Goal: Task Accomplishment & Management: Manage account settings

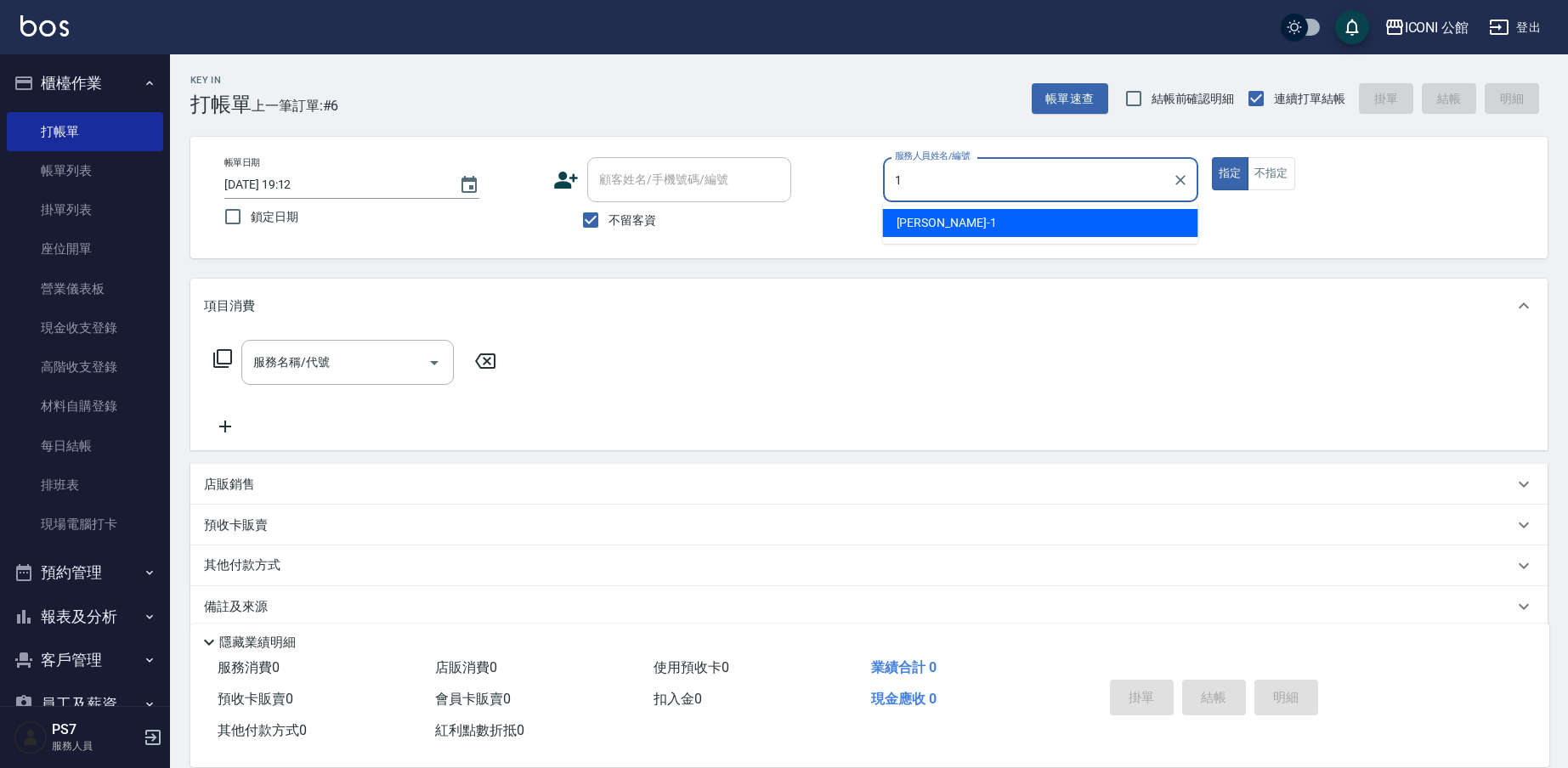
type input "[PERSON_NAME]-1"
type button "true"
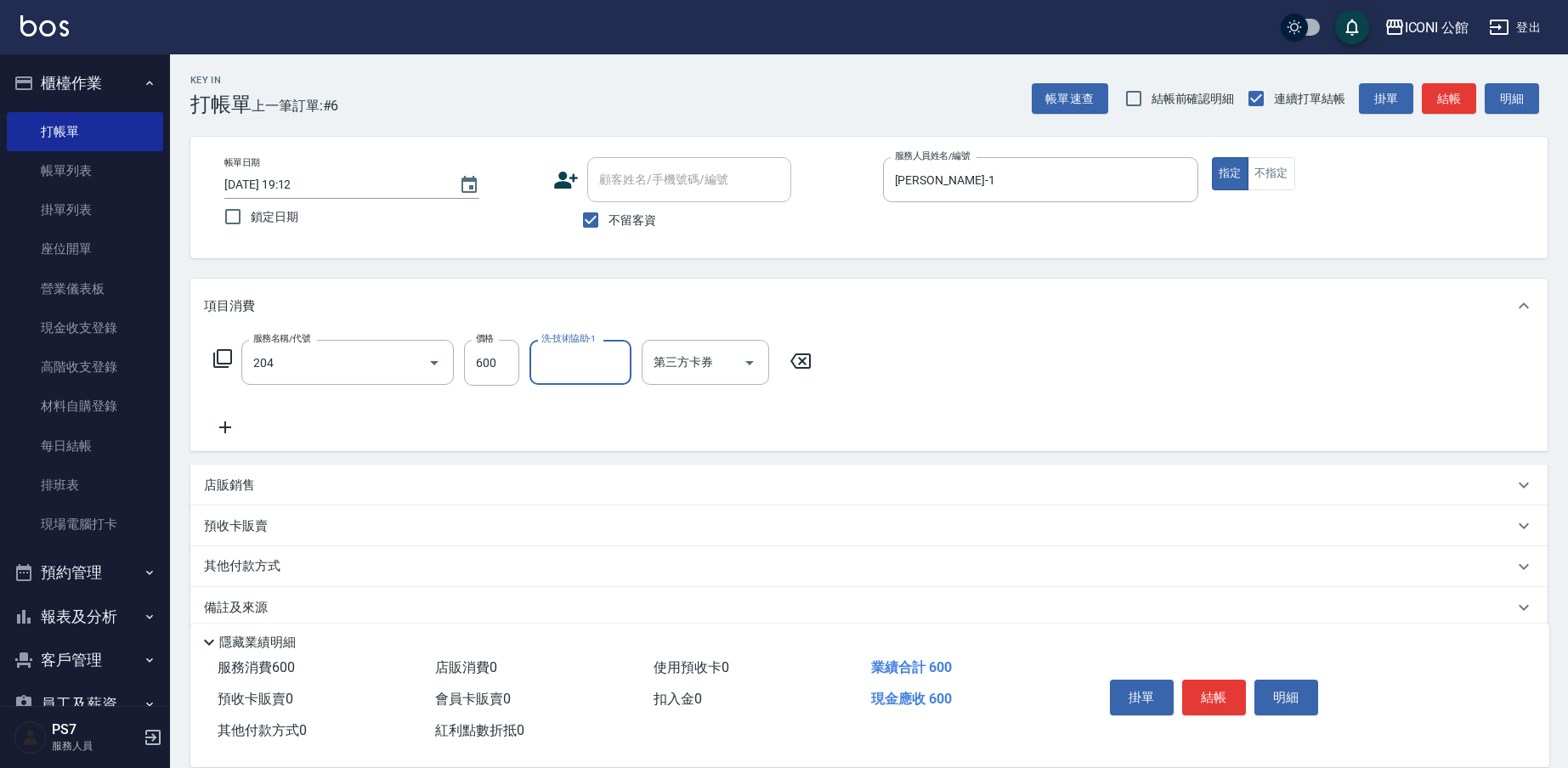
type input "指定洗+剪(204)"
type input "[PERSON_NAME]-24"
click at [291, 544] on div "預收卡販賣" at bounding box center [868, 526] width 1357 height 41
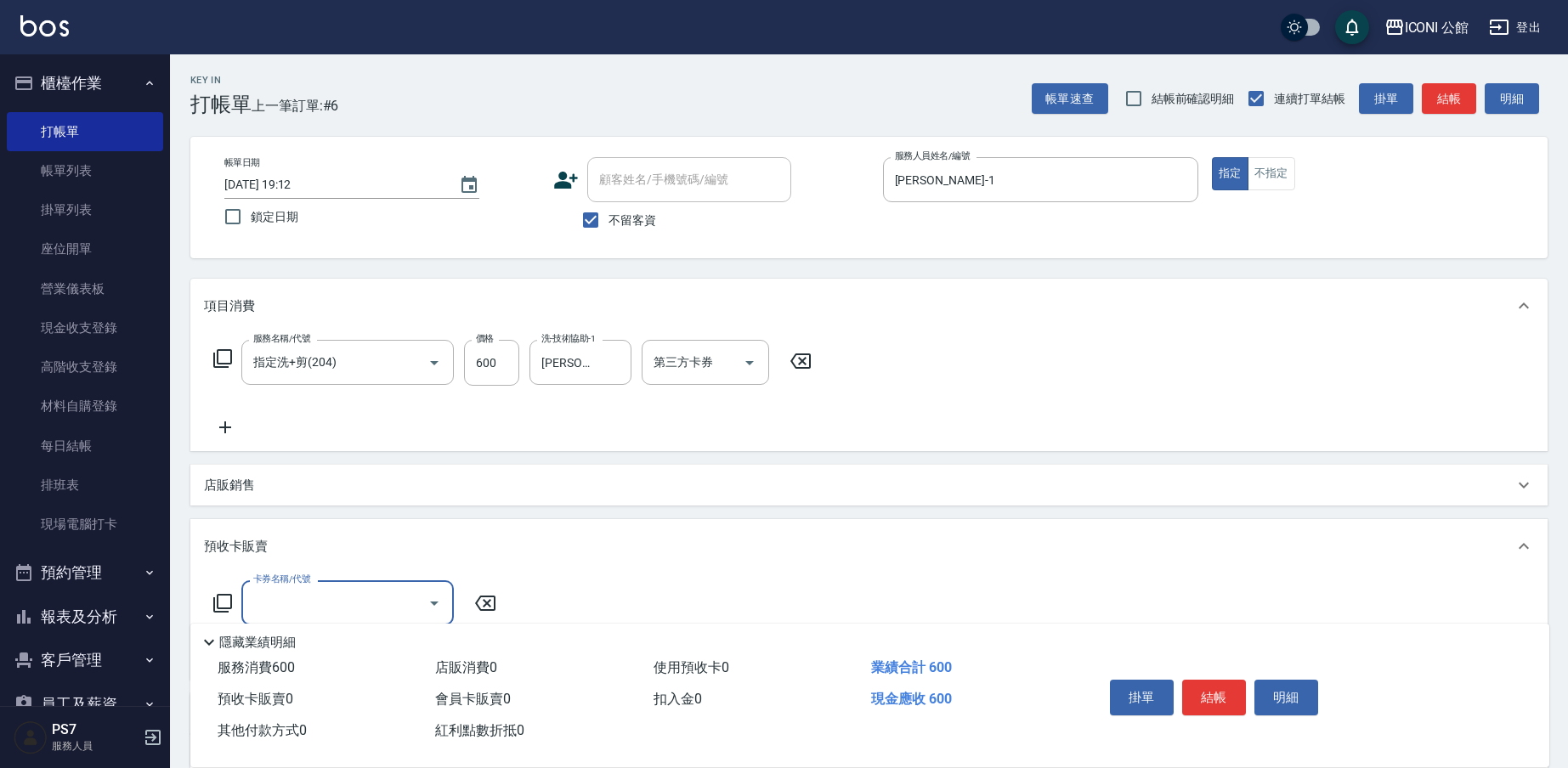
click at [287, 552] on div "預收卡販賣" at bounding box center [858, 547] width 1310 height 18
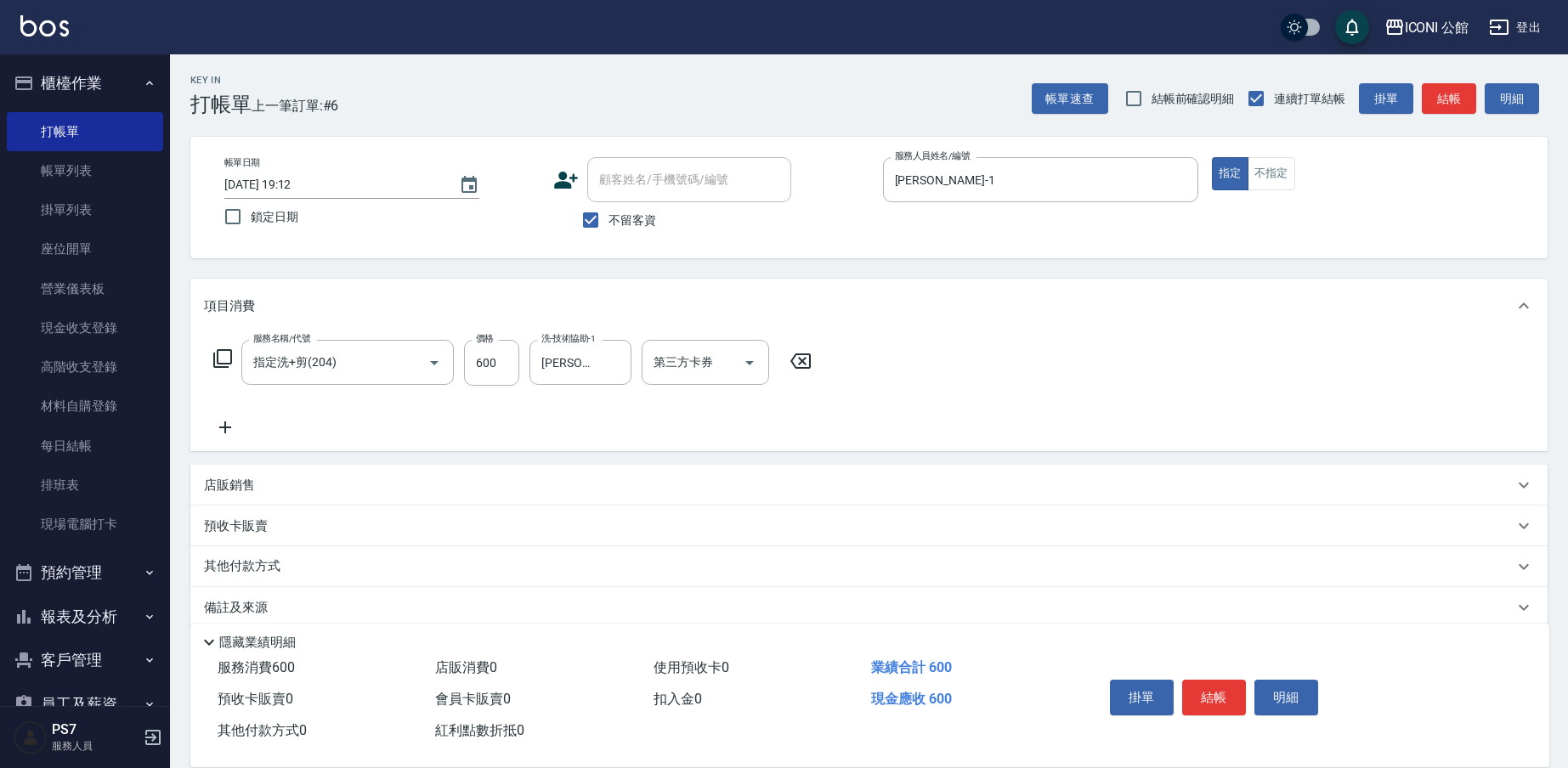
click at [286, 573] on p "其他付款方式" at bounding box center [246, 566] width 85 height 18
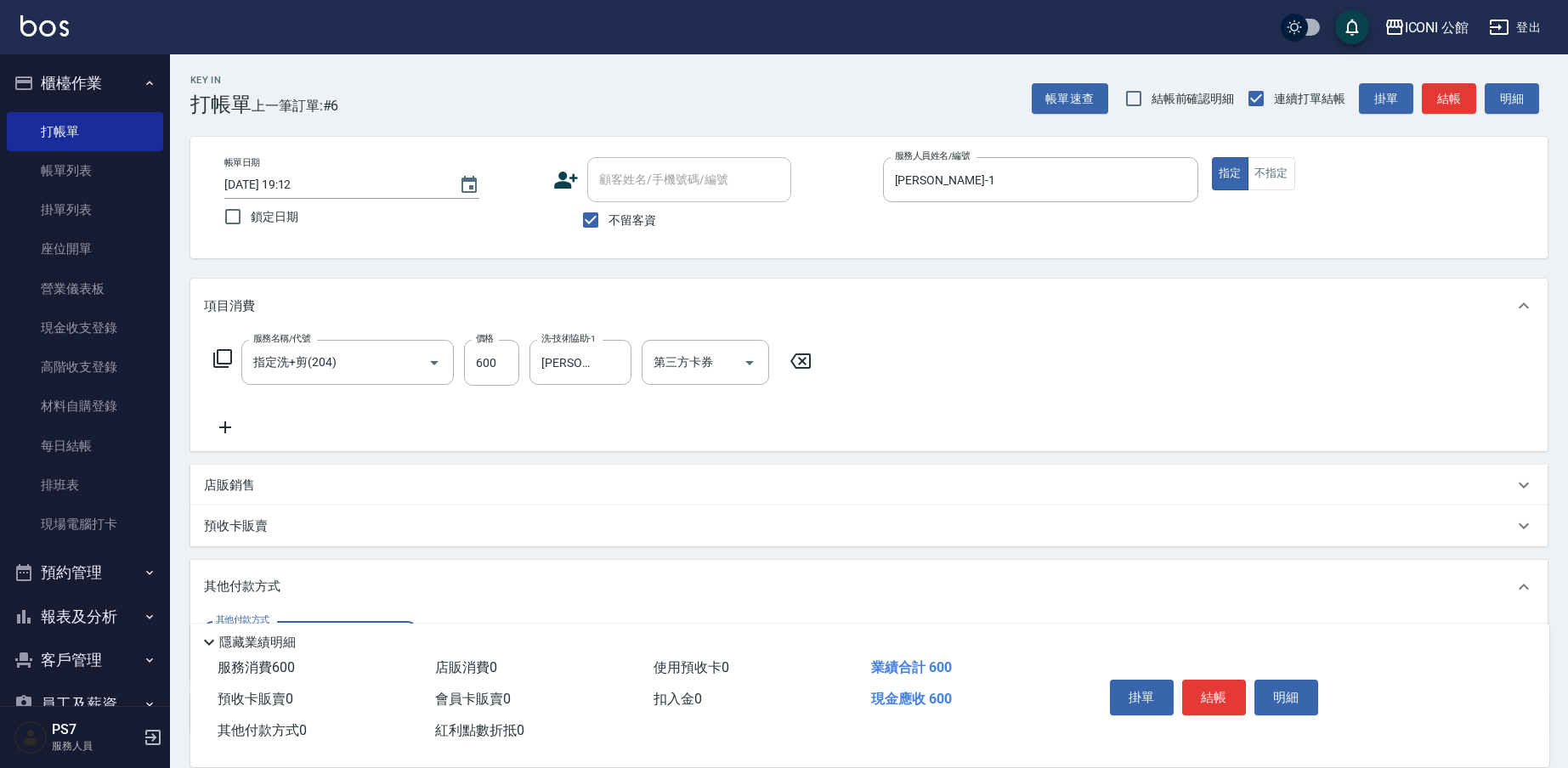
scroll to position [128, 0]
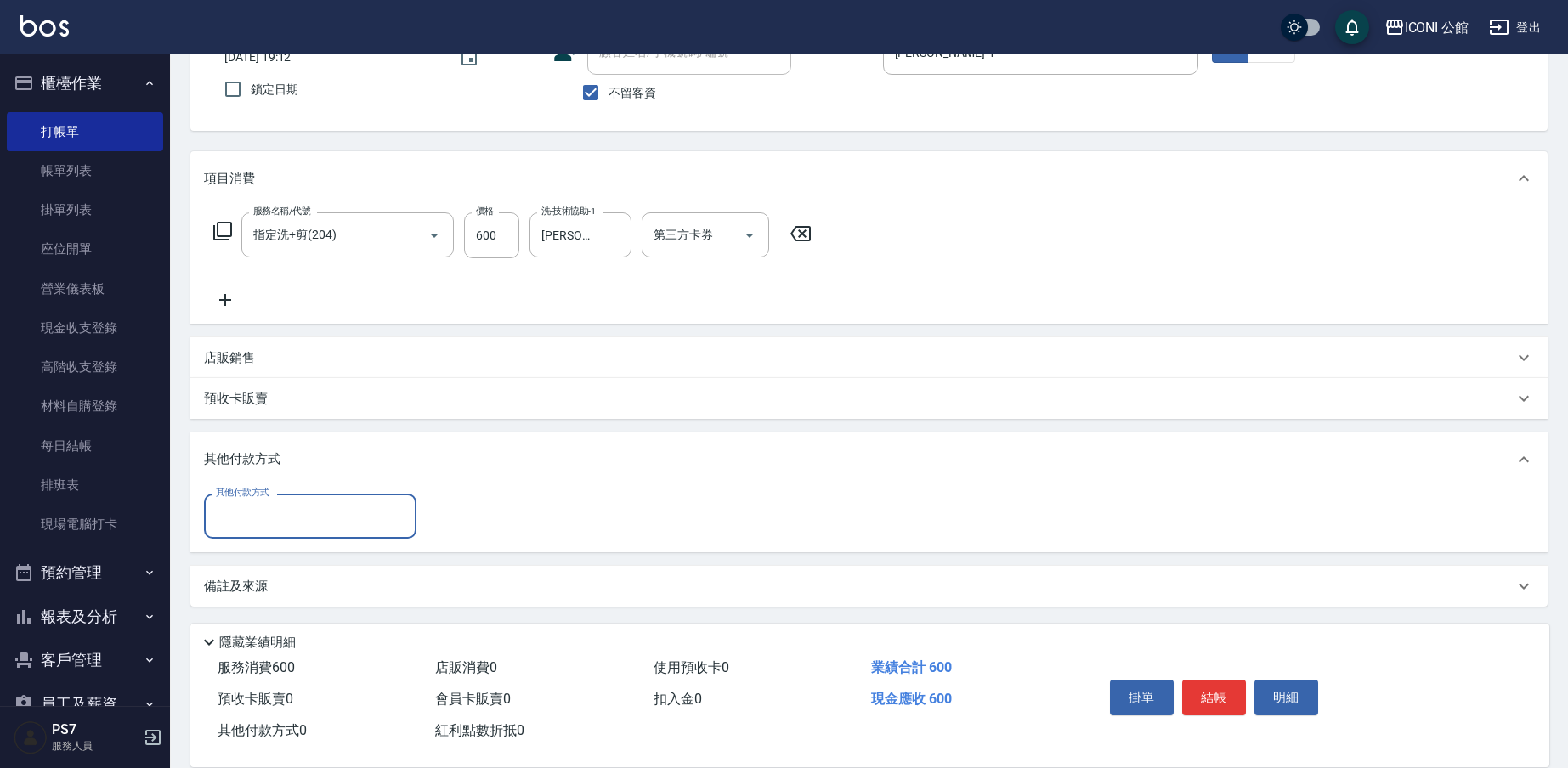
drag, startPoint x: 268, startPoint y: 542, endPoint x: 273, endPoint y: 529, distance: 13.9
click at [268, 542] on div "其他付款方式 其他付款方式" at bounding box center [868, 520] width 1357 height 66
click at [273, 526] on input "其他付款方式" at bounding box center [310, 516] width 197 height 30
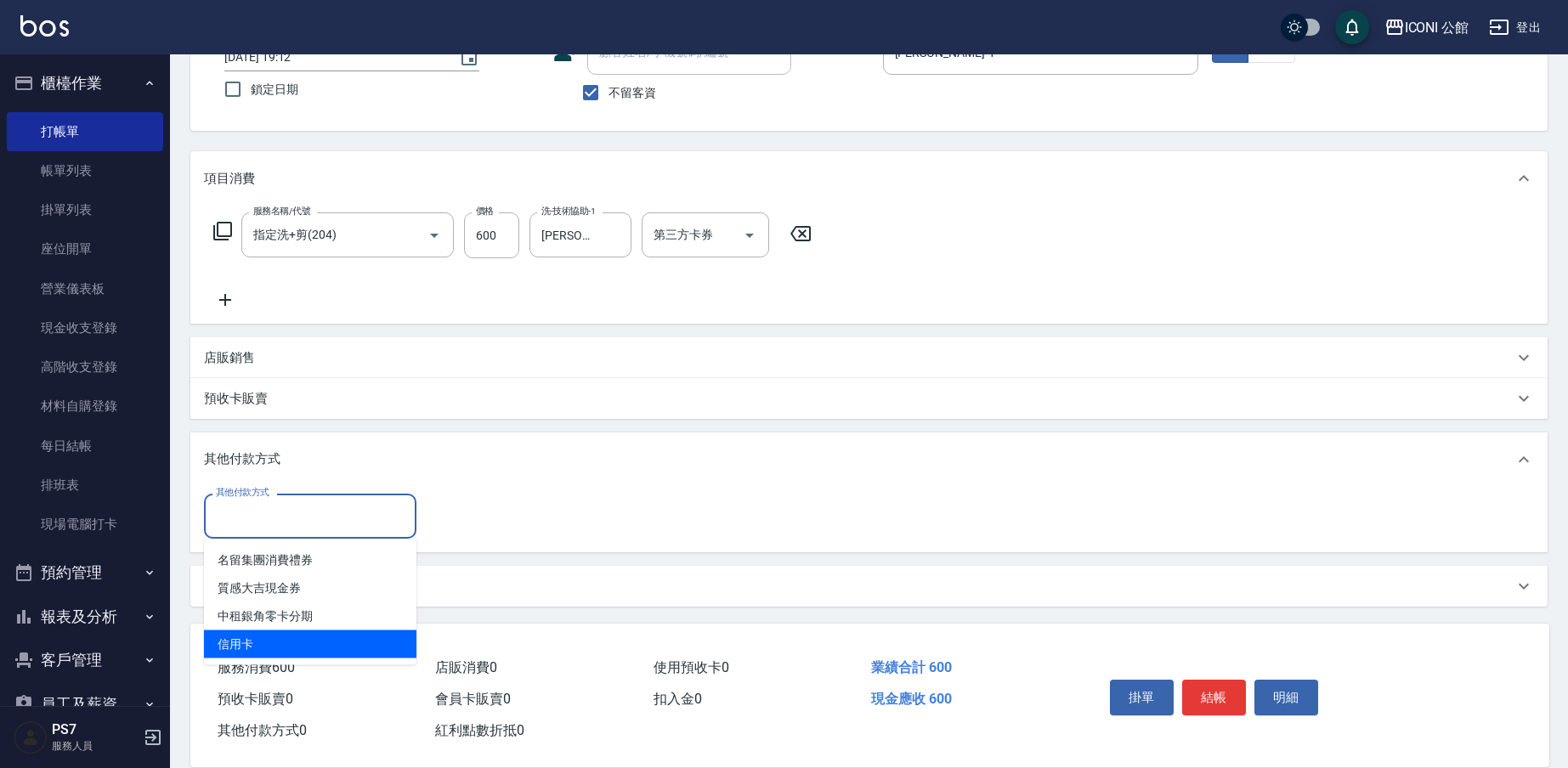
click at [311, 633] on span "信用卡" at bounding box center [310, 644] width 213 height 28
type input "信用卡"
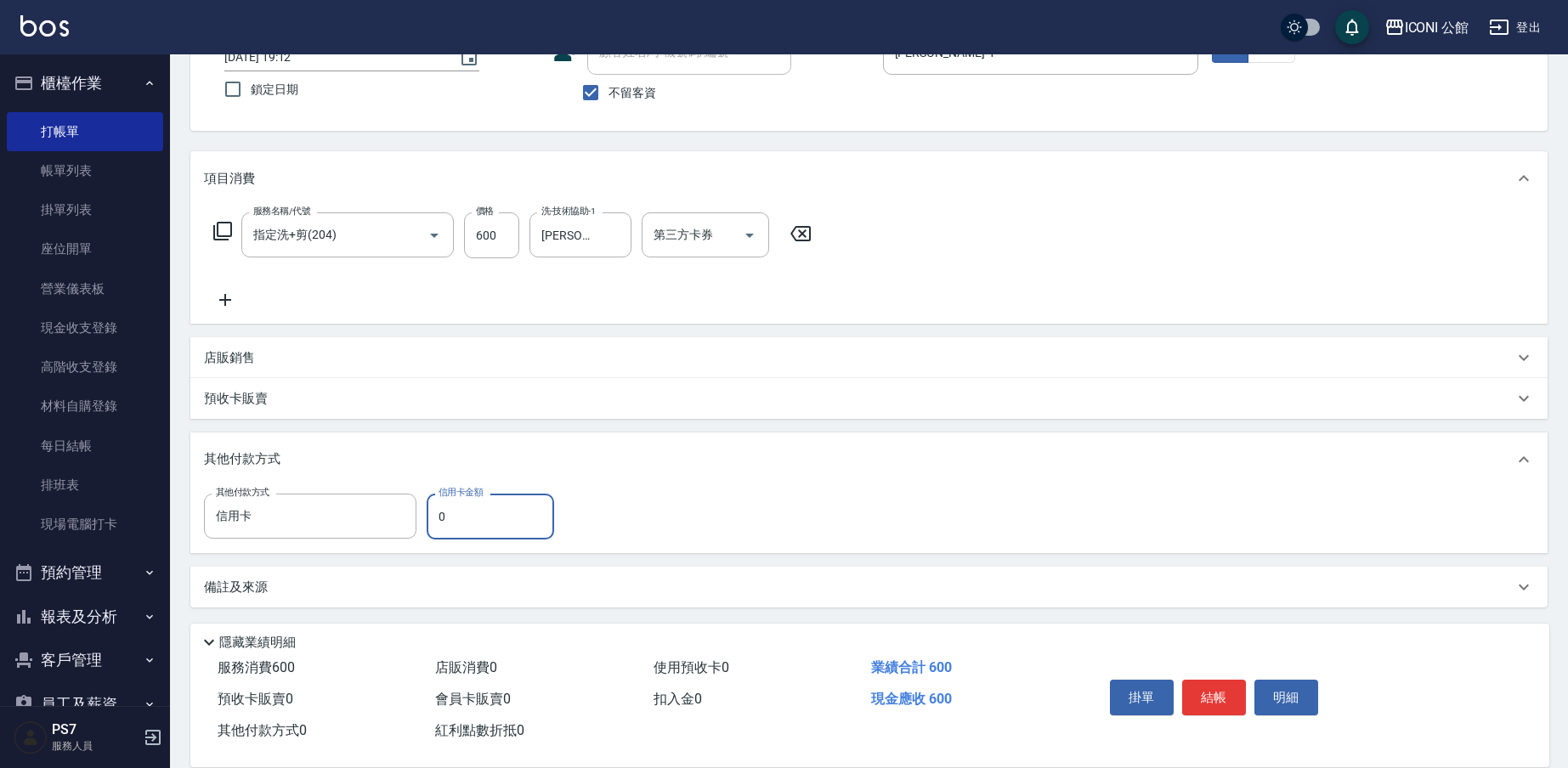
click at [479, 530] on input "0" at bounding box center [490, 517] width 128 height 46
type input "600"
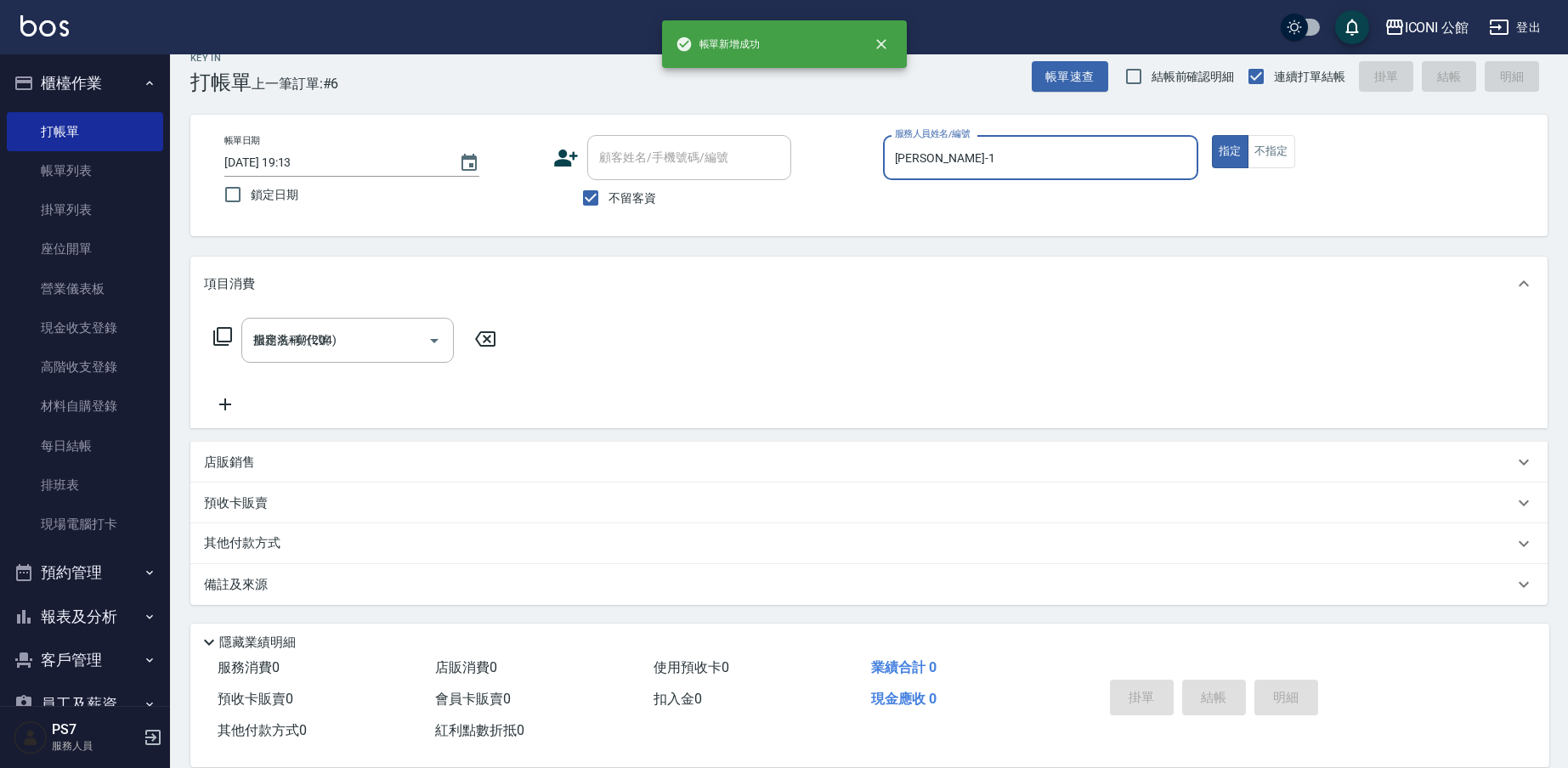
type input "[DATE] 19:13"
type input "[PERSON_NAME]-1"
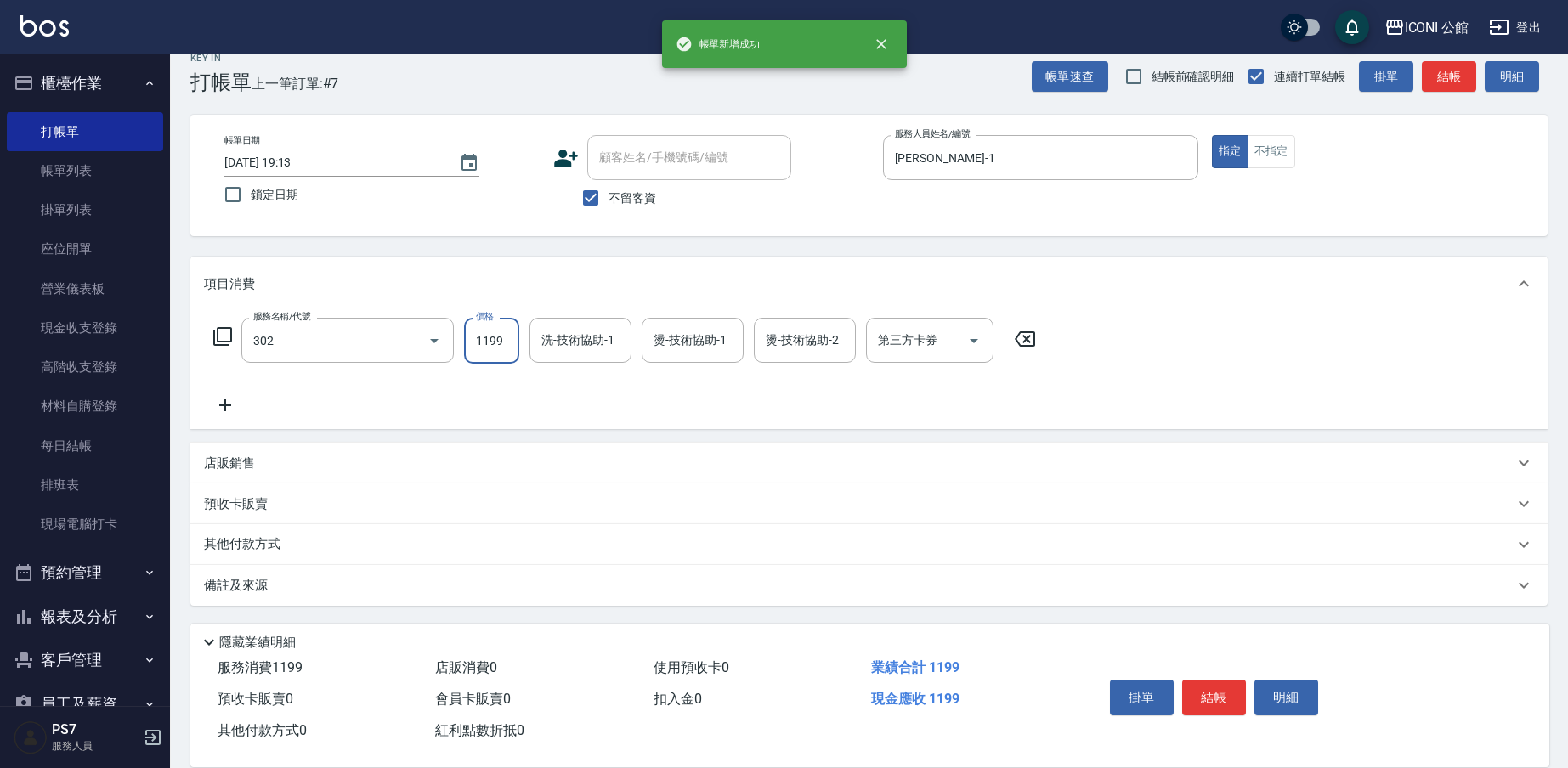
type input "設計燙髮(302)"
type input "1200"
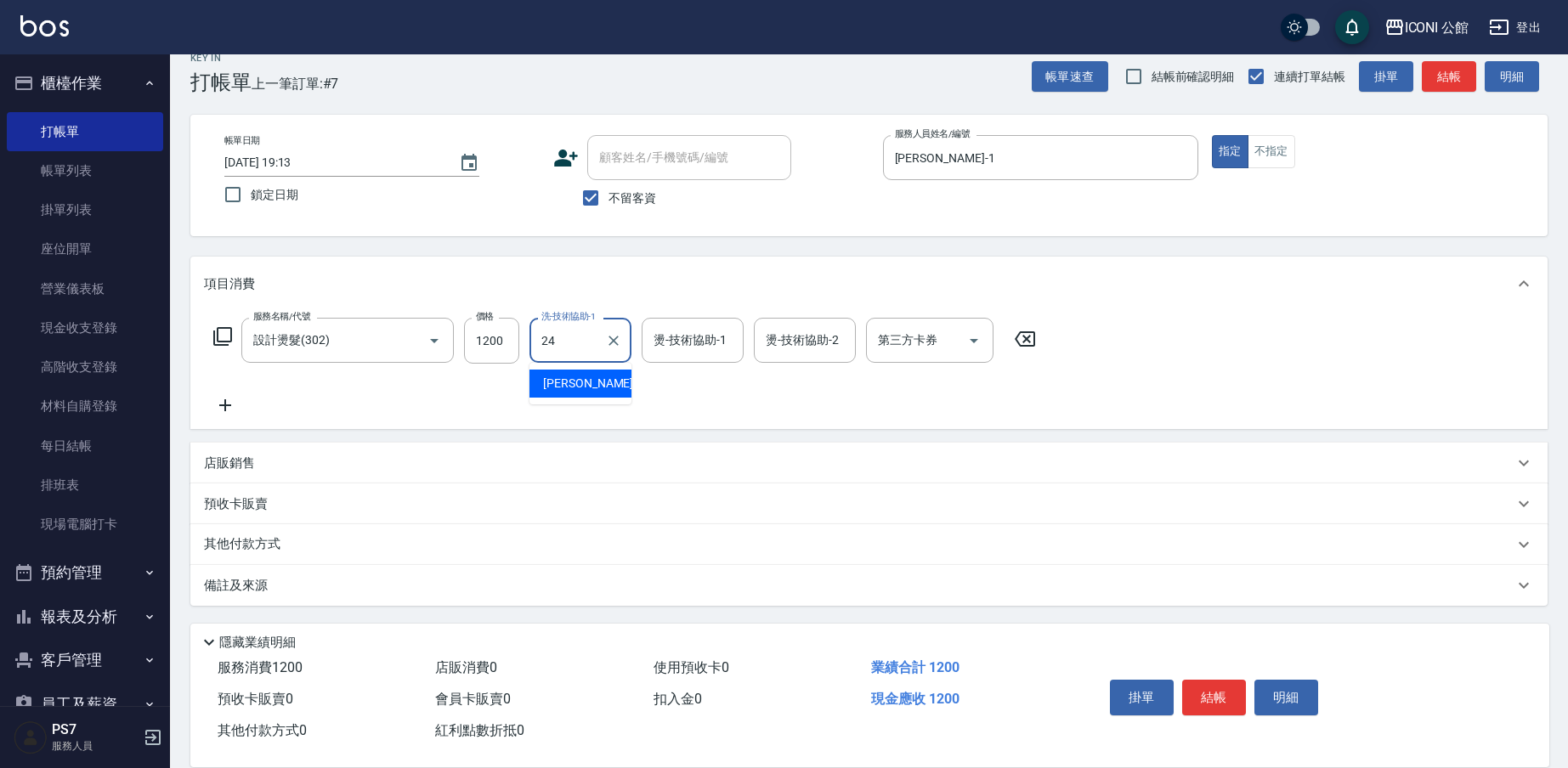
type input "[PERSON_NAME]-24"
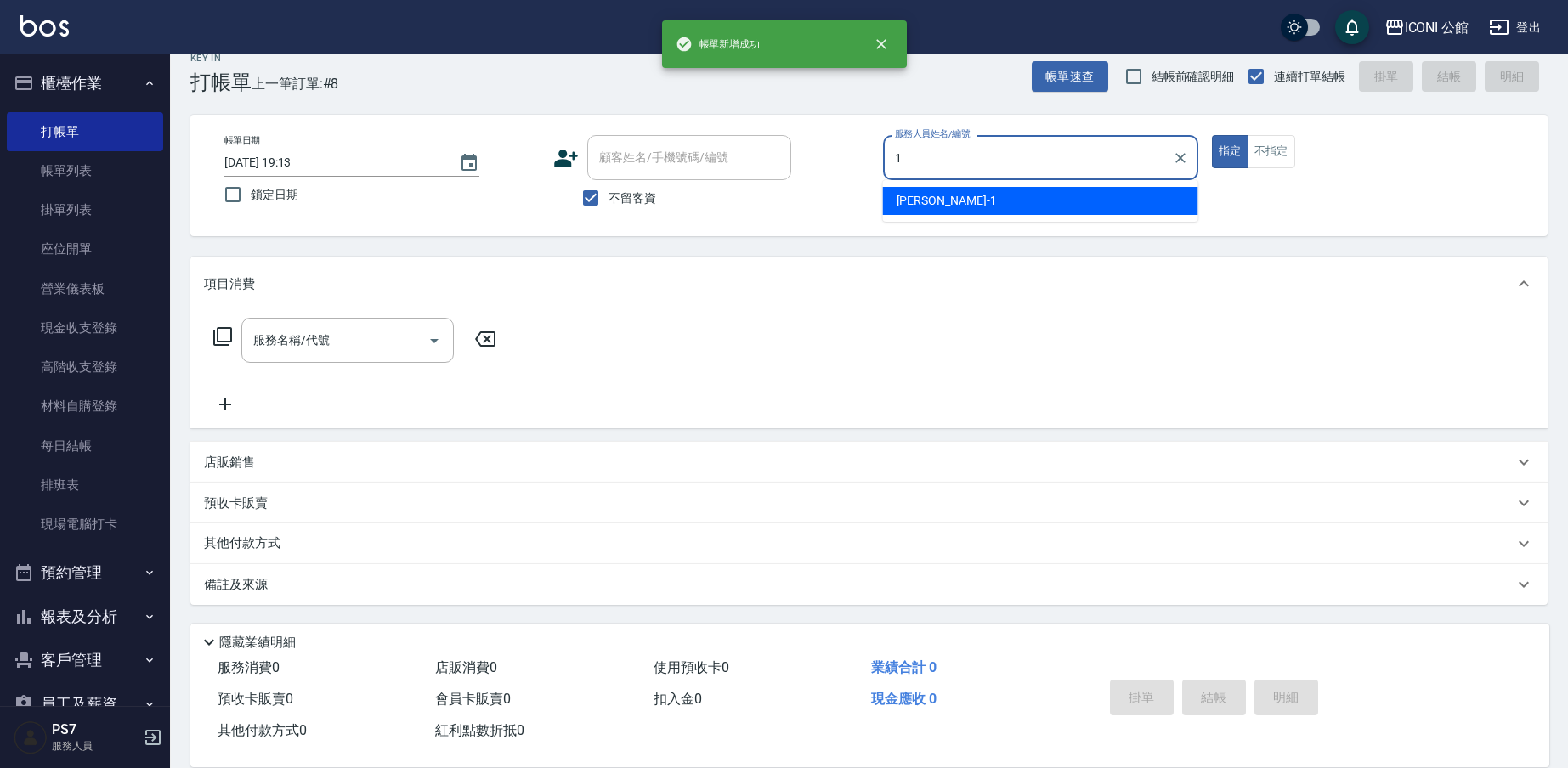
type input "[PERSON_NAME]-1"
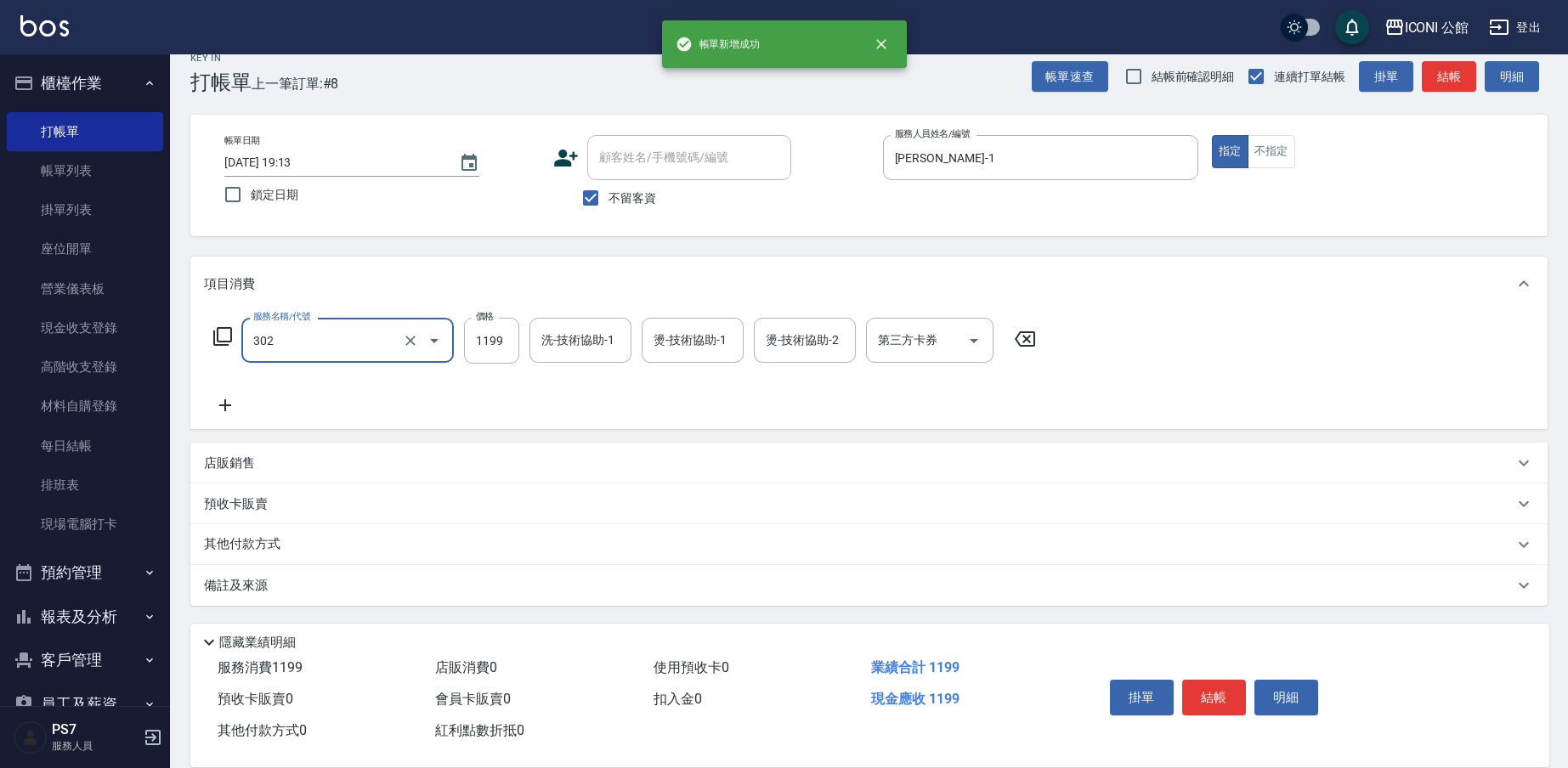
type input "設計燙髮(302)"
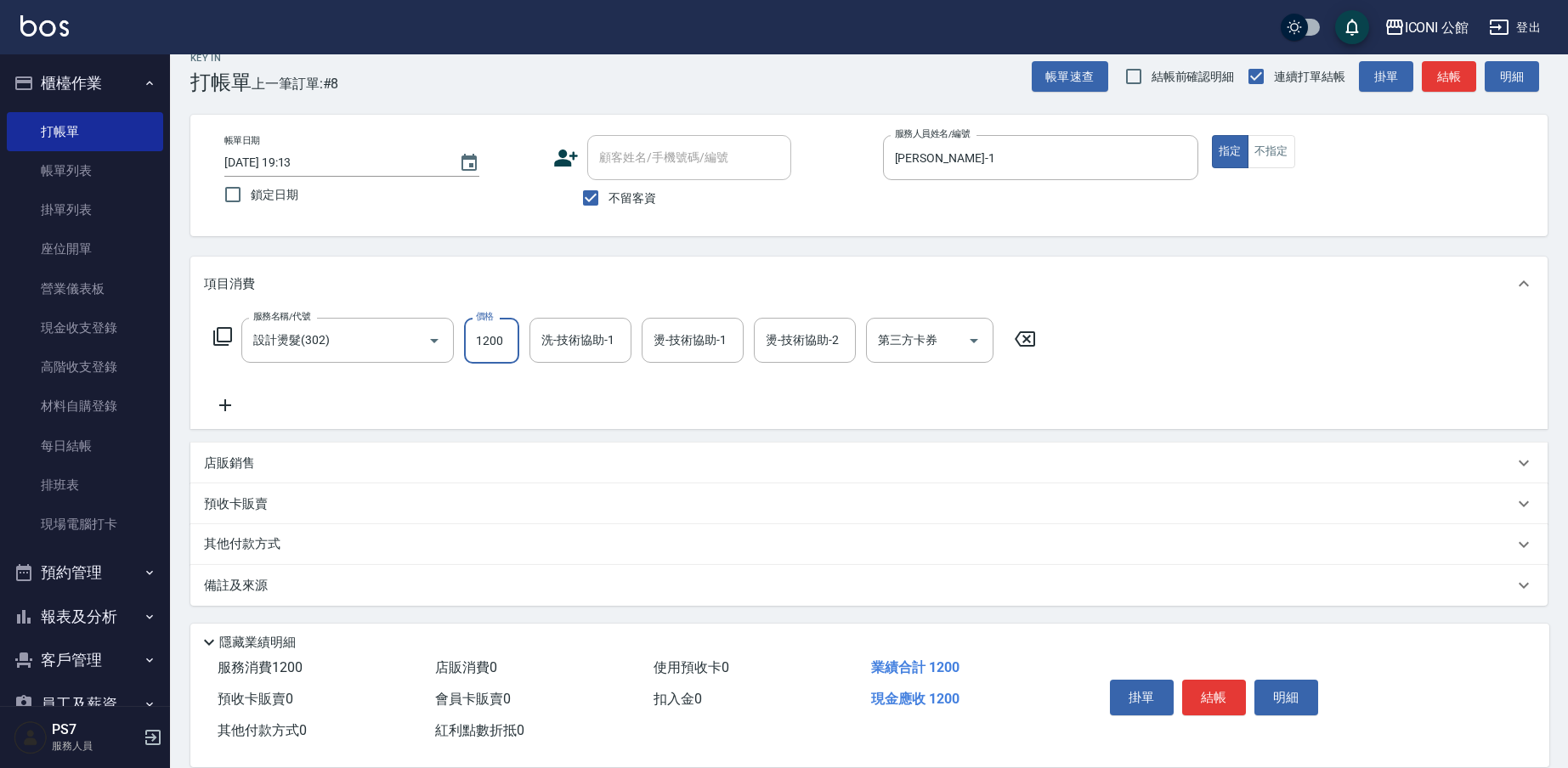
type input "1200"
type input "[PERSON_NAME]-24"
click at [283, 558] on div "其他付款方式" at bounding box center [868, 544] width 1357 height 41
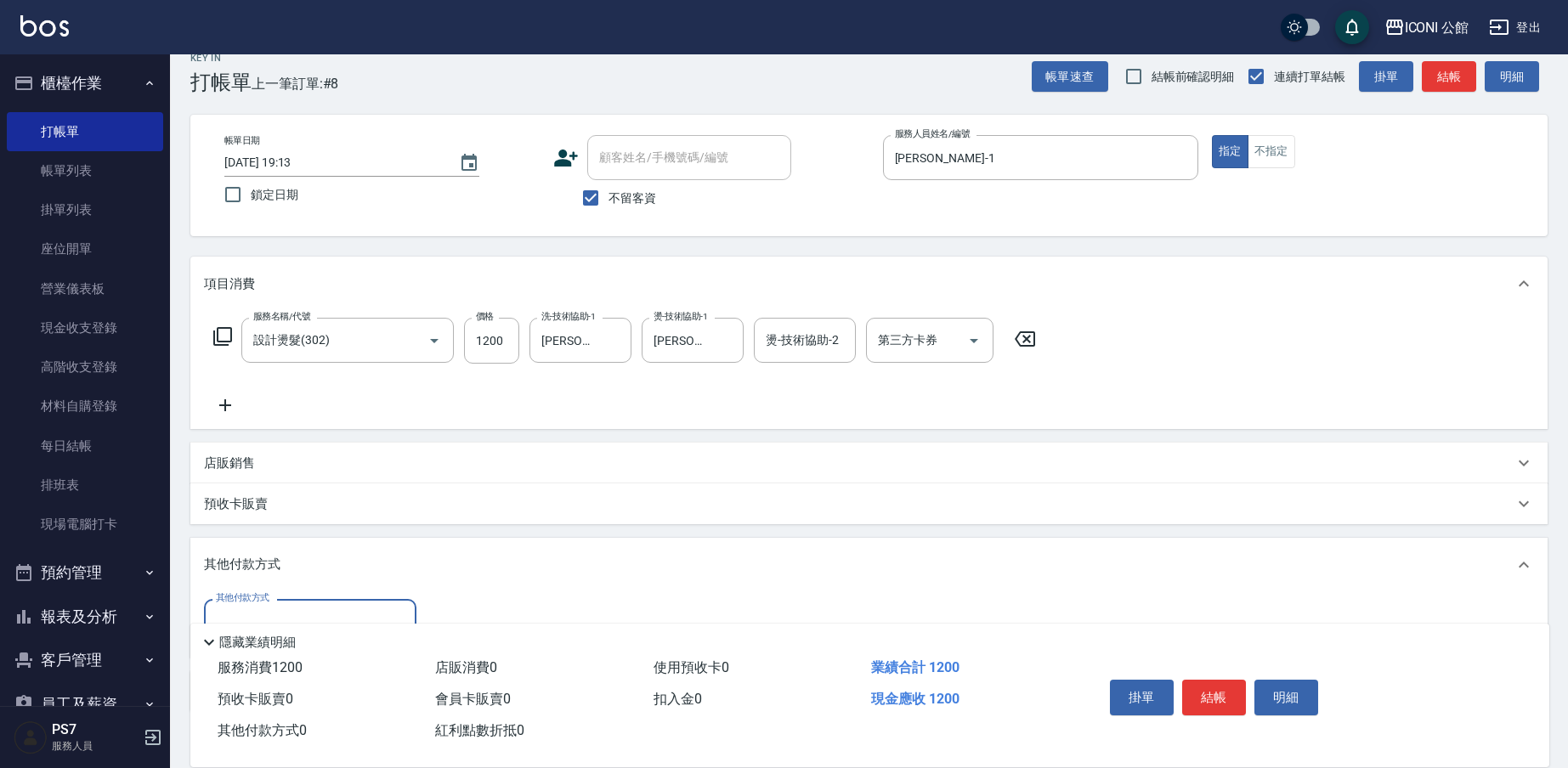
scroll to position [129, 0]
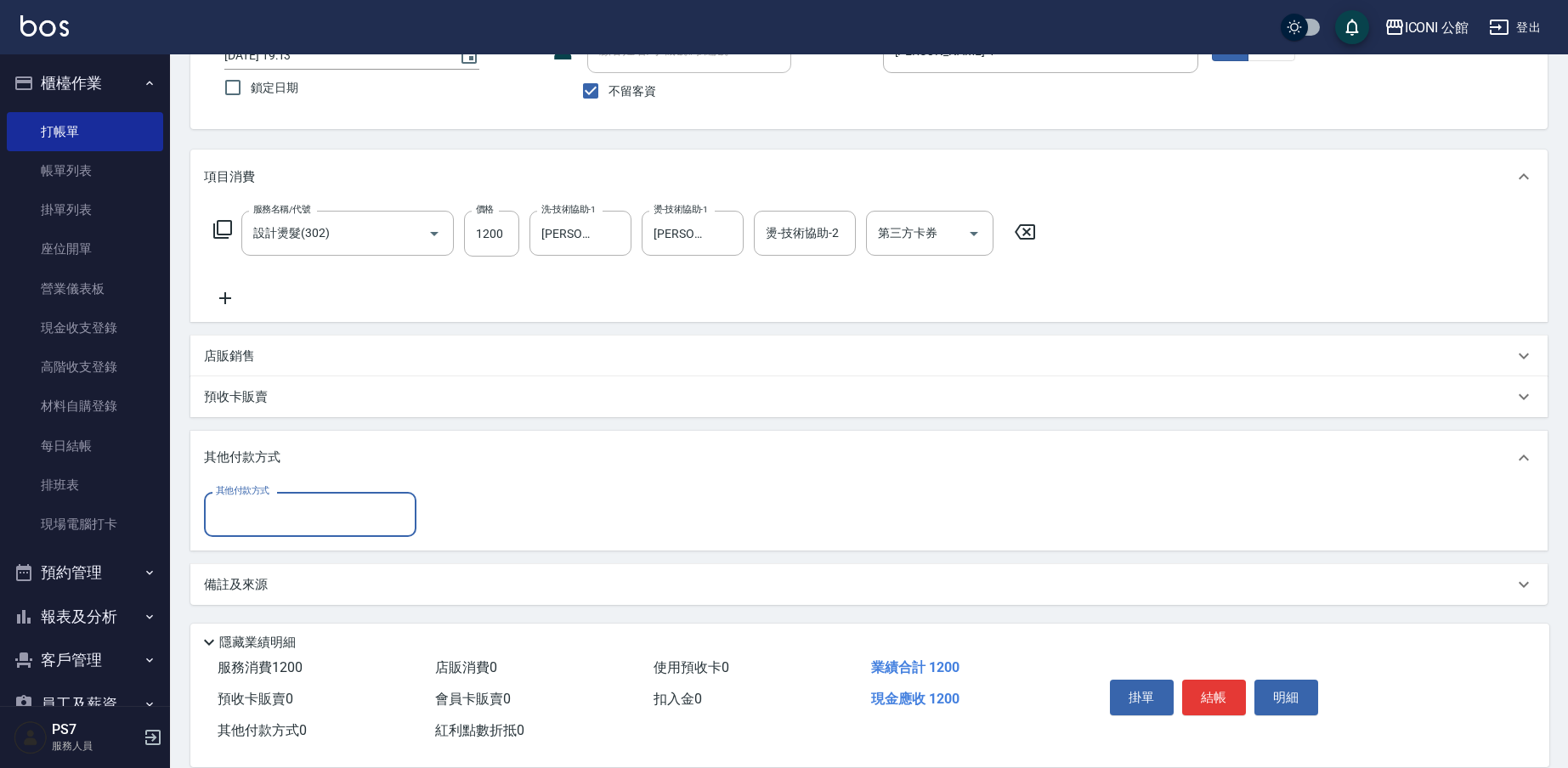
click at [232, 496] on label "其他付款方式" at bounding box center [242, 490] width 54 height 13
click at [232, 500] on input "其他付款方式" at bounding box center [310, 514] width 197 height 30
click at [706, 237] on input "[PERSON_NAME]-24" at bounding box center [679, 233] width 61 height 30
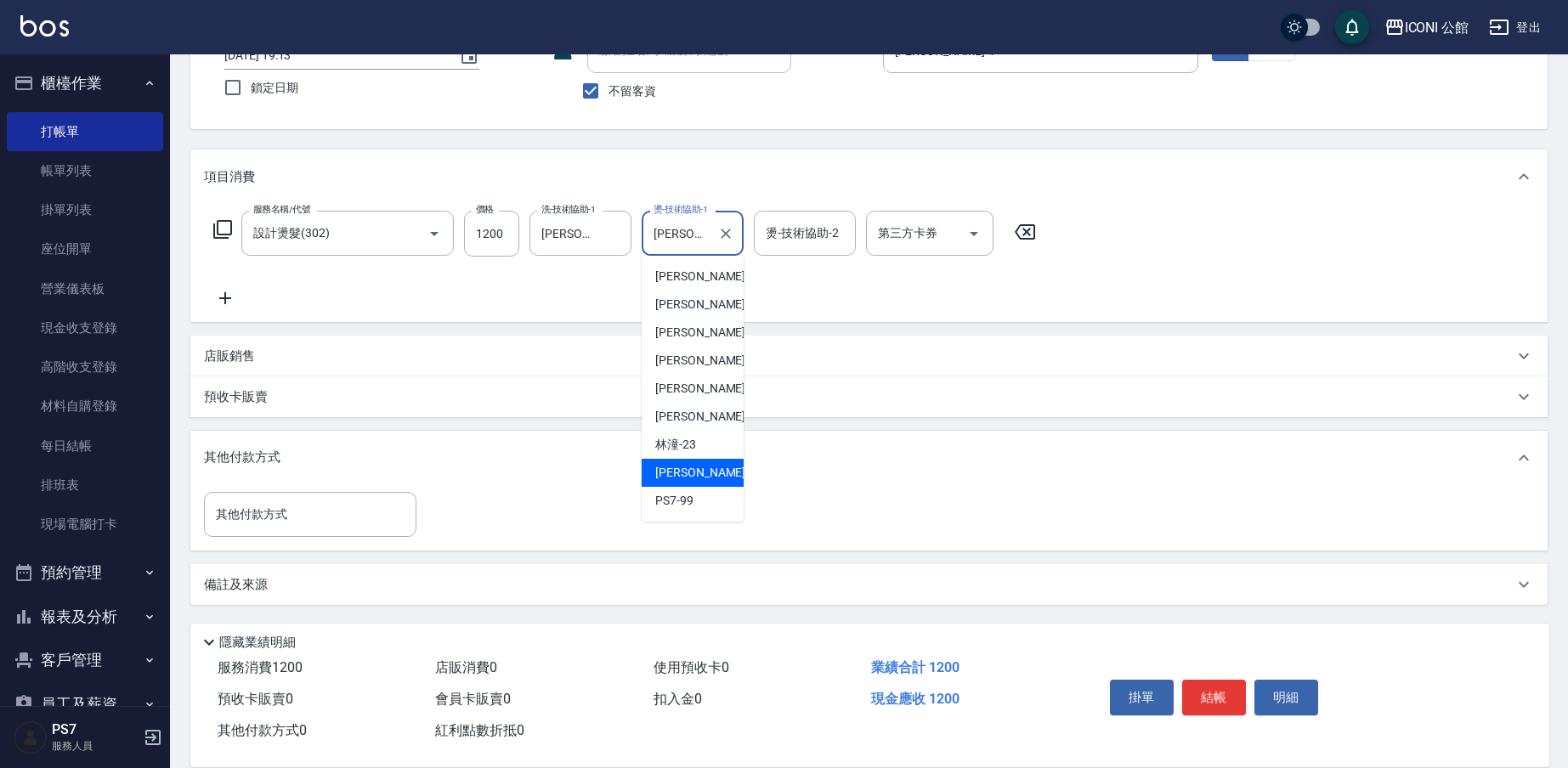
click at [709, 236] on input "[PERSON_NAME]-24" at bounding box center [679, 233] width 61 height 30
click at [784, 235] on input "燙-技術協助-2" at bounding box center [805, 233] width 87 height 30
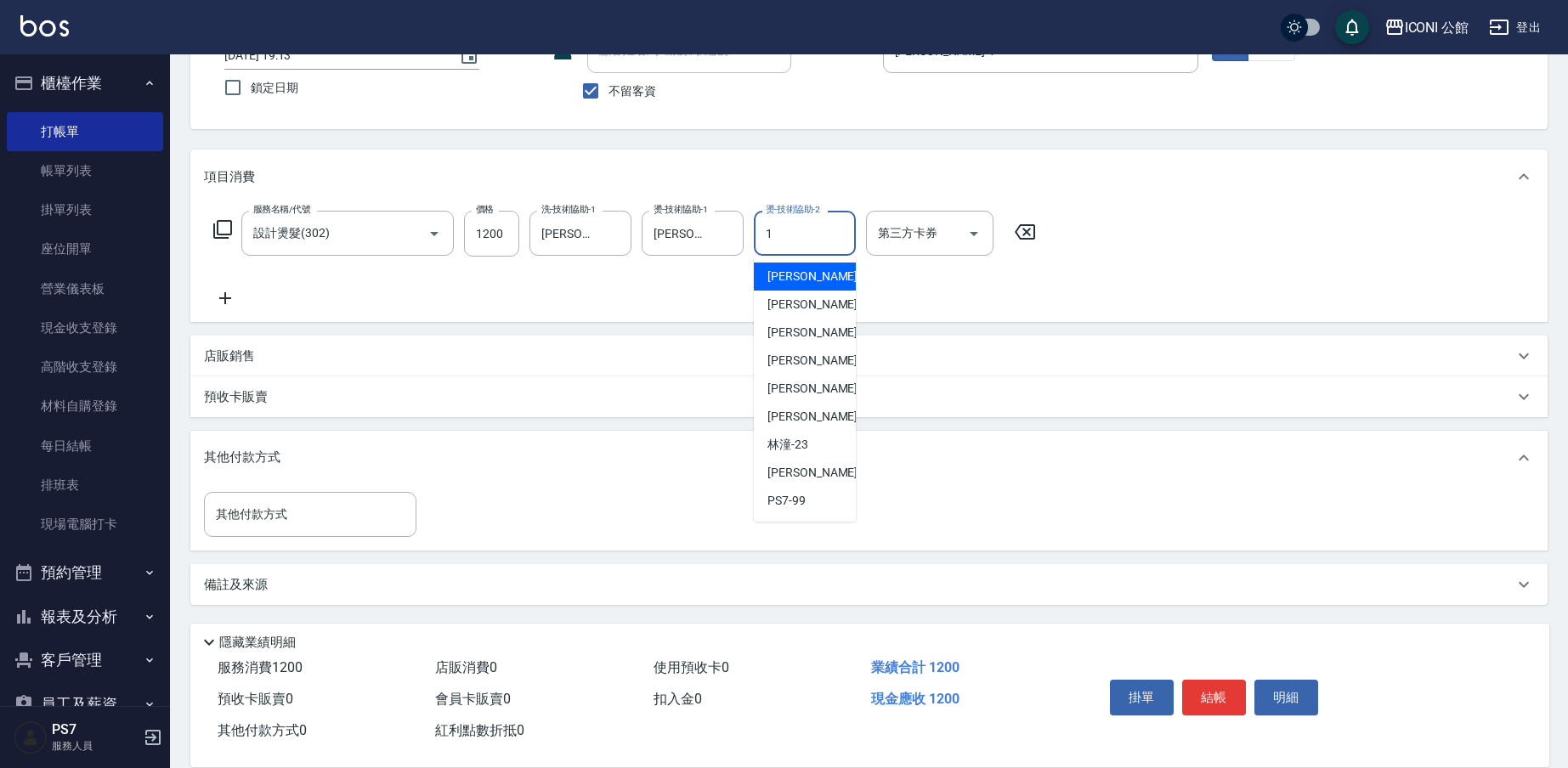
type input "[PERSON_NAME]-1"
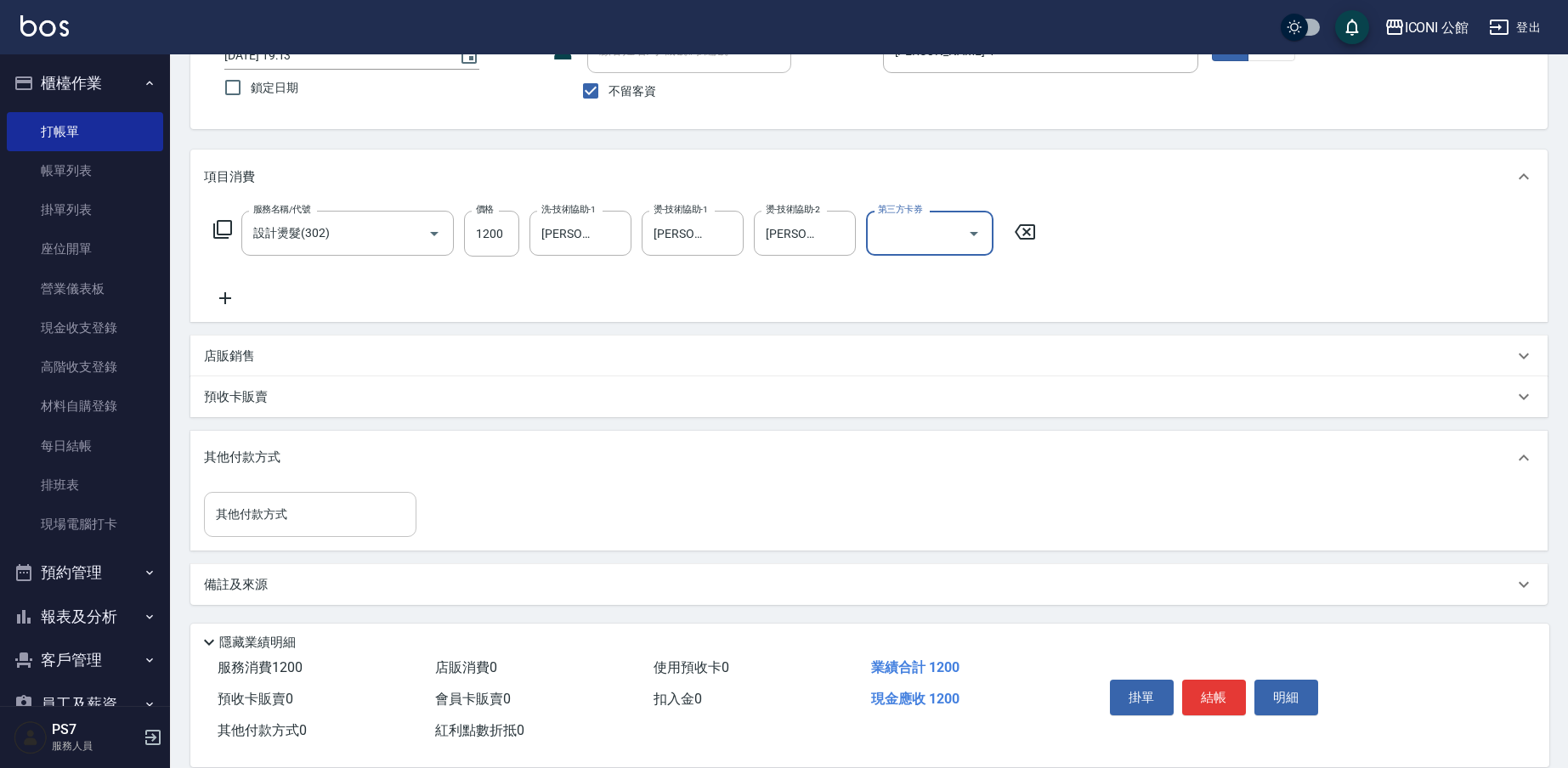
click at [260, 514] on input "其他付款方式" at bounding box center [310, 514] width 197 height 30
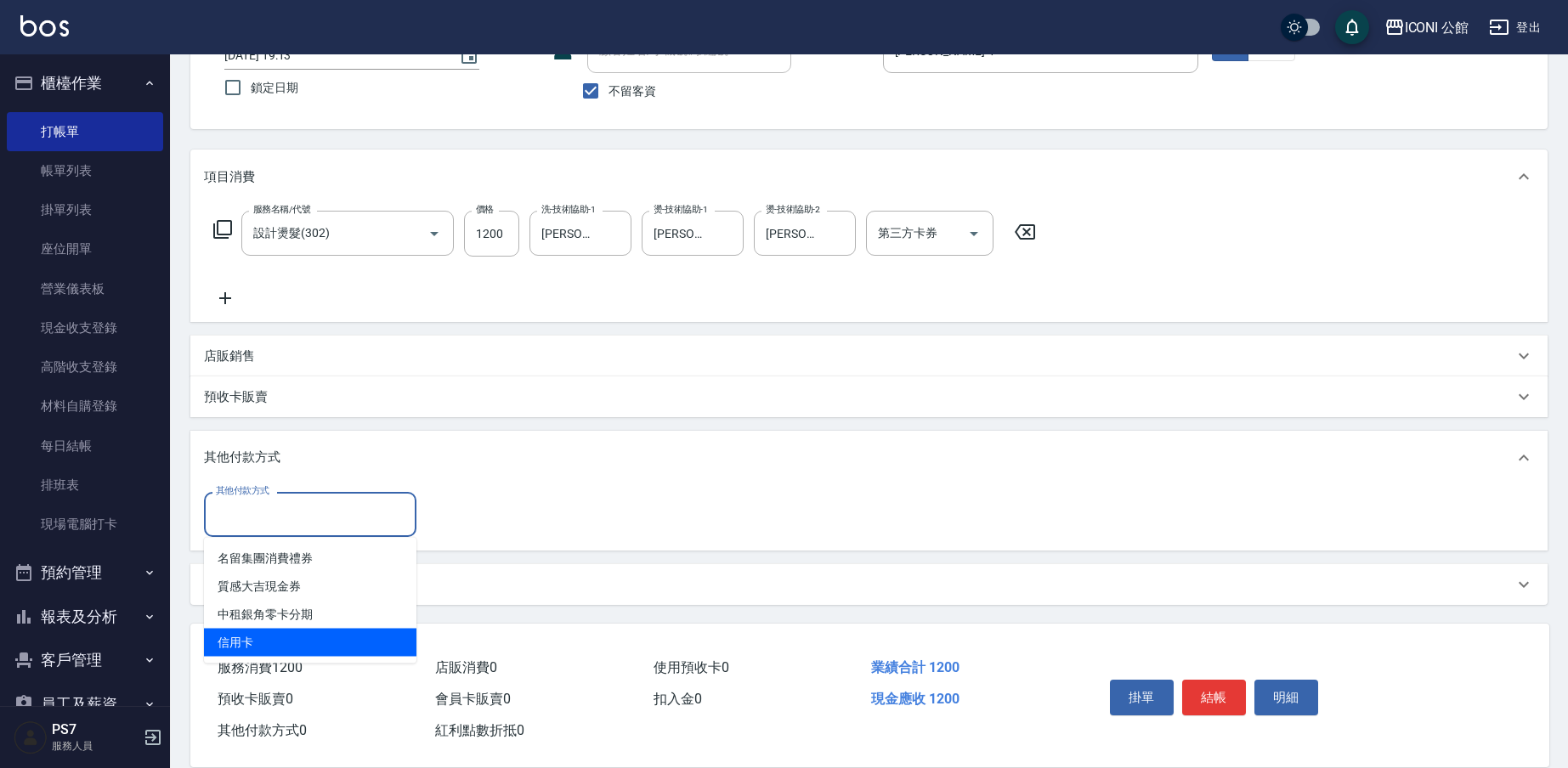
click at [255, 647] on span "信用卡" at bounding box center [310, 643] width 213 height 28
type input "信用卡"
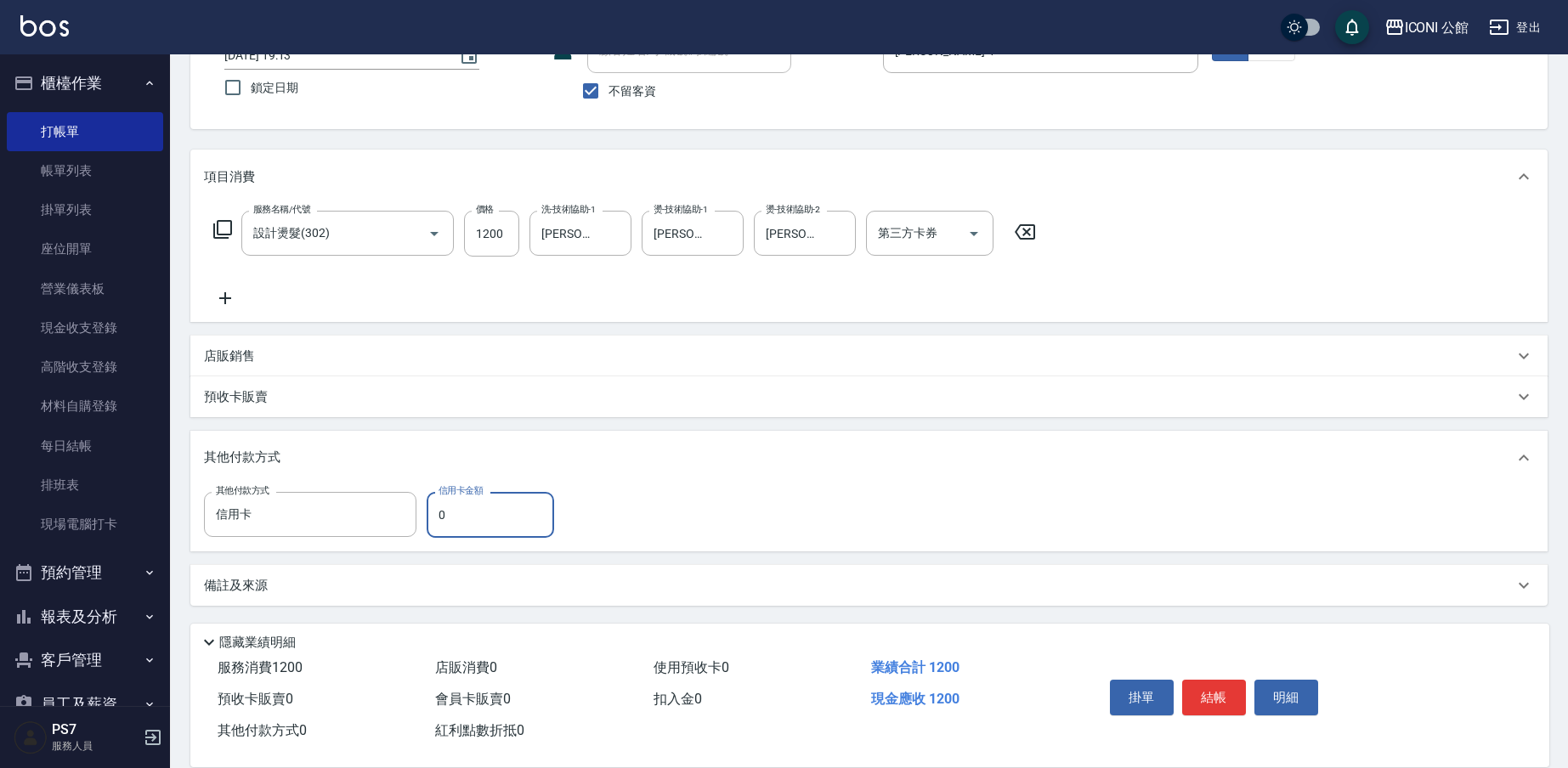
click at [493, 520] on input "0" at bounding box center [490, 515] width 128 height 46
type input "1200"
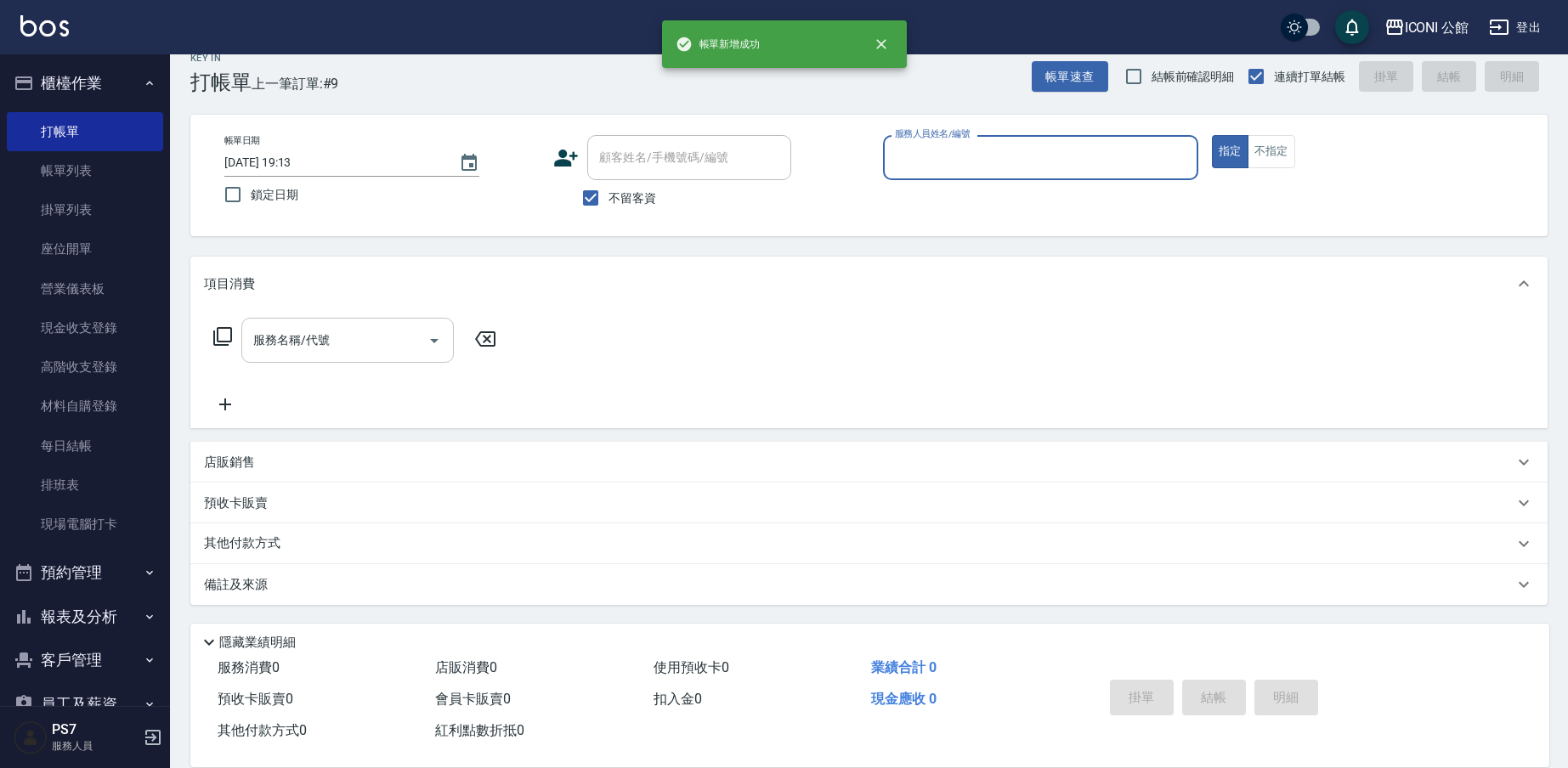
scroll to position [22, 0]
type input "[PERSON_NAME]-1"
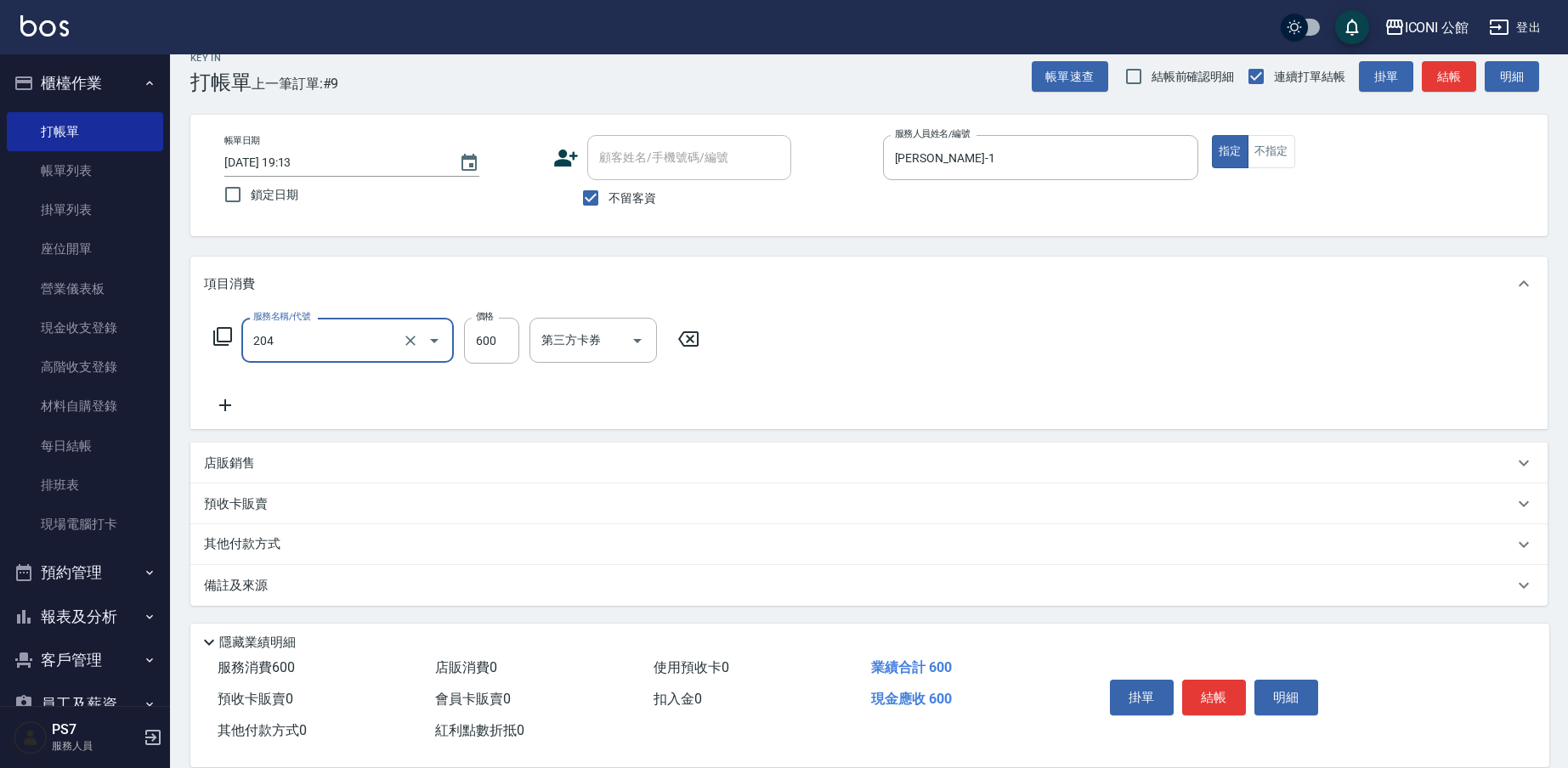
type input "指定洗+剪(204)"
click at [337, 348] on input "指定洗+剪(204)" at bounding box center [324, 340] width 150 height 30
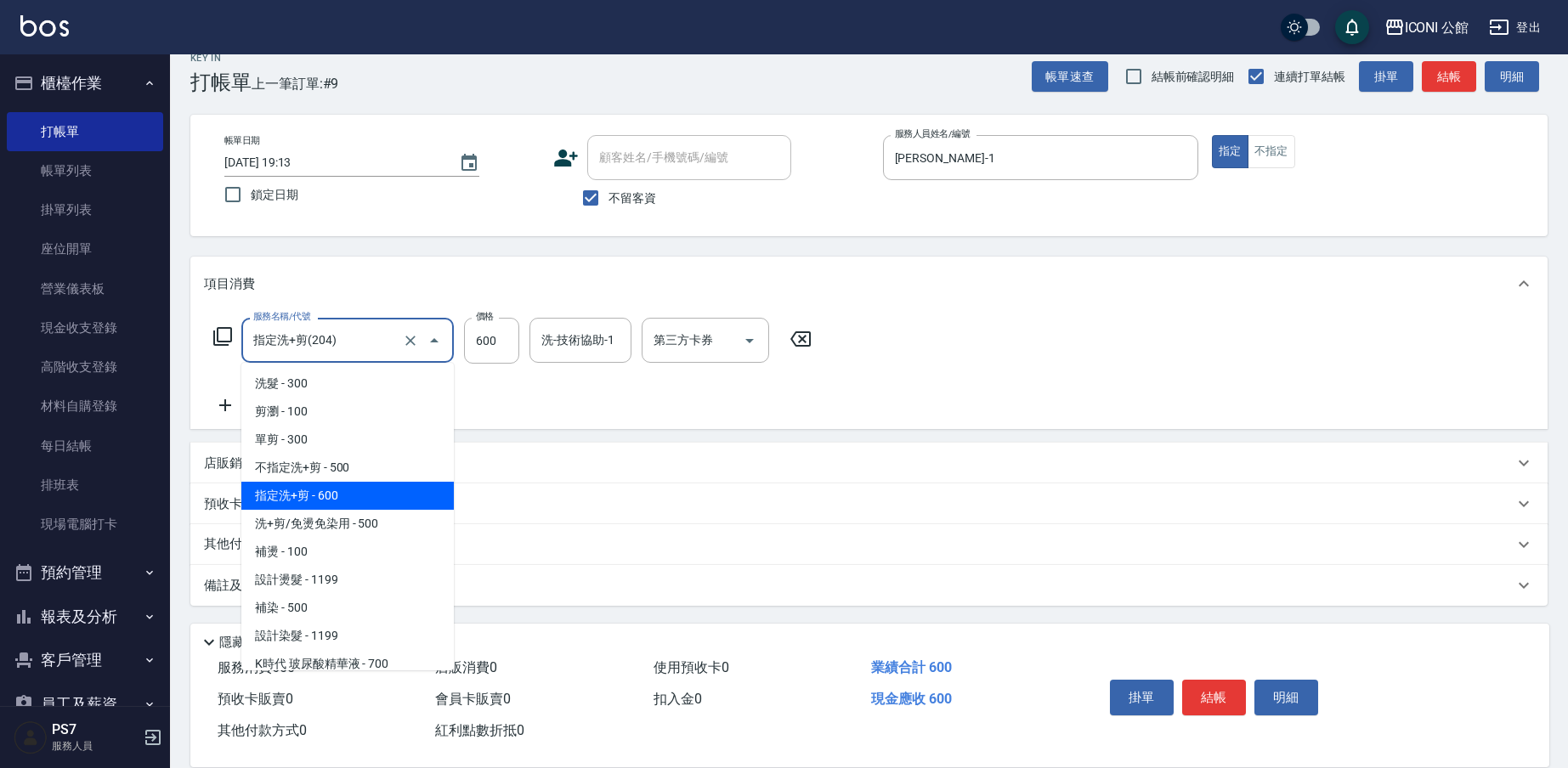
click at [337, 348] on input "指定洗+剪(204)" at bounding box center [324, 340] width 150 height 30
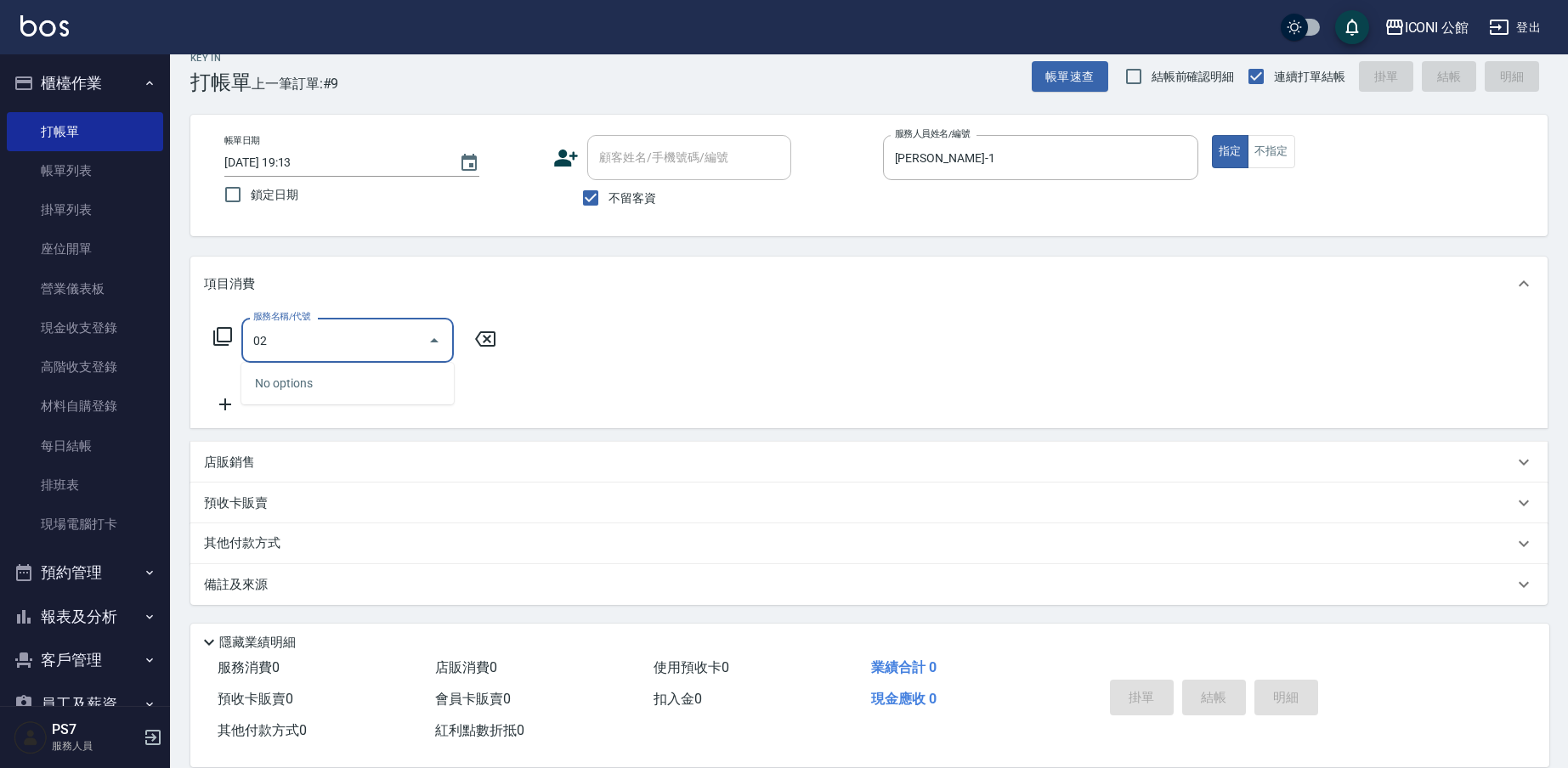
type input "0"
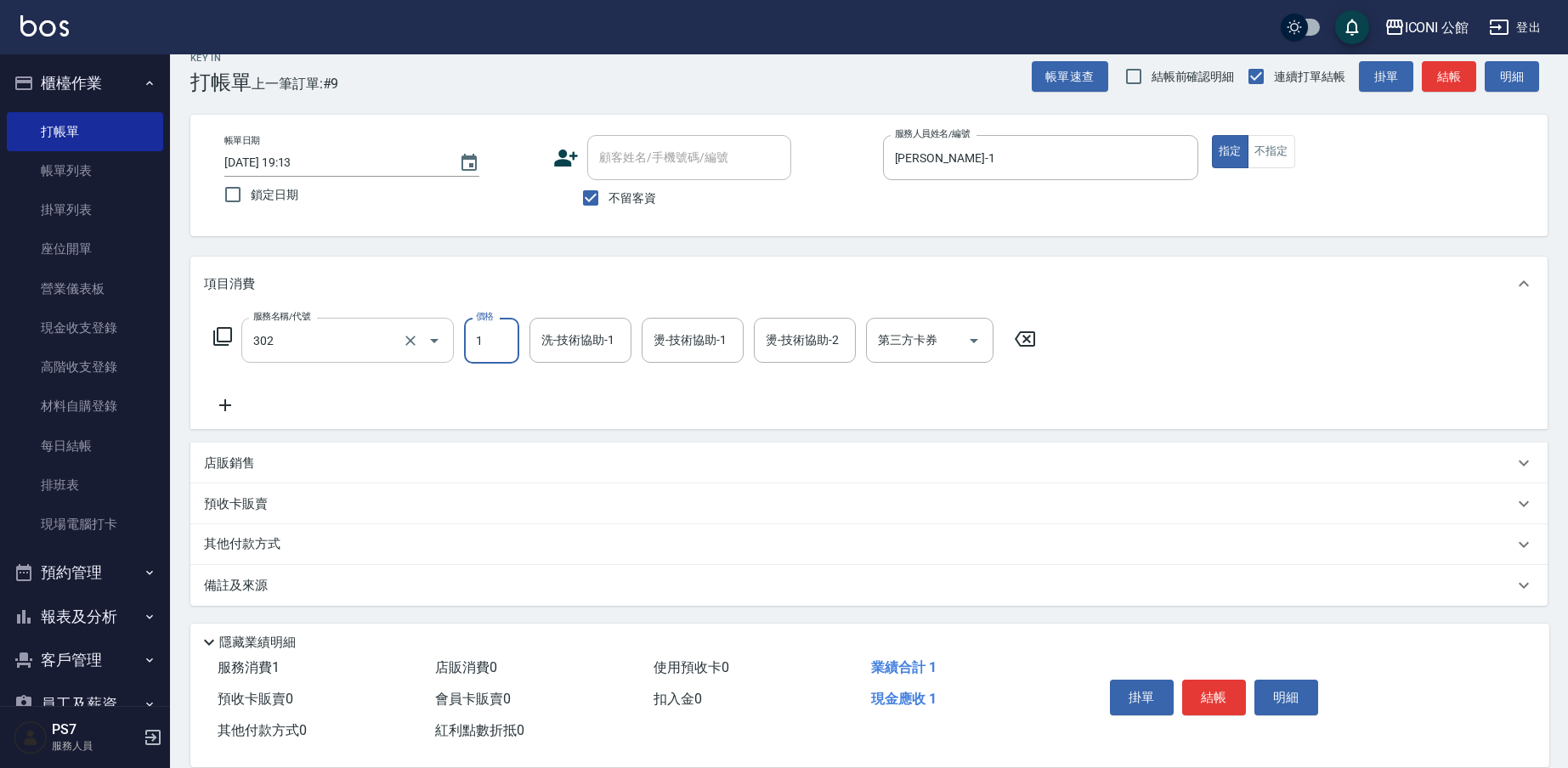
type input "設計燙髮(302)"
type input "1900"
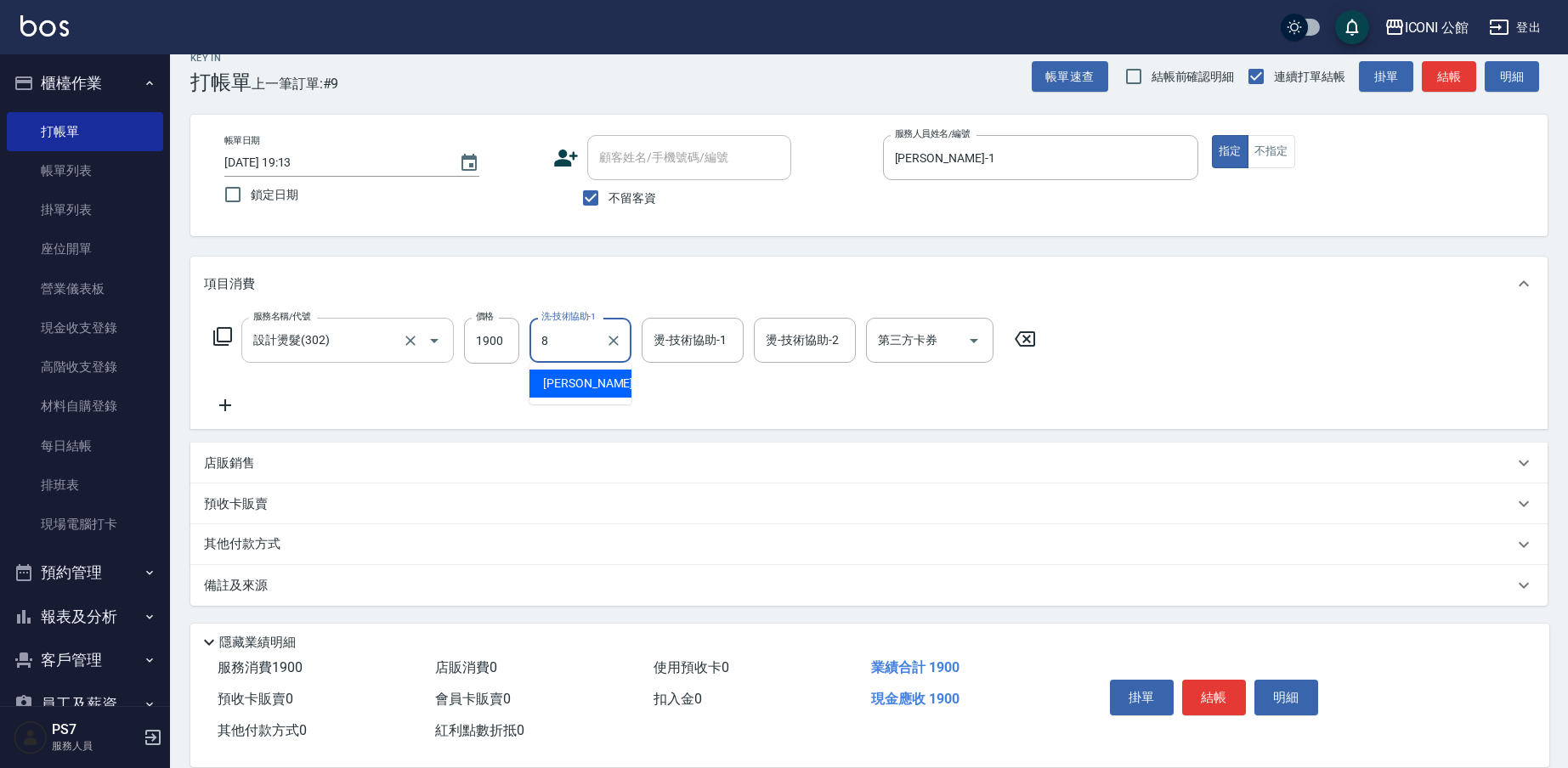
type input "Sandy-8"
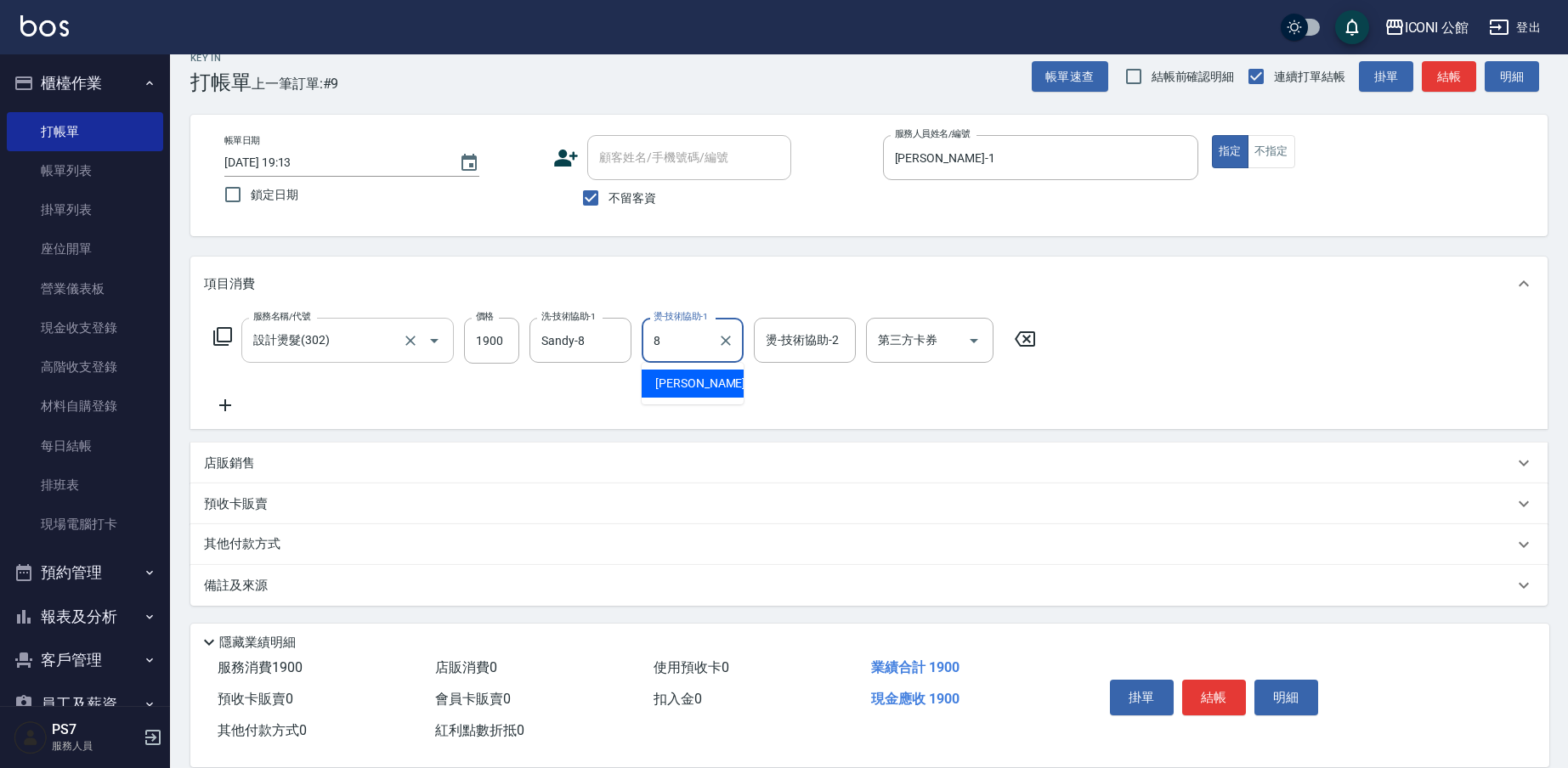
type input "Sandy-8"
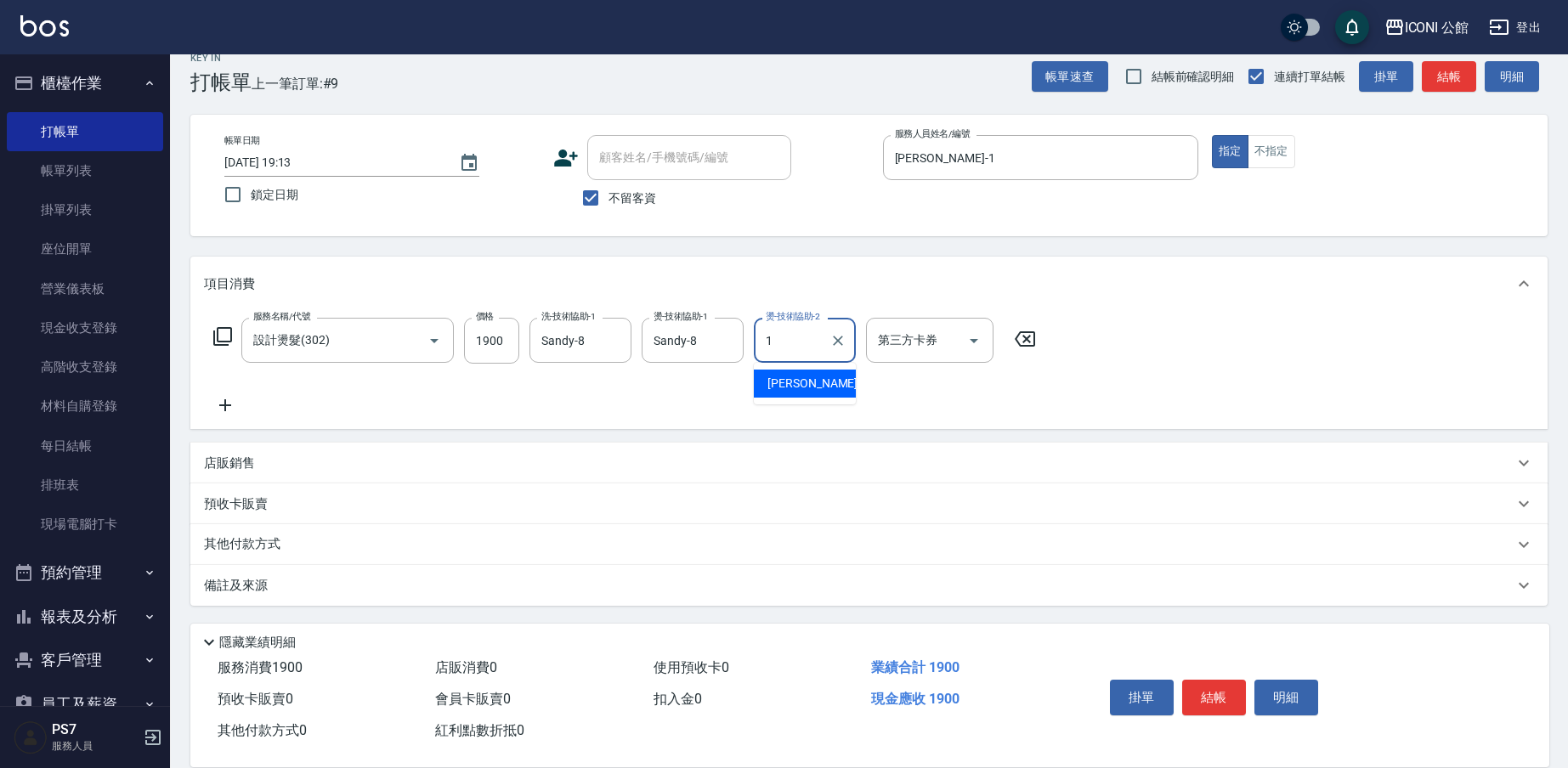
type input "[PERSON_NAME]-1"
click at [222, 396] on icon at bounding box center [225, 405] width 43 height 20
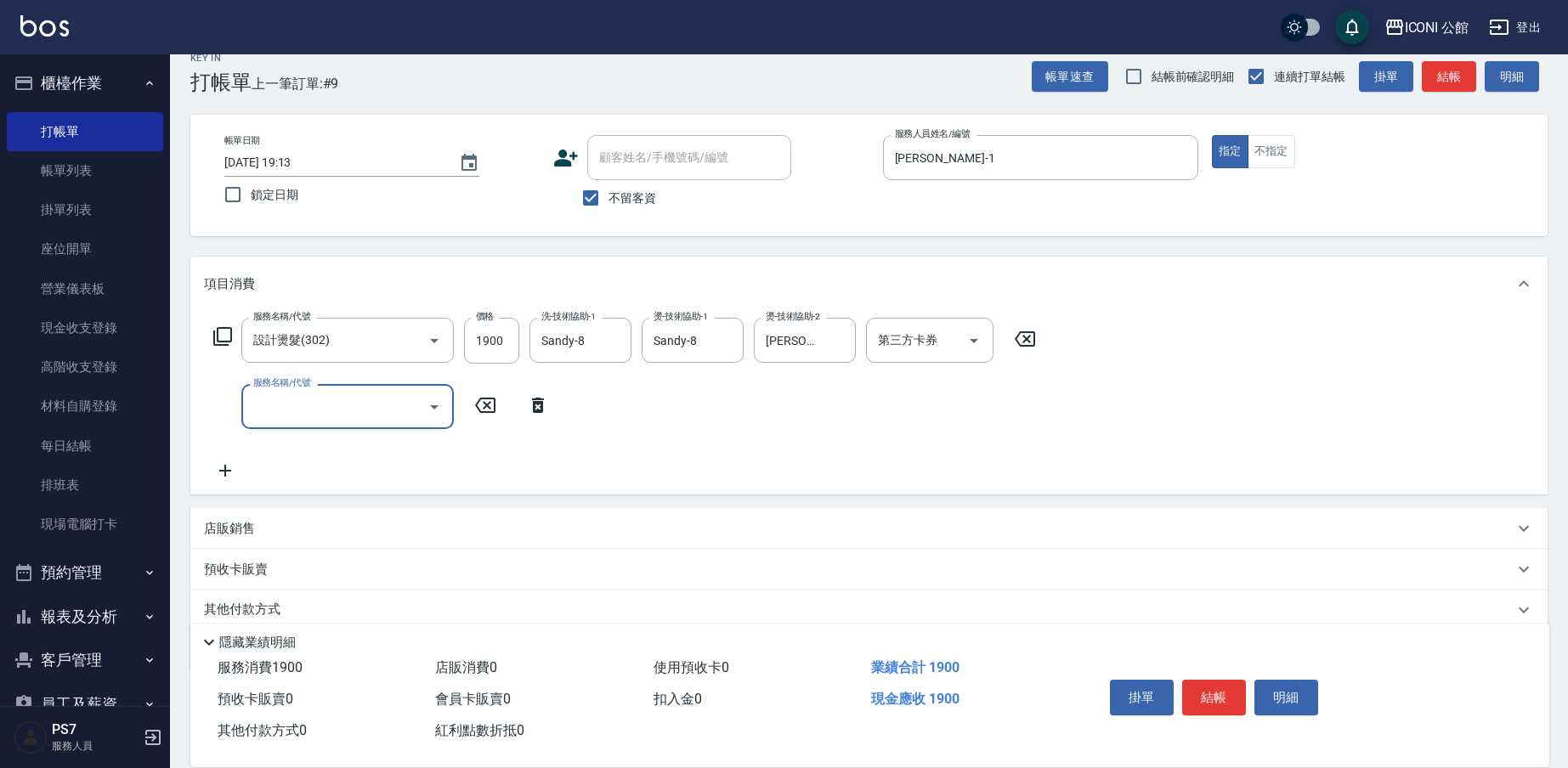
click at [299, 409] on input "服務名稱/代號" at bounding box center [335, 406] width 172 height 30
type input "瞬間護髮(502)"
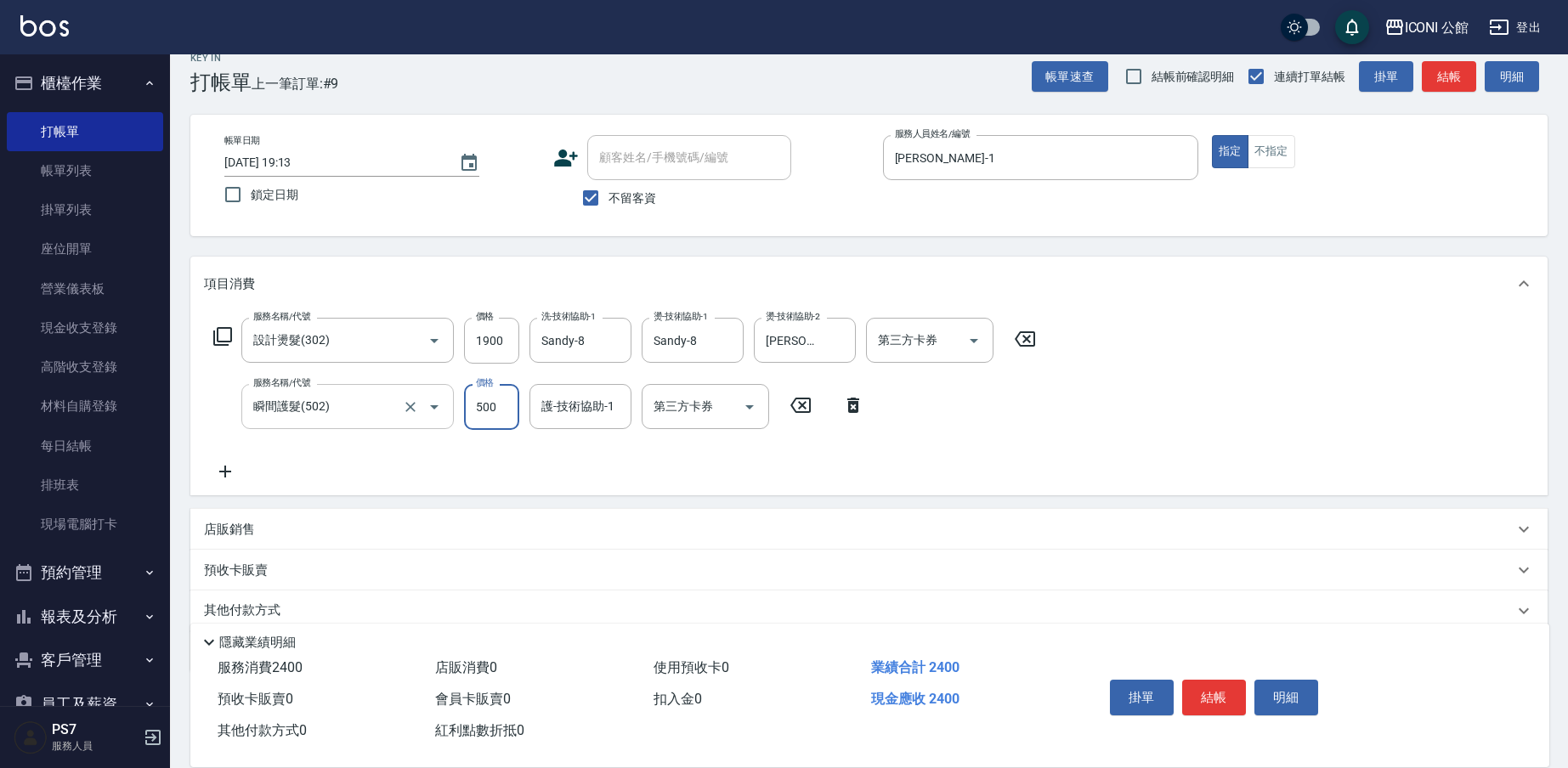
type input "500"
click at [348, 401] on input "瞬間護髮(502)" at bounding box center [324, 406] width 150 height 30
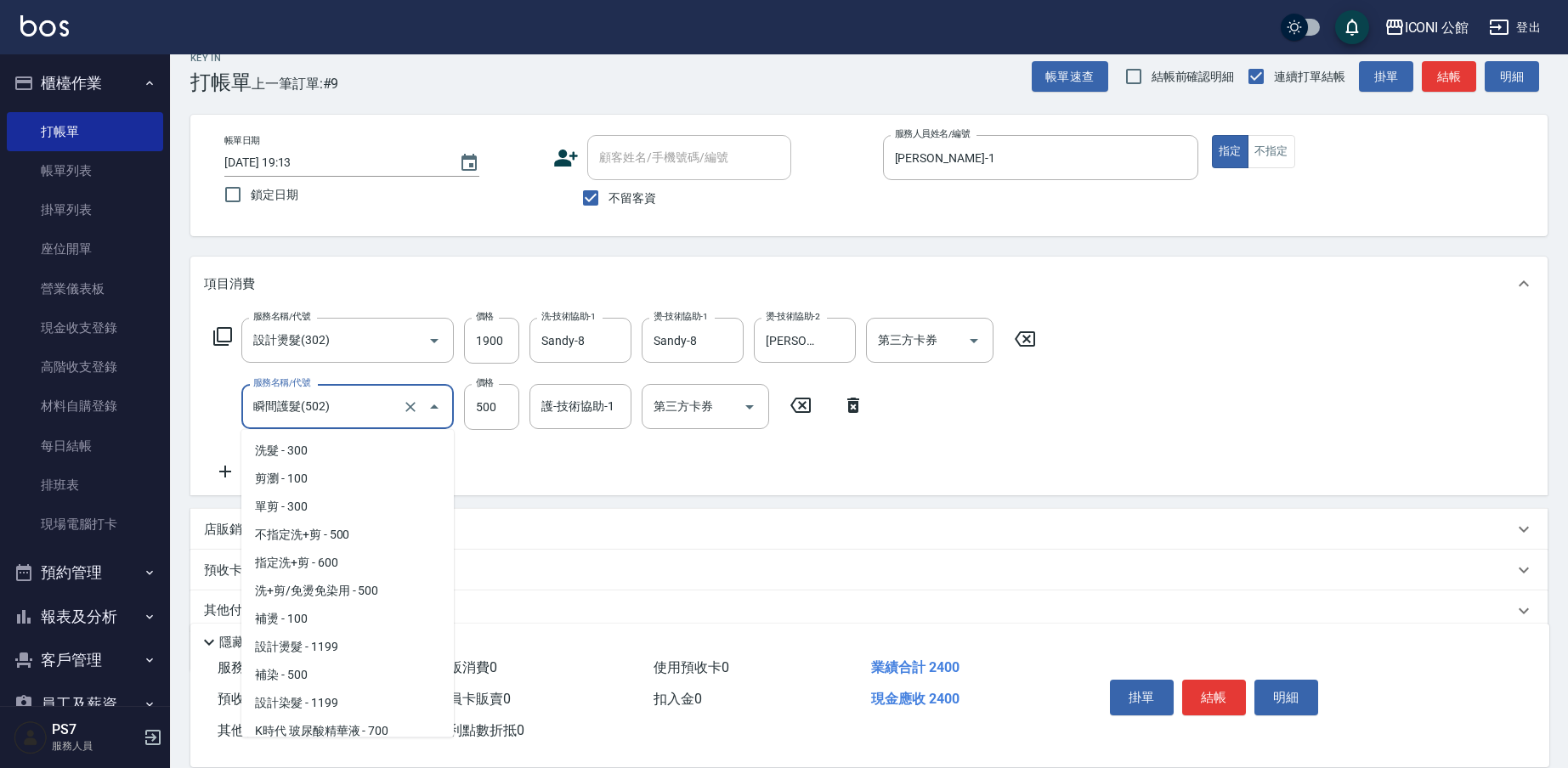
click at [348, 401] on input "瞬間護髮(502)" at bounding box center [324, 406] width 150 height 30
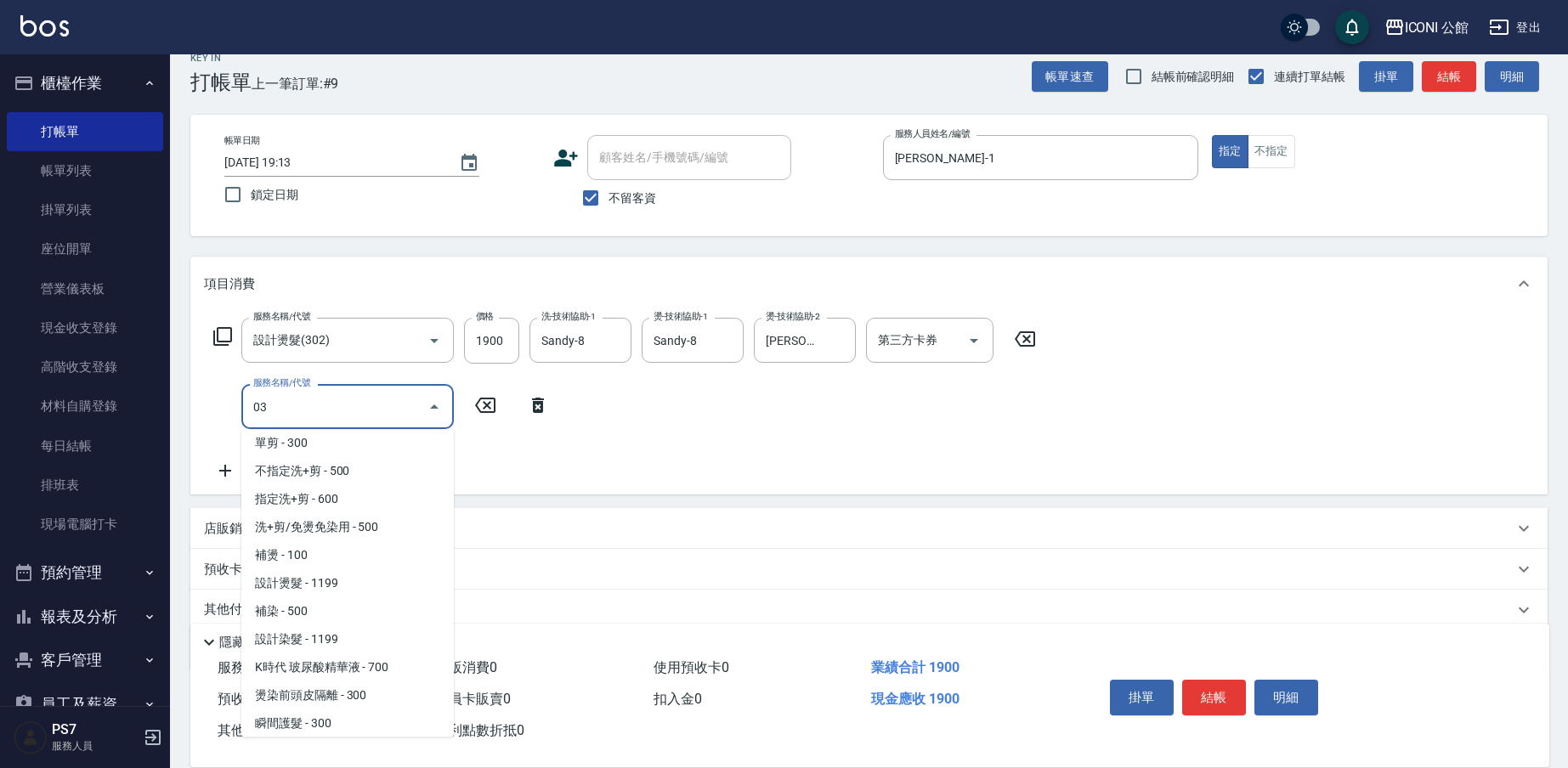
scroll to position [0, 0]
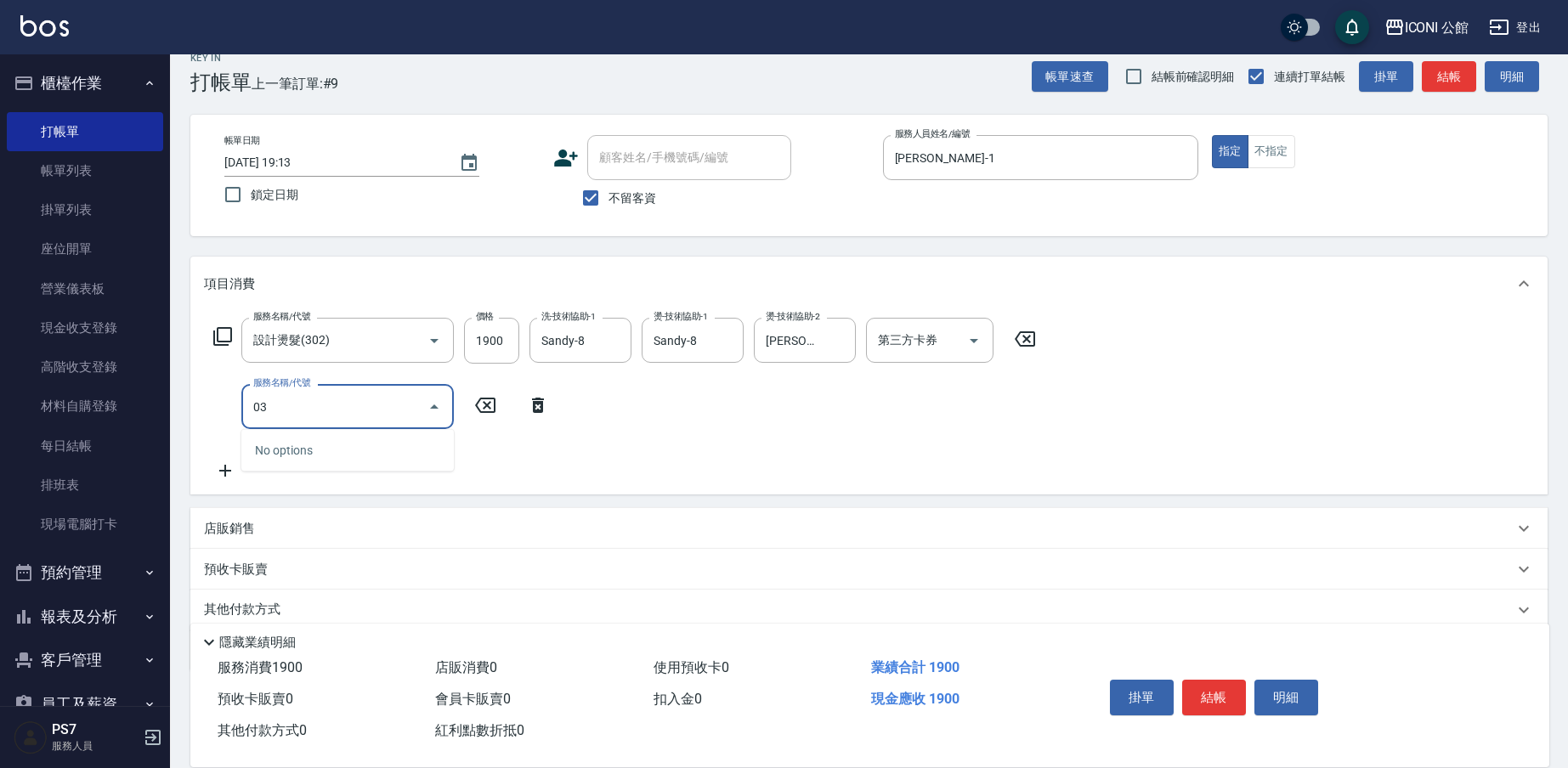
type input "0"
type input "自備護髮300元(503)"
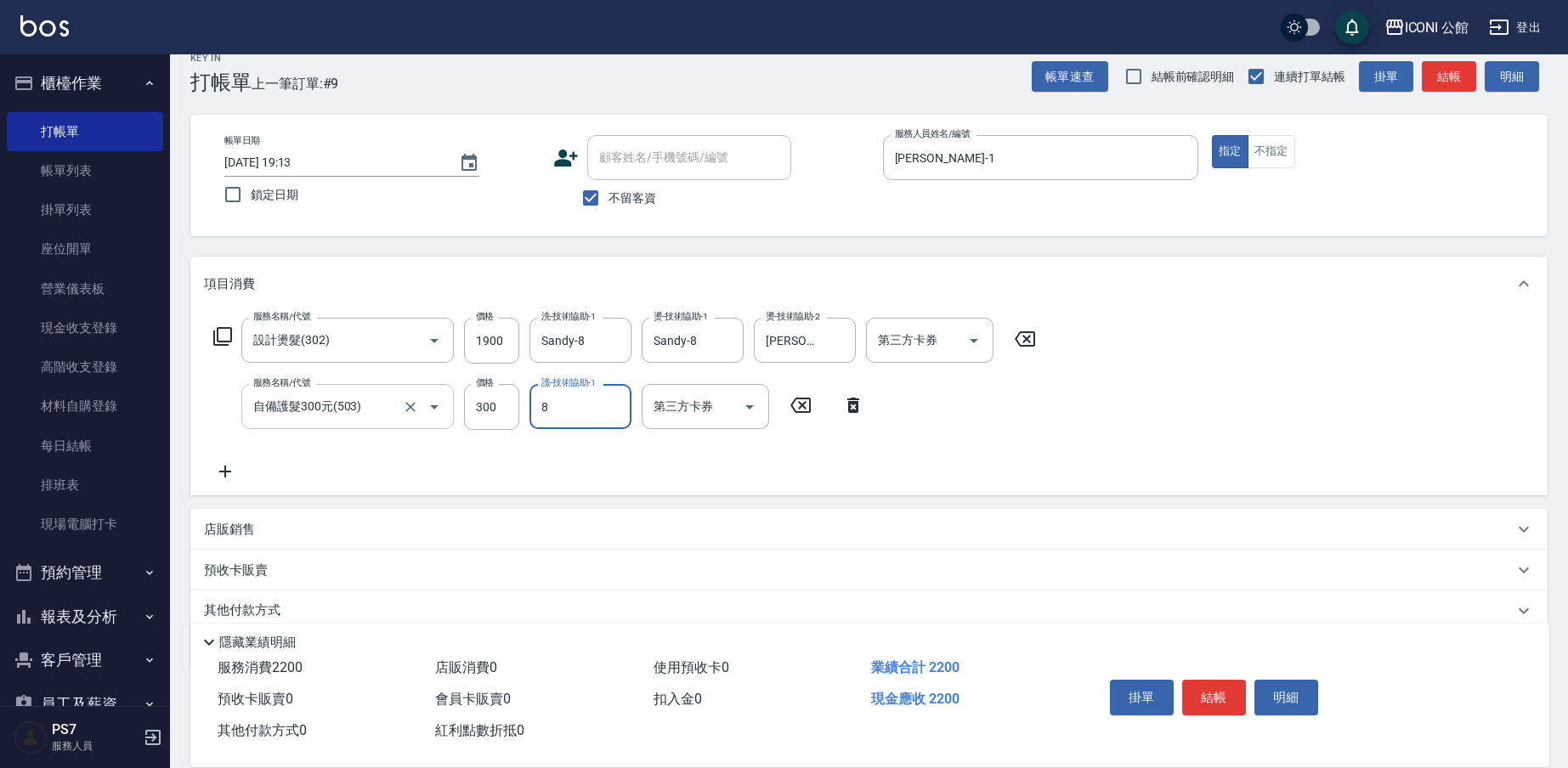
type input "Sandy-8"
click at [498, 416] on input "300" at bounding box center [491, 407] width 55 height 46
type input "500"
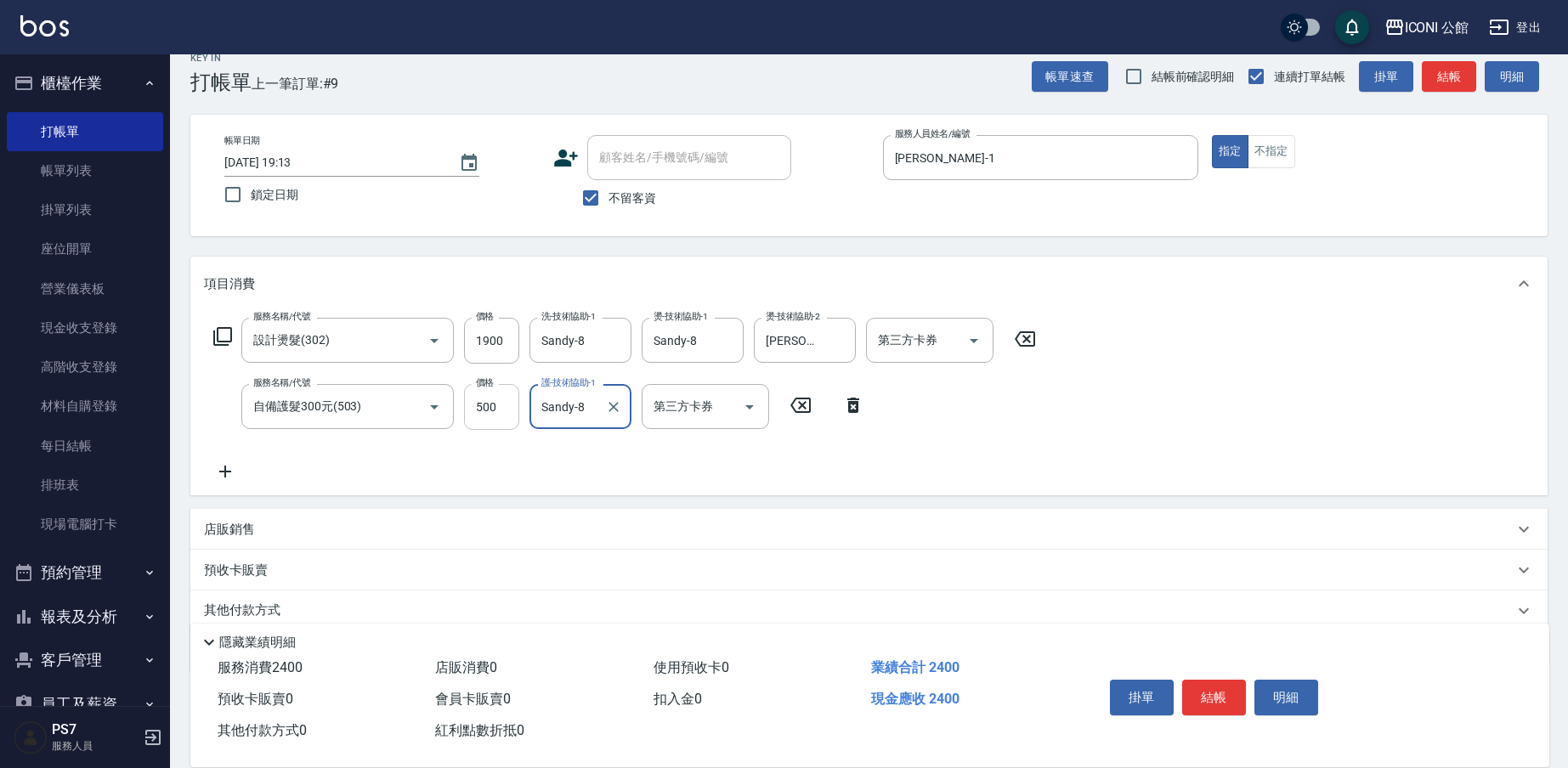
scroll to position [89, 0]
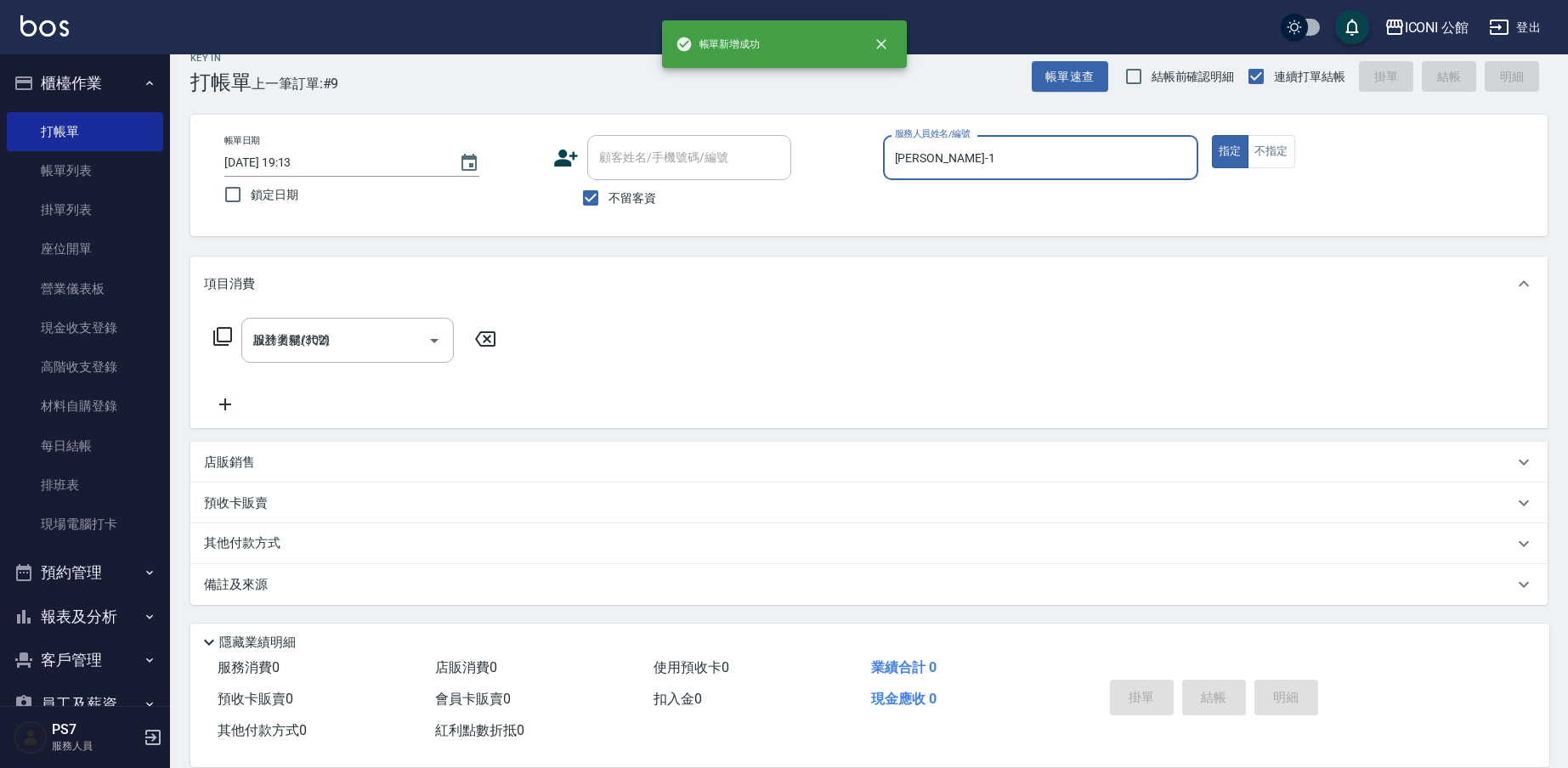
type input "[DATE] 19:14"
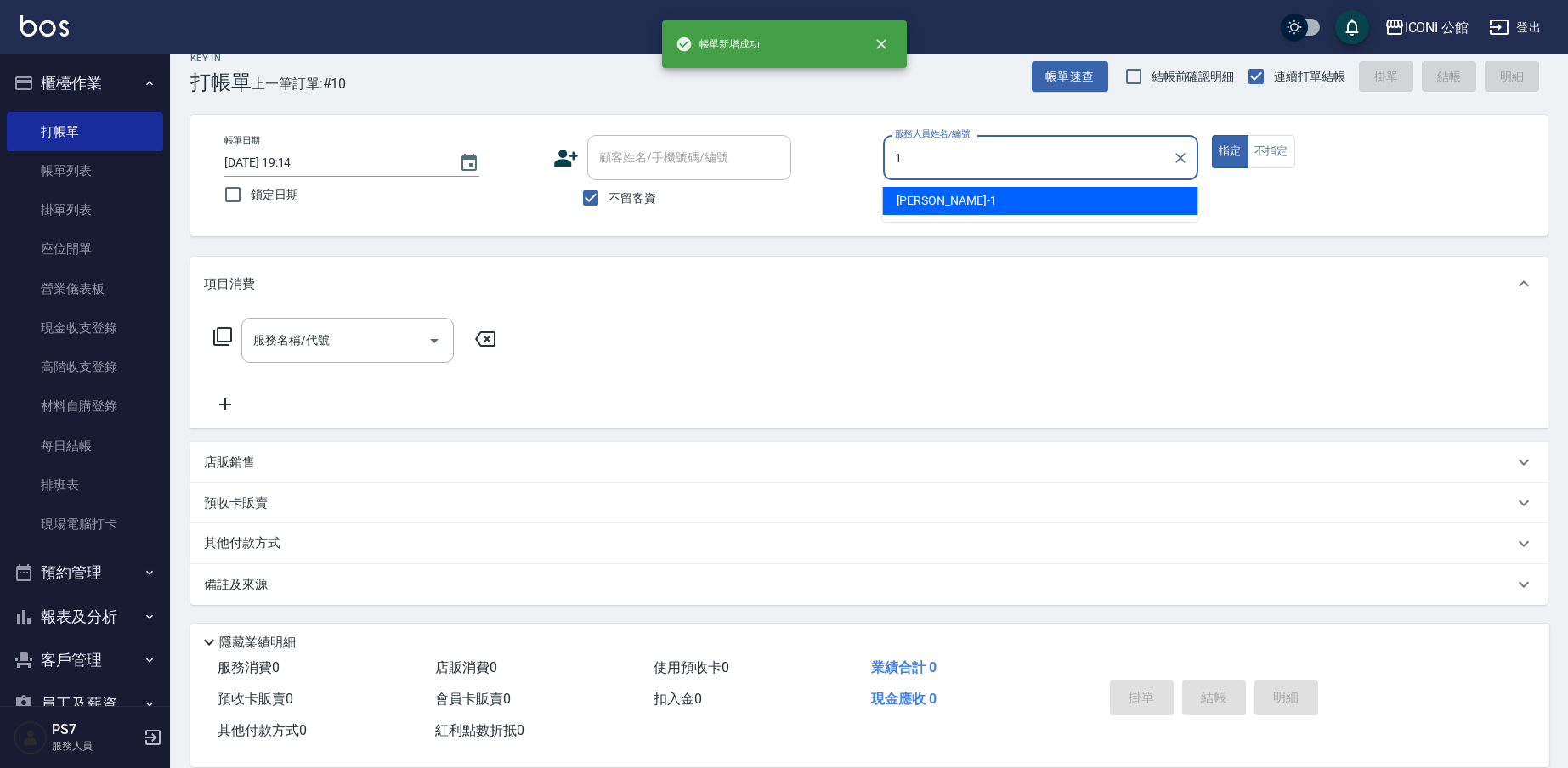
type input "[PERSON_NAME]-1"
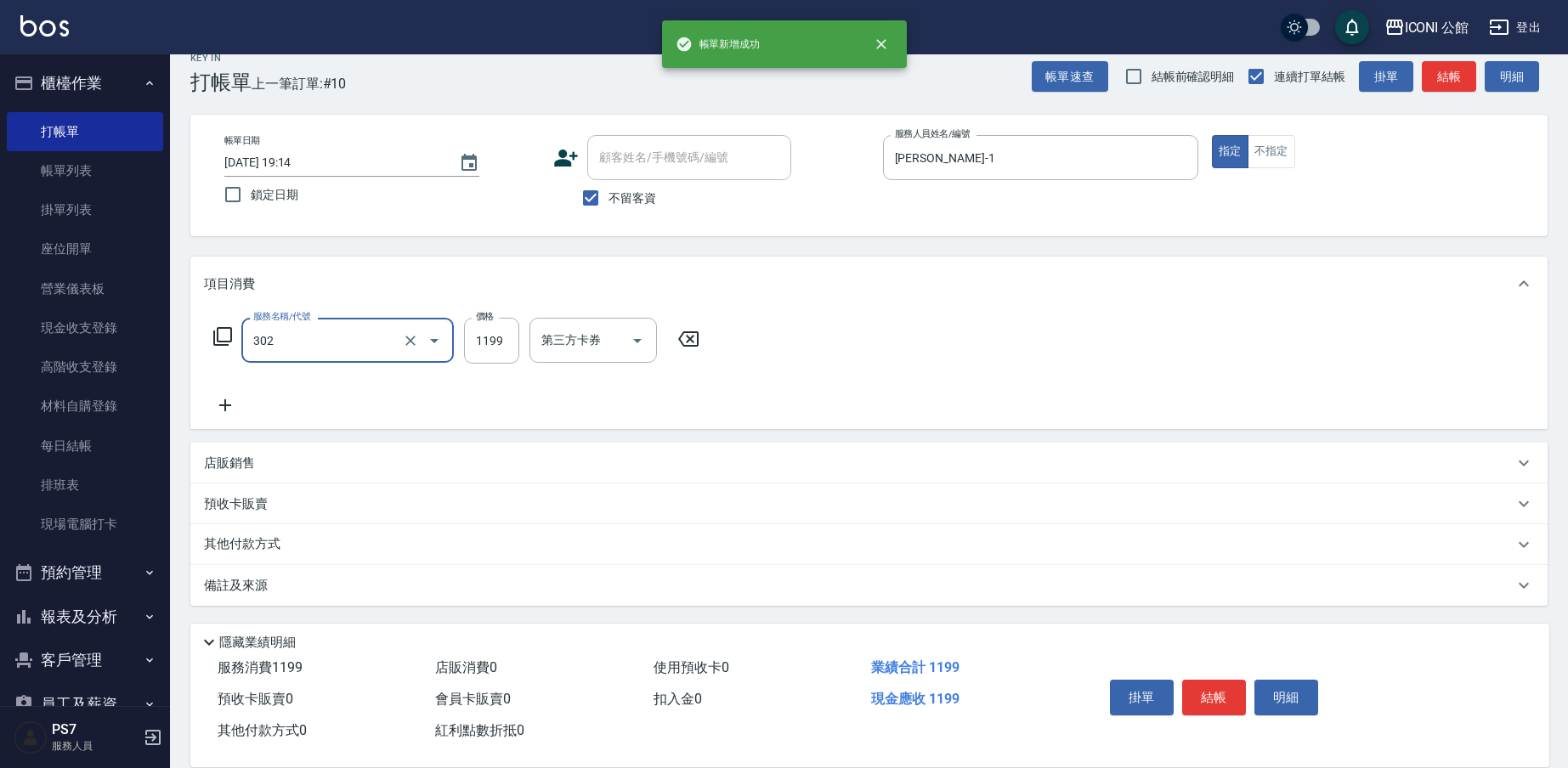
type input "設計燙髮(302)"
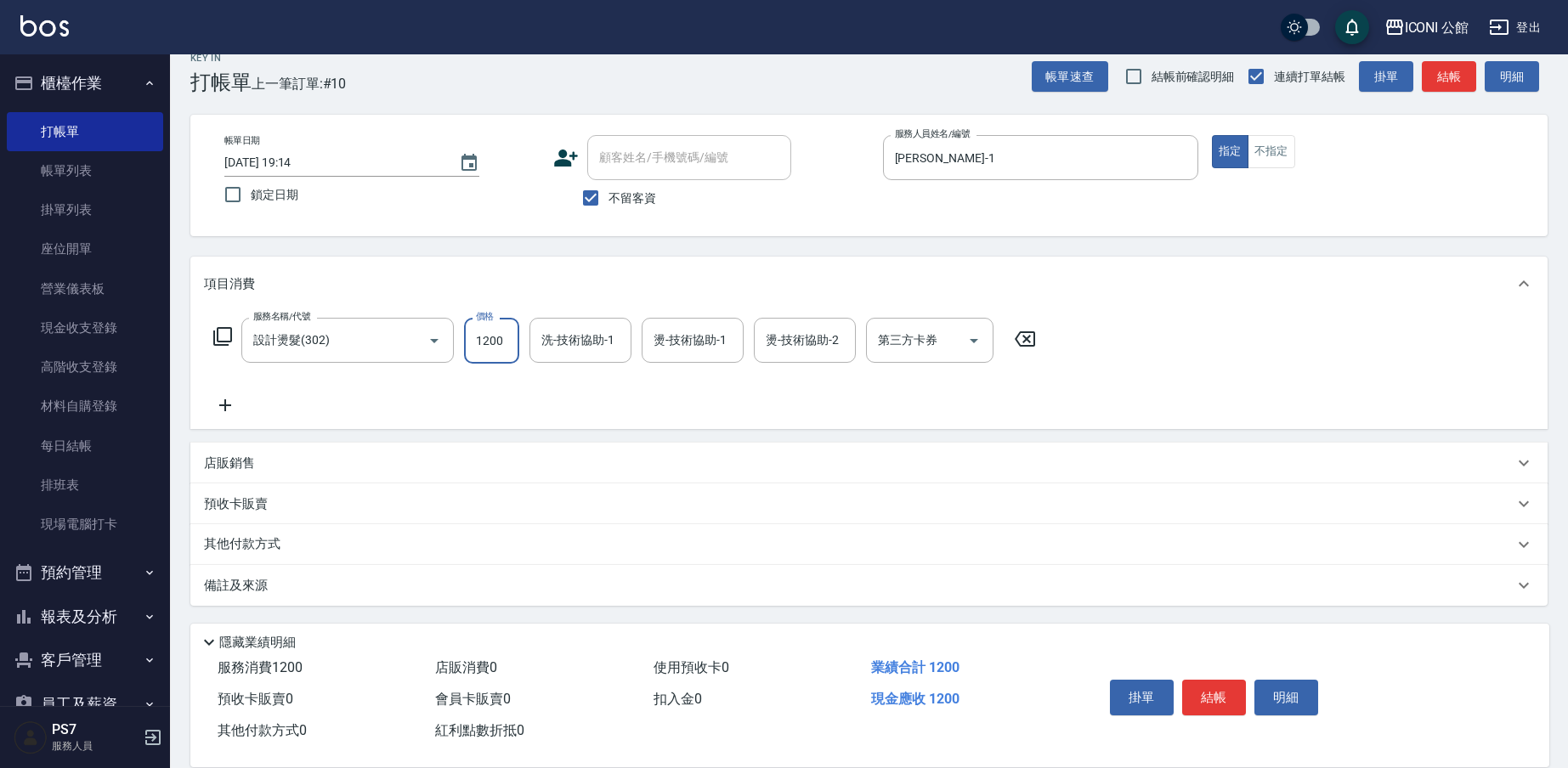
type input "1200"
type input "[PERSON_NAME]-24"
type input "[PERSON_NAME]-1"
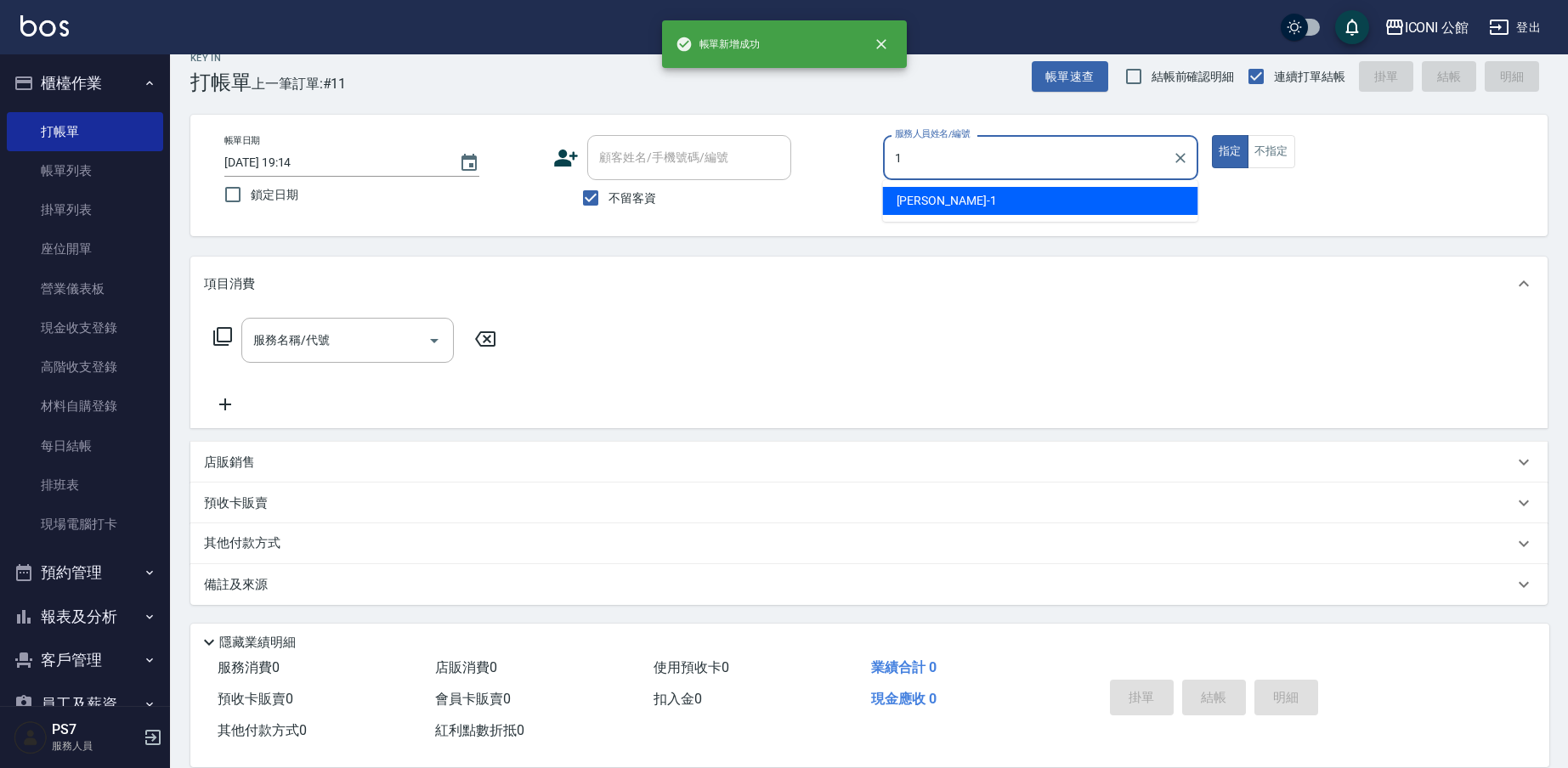
type input "[PERSON_NAME]-1"
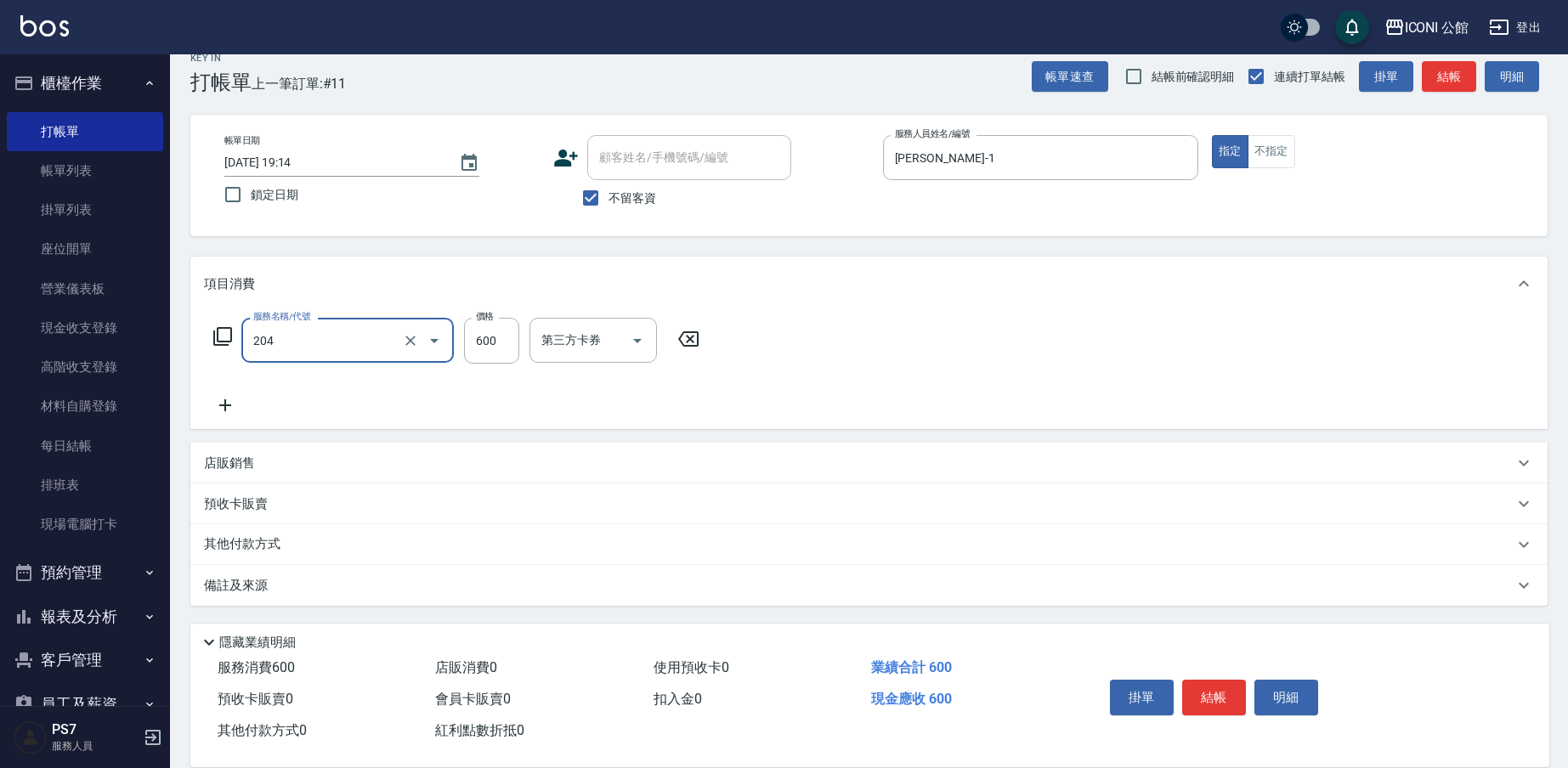
type input "指定洗+剪(204)"
type input "400"
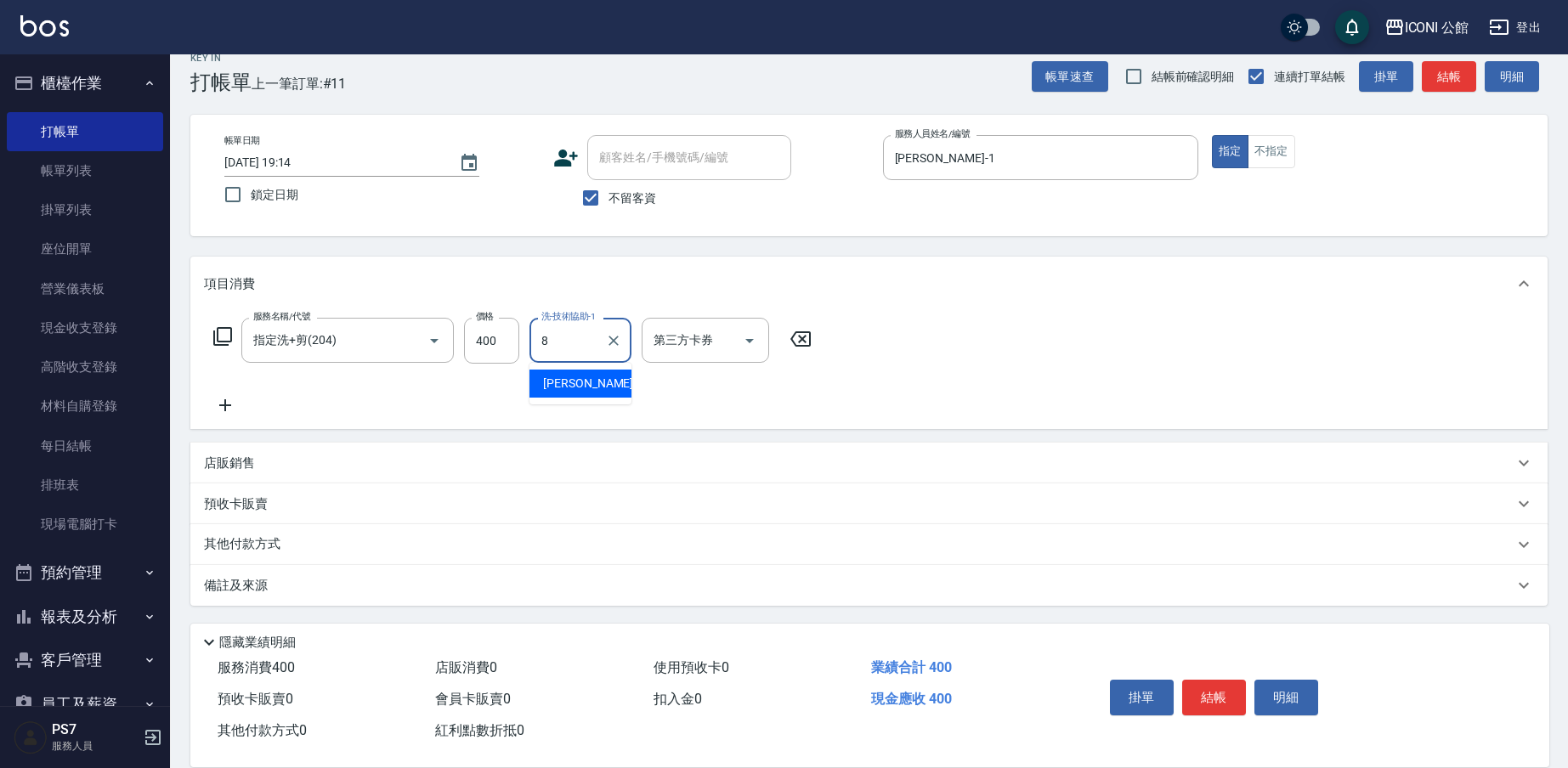
type input "Sandy-8"
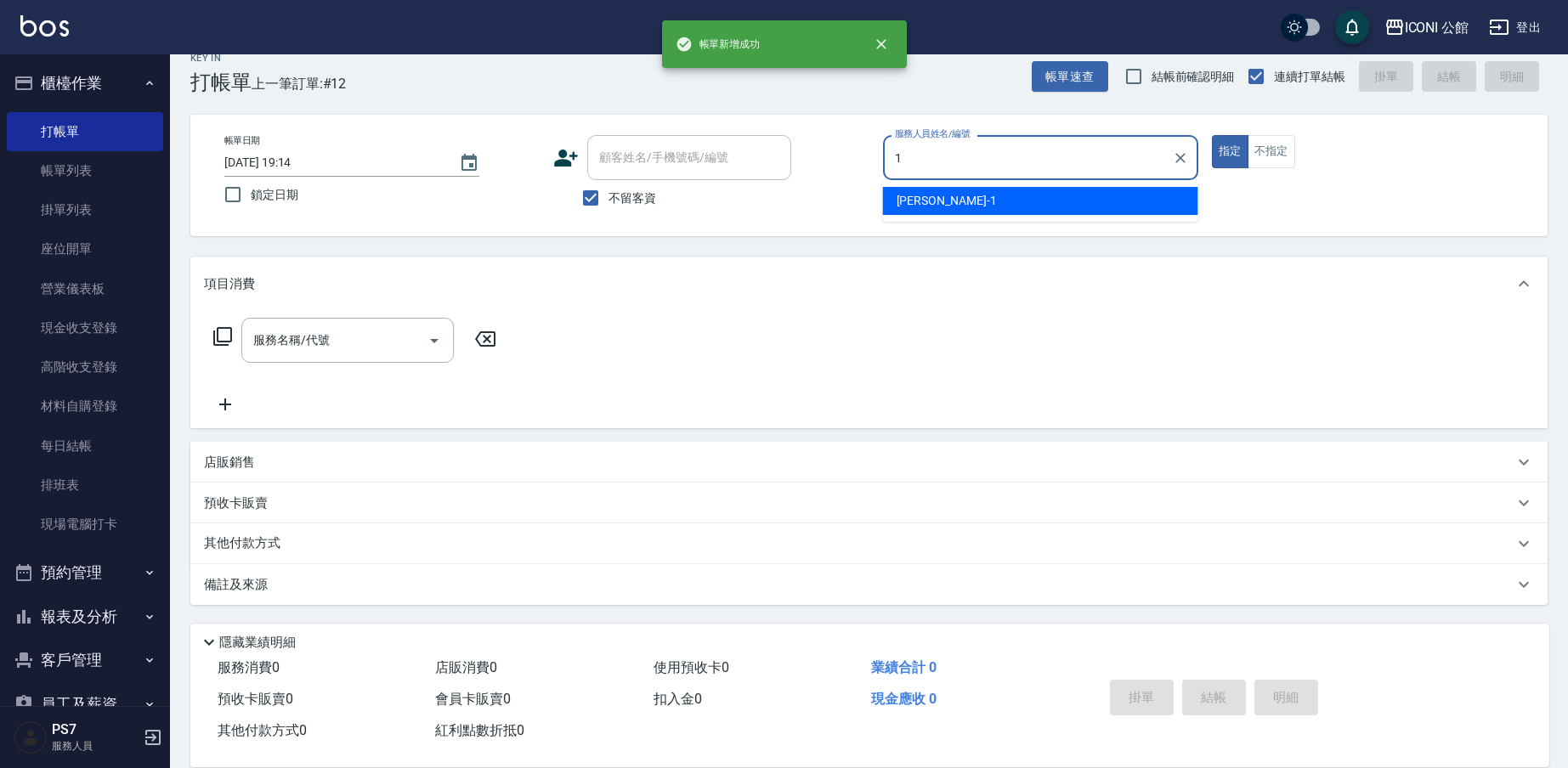
type input "[PERSON_NAME]-1"
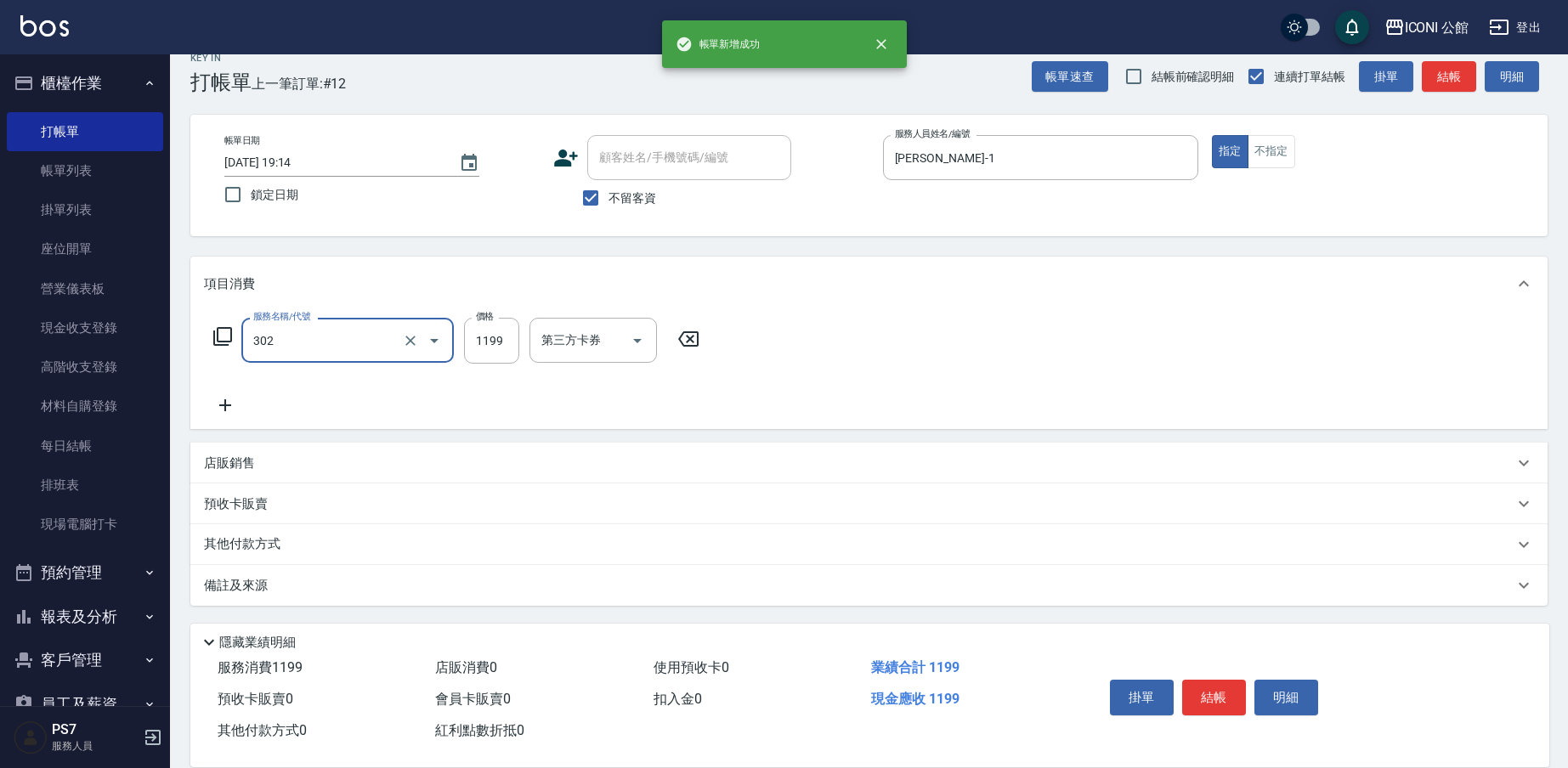
type input "302"
type input "1"
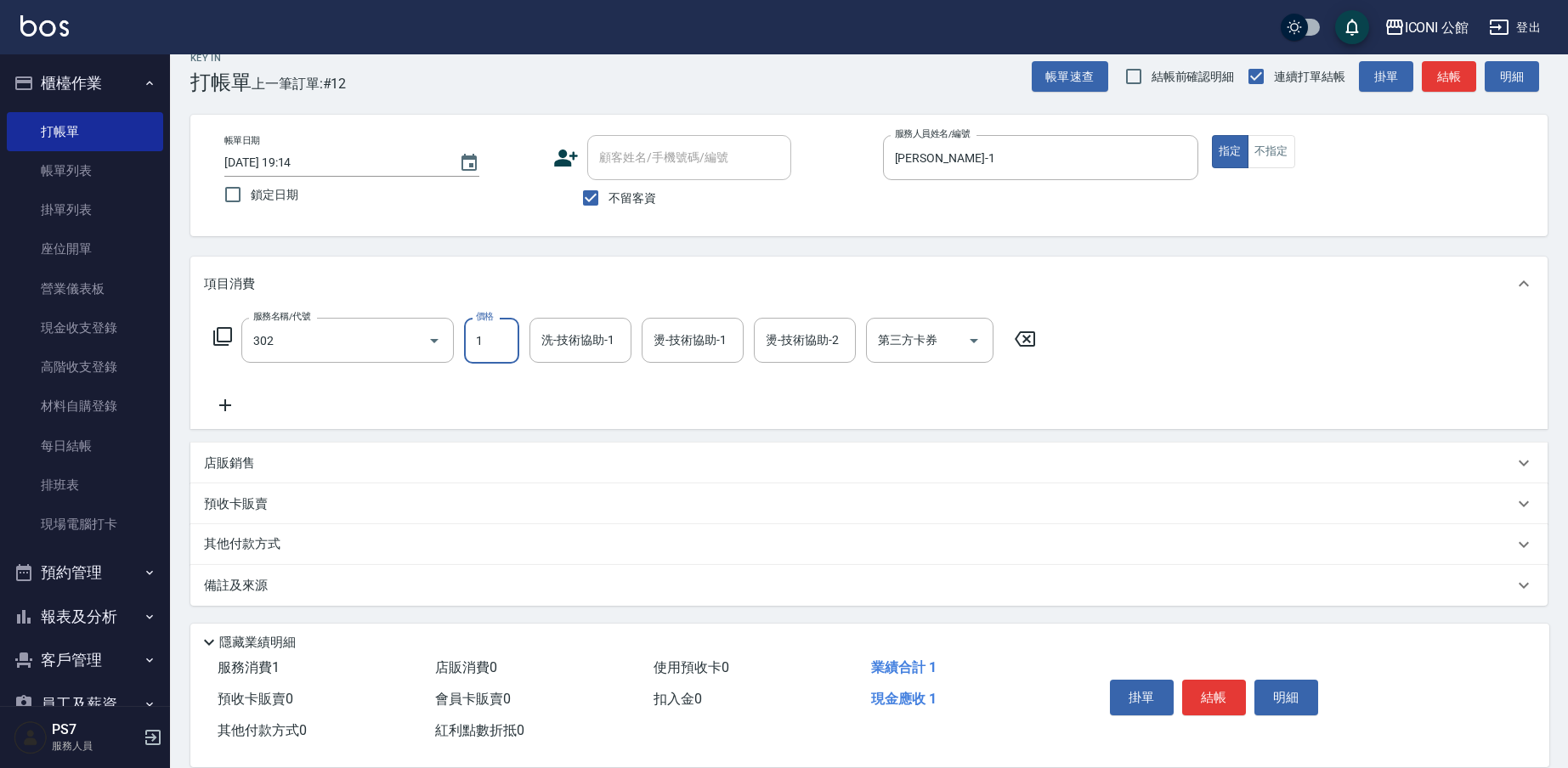
type input "設計燙髮(302)"
type input "1599"
type input "[PERSON_NAME]-24"
type input "Sandy-8"
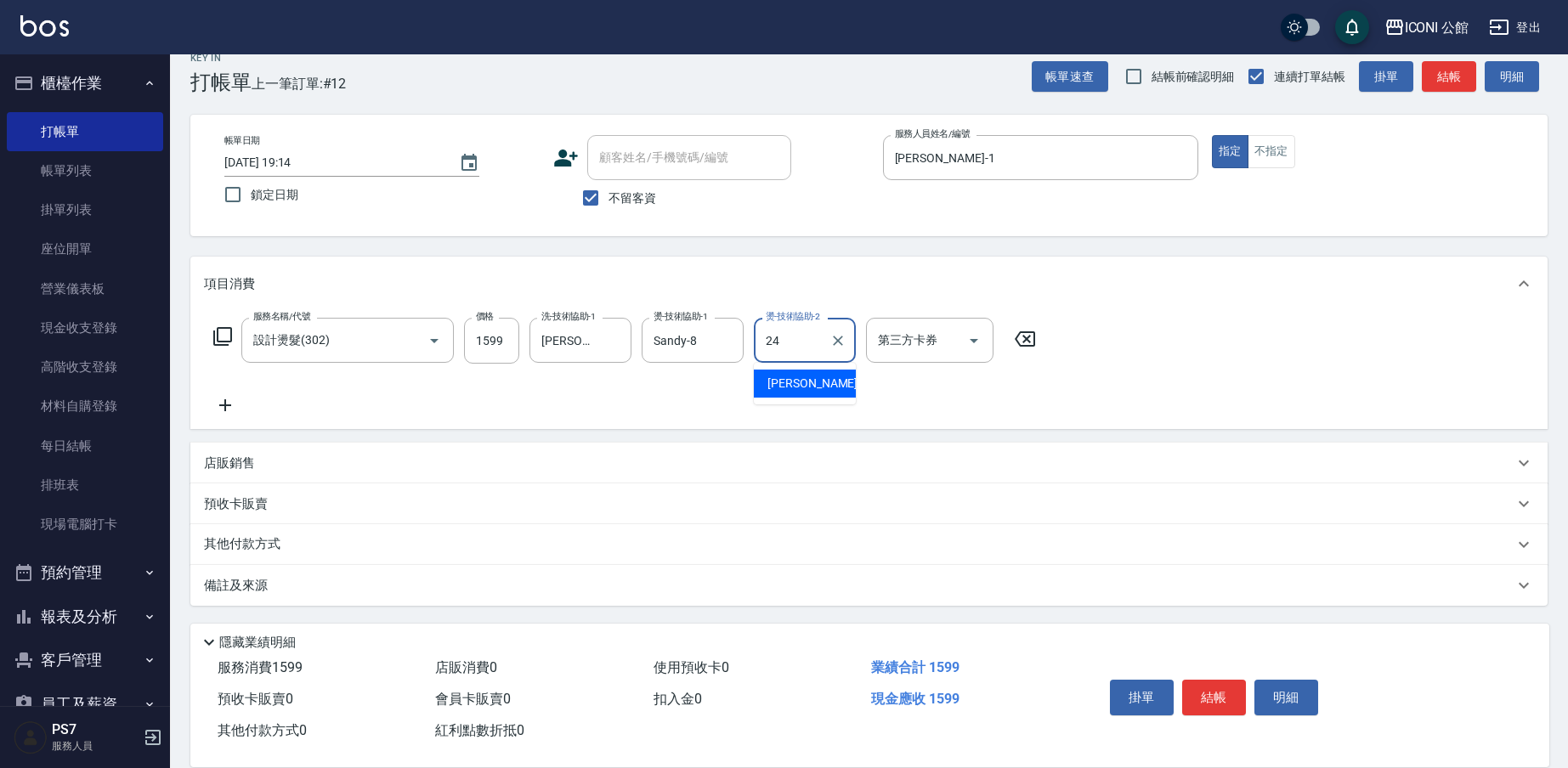
type input "[PERSON_NAME]-24"
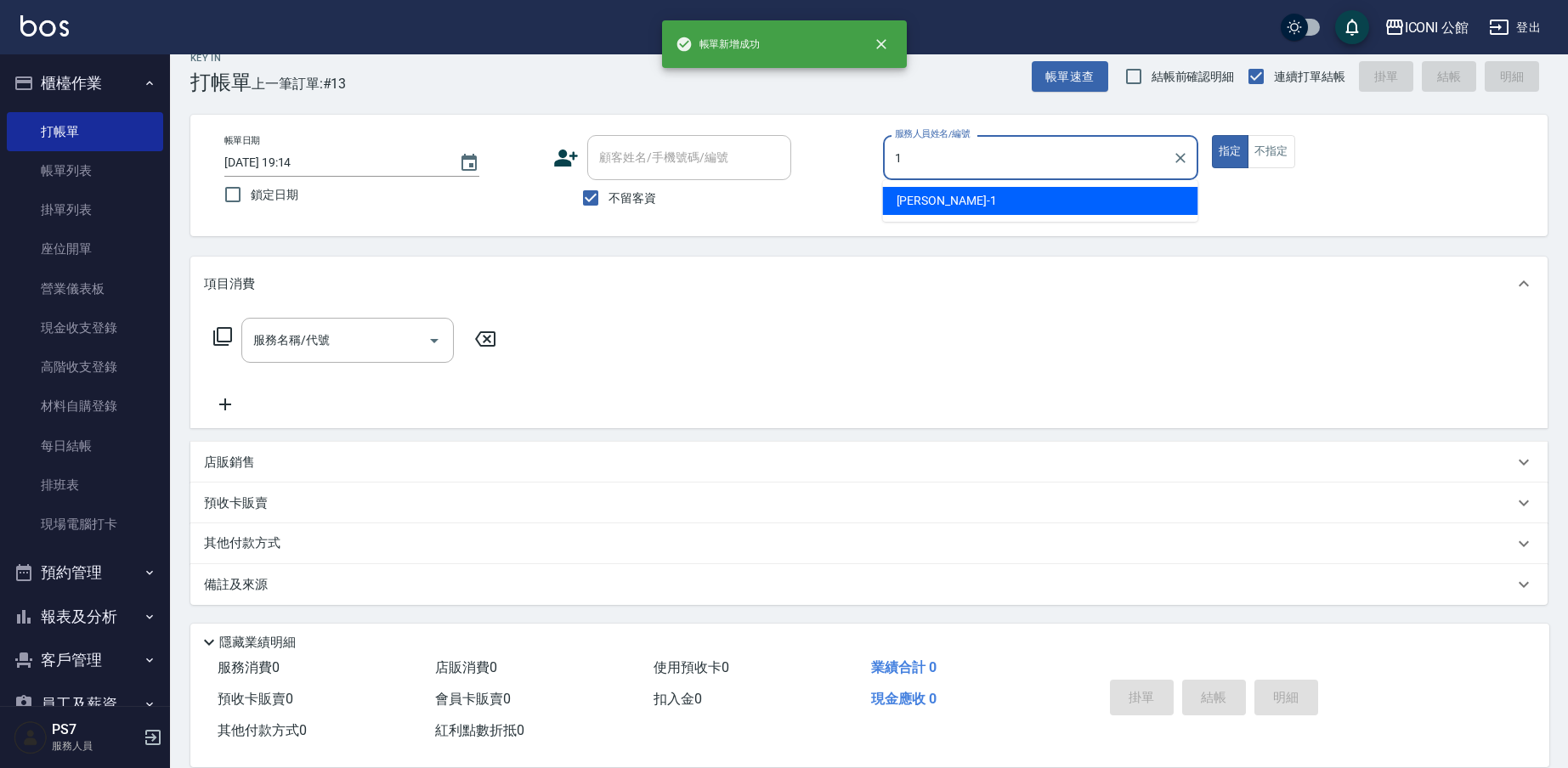
type input "[PERSON_NAME]-1"
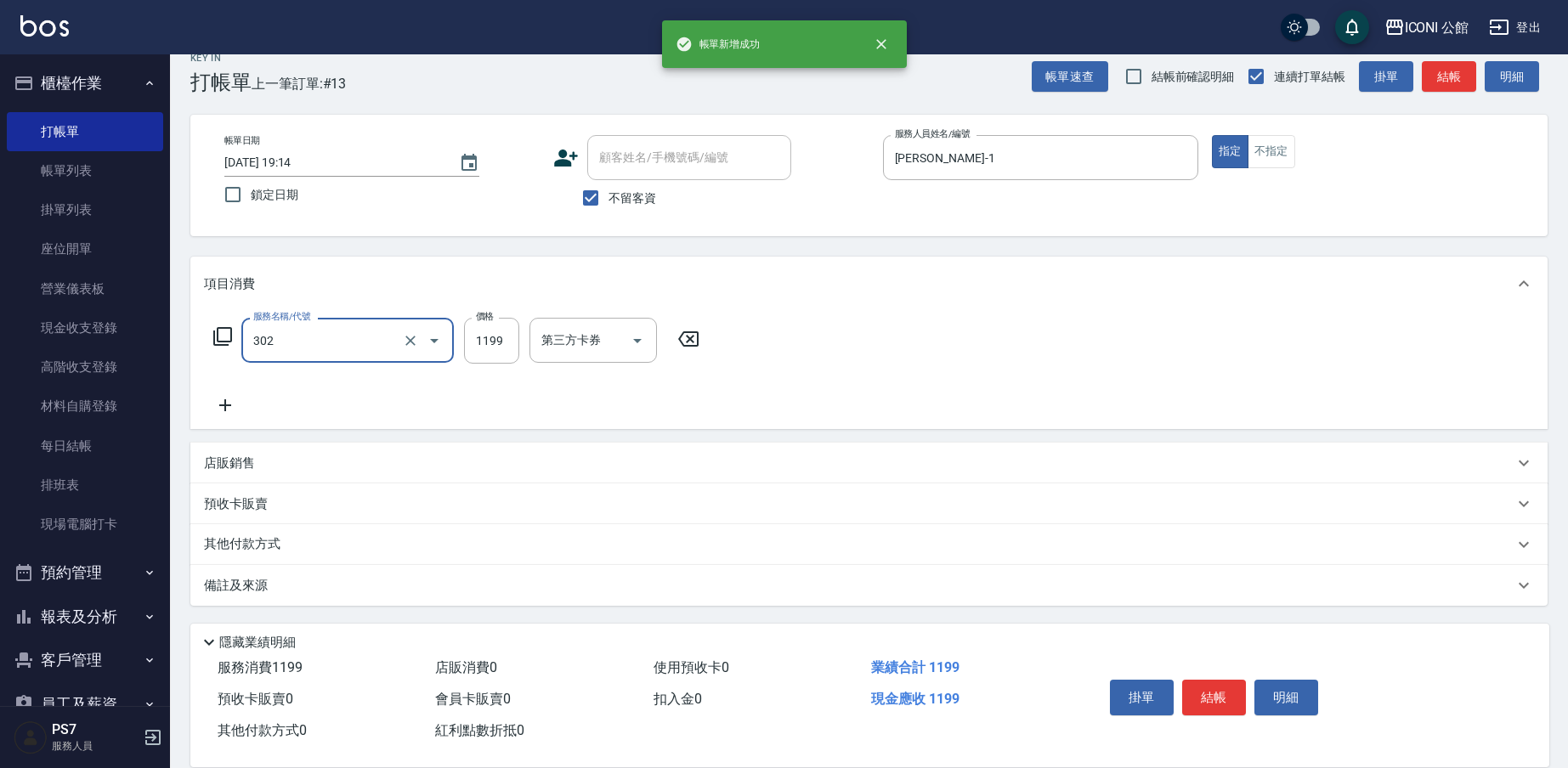
type input "設計燙髮(302)"
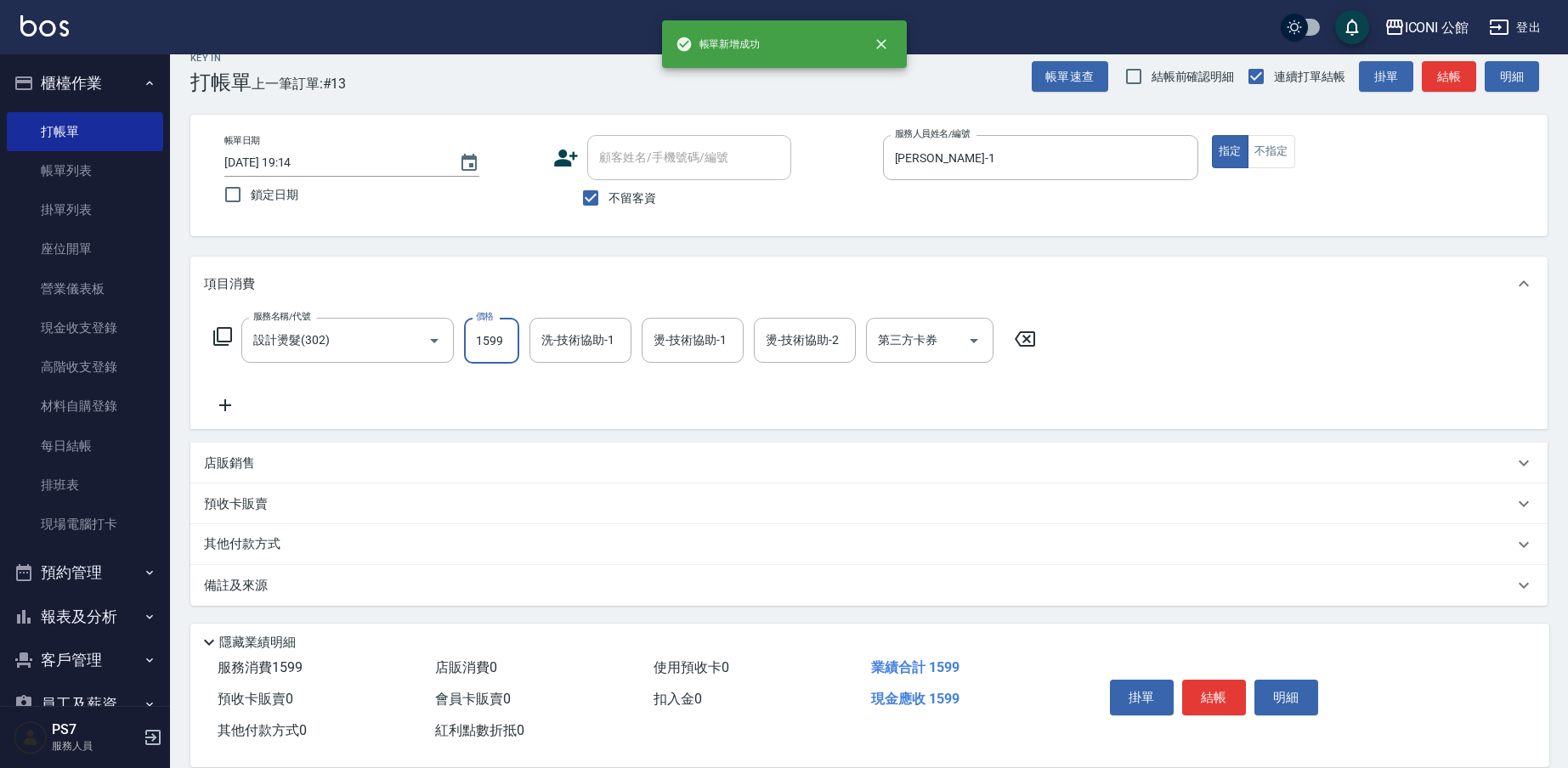
type input "1599"
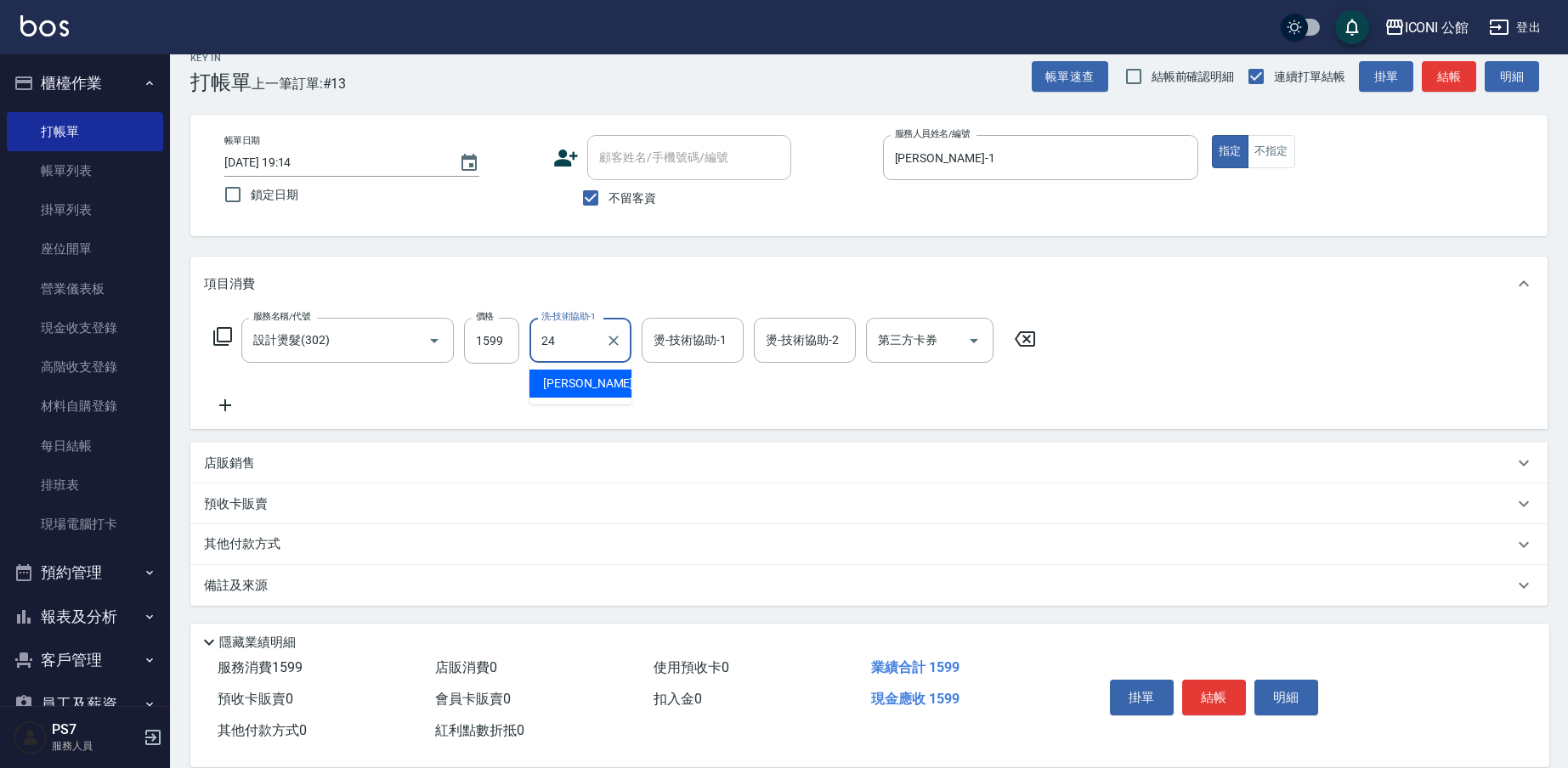
type input "[PERSON_NAME]-24"
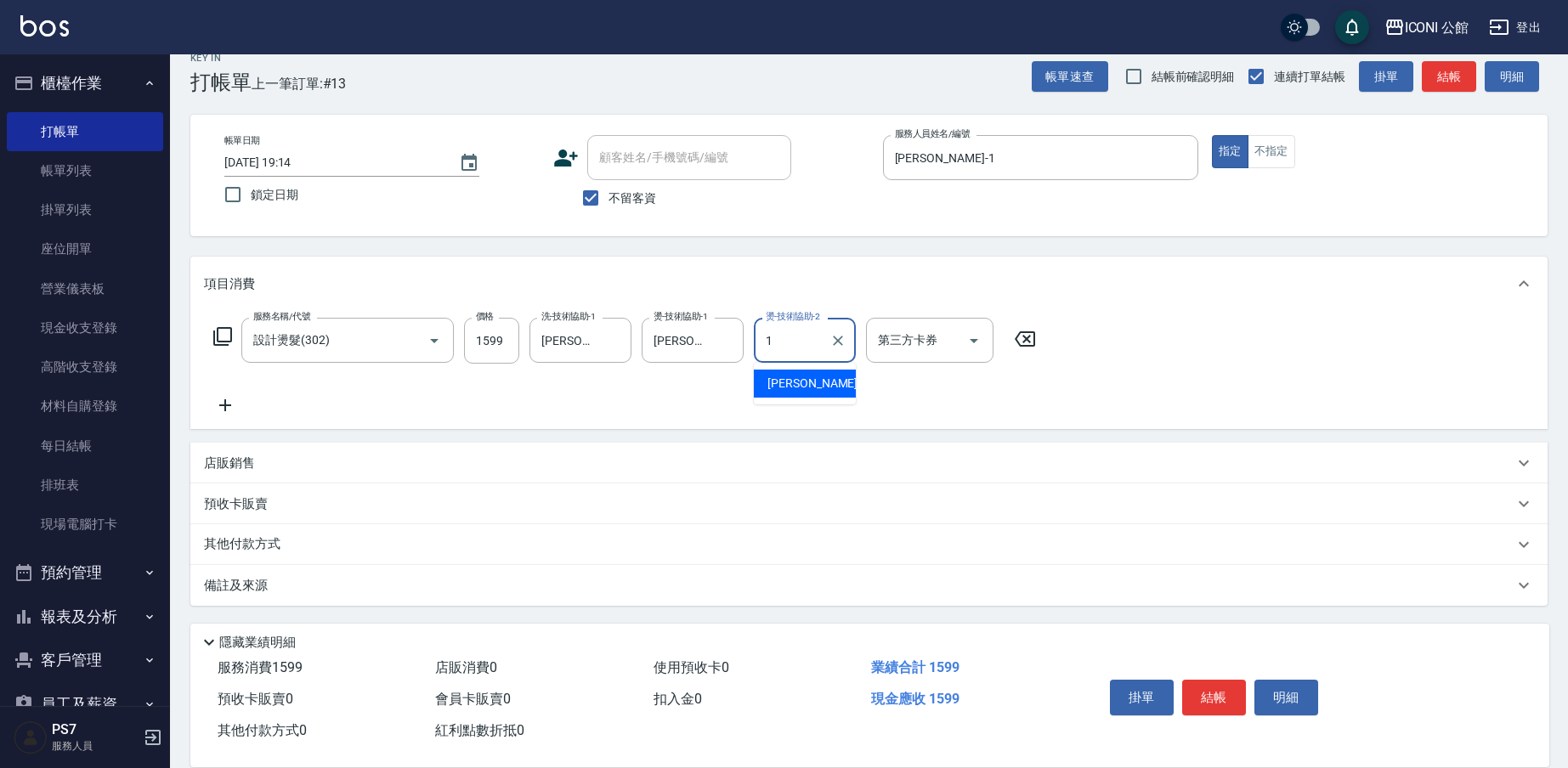
type input "[PERSON_NAME]-1"
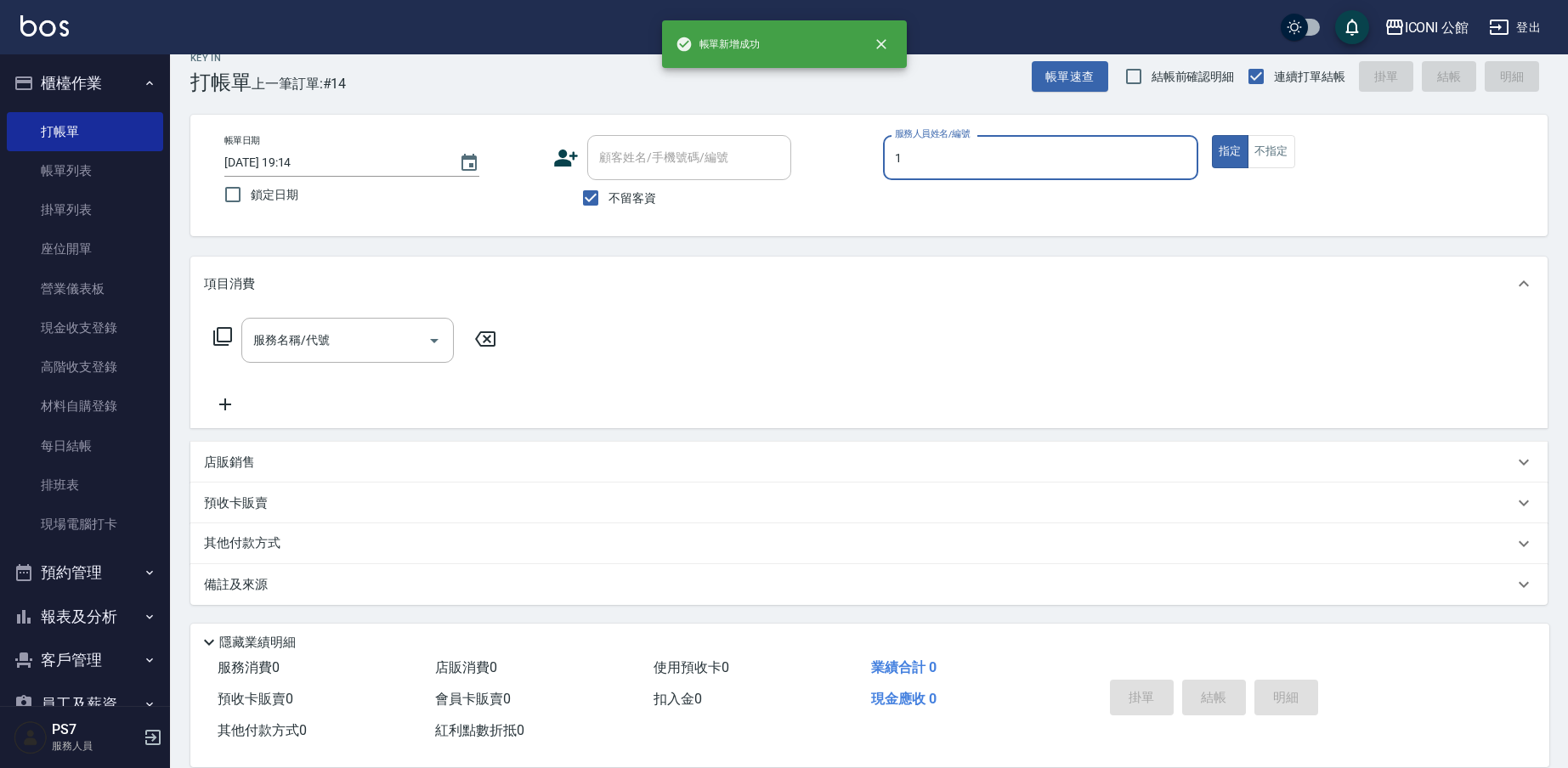
type input "[PERSON_NAME]-1"
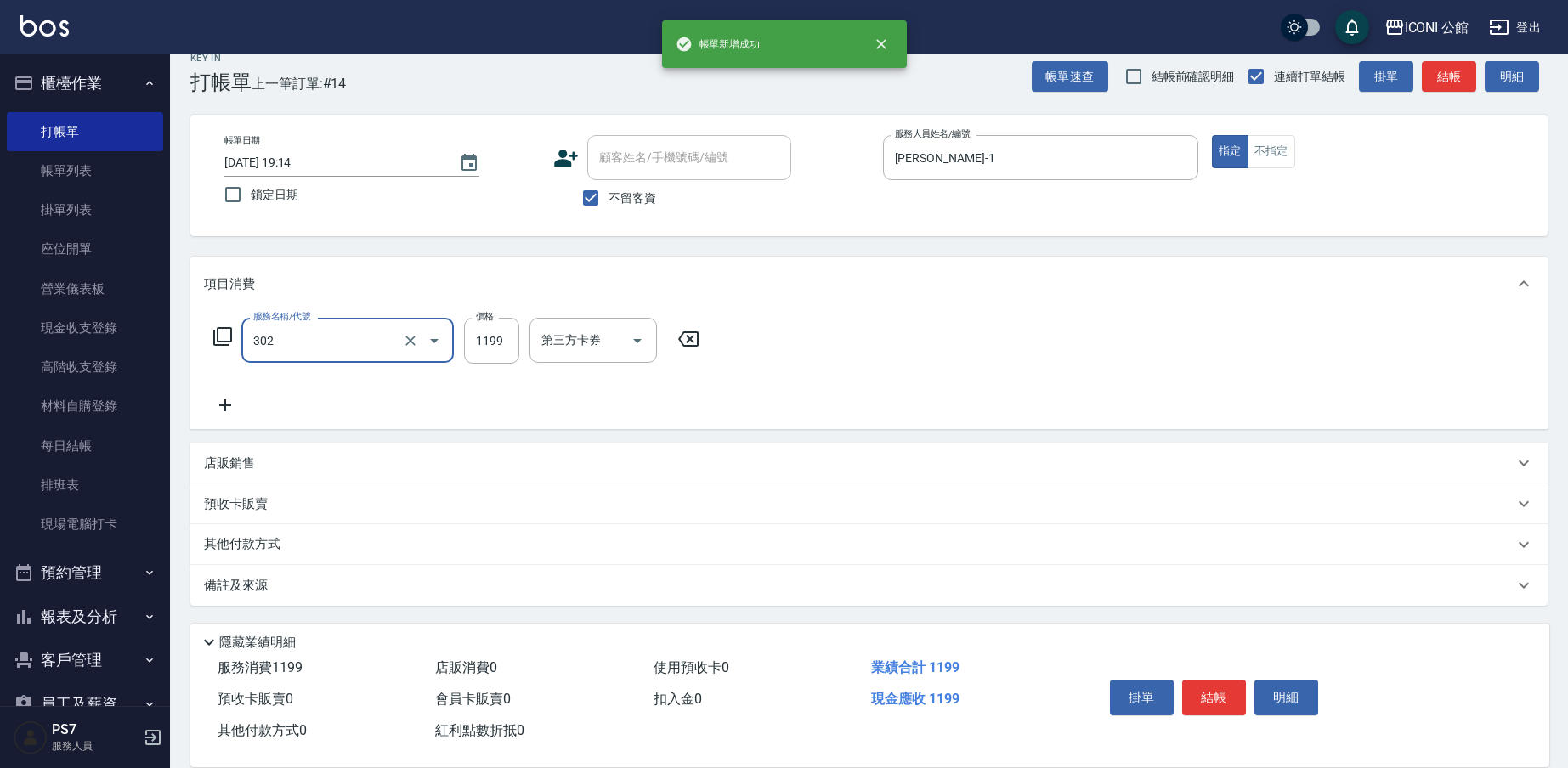
type input "設計燙髮(302)"
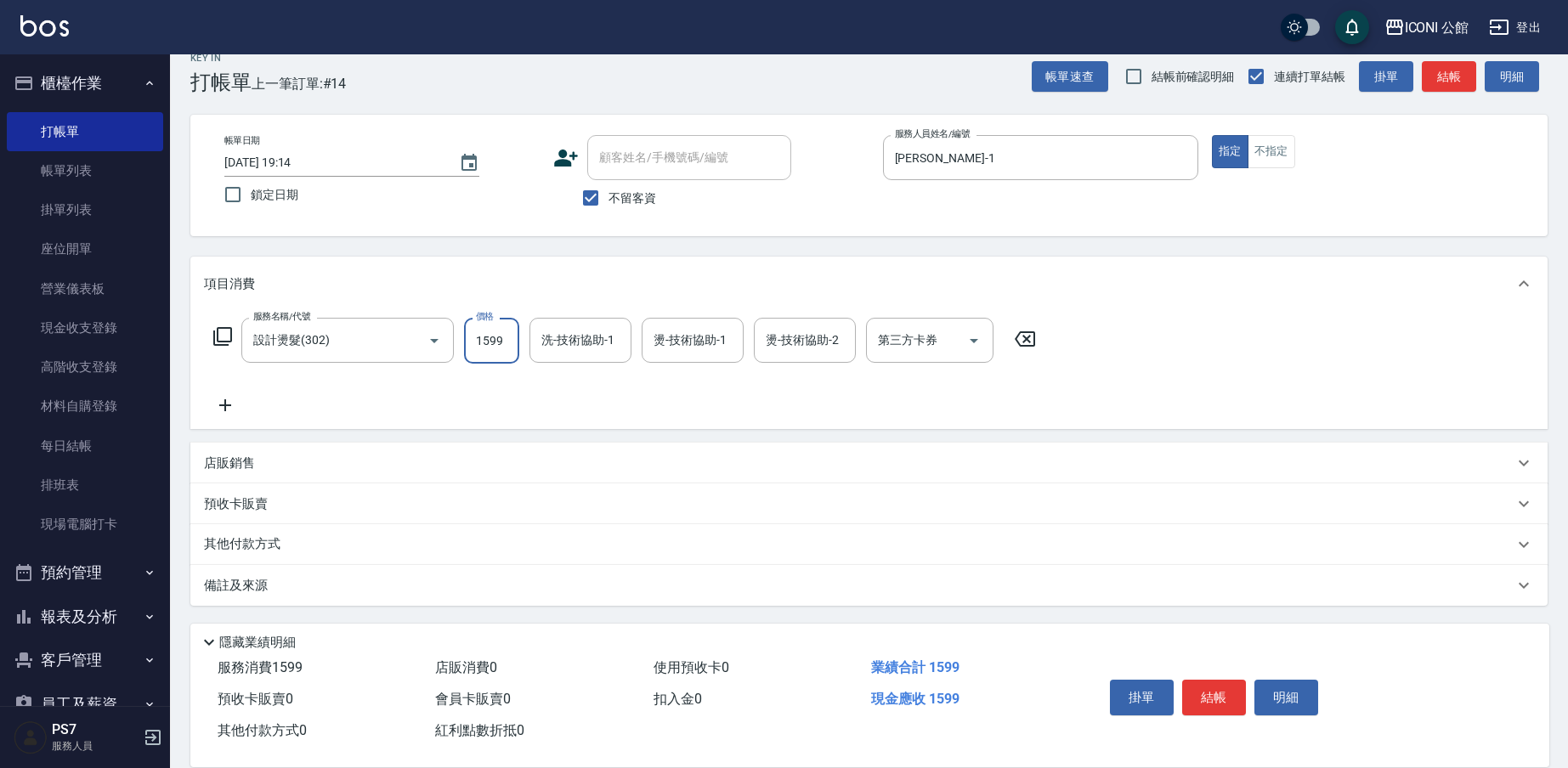
type input "1599"
type input "[PERSON_NAME]-24"
type input "[PERSON_NAME]-1"
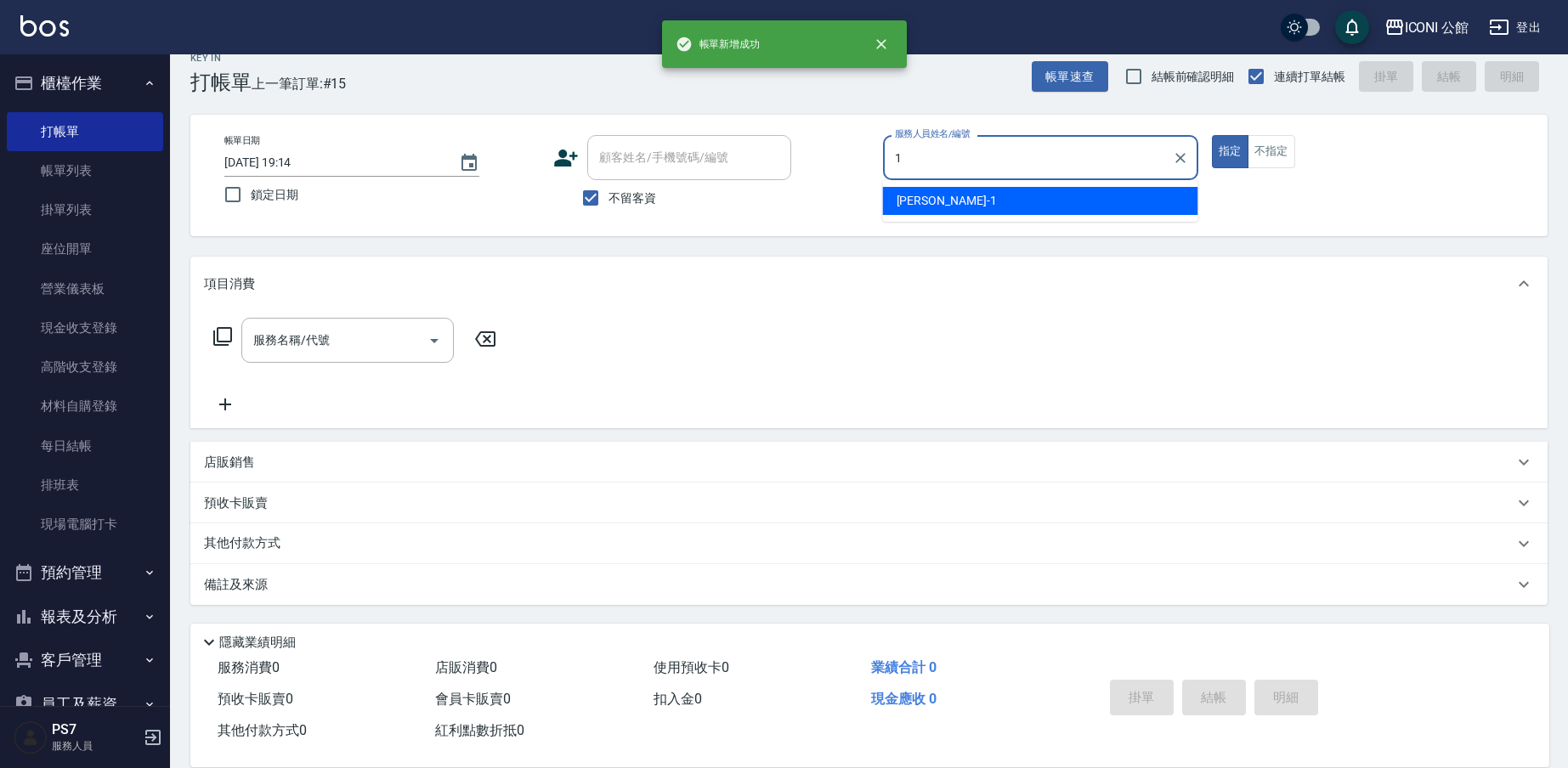
type input "[PERSON_NAME]-1"
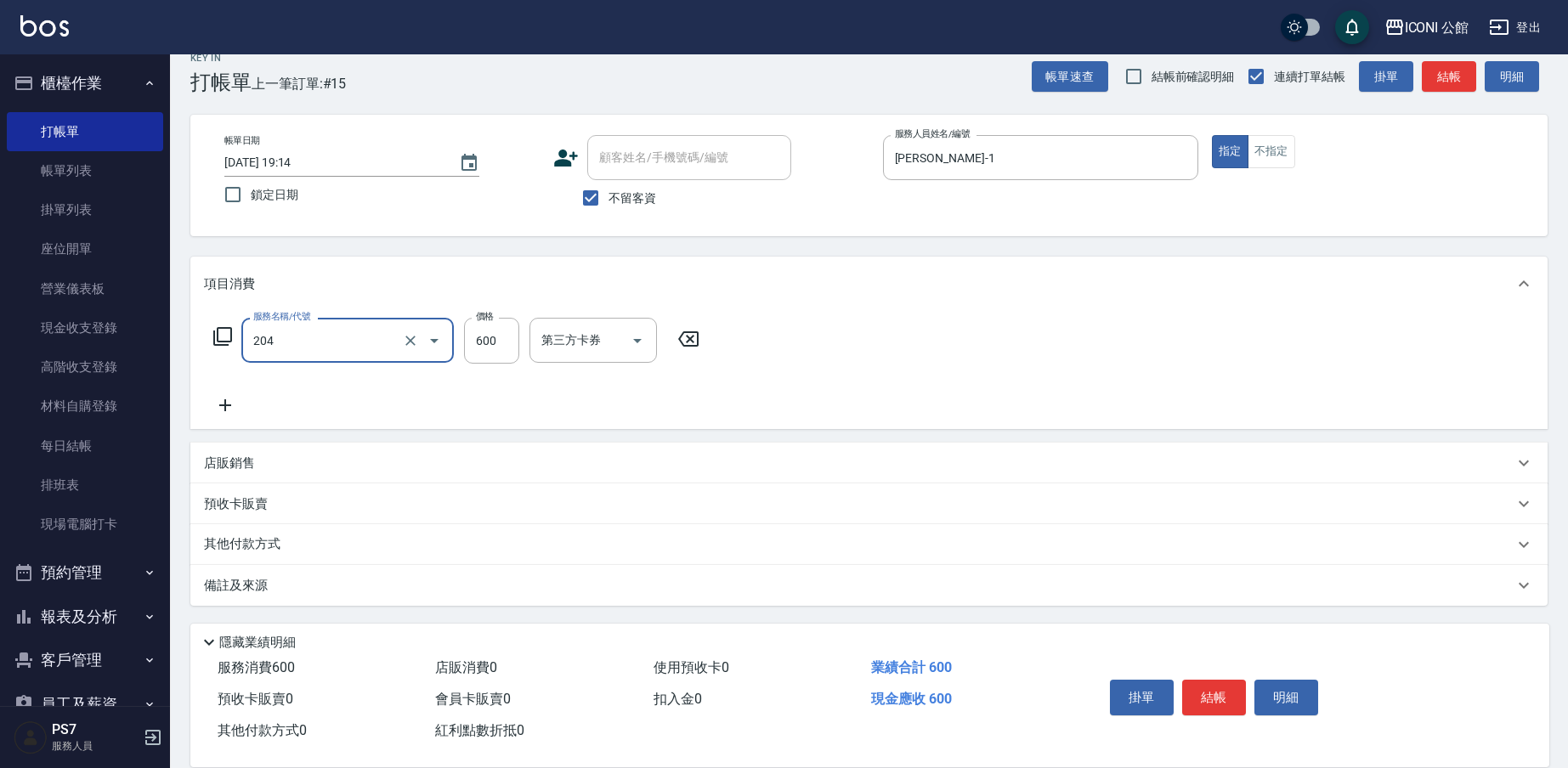
type input "指定洗+剪(204)"
type input "PS7-99"
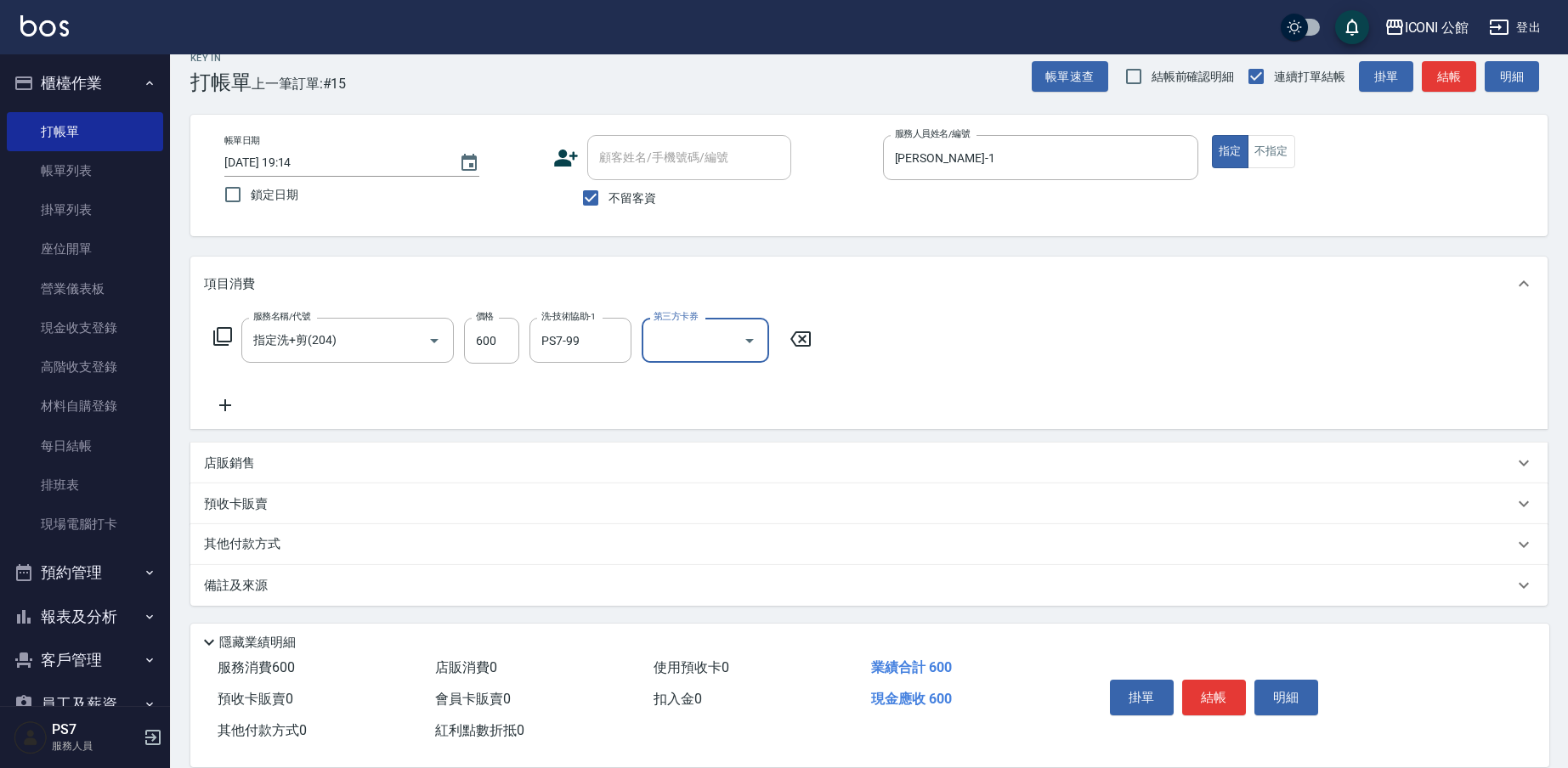
click at [235, 531] on div "其他付款方式" at bounding box center [868, 544] width 1357 height 41
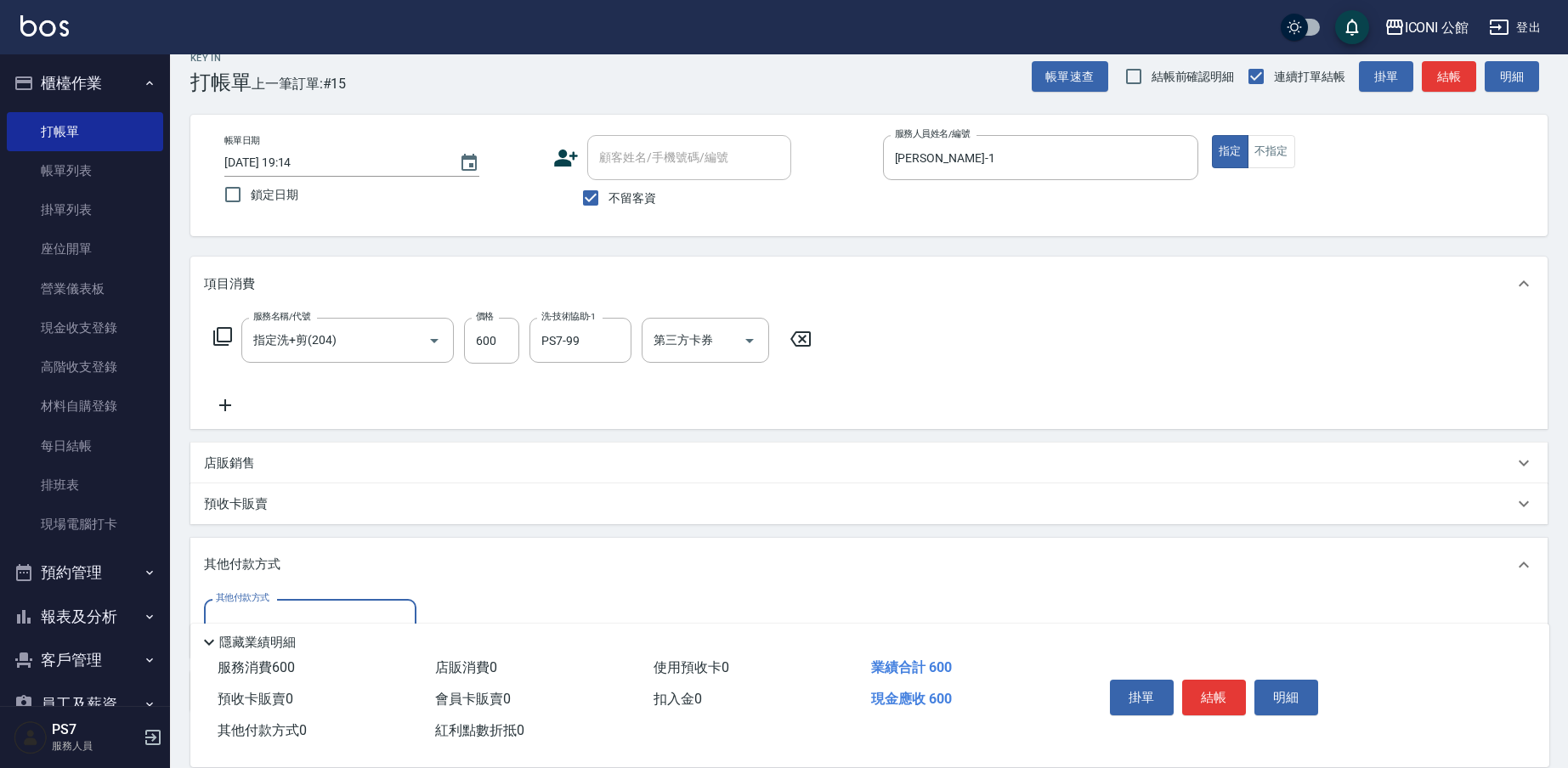
scroll to position [129, 0]
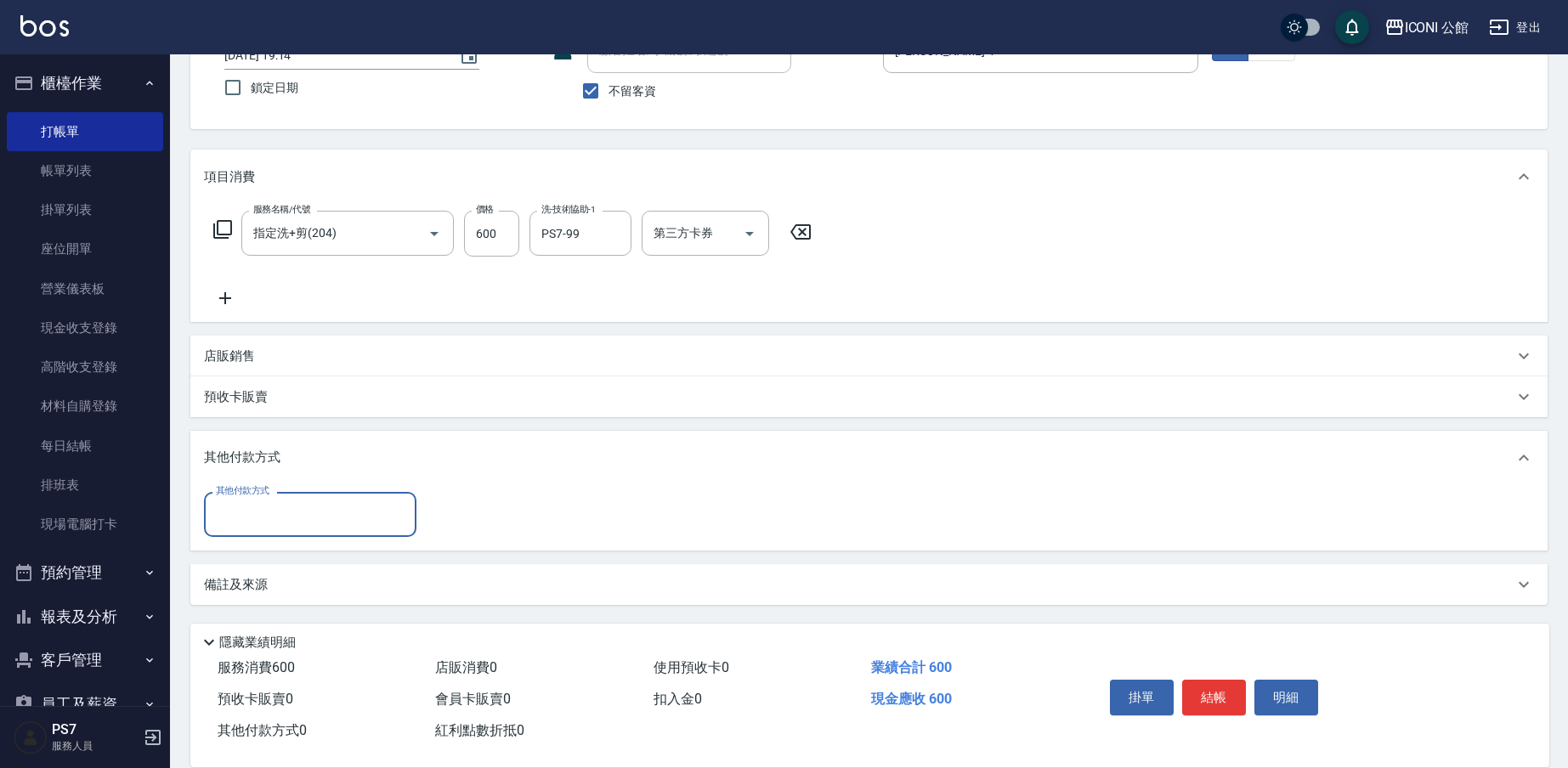
click at [269, 508] on input "其他付款方式" at bounding box center [310, 514] width 197 height 30
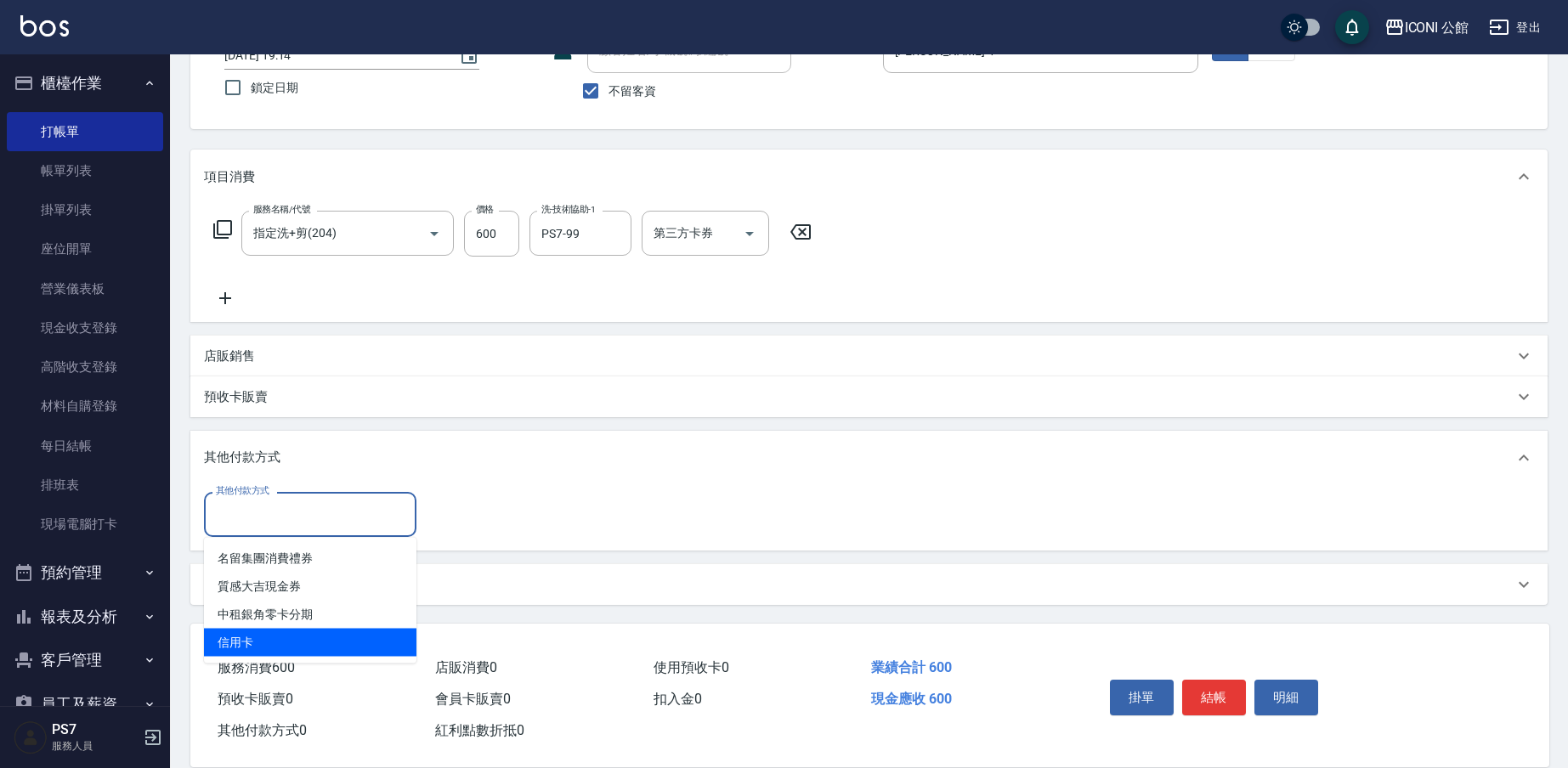
click at [269, 644] on span "信用卡" at bounding box center [310, 643] width 213 height 28
type input "信用卡"
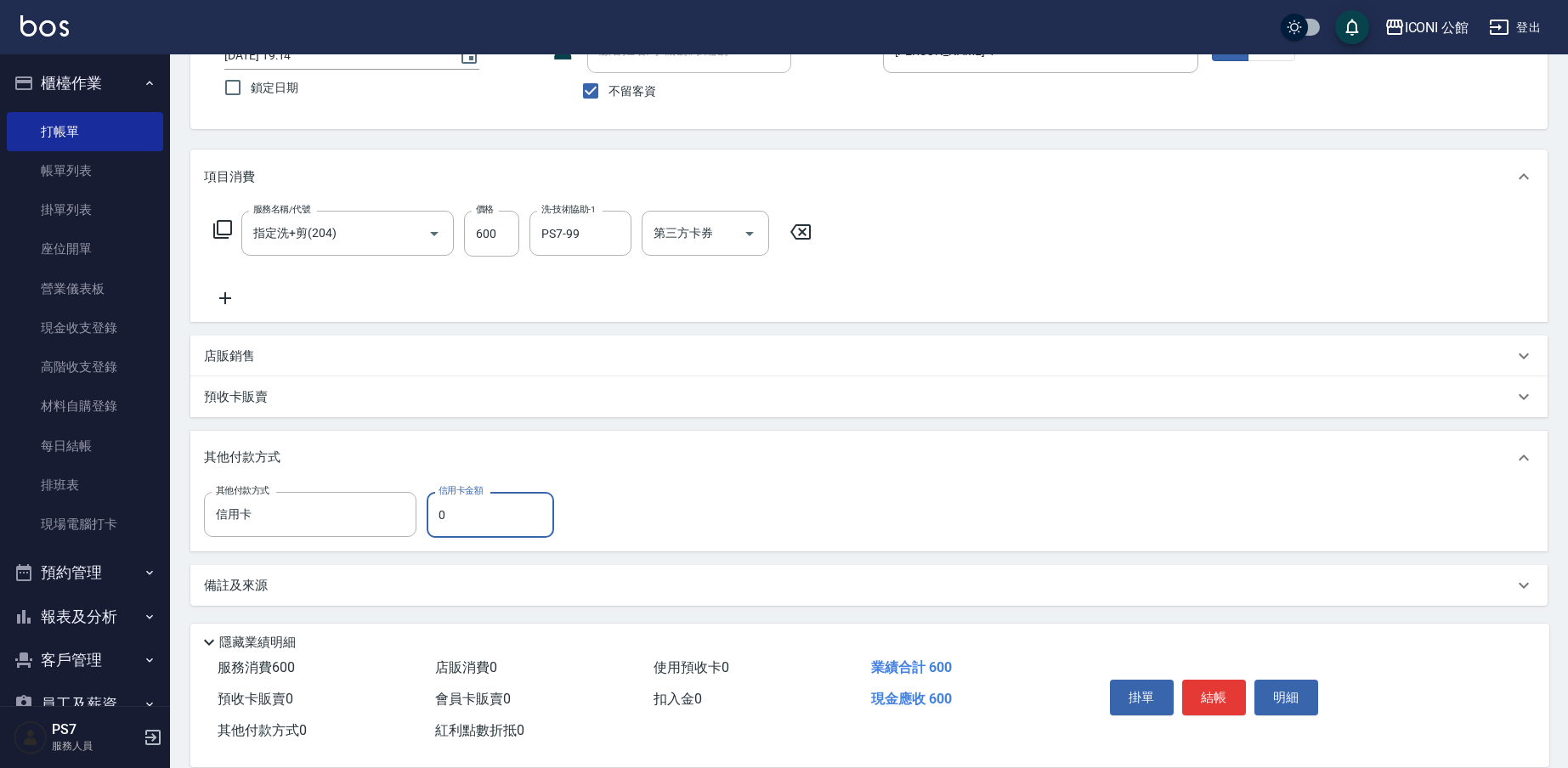
click at [470, 529] on input "0" at bounding box center [490, 515] width 128 height 46
click at [470, 528] on input "0" at bounding box center [490, 515] width 128 height 46
type input "600"
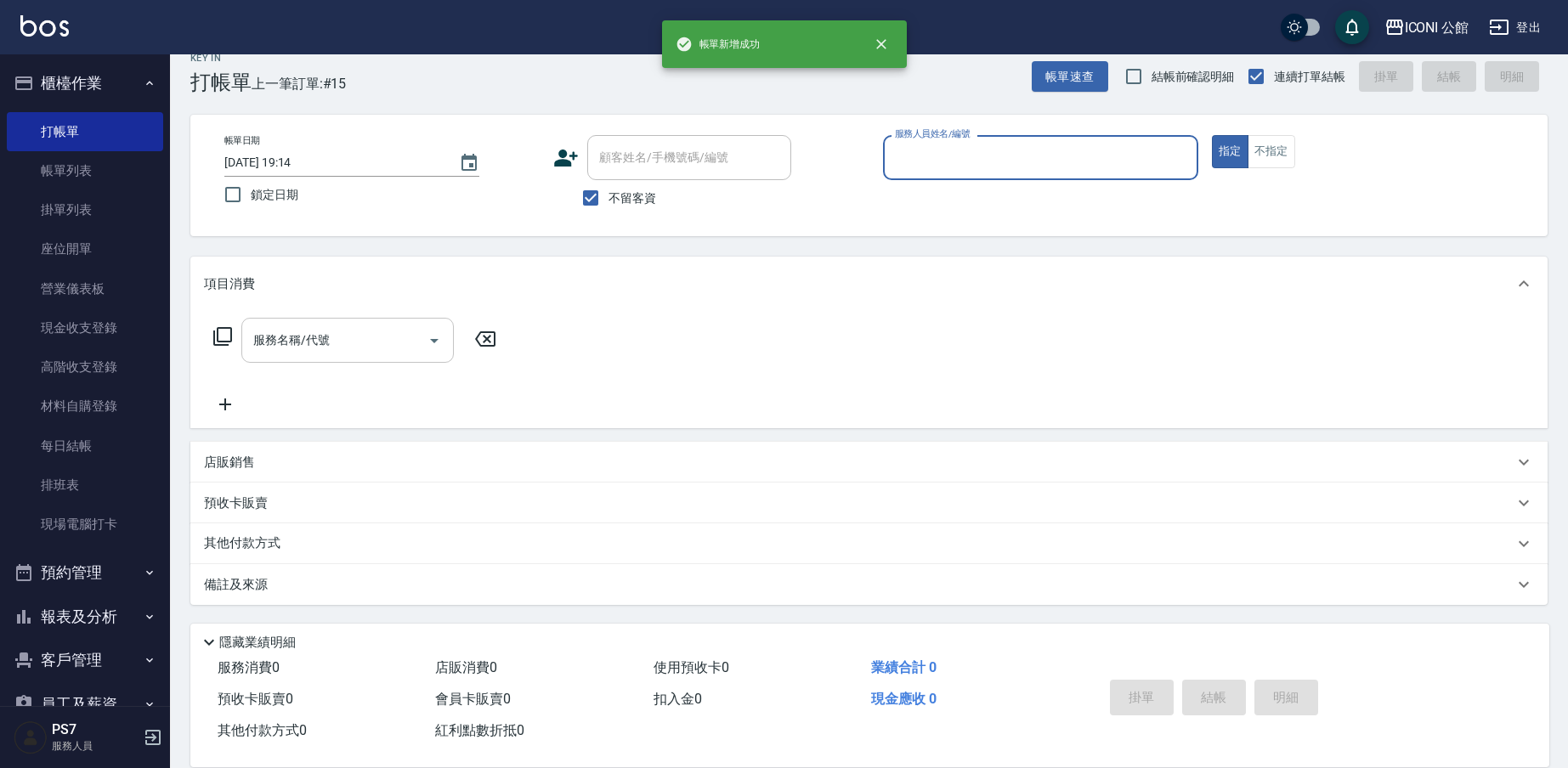
scroll to position [22, 0]
click at [123, 170] on link "帳單列表" at bounding box center [84, 171] width 156 height 39
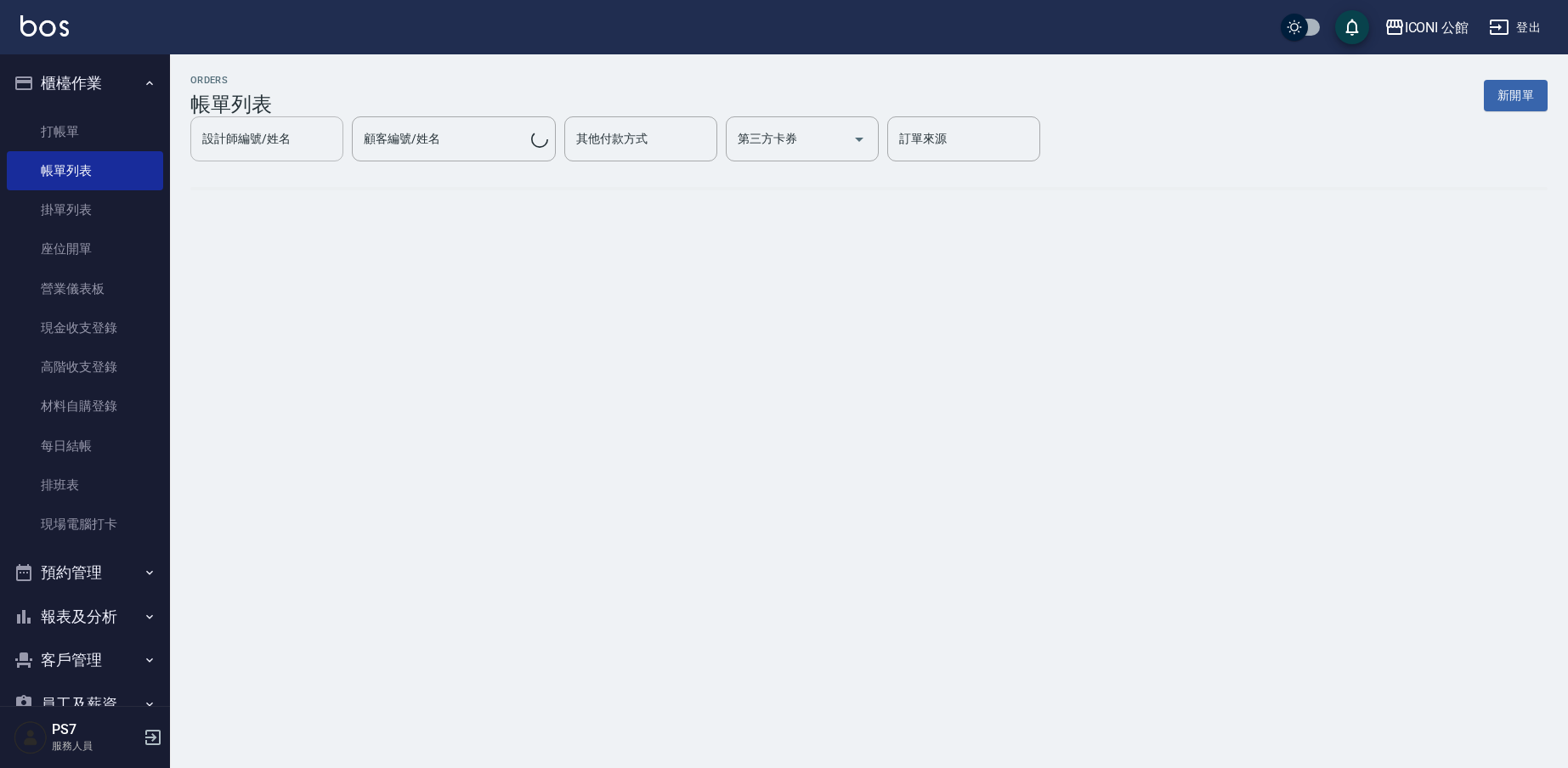
click at [123, 170] on link "帳單列表" at bounding box center [84, 171] width 156 height 39
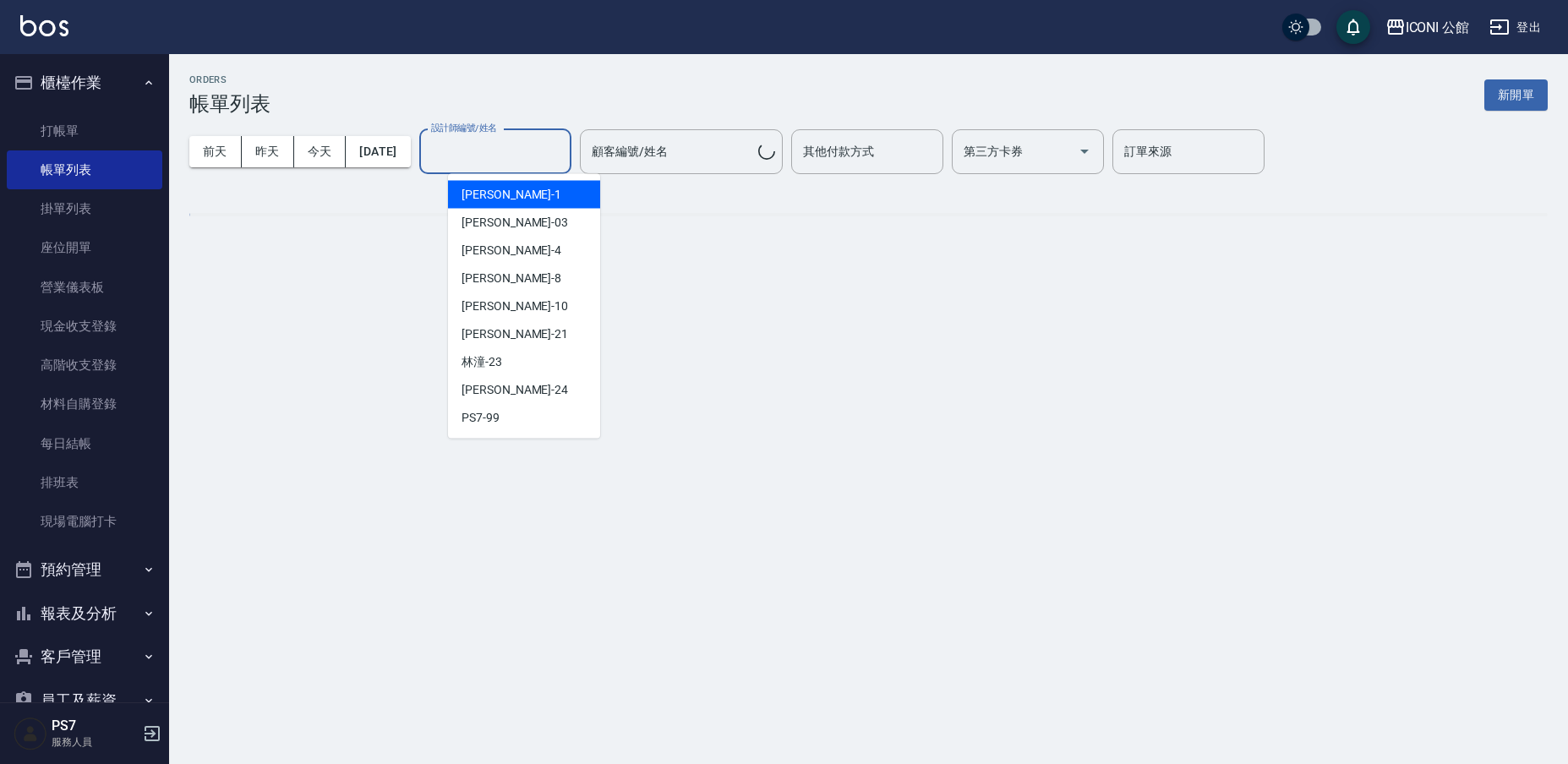
click at [519, 152] on input "設計師編號/姓名" at bounding box center [495, 152] width 137 height 30
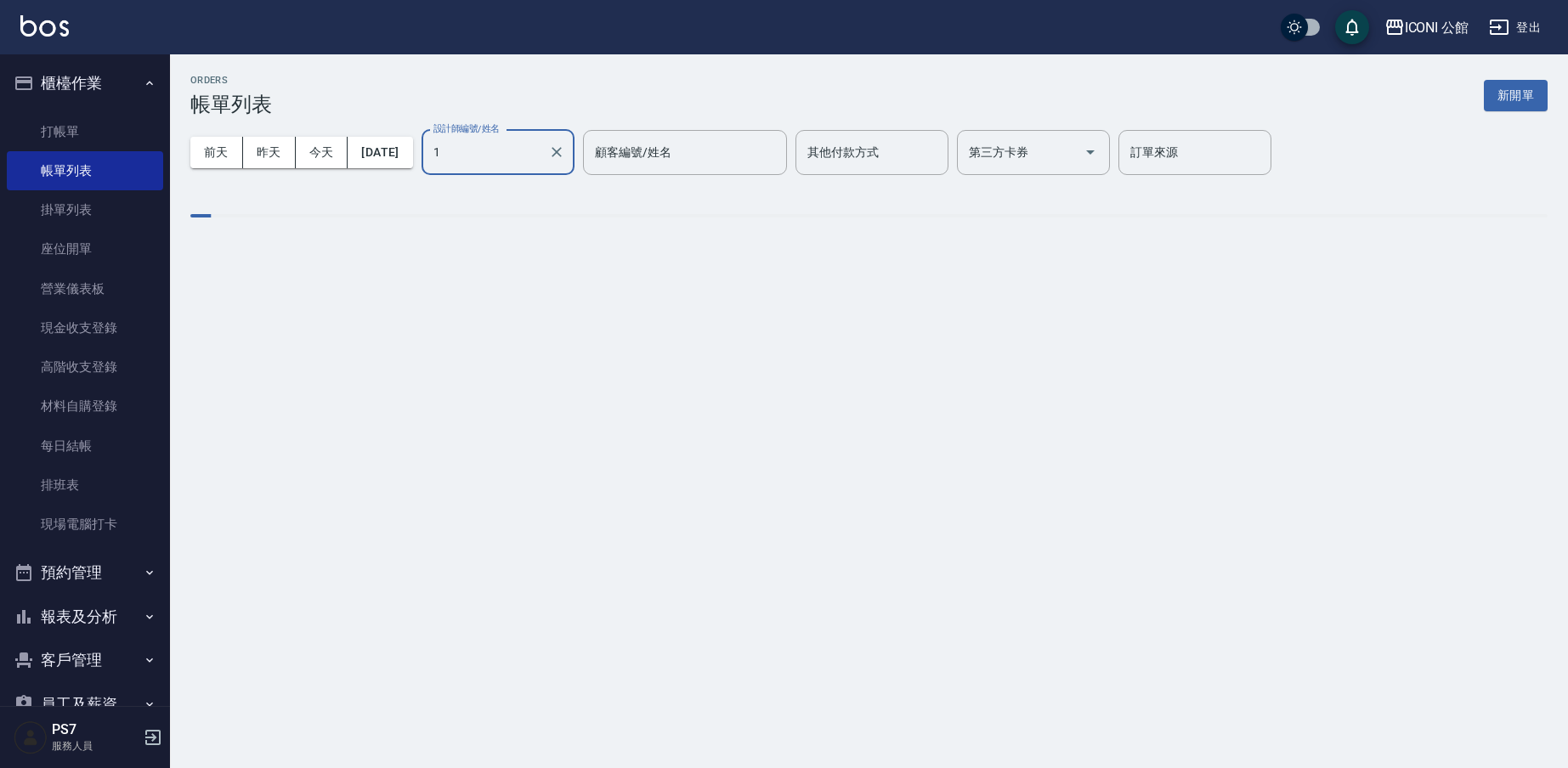
type input "[PERSON_NAME]-1"
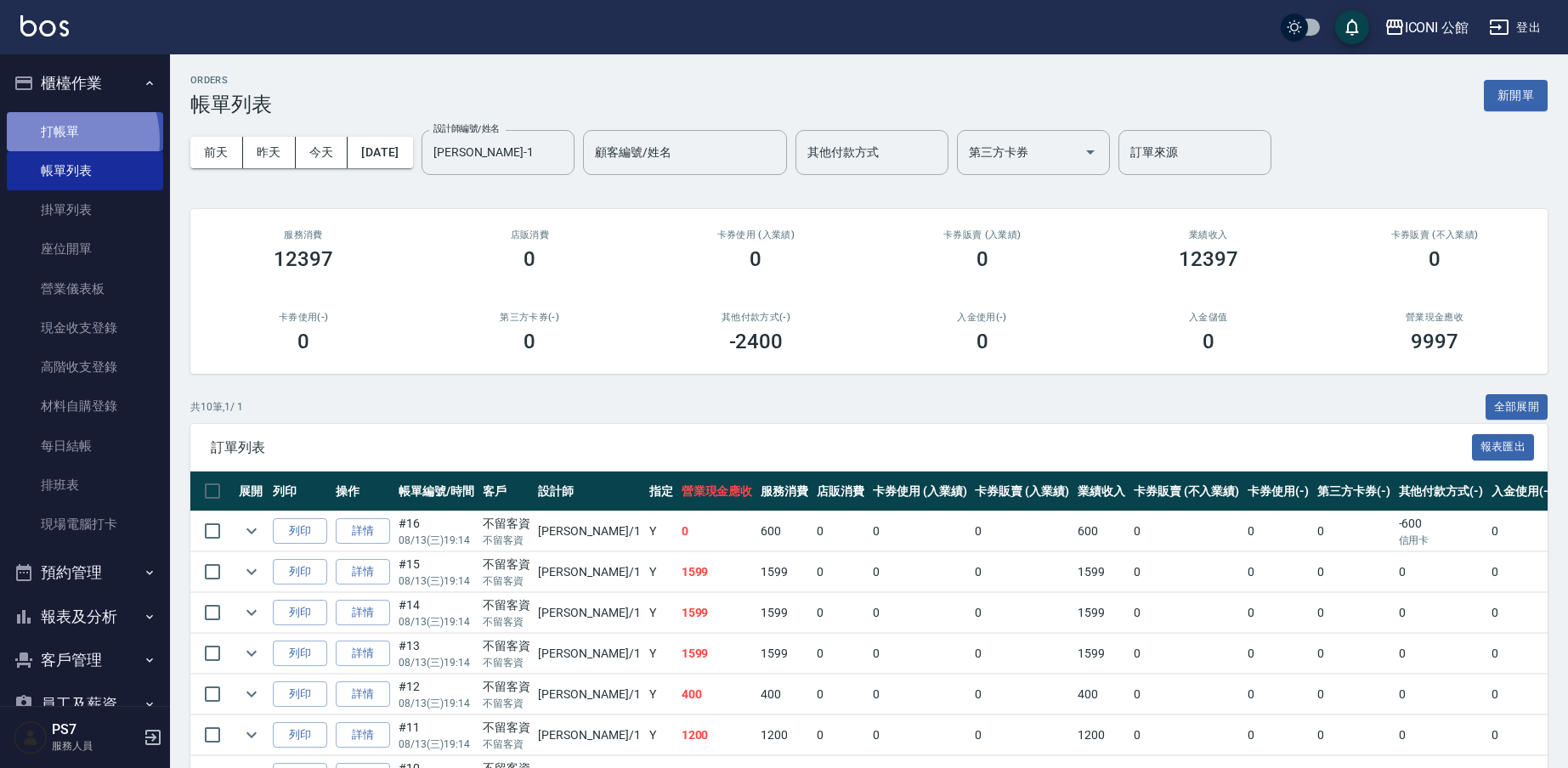
click at [61, 140] on link "打帳單" at bounding box center [84, 132] width 156 height 39
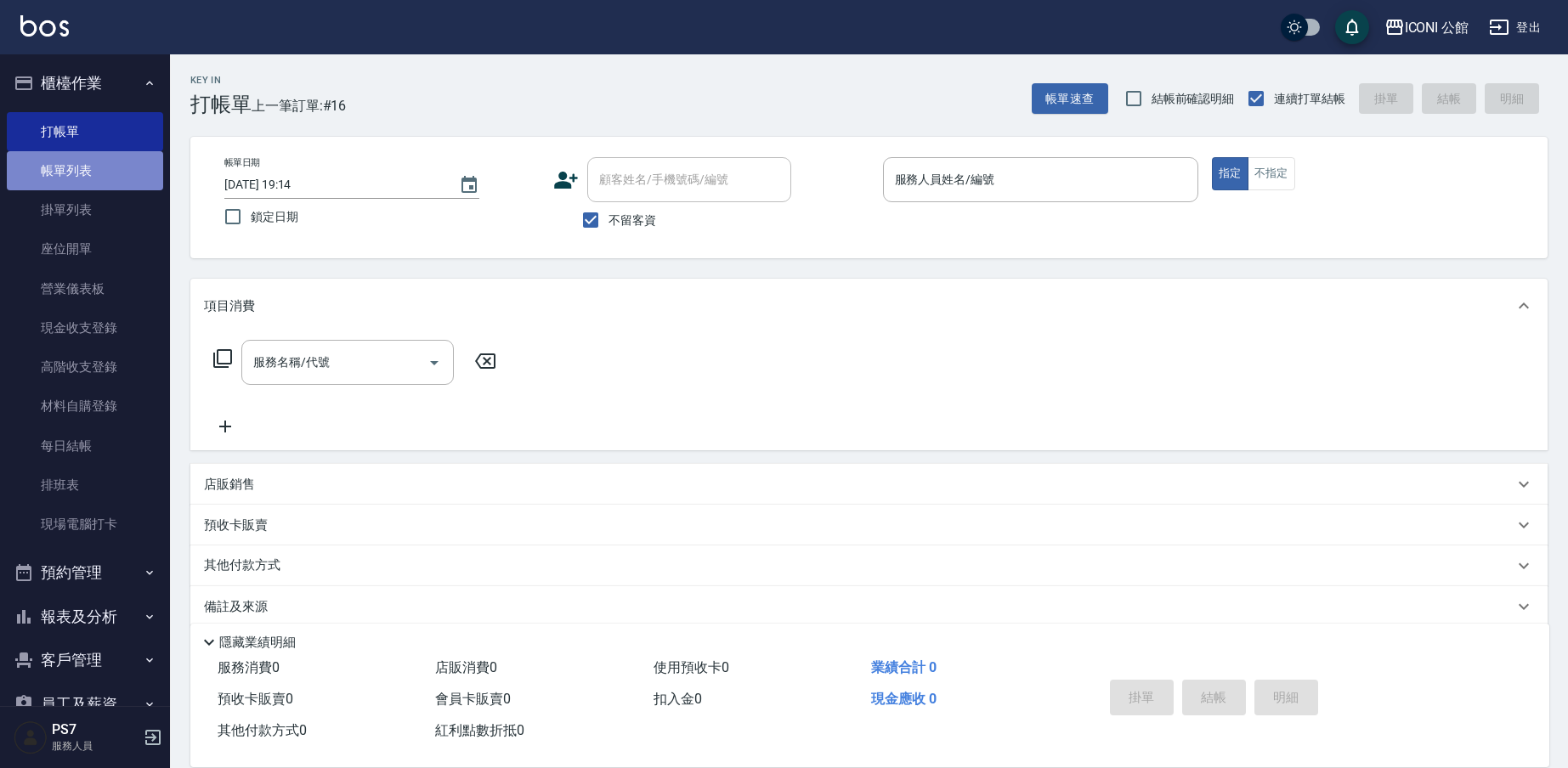
click at [89, 161] on link "帳單列表" at bounding box center [84, 171] width 156 height 39
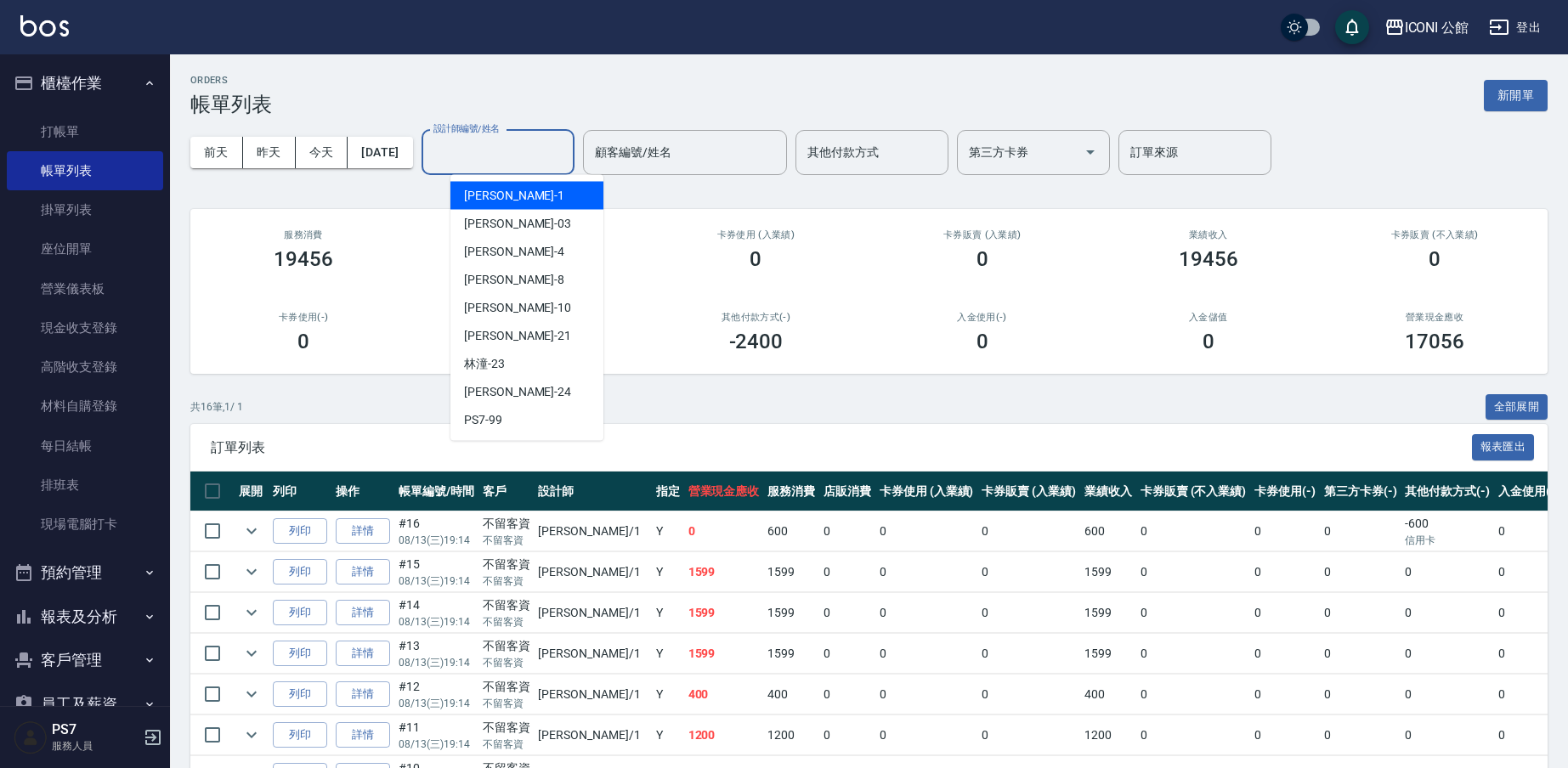
click at [497, 147] on input "設計師編號/姓名" at bounding box center [498, 153] width 138 height 30
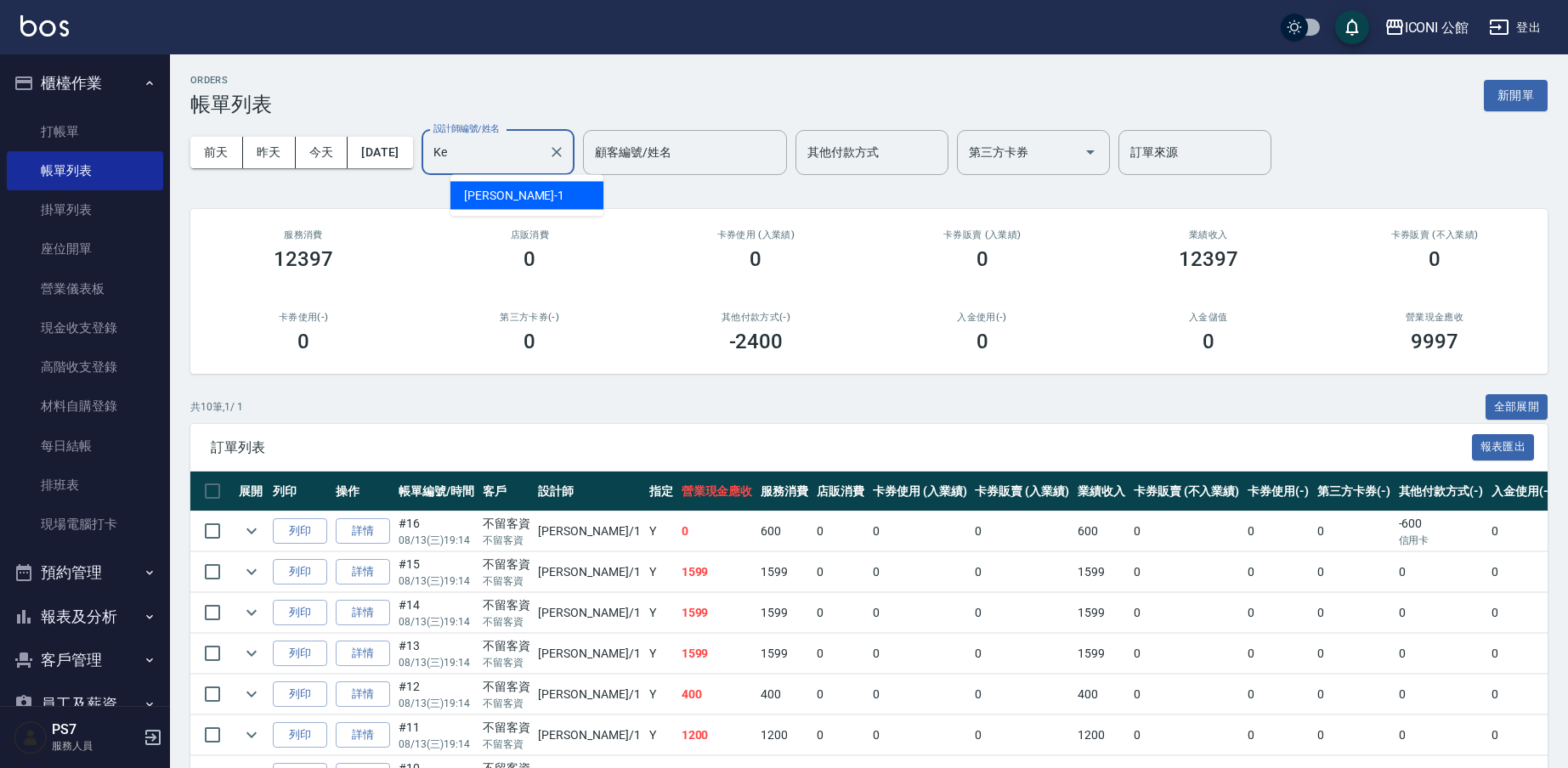
type input "K"
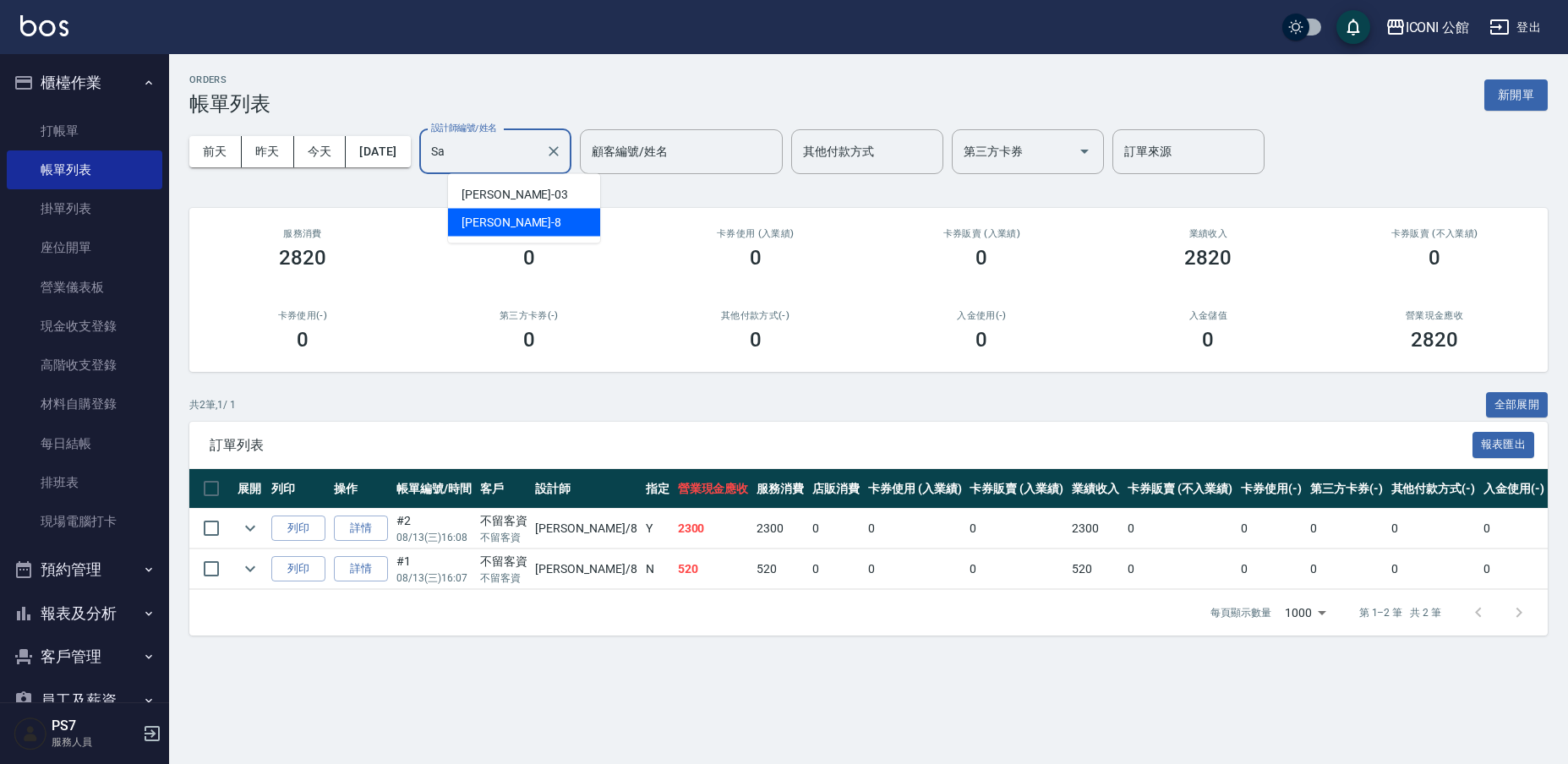
type input "S"
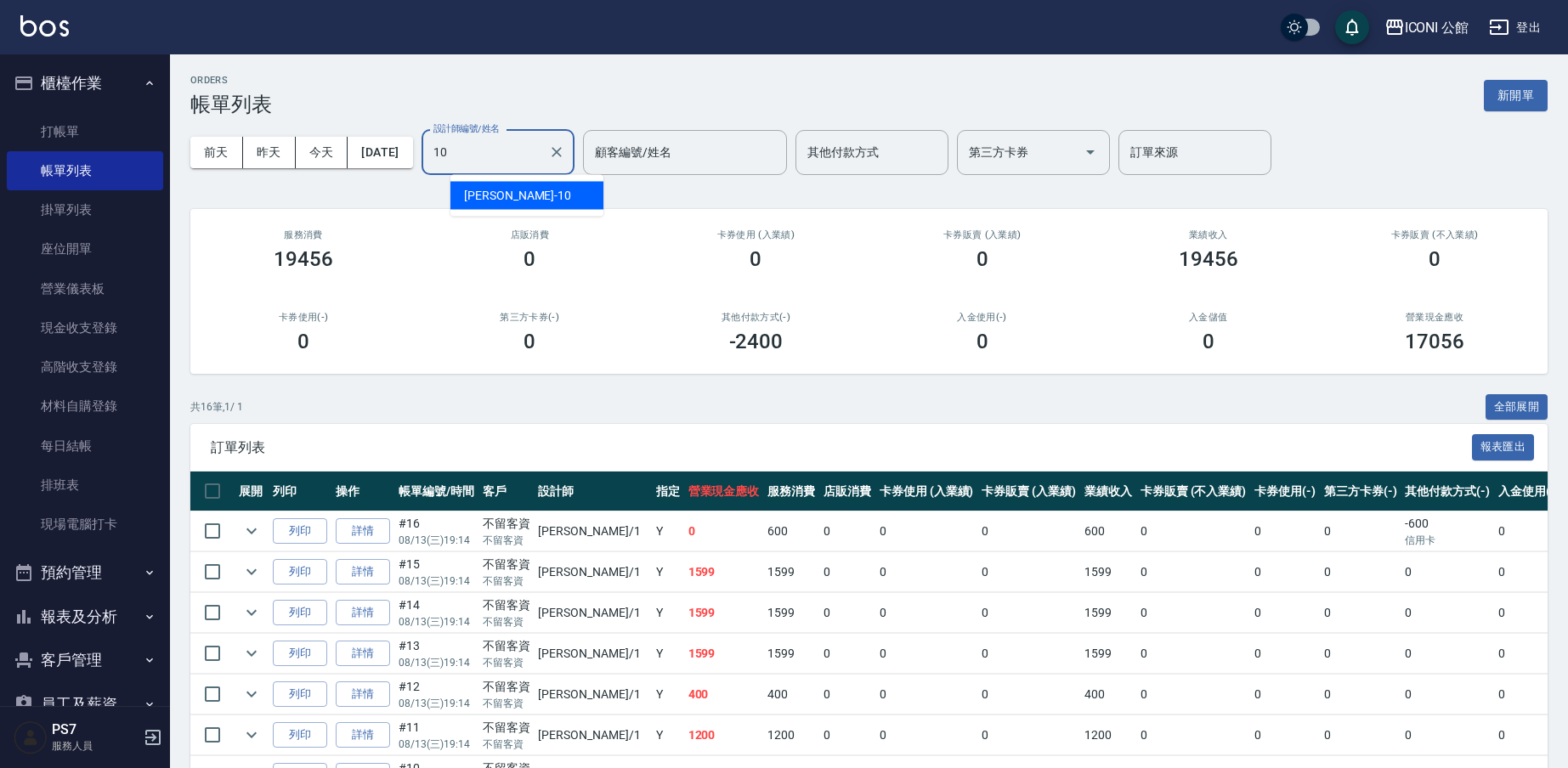
type input "[PERSON_NAME]-10"
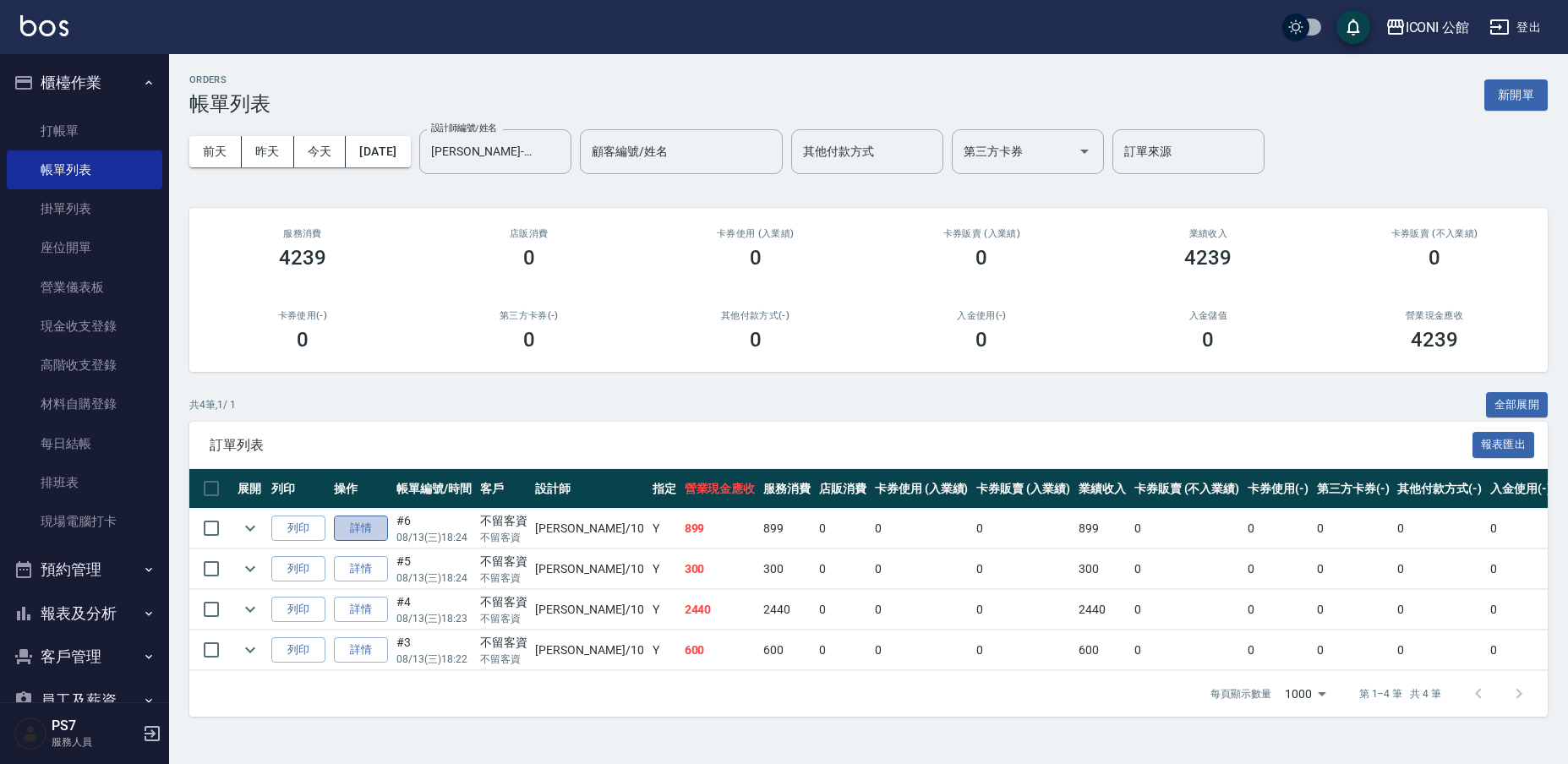
click at [371, 529] on link "詳情" at bounding box center [362, 529] width 55 height 26
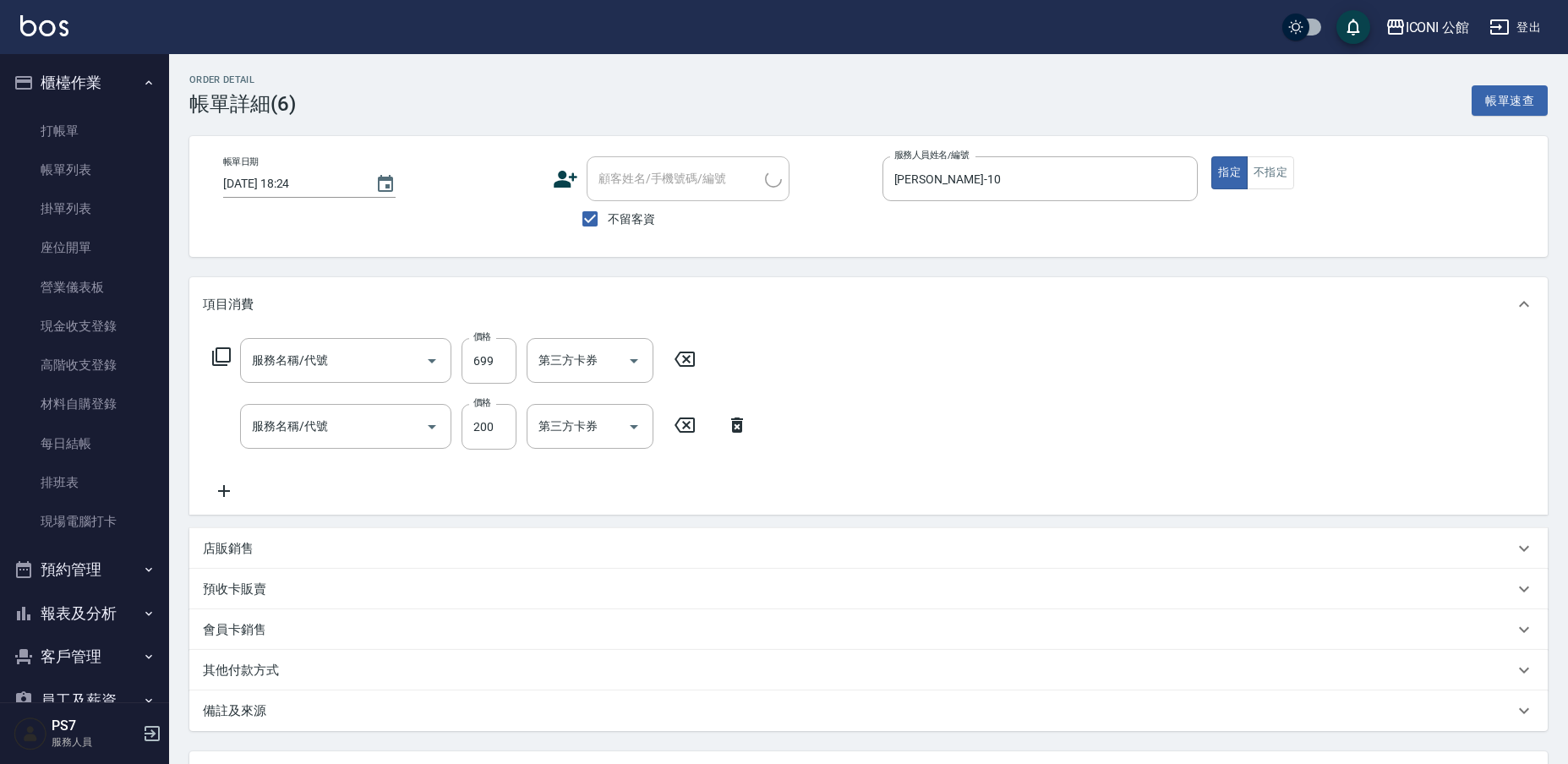
type input "[DATE] 18:24"
checkbox input "true"
type input "[PERSON_NAME]-10"
type input "輕度頭皮護理洗髮(602)"
type input "單剪(202)"
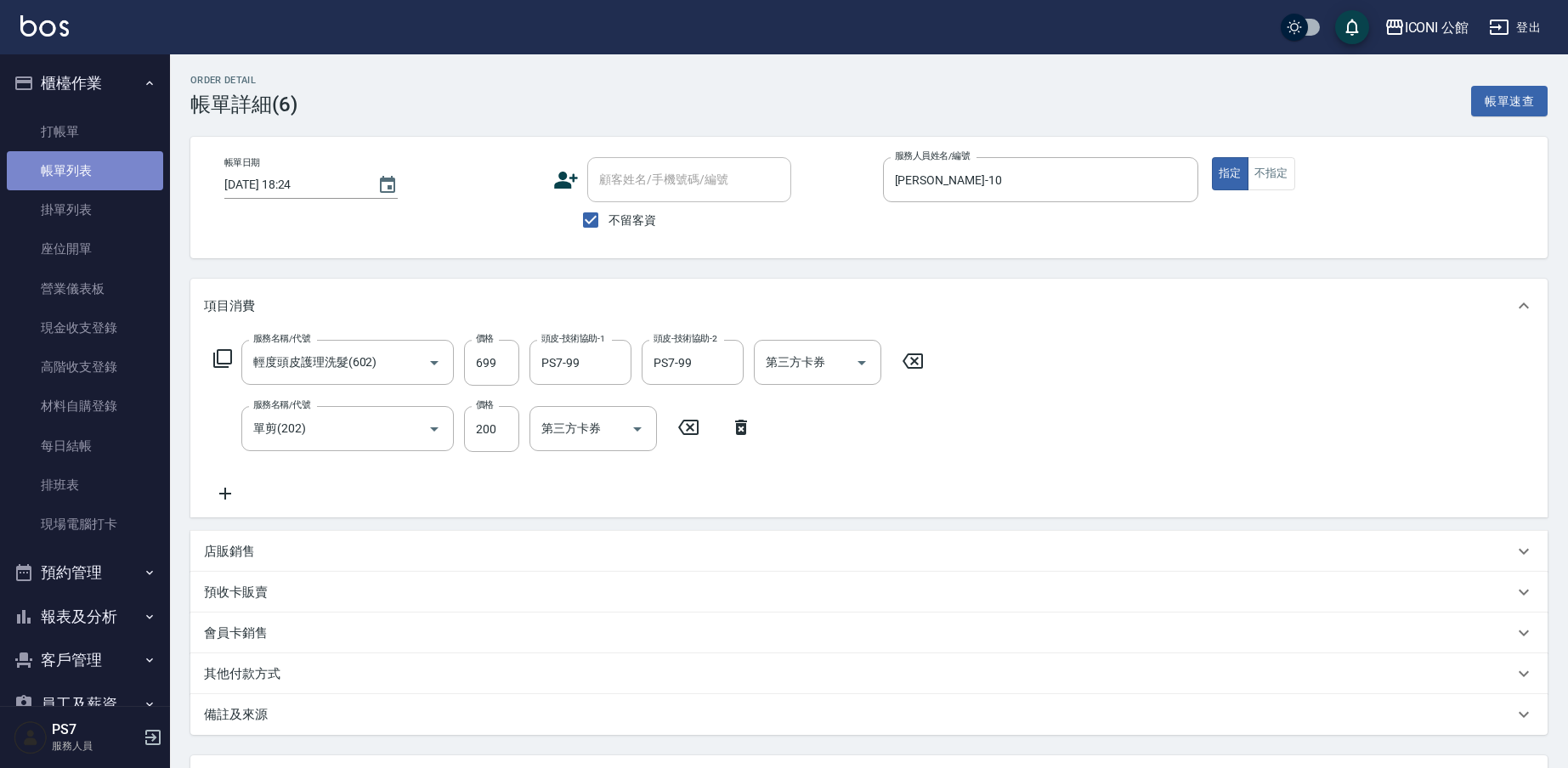
click at [90, 174] on link "帳單列表" at bounding box center [84, 171] width 156 height 39
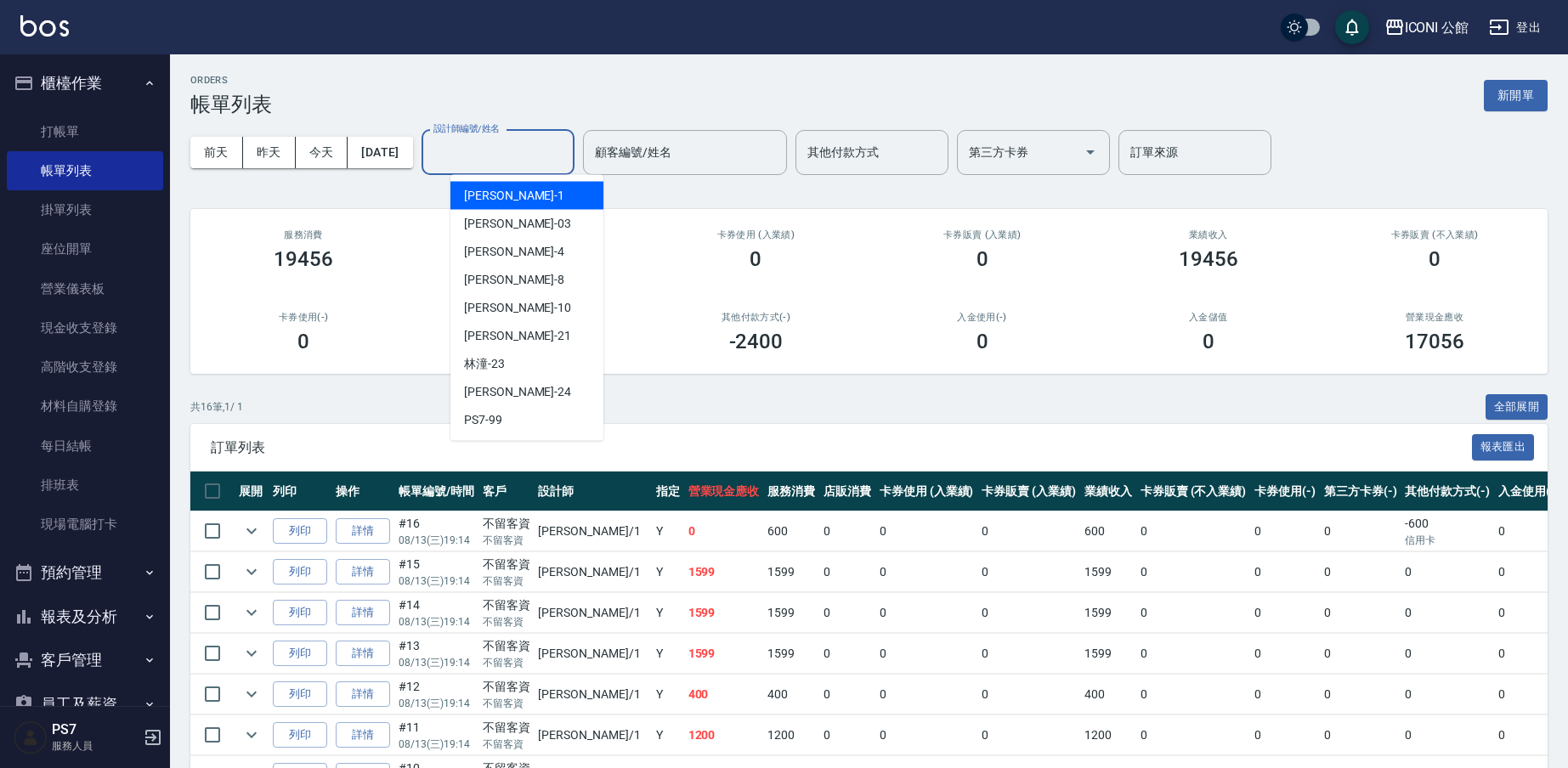
click at [474, 155] on input "設計師編號/姓名" at bounding box center [498, 153] width 138 height 30
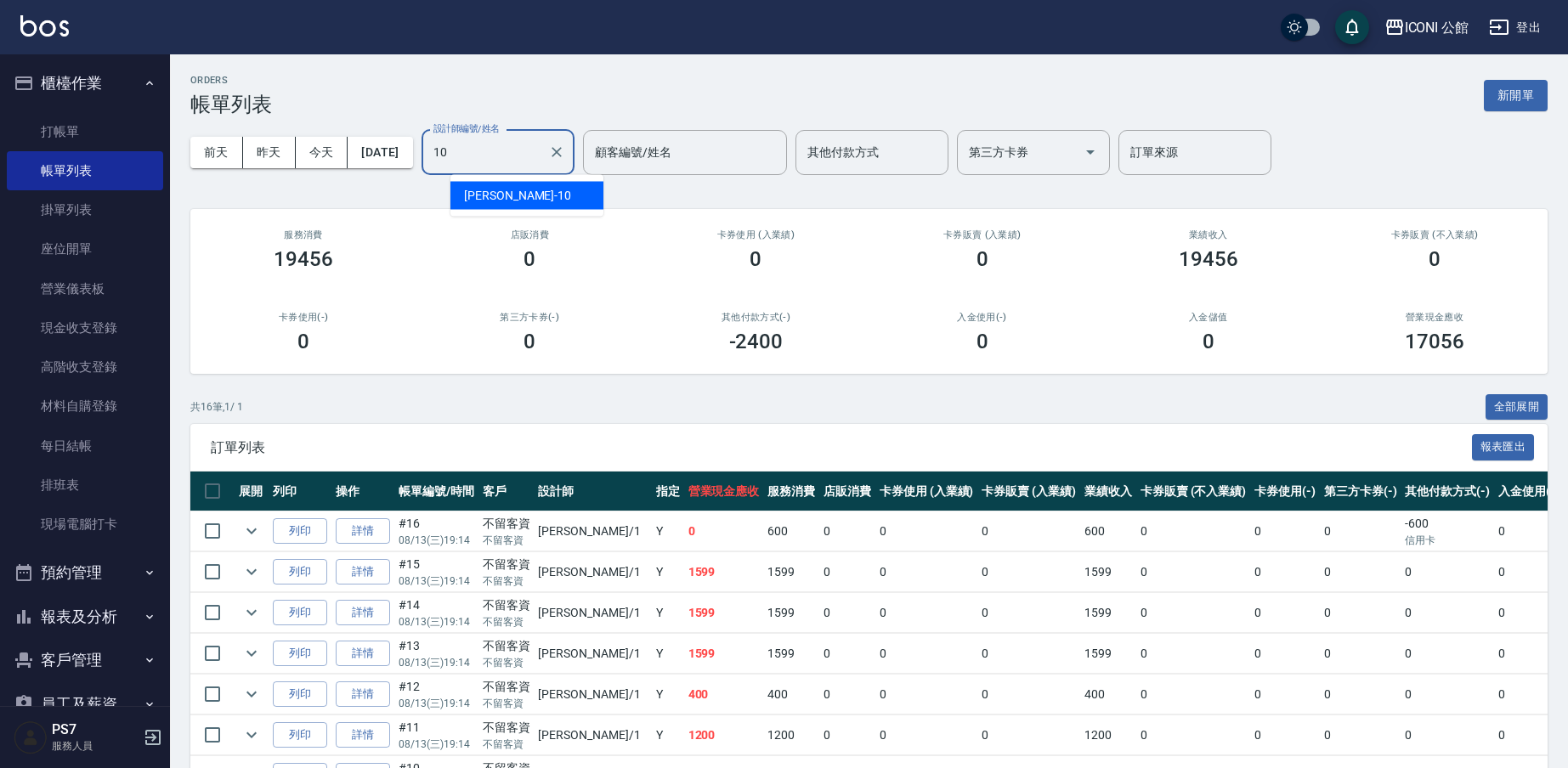
type input "[PERSON_NAME]-10"
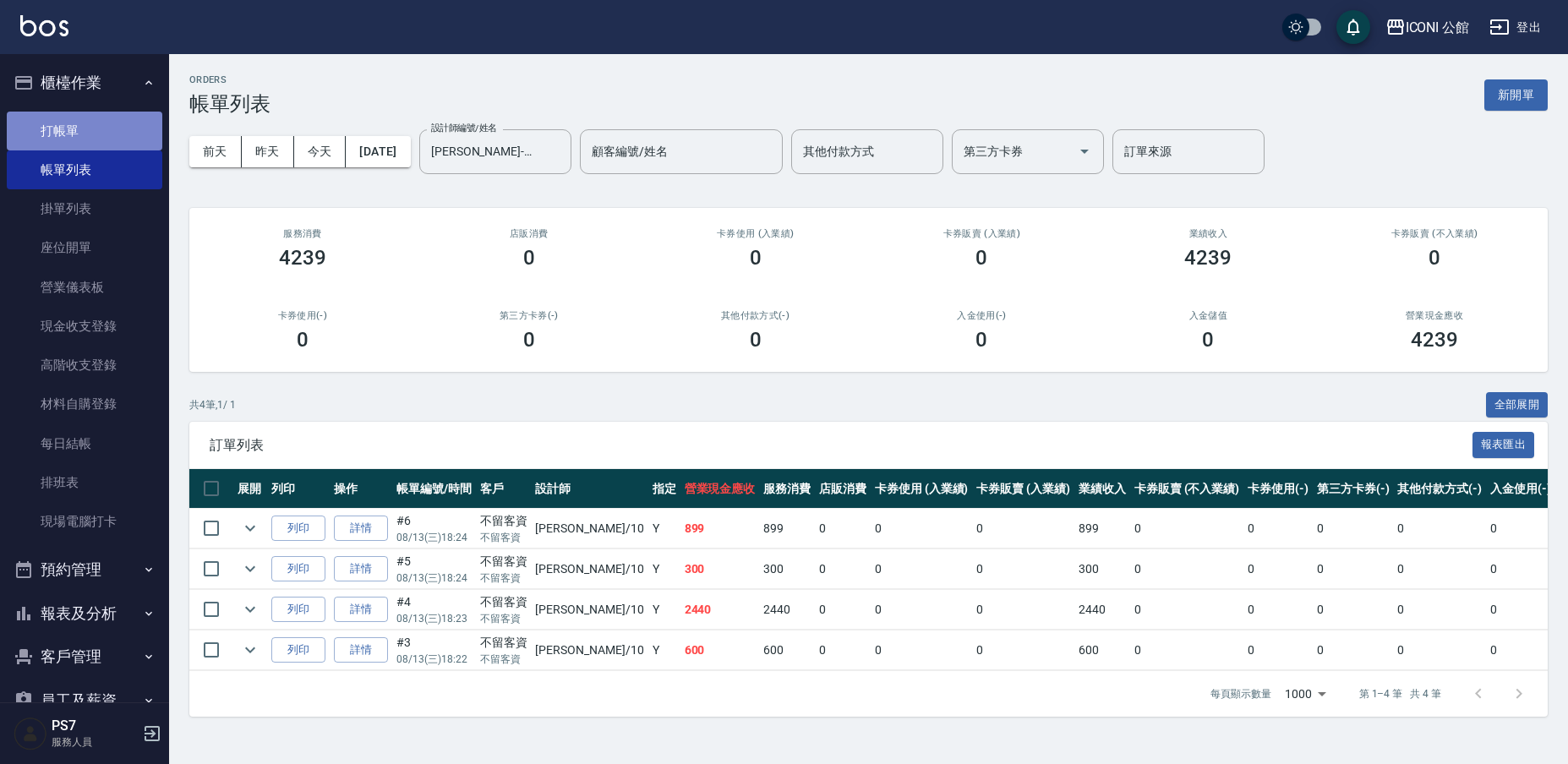
click at [100, 140] on link "打帳單" at bounding box center [84, 131] width 155 height 39
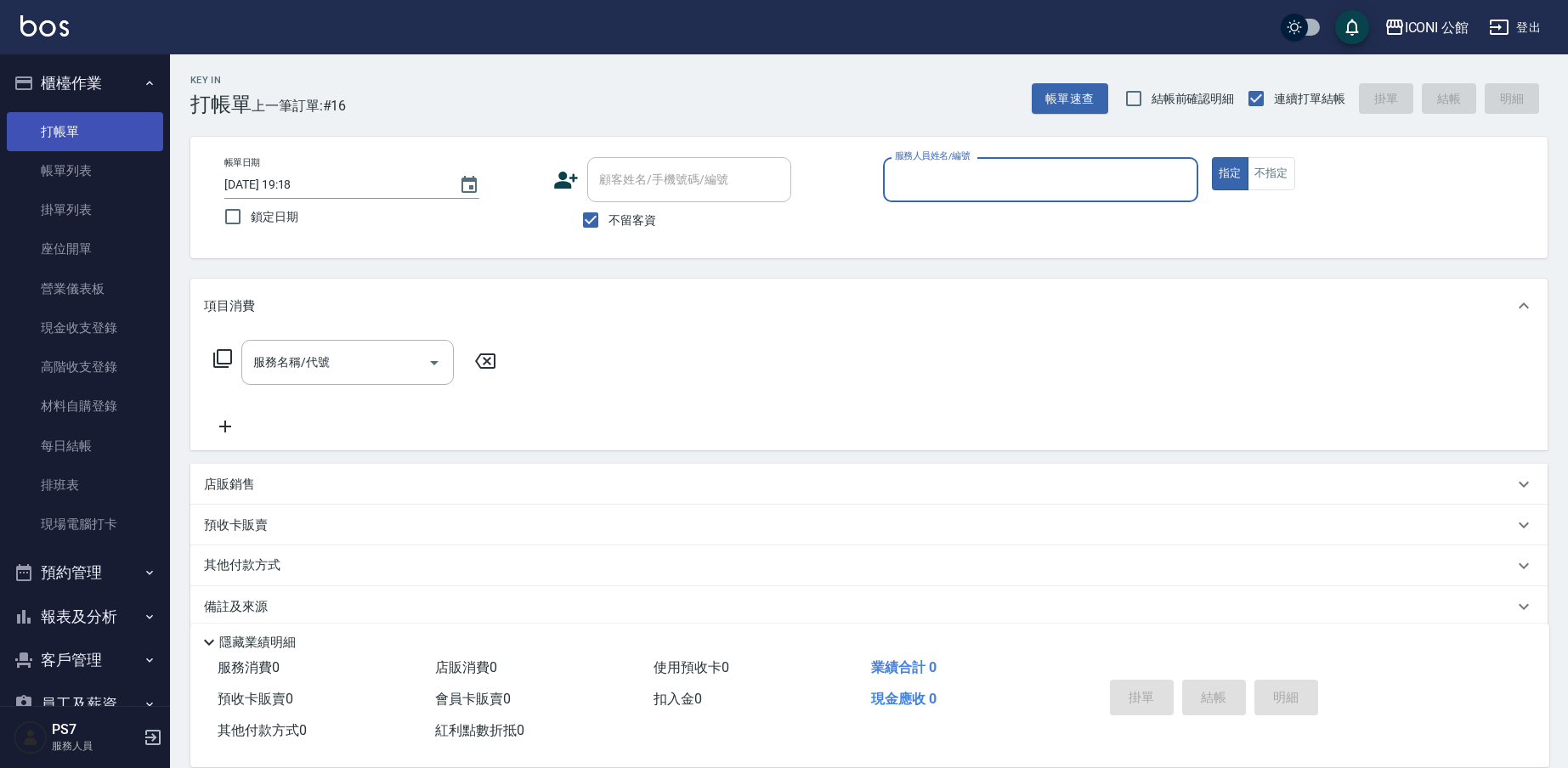
click at [98, 145] on link "打帳單" at bounding box center [84, 132] width 156 height 39
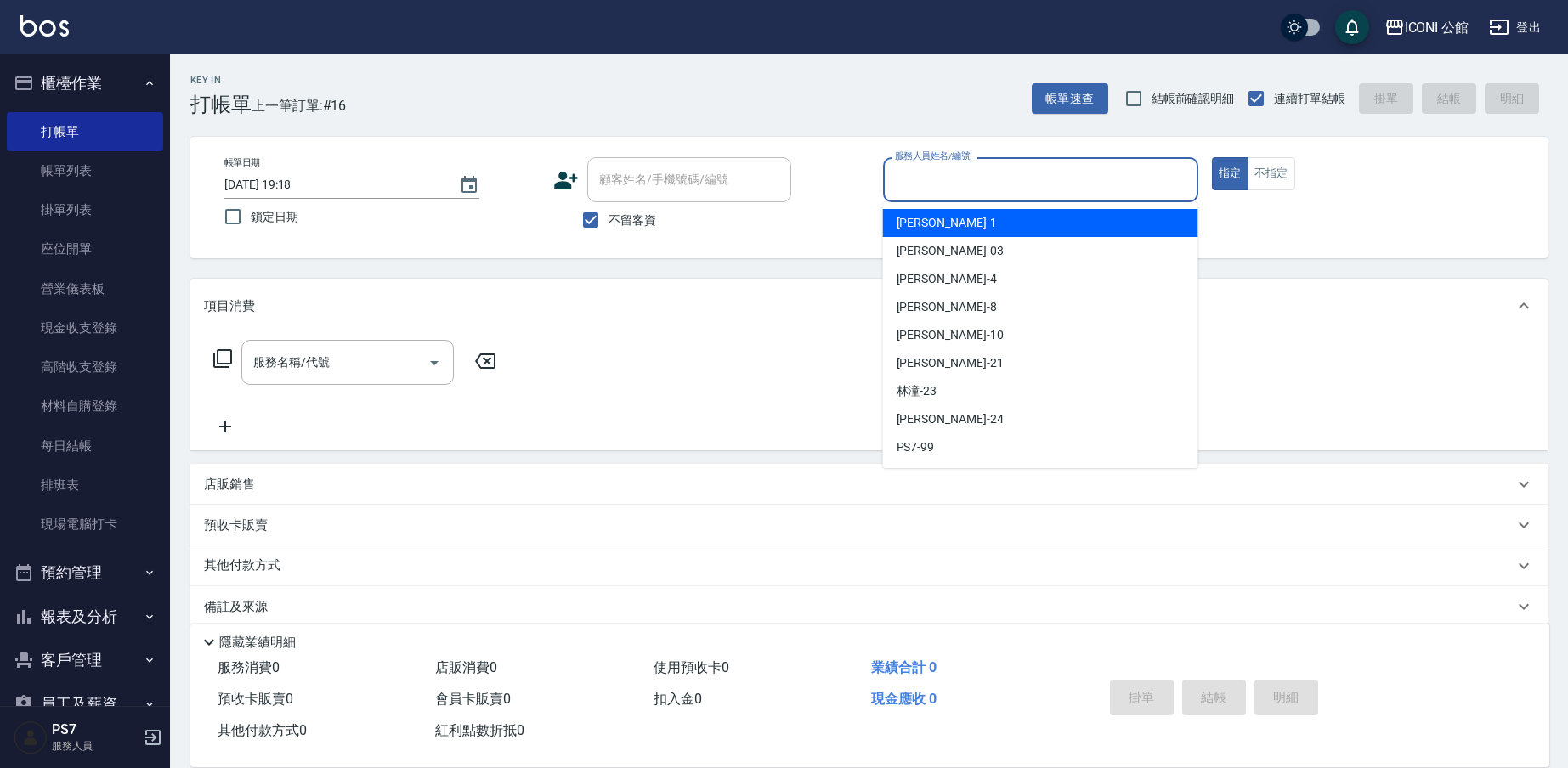
click at [911, 168] on input "服務人員姓名/編號" at bounding box center [1040, 180] width 300 height 30
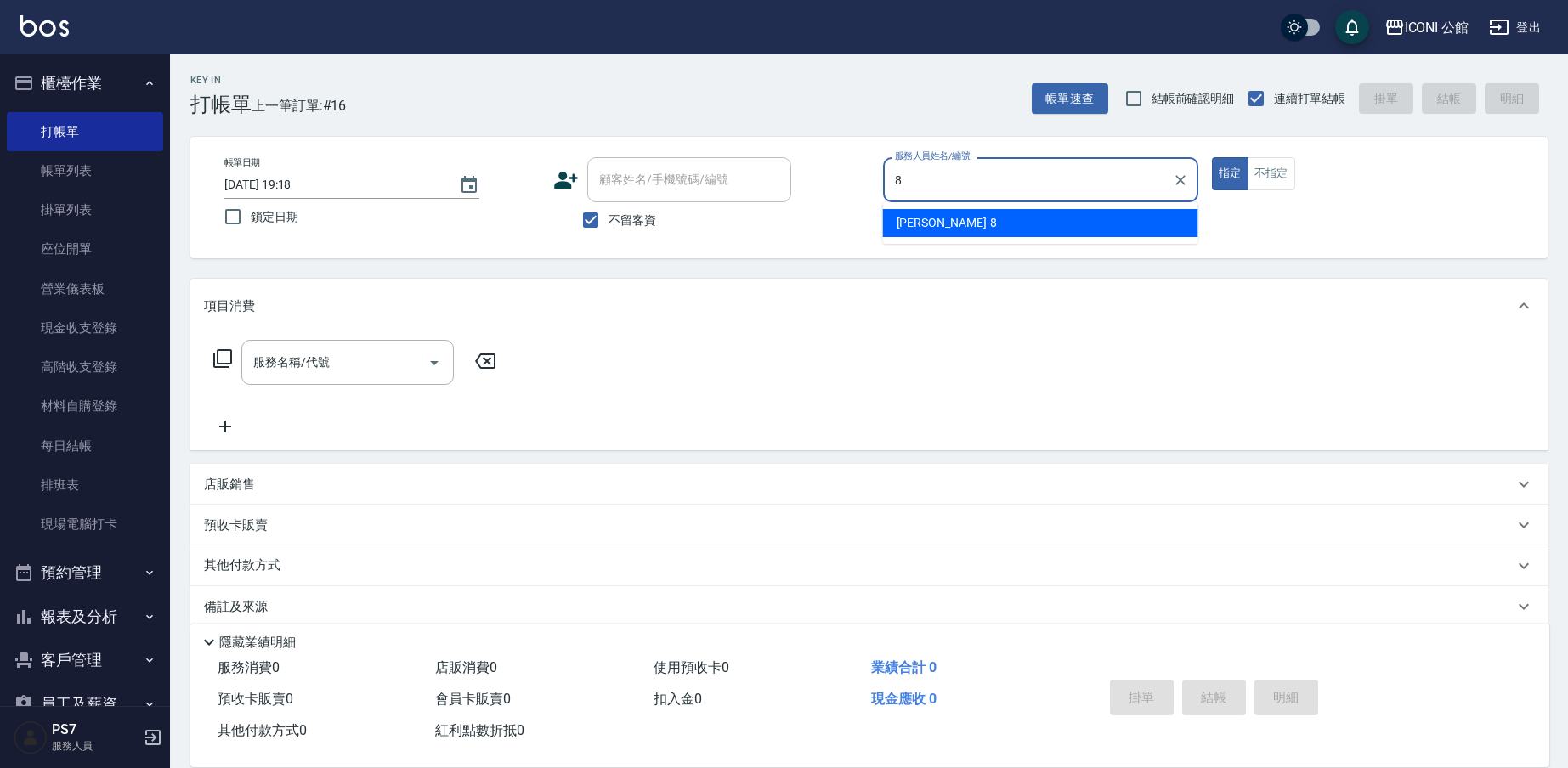
type input "Sandy-8"
type button "true"
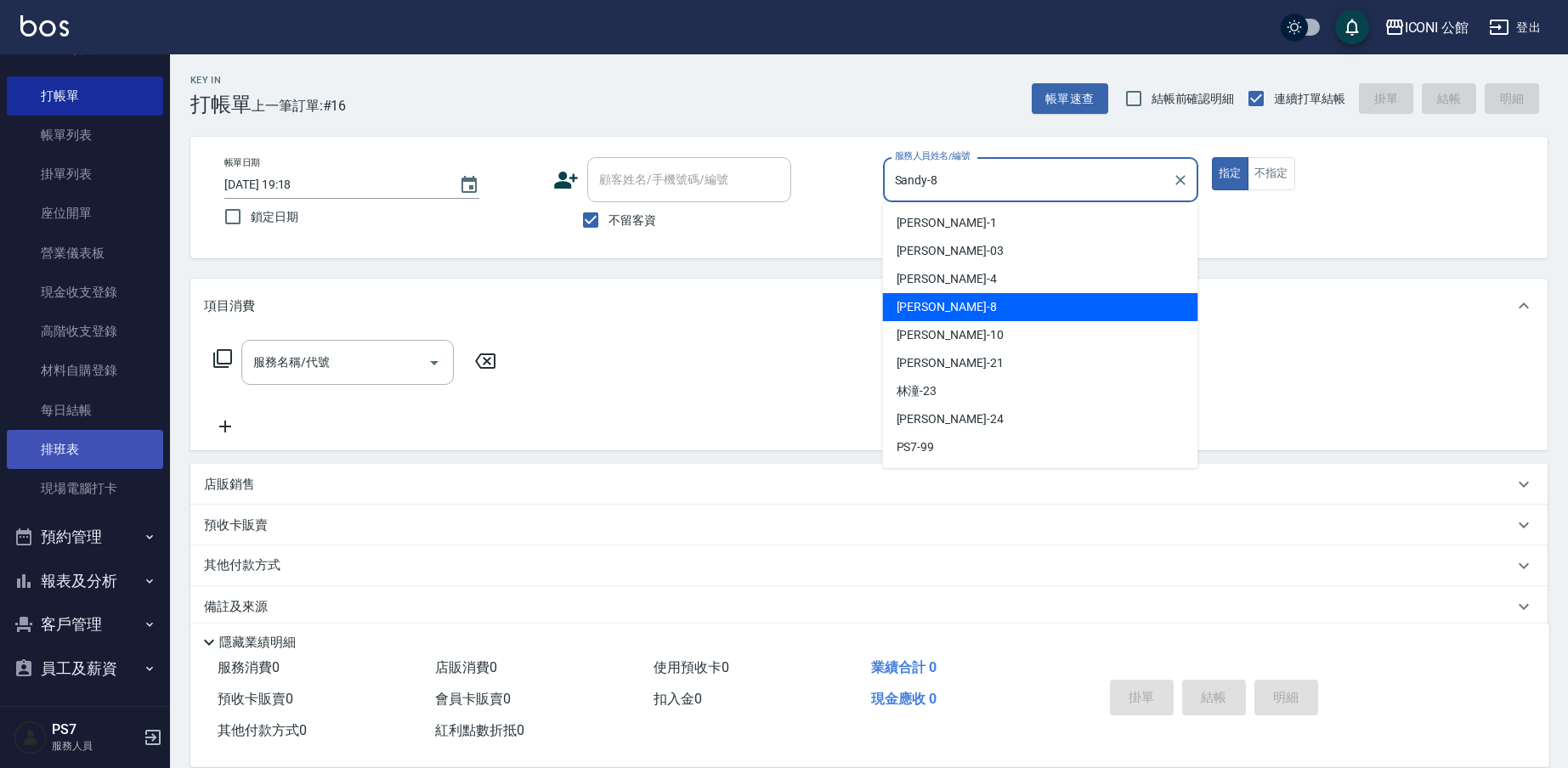
scroll to position [22, 0]
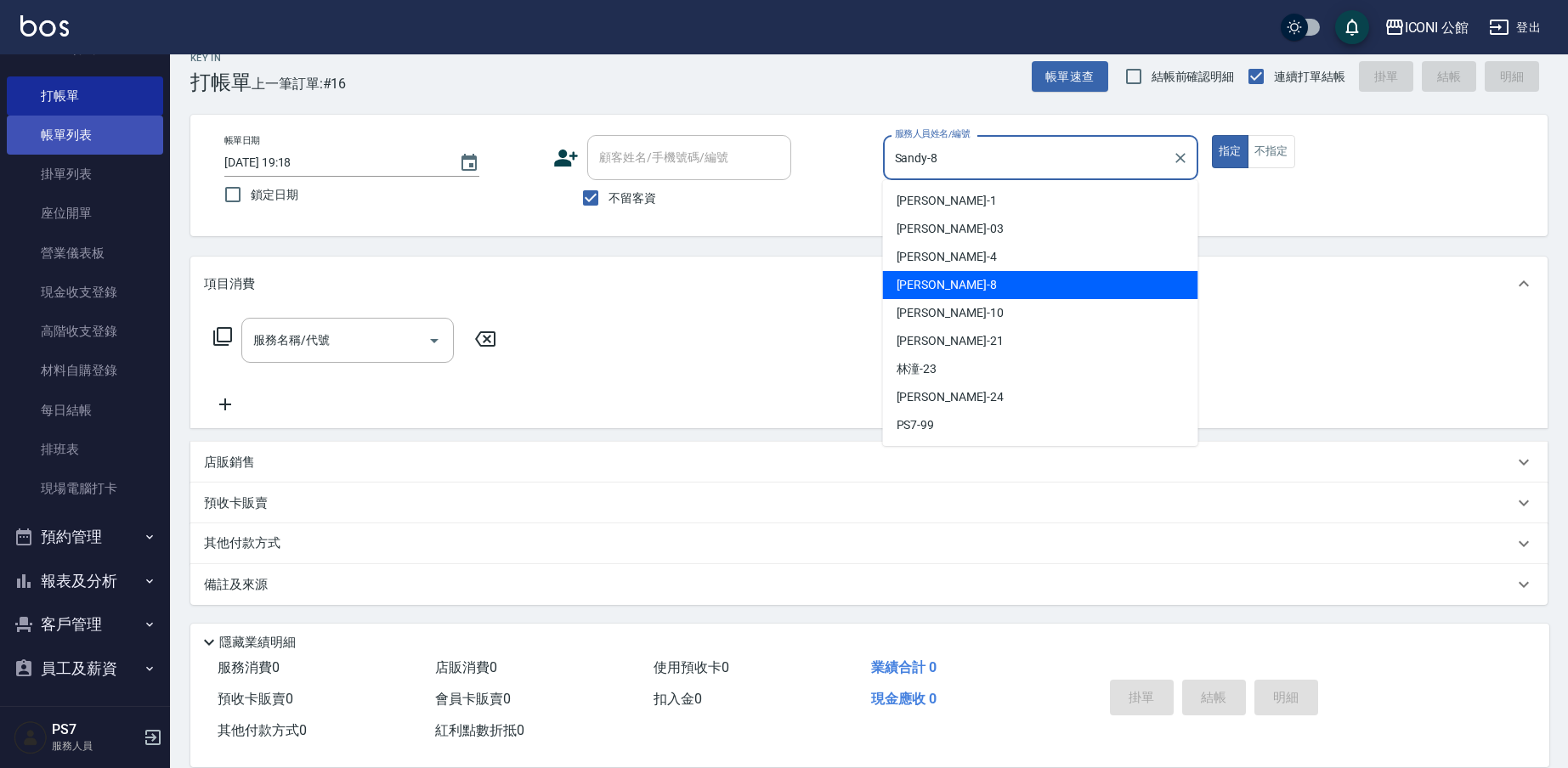
click at [126, 149] on link "帳單列表" at bounding box center [84, 135] width 156 height 39
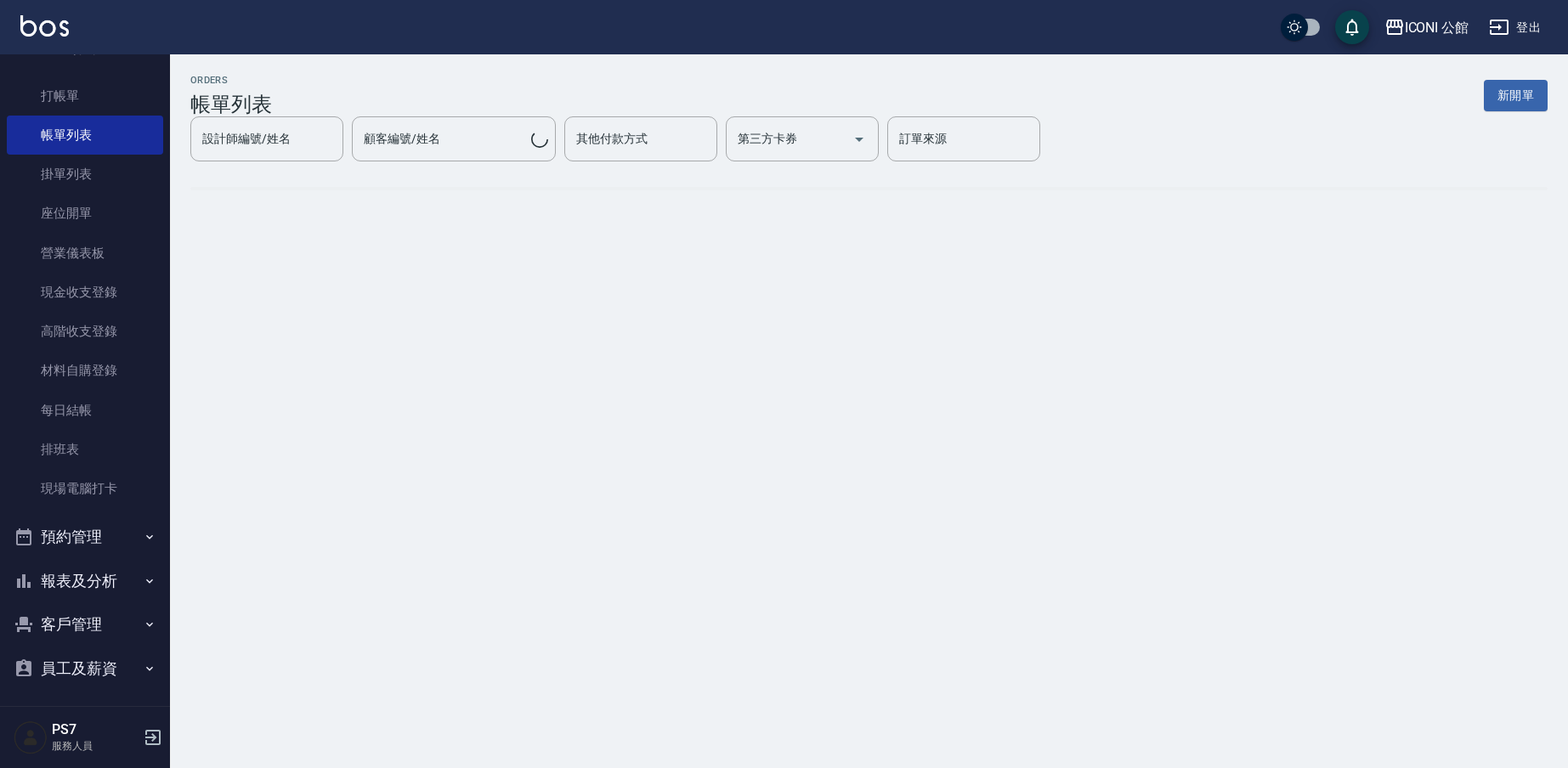
click at [126, 149] on link "帳單列表" at bounding box center [84, 135] width 156 height 39
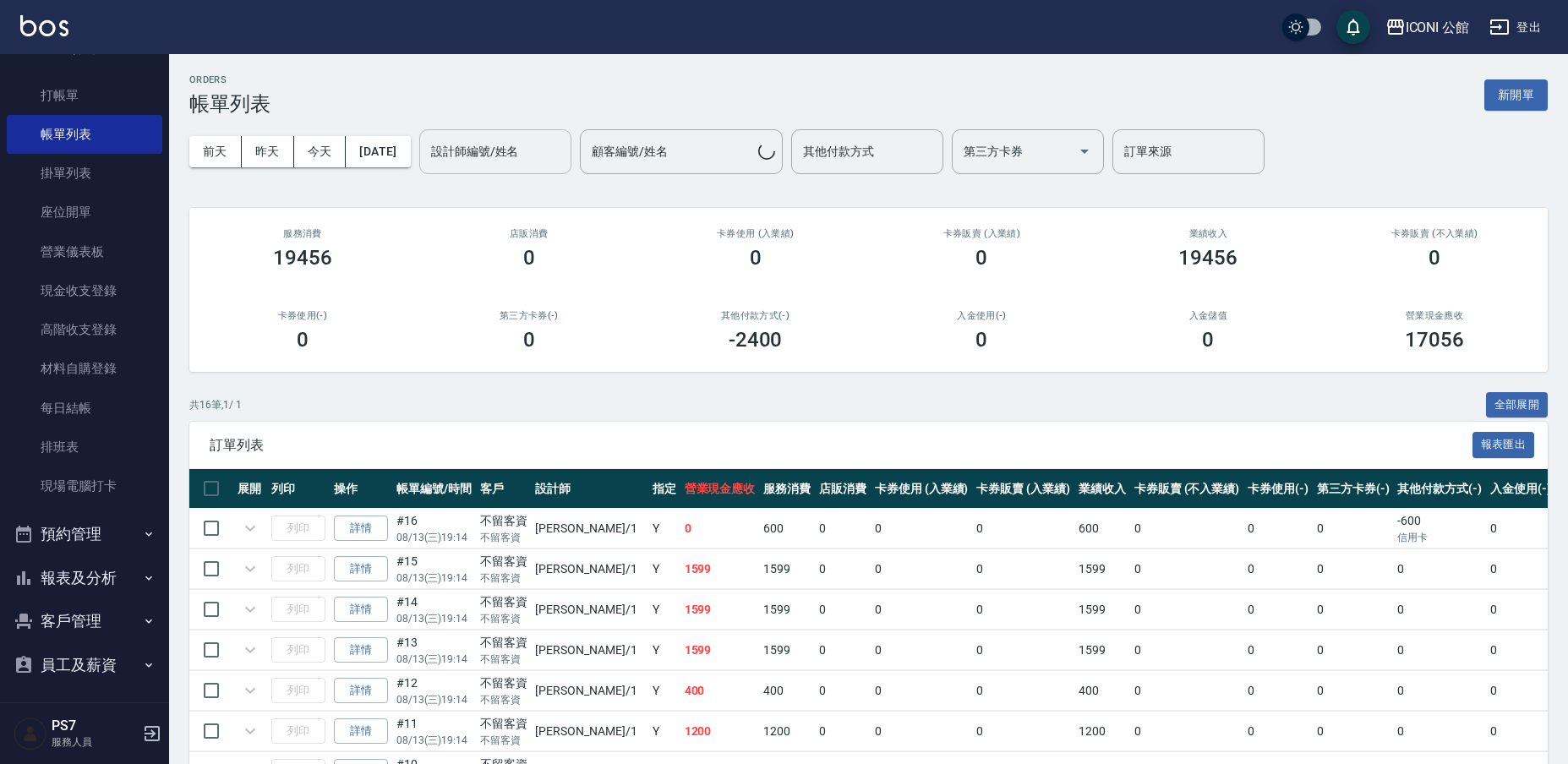
click at [510, 155] on input "設計師編號/姓名" at bounding box center [495, 152] width 137 height 30
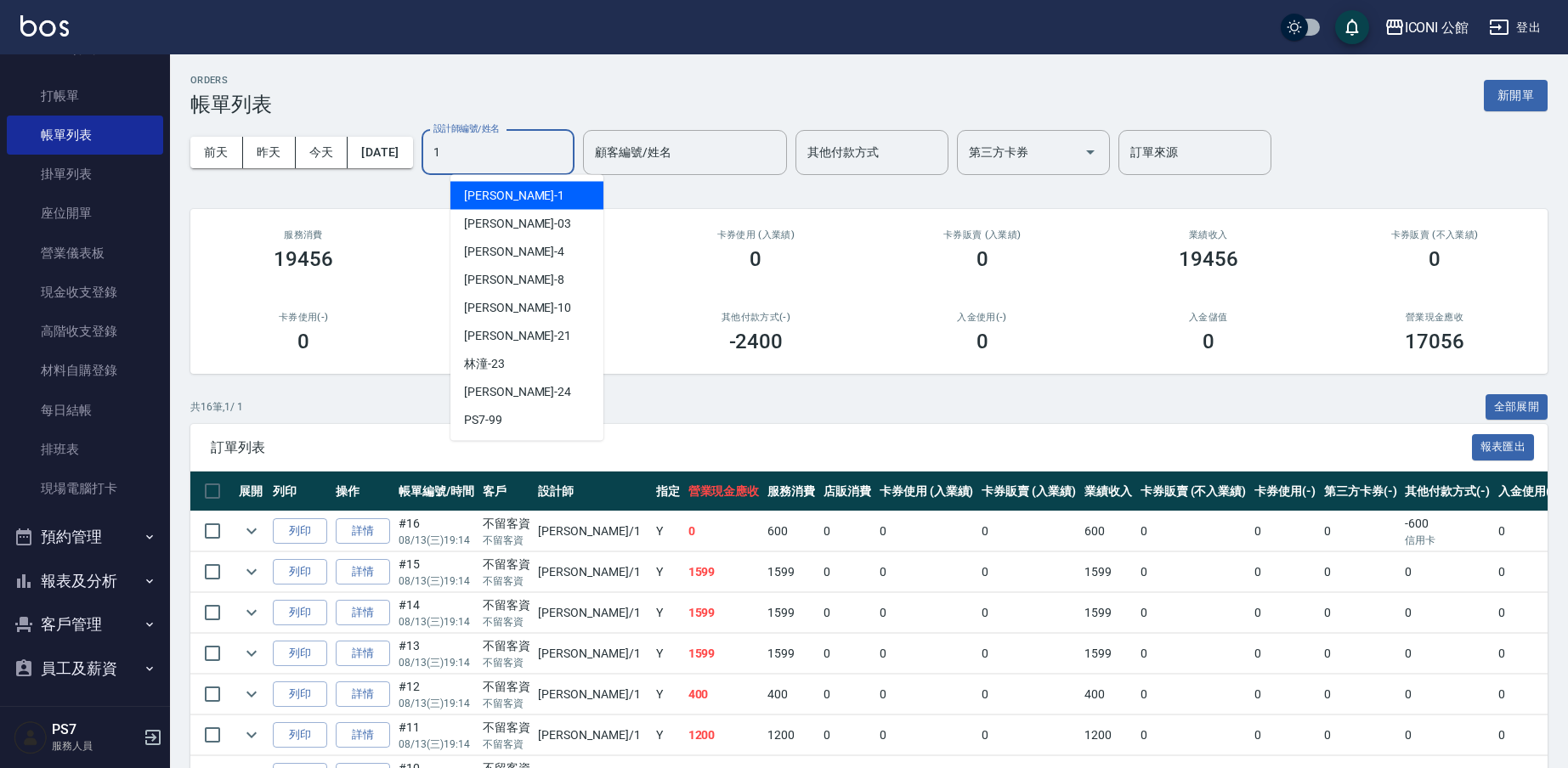
type input "[PERSON_NAME]-1"
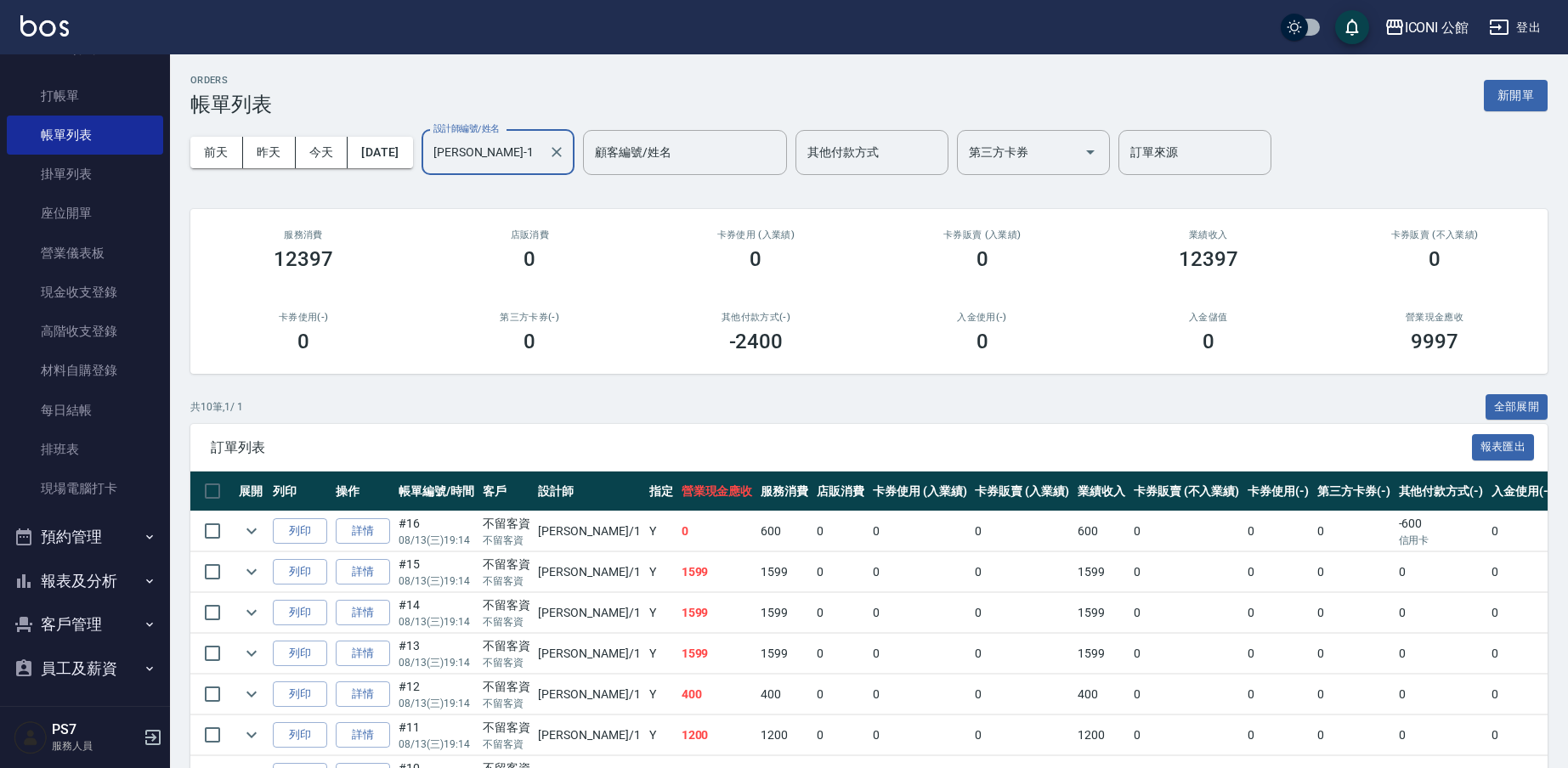
scroll to position [228, 0]
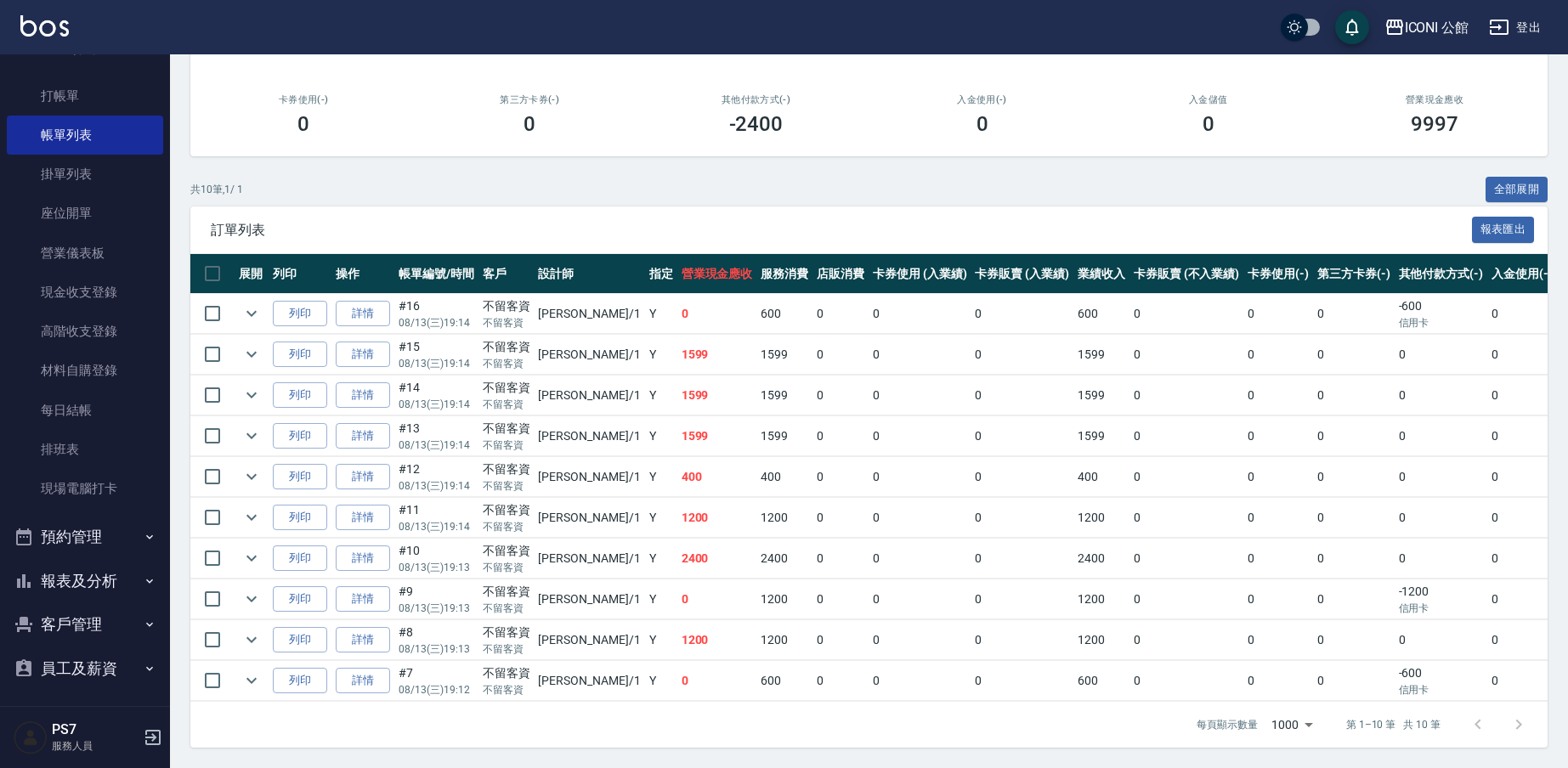
click at [121, 573] on button "報表及分析" at bounding box center [84, 581] width 156 height 44
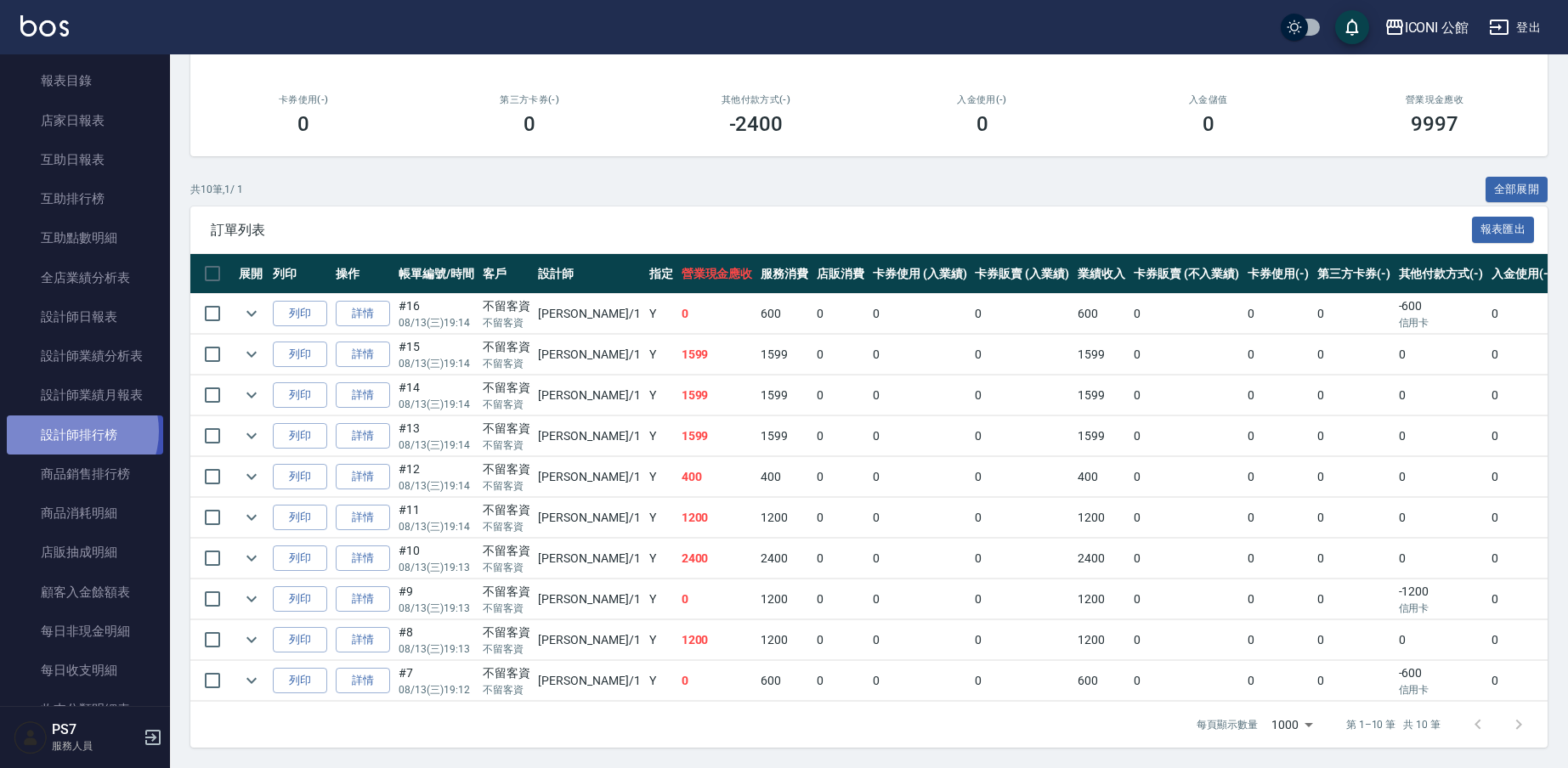
click at [70, 426] on link "設計師排行榜" at bounding box center [84, 435] width 156 height 39
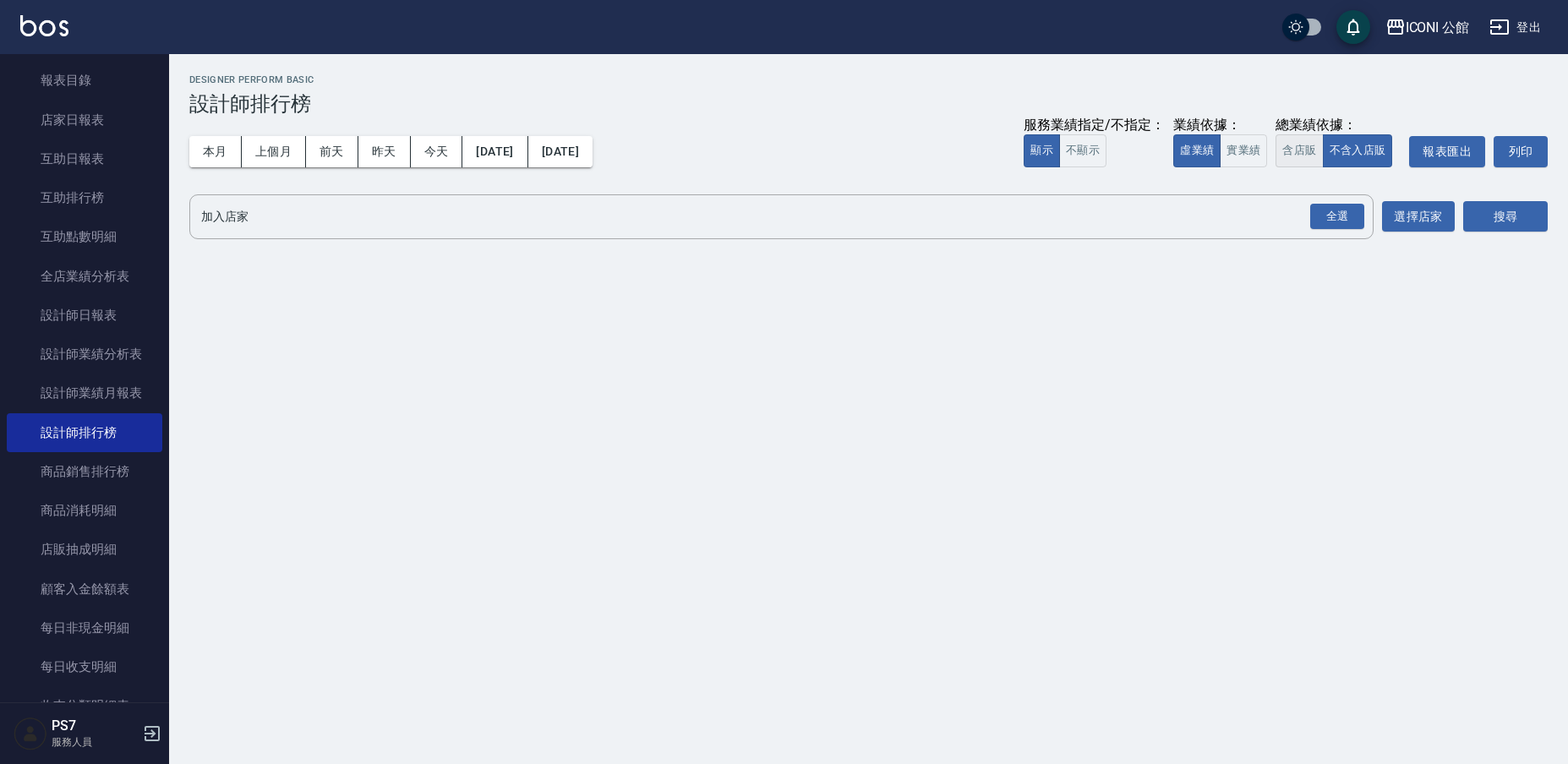
click at [1300, 149] on button "含店販" at bounding box center [1299, 151] width 47 height 33
click at [1338, 204] on div "全選" at bounding box center [1337, 216] width 55 height 26
click at [1515, 232] on div "搜尋" at bounding box center [1505, 218] width 84 height 47
click at [1510, 225] on button "搜尋" at bounding box center [1505, 217] width 84 height 31
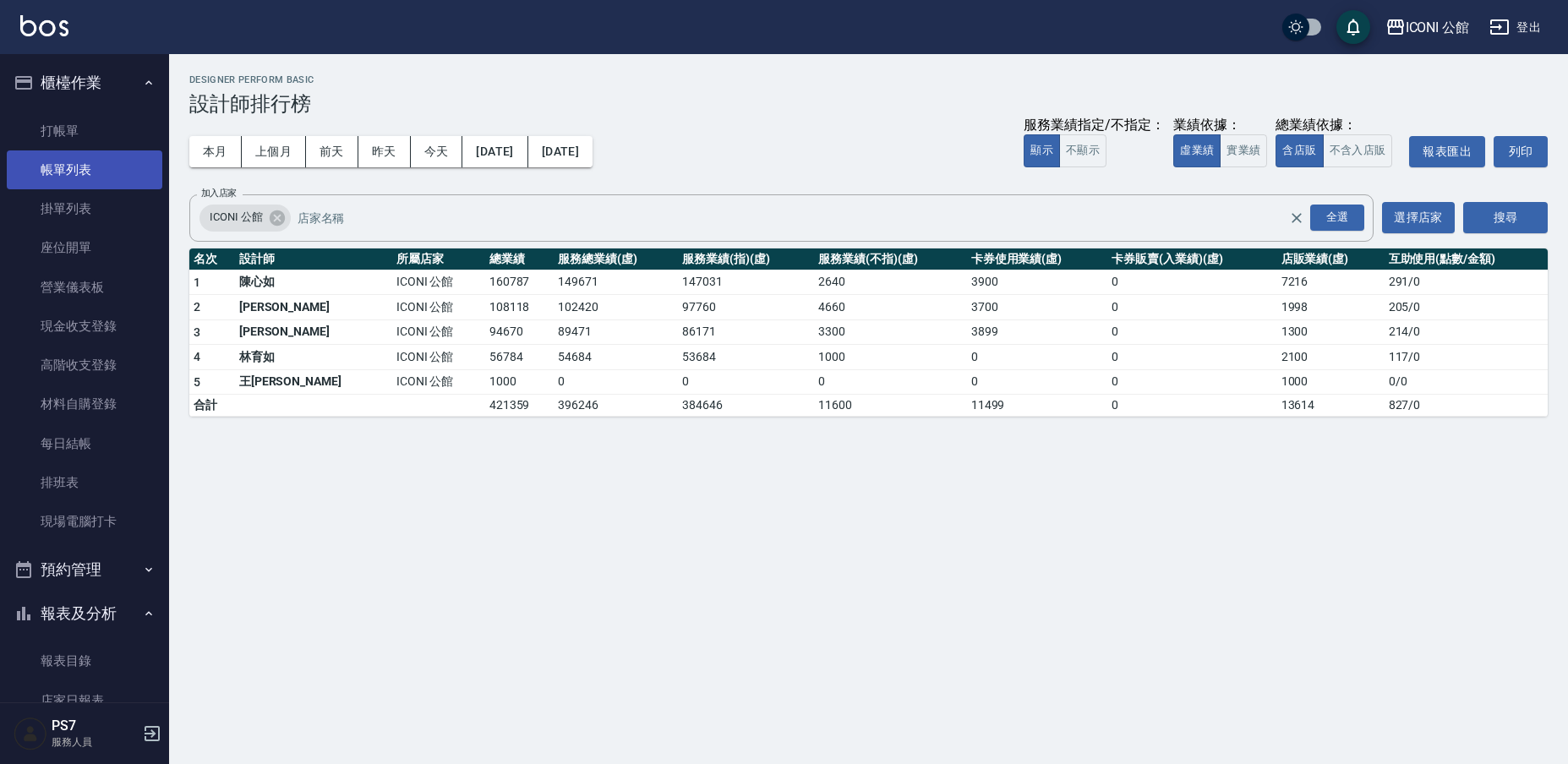
click at [122, 176] on link "帳單列表" at bounding box center [84, 170] width 155 height 39
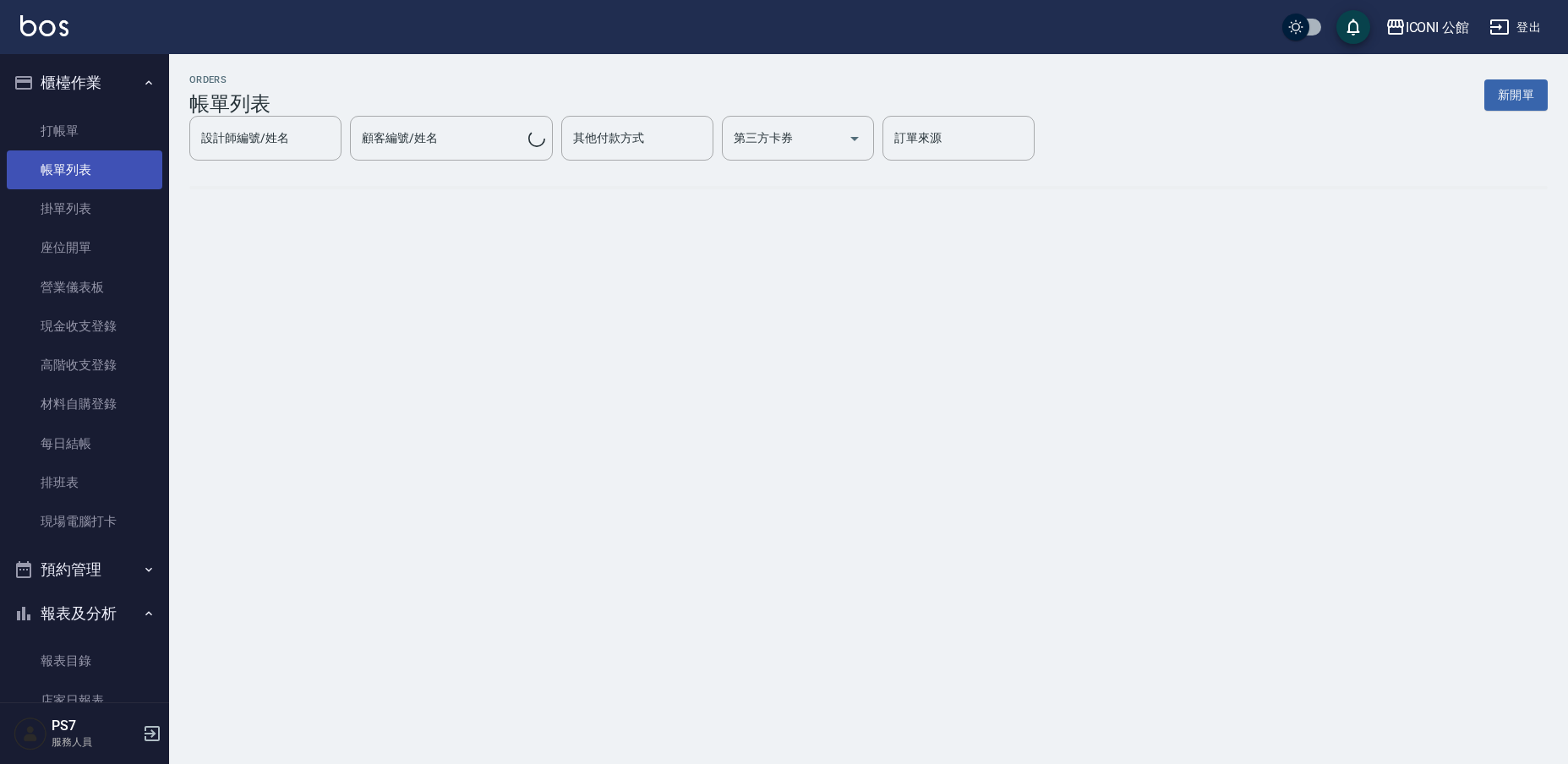
click at [122, 176] on link "帳單列表" at bounding box center [84, 170] width 155 height 39
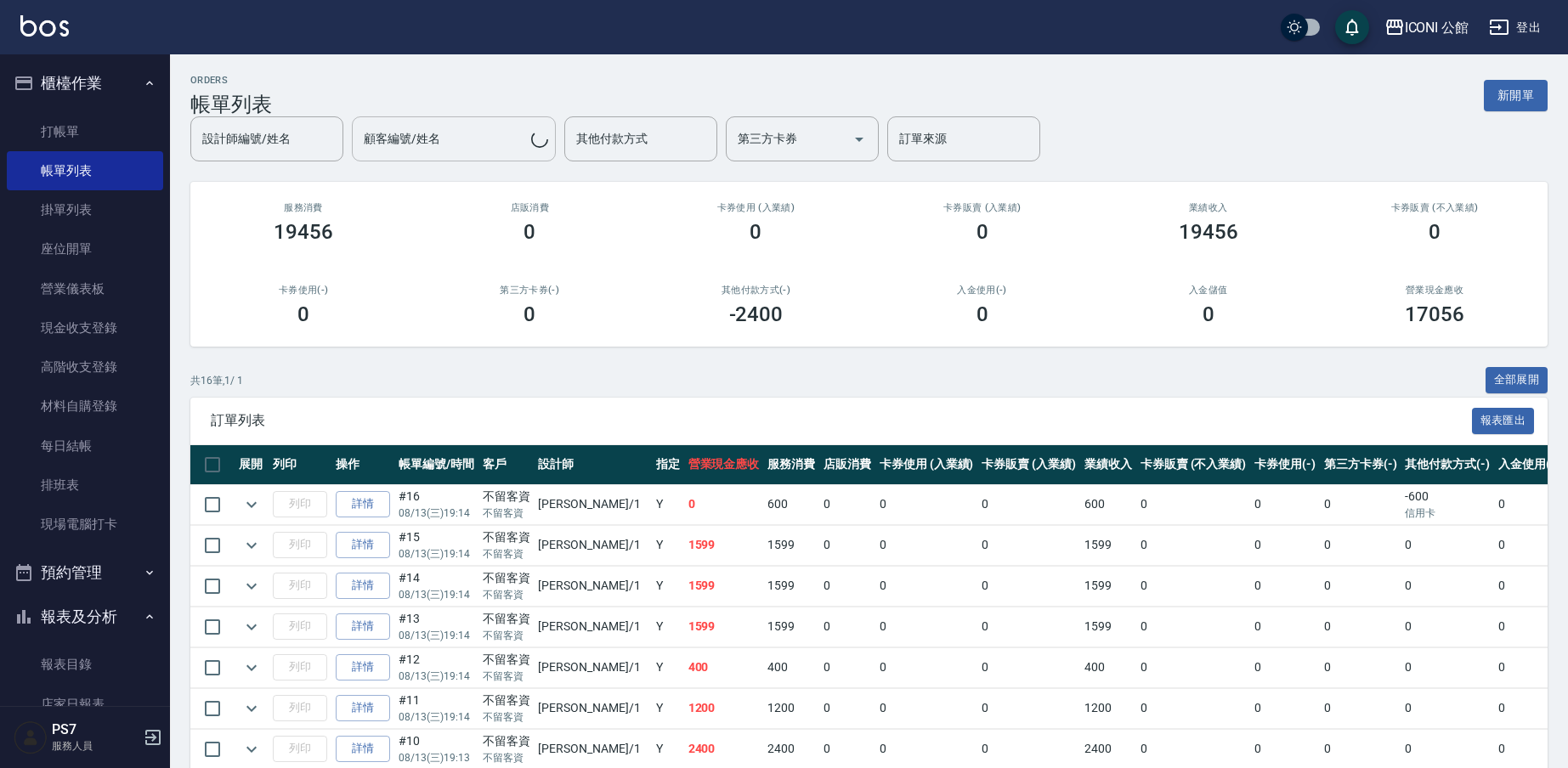
click at [498, 139] on div "設計師編號/姓名 設計師編號/姓名 顧客編號/姓名 顧客編號/姓名 其他付款方式 其他付款方式 第三方卡券 第三方卡券 訂單來源 訂單來源" at bounding box center [615, 138] width 850 height 45
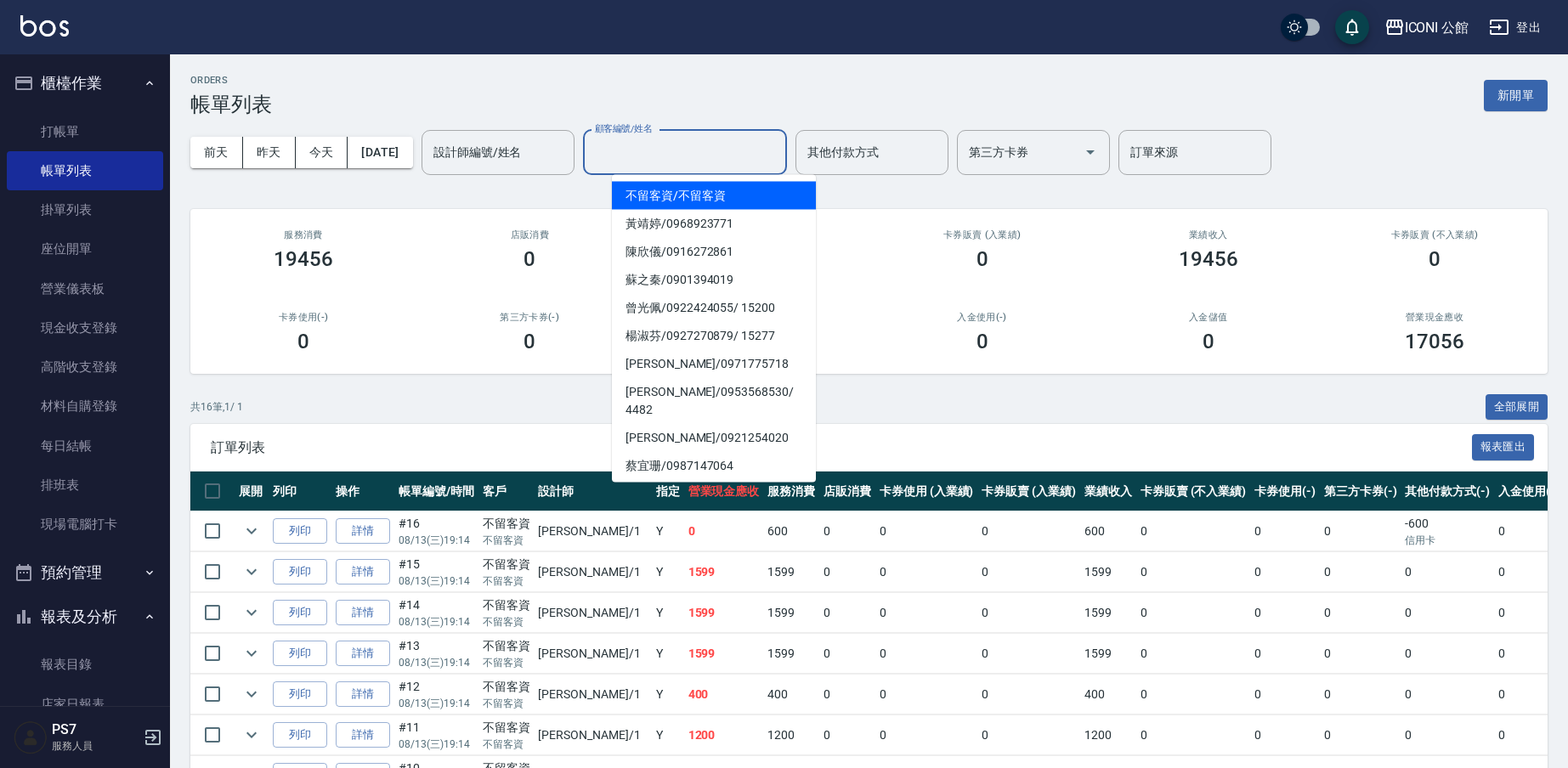
type input "1"
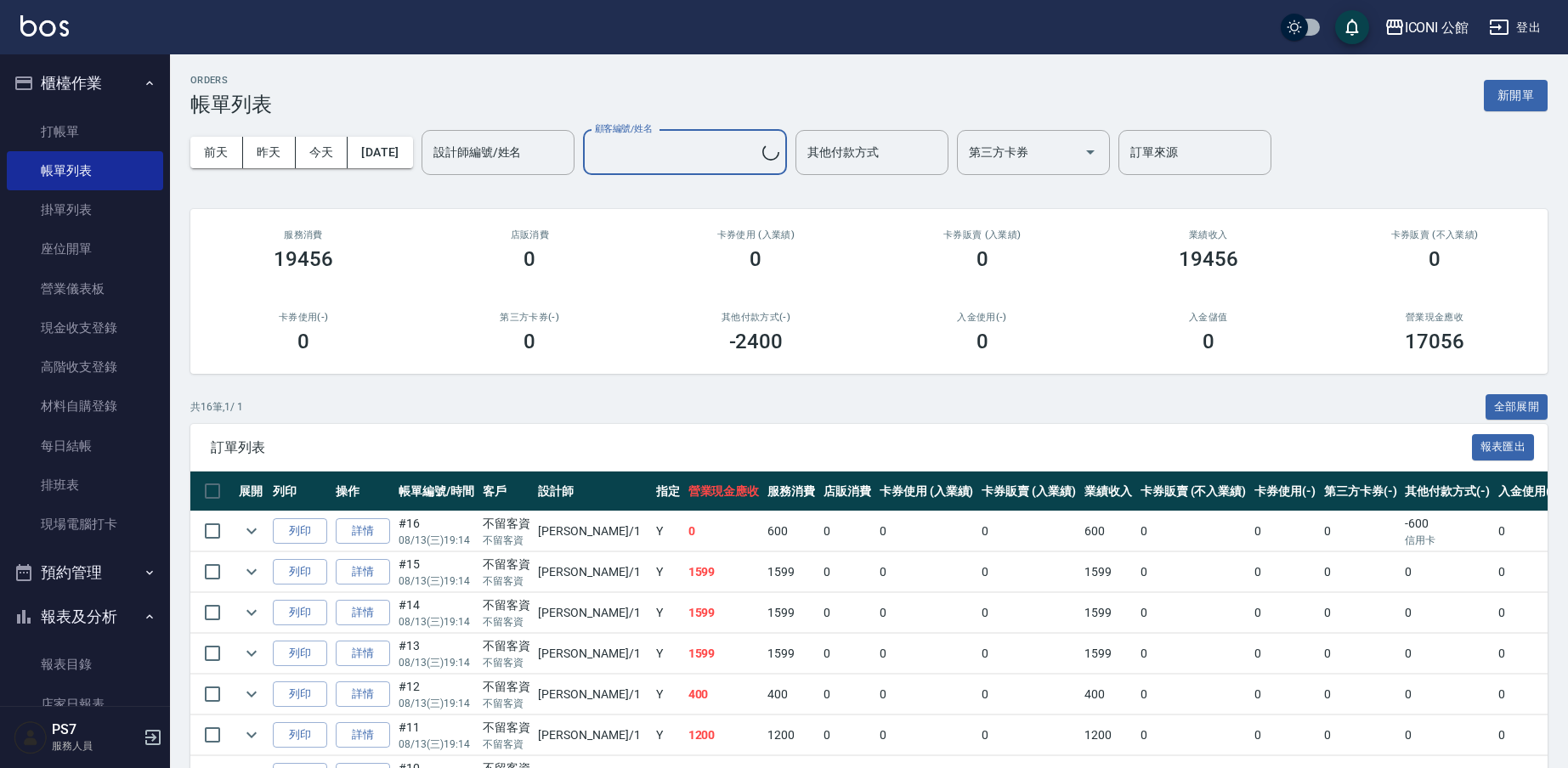
type input "葉羿楣/0987873209/1"
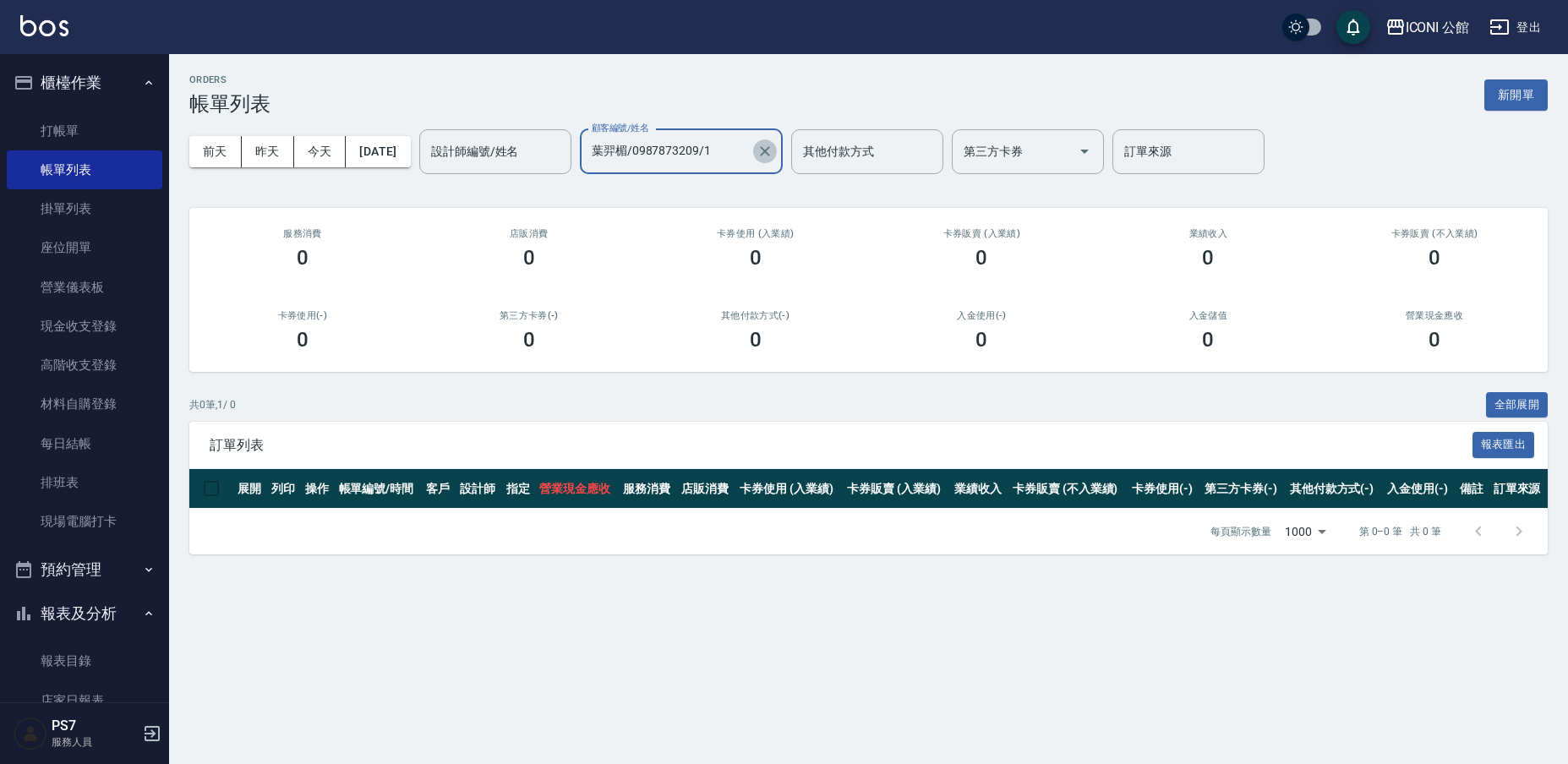
click at [773, 155] on icon "Clear" at bounding box center [765, 151] width 17 height 17
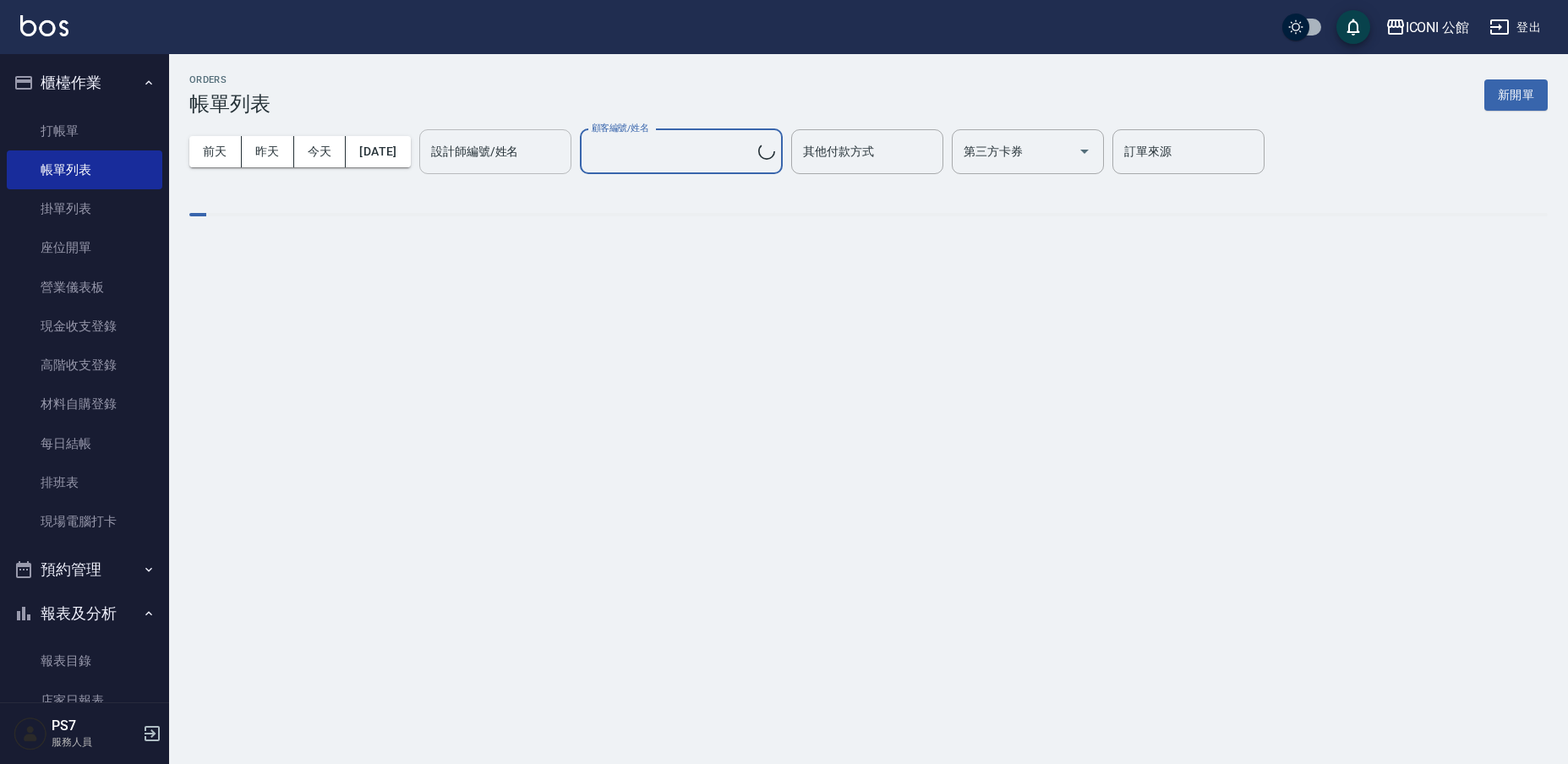
click at [564, 157] on input "設計師編號/姓名" at bounding box center [495, 152] width 137 height 30
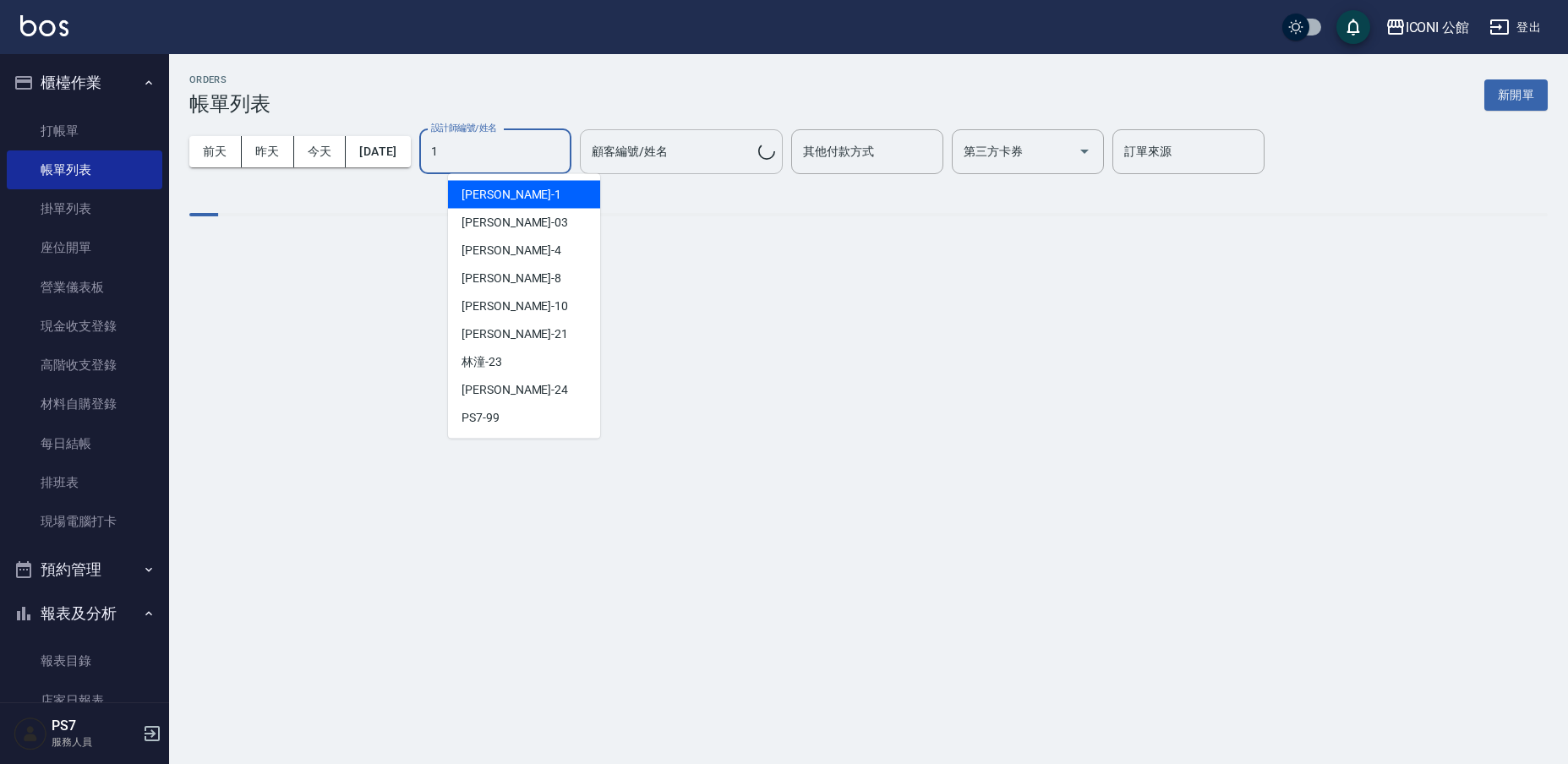
type input "[PERSON_NAME]-1"
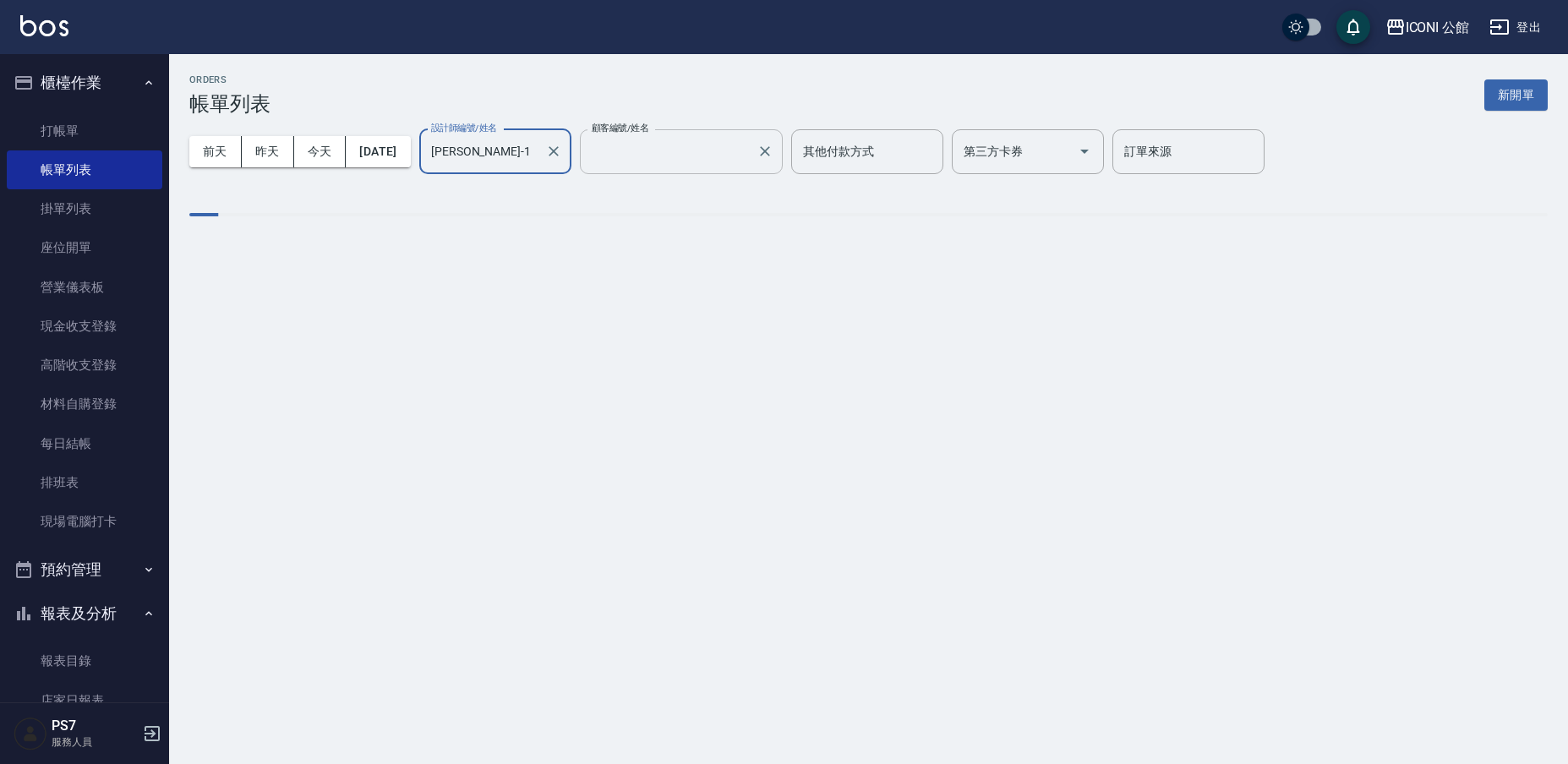
type input "不留客資/不留客資"
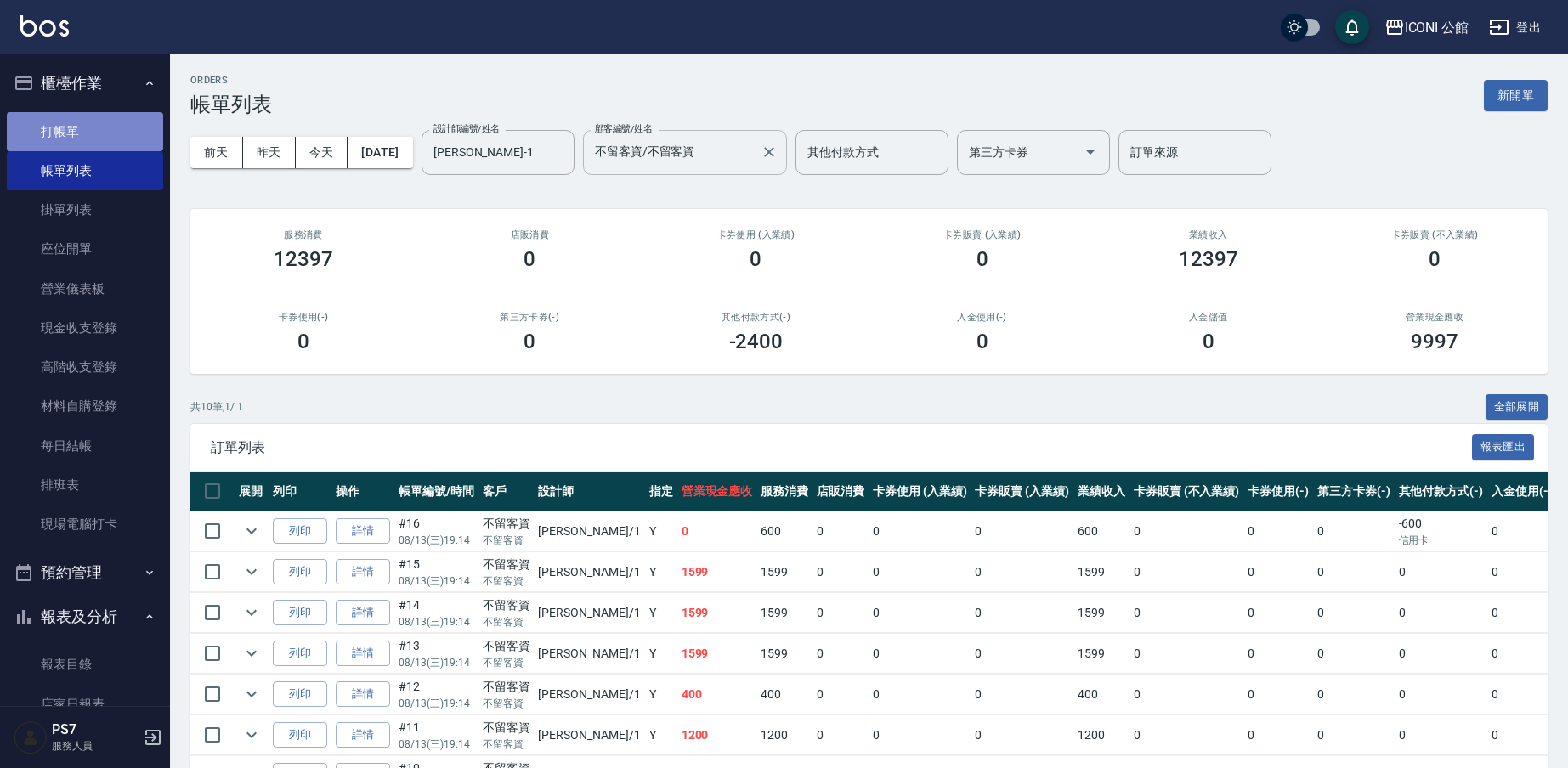
click at [124, 140] on link "打帳單" at bounding box center [84, 132] width 156 height 39
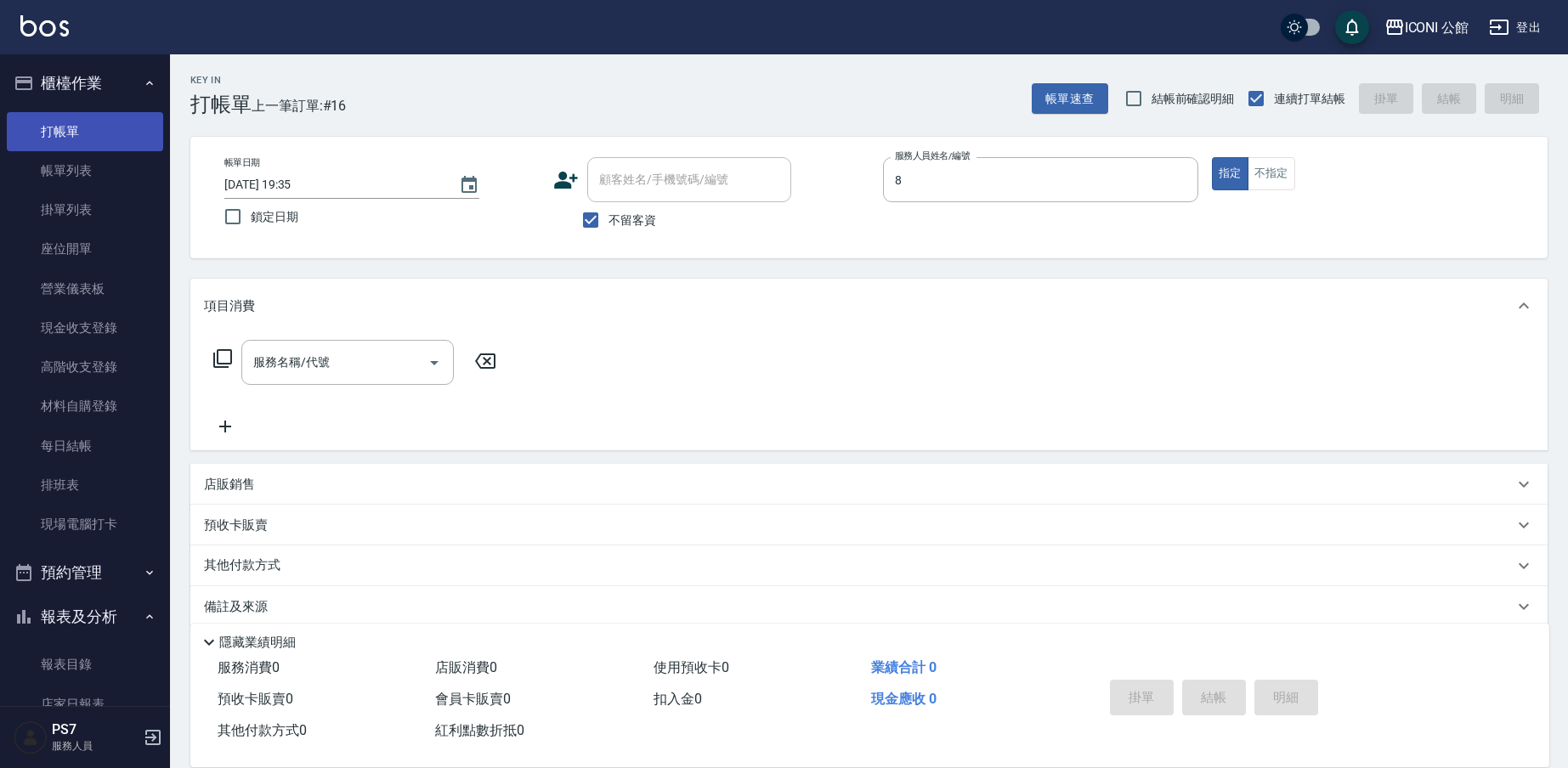
type input "Sandy-8"
type button "true"
drag, startPoint x: 124, startPoint y: 140, endPoint x: 115, endPoint y: 119, distance: 22.8
click at [122, 140] on link "打帳單" at bounding box center [84, 132] width 156 height 39
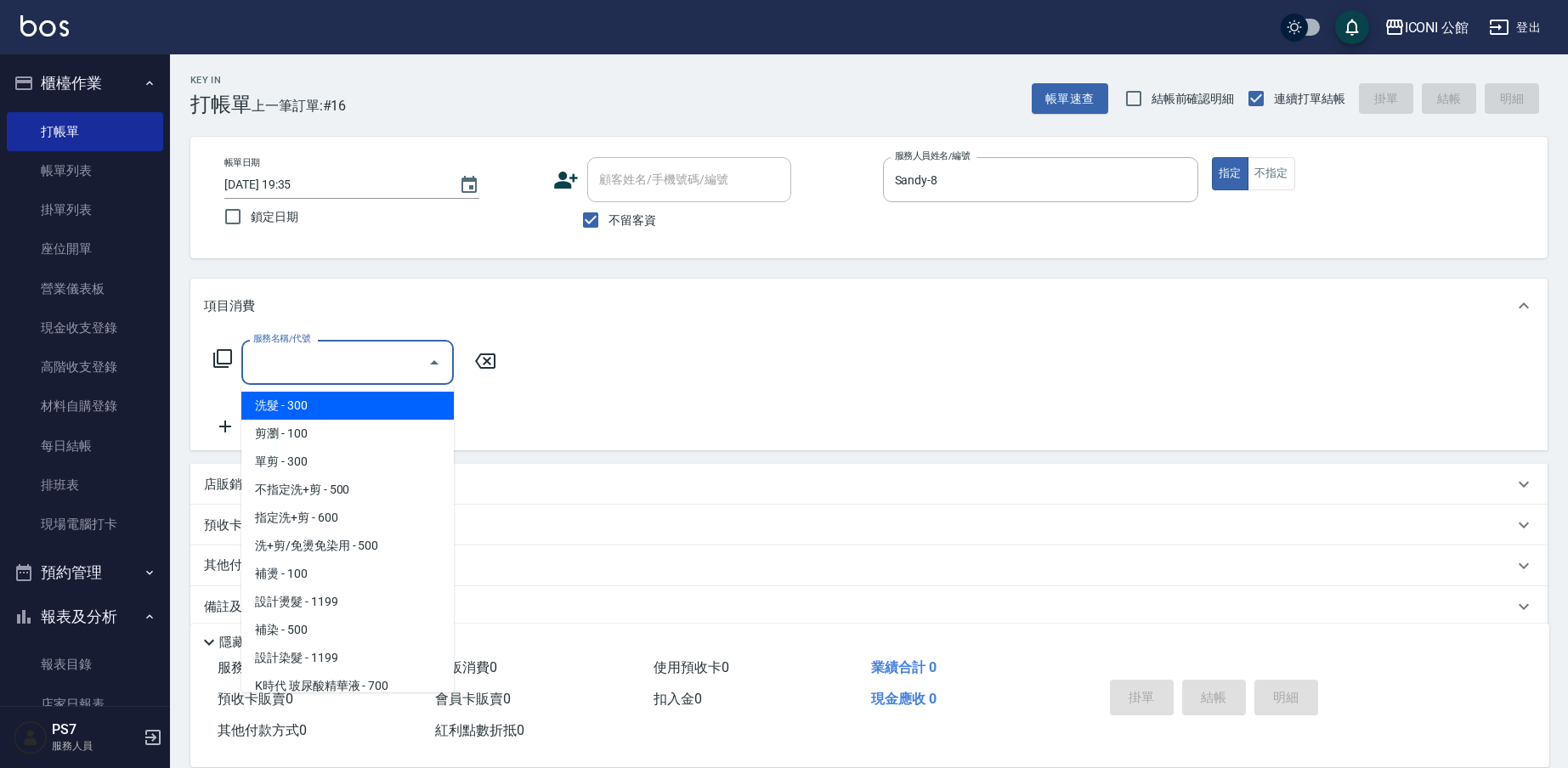
click at [401, 361] on input "服務名稱/代號" at bounding box center [335, 363] width 172 height 30
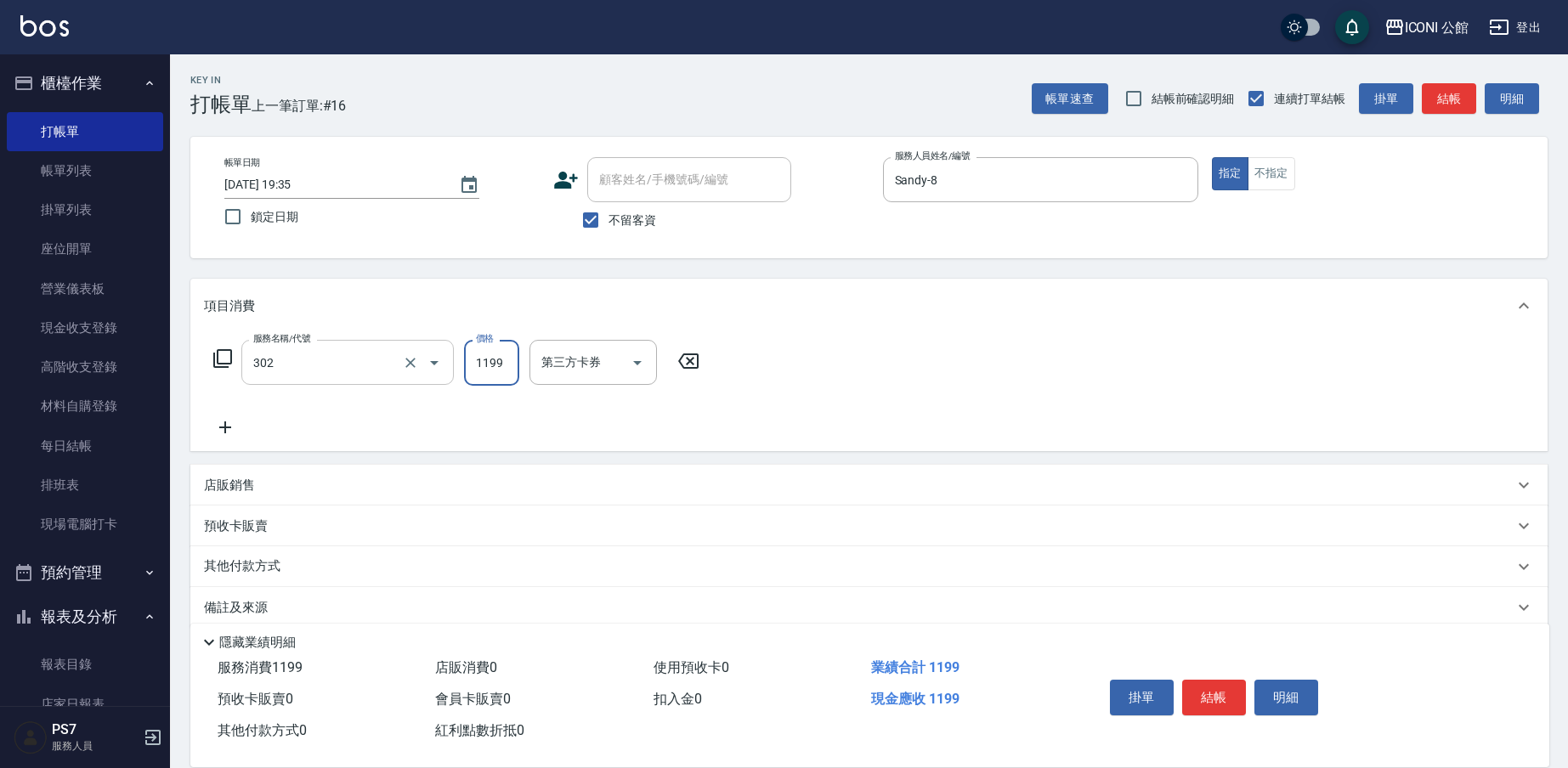
type input "設計燙髮(302)"
type input "1380"
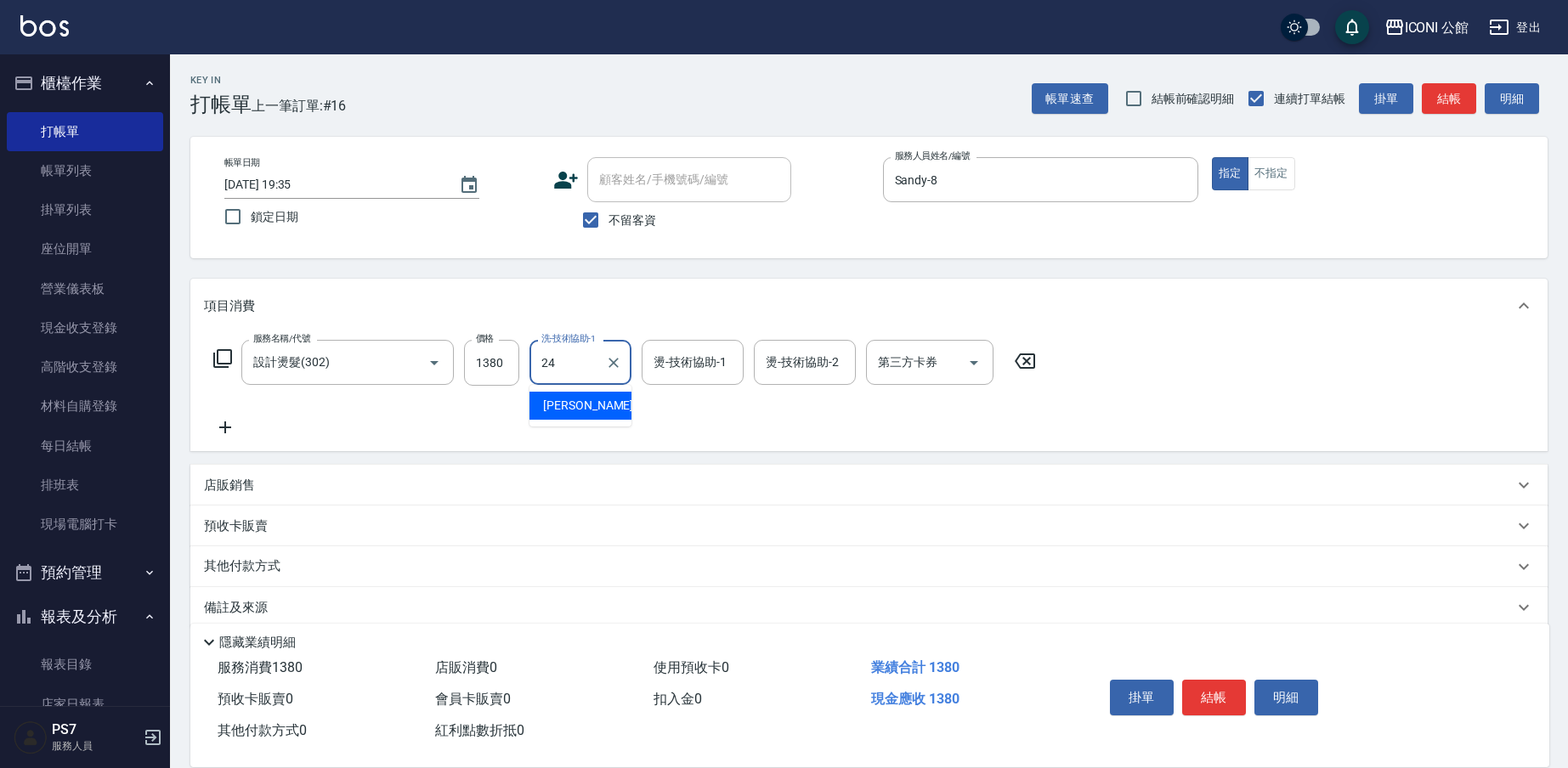
type input "[PERSON_NAME]-24"
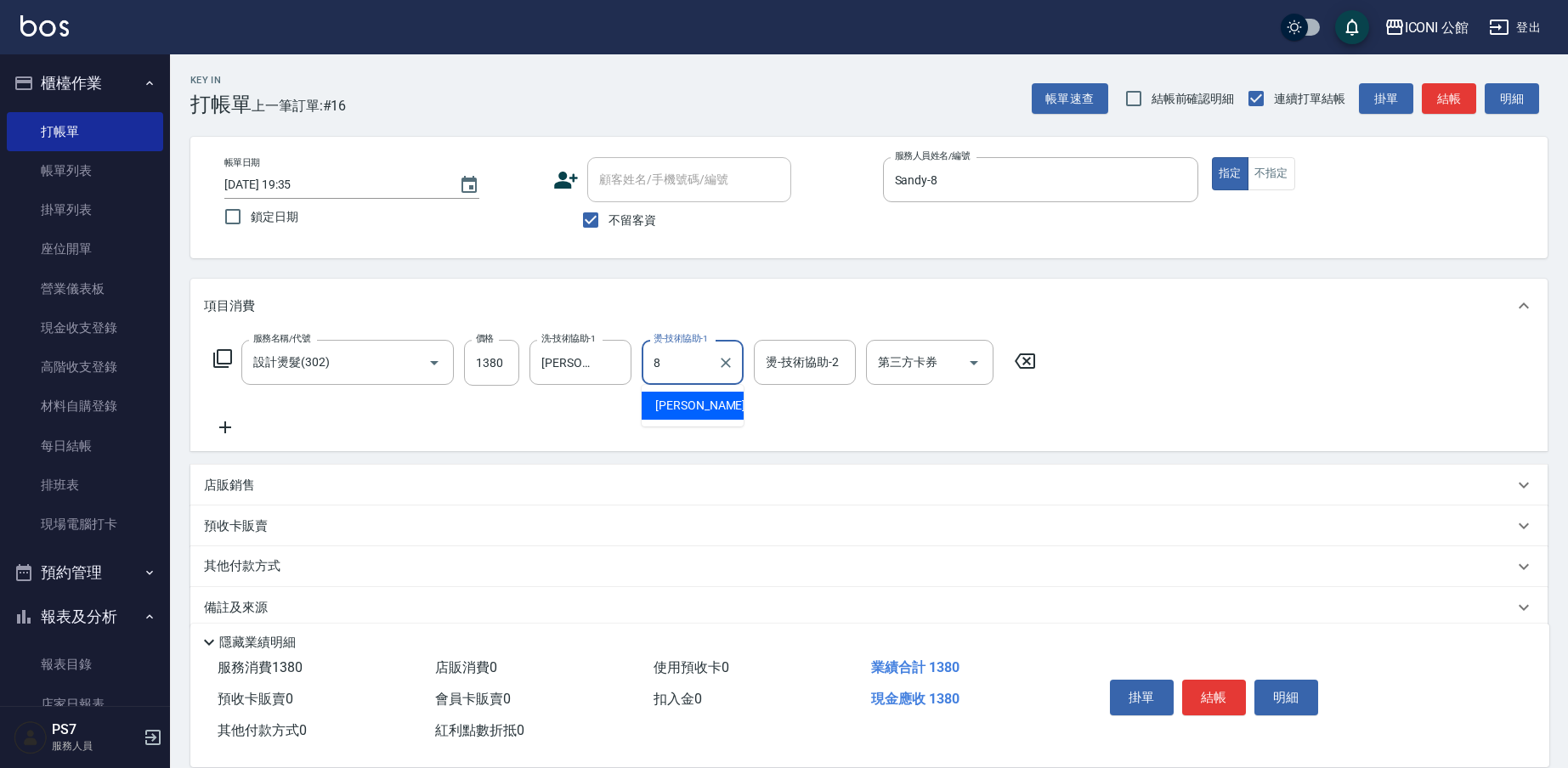
type input "Sandy-8"
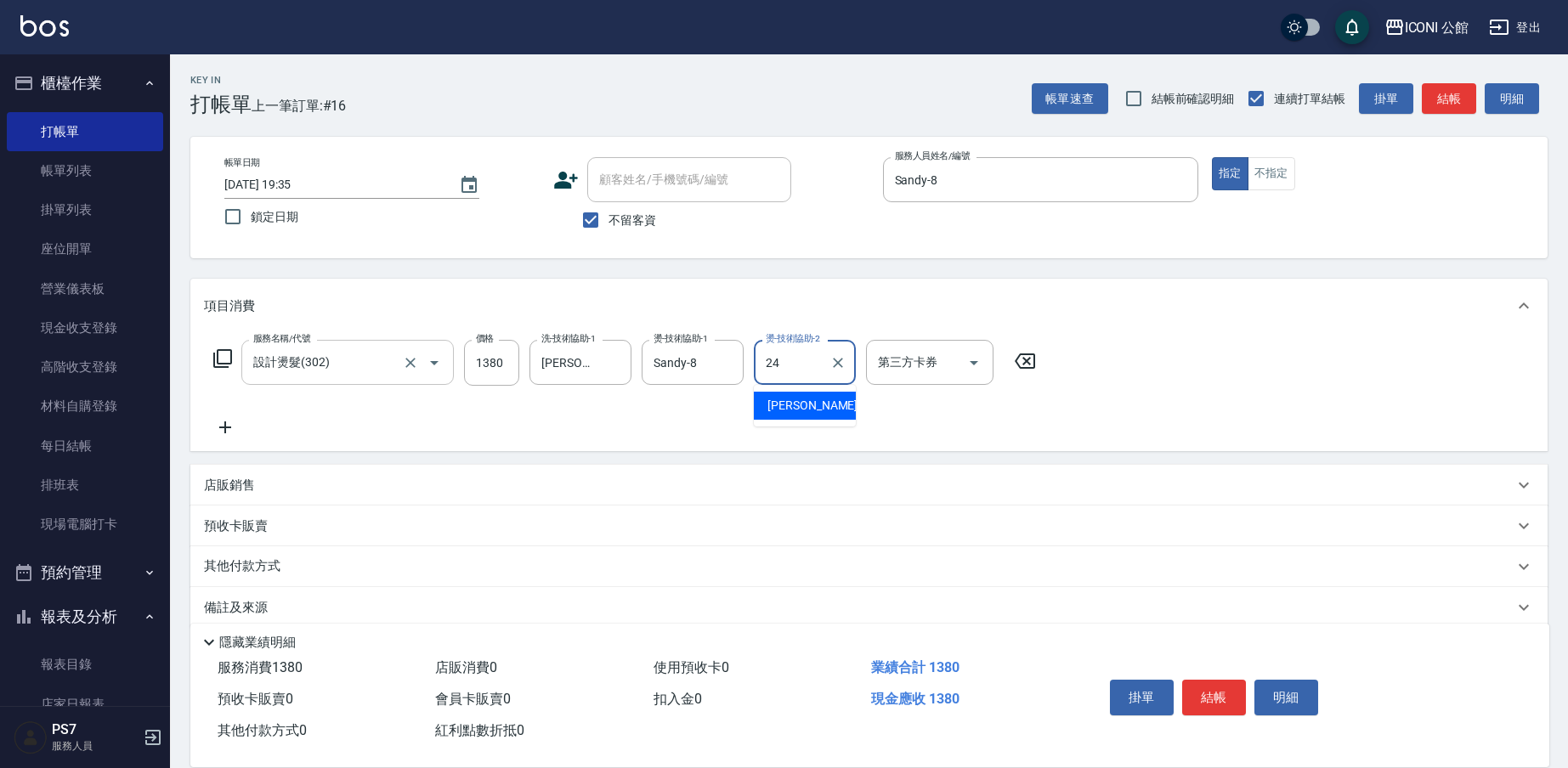
type input "[PERSON_NAME]-24"
click at [218, 366] on icon at bounding box center [223, 358] width 18 height 18
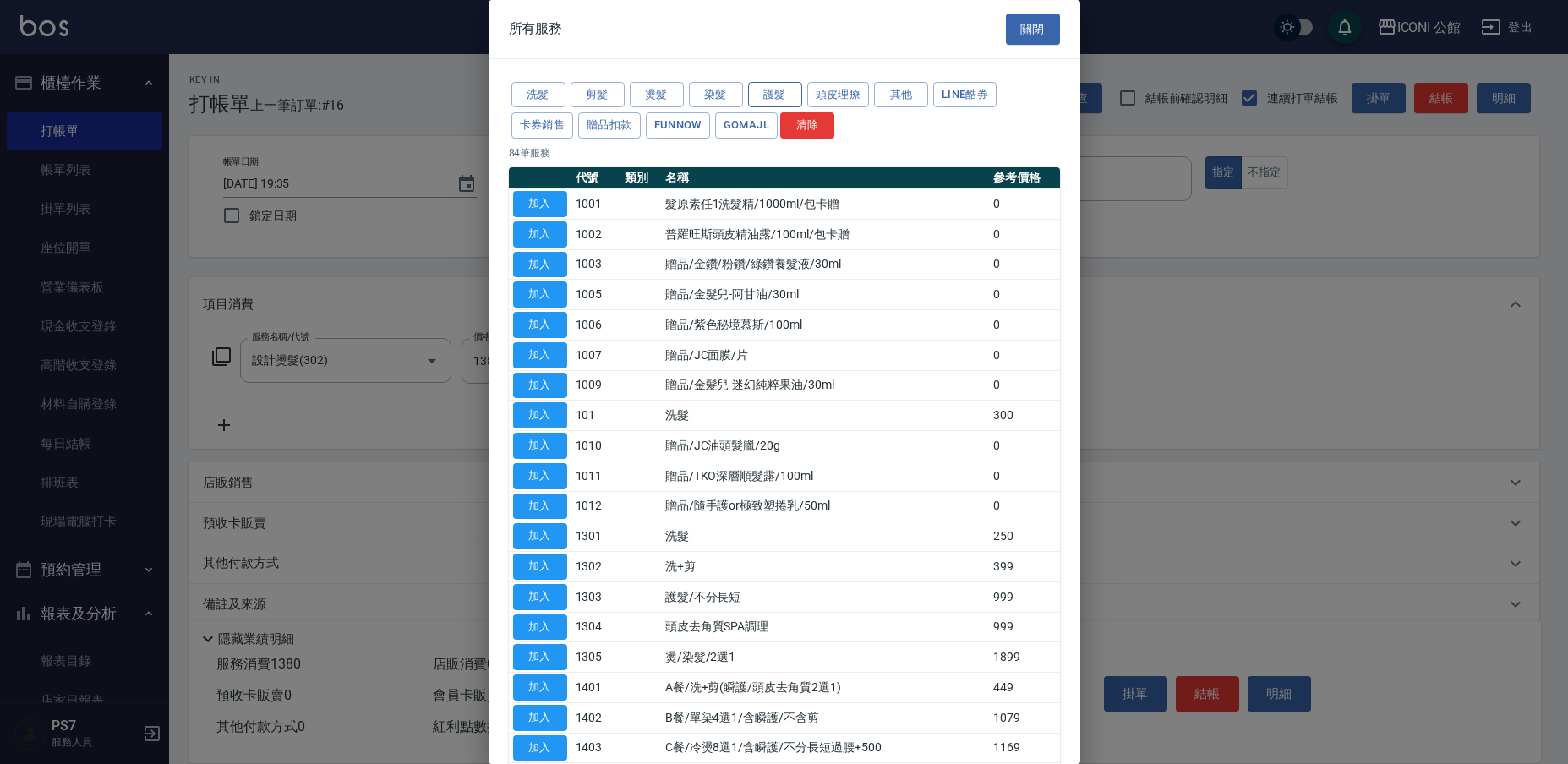
click at [789, 85] on button "護髮" at bounding box center [775, 94] width 55 height 26
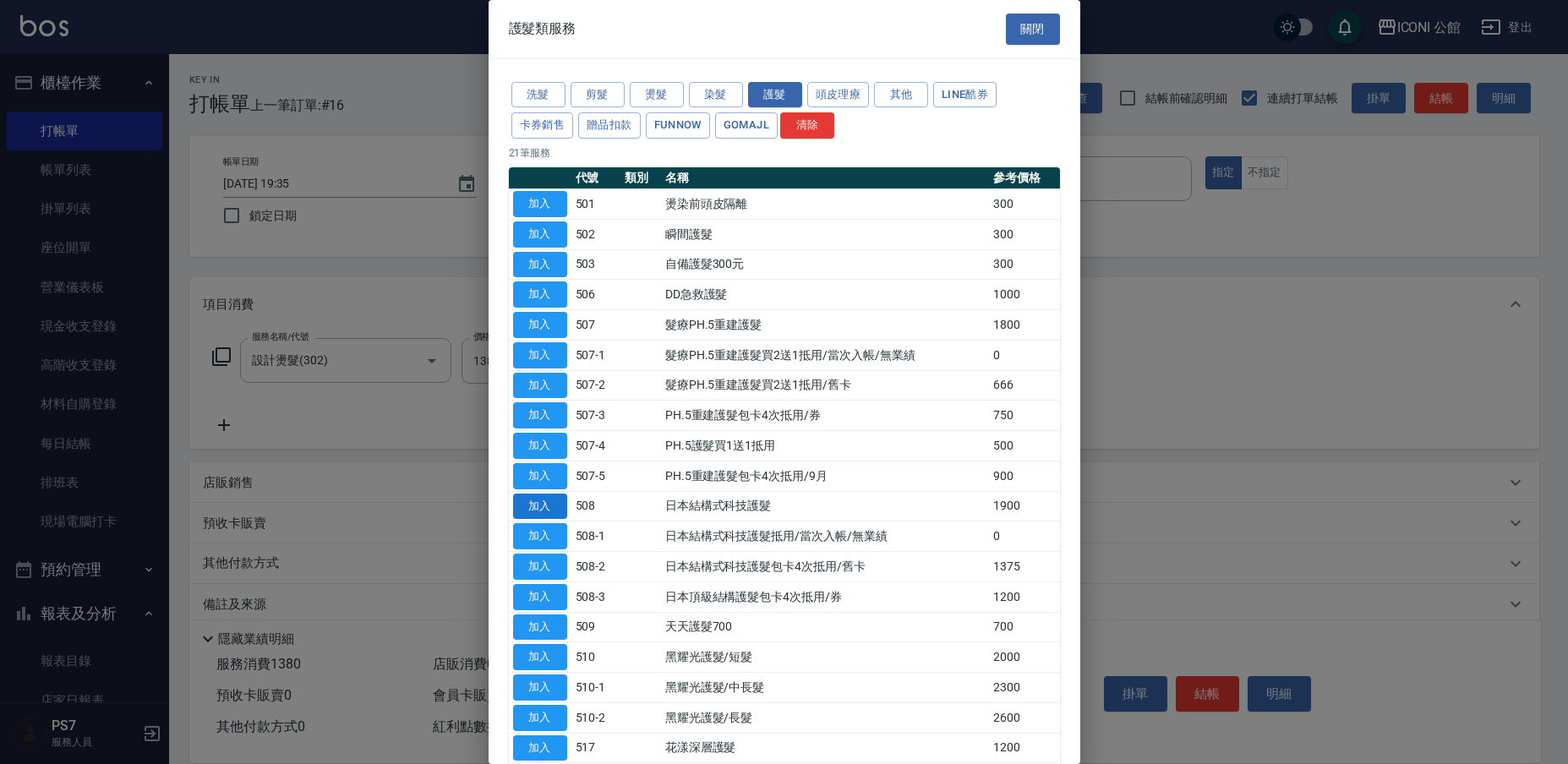
click at [541, 496] on button "加入" at bounding box center [541, 506] width 55 height 26
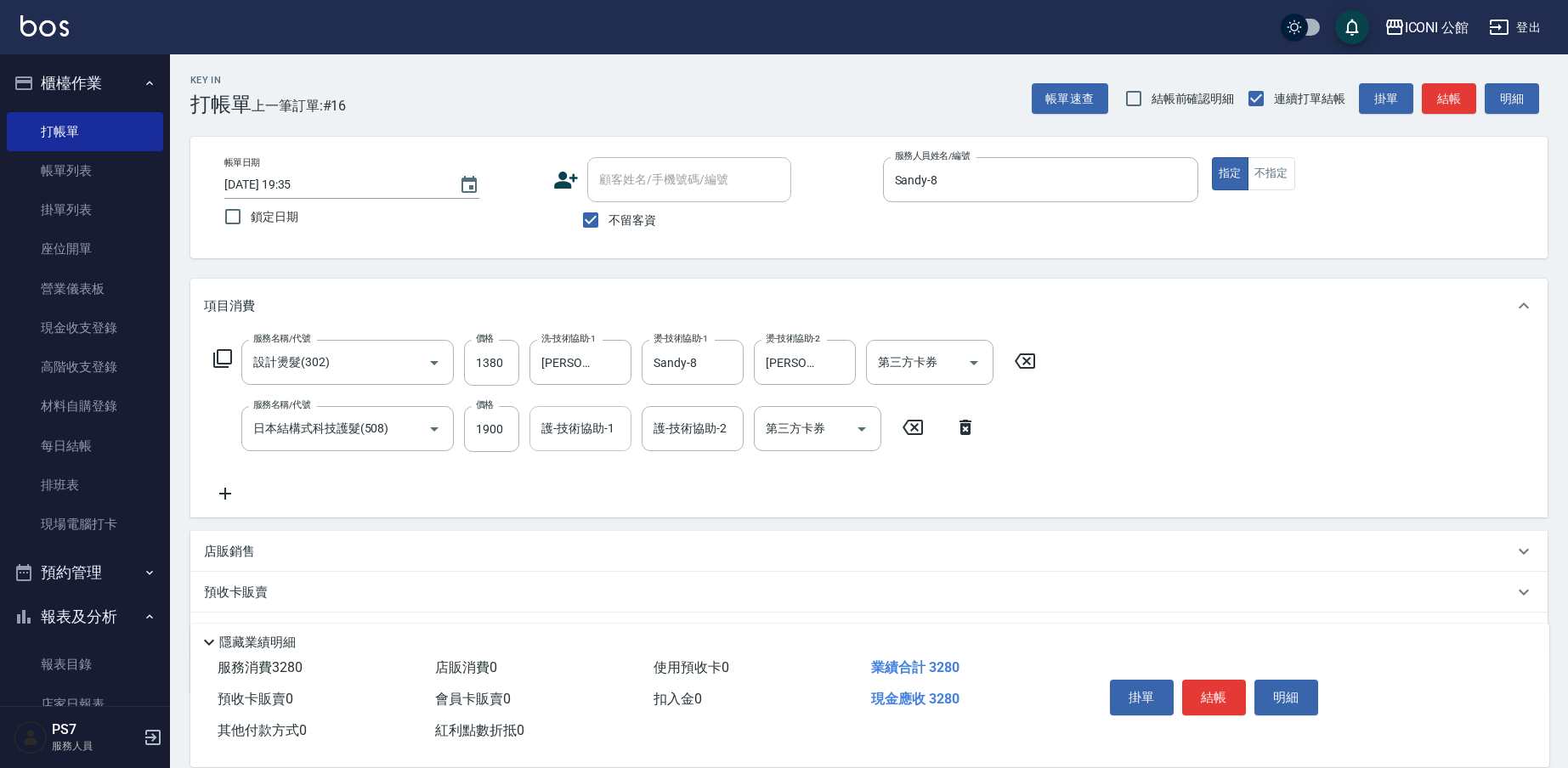
click at [586, 430] on input "護-技術協助-1" at bounding box center [580, 428] width 87 height 30
type input "[PERSON_NAME]-24"
type input "Sandy-8"
click at [1234, 691] on button "結帳" at bounding box center [1214, 697] width 64 height 36
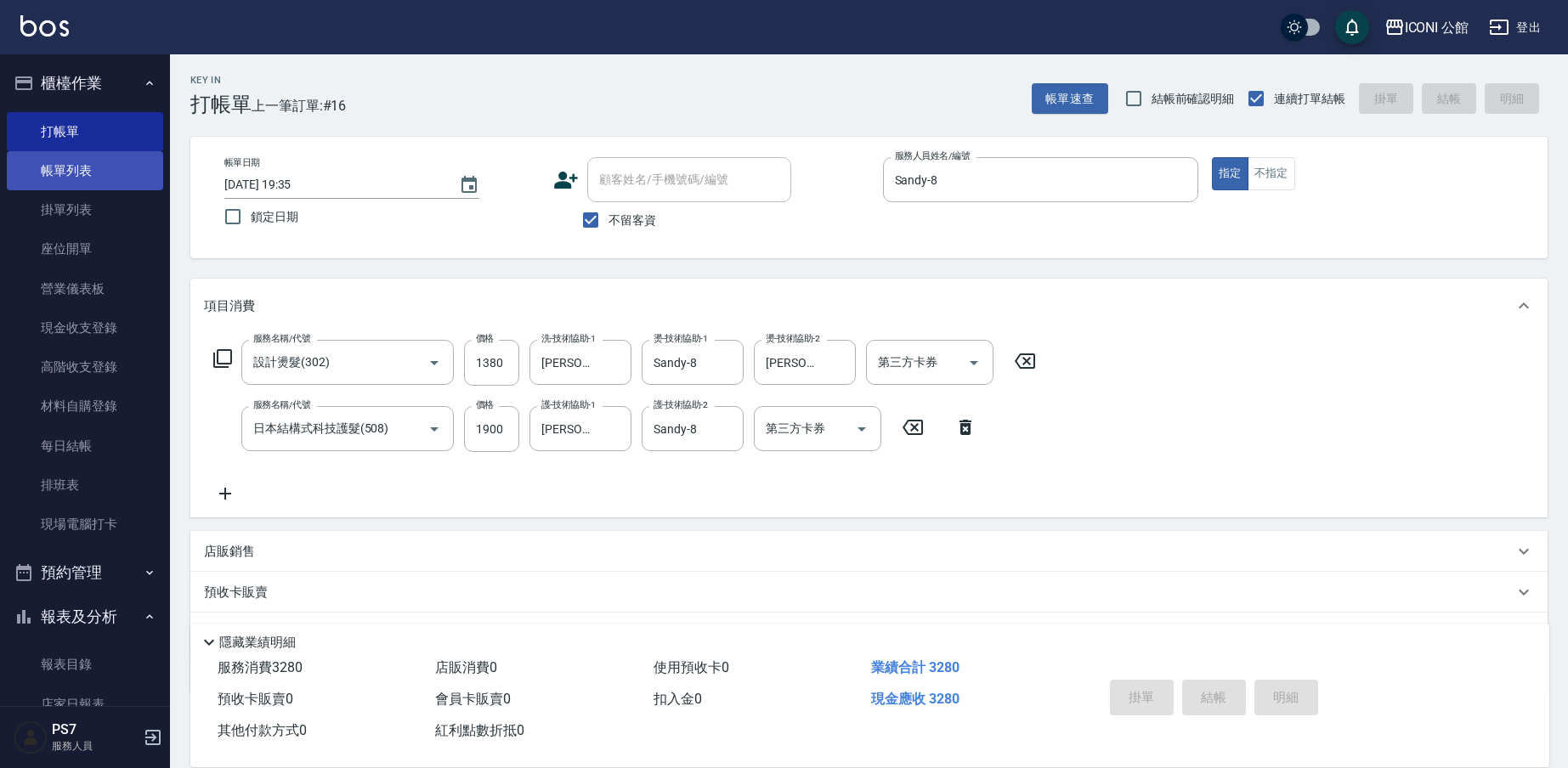
click at [95, 163] on link "帳單列表" at bounding box center [84, 171] width 156 height 39
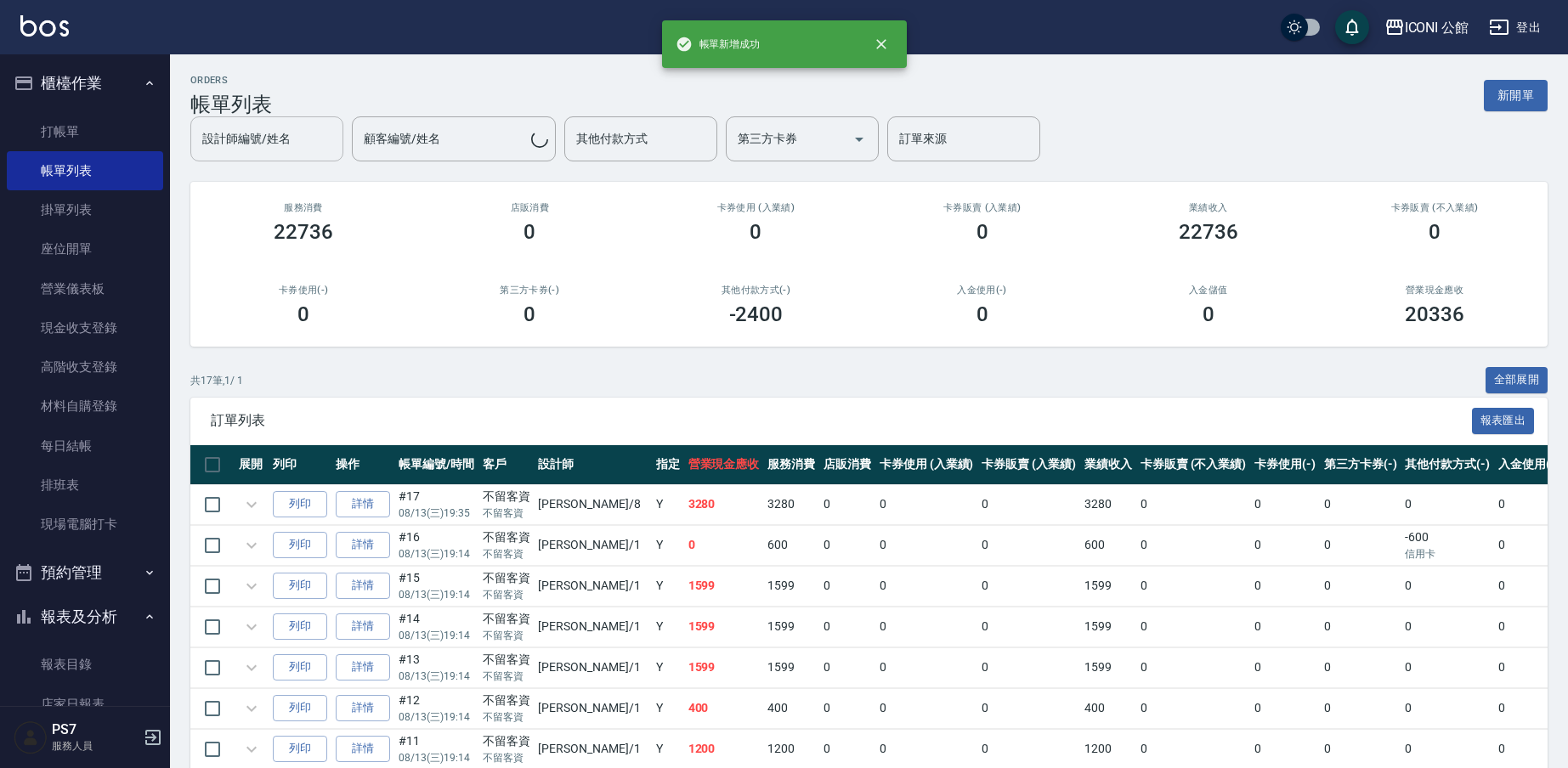
click at [343, 152] on div "設計師編號/姓名 設計師編號/姓名" at bounding box center [266, 138] width 153 height 45
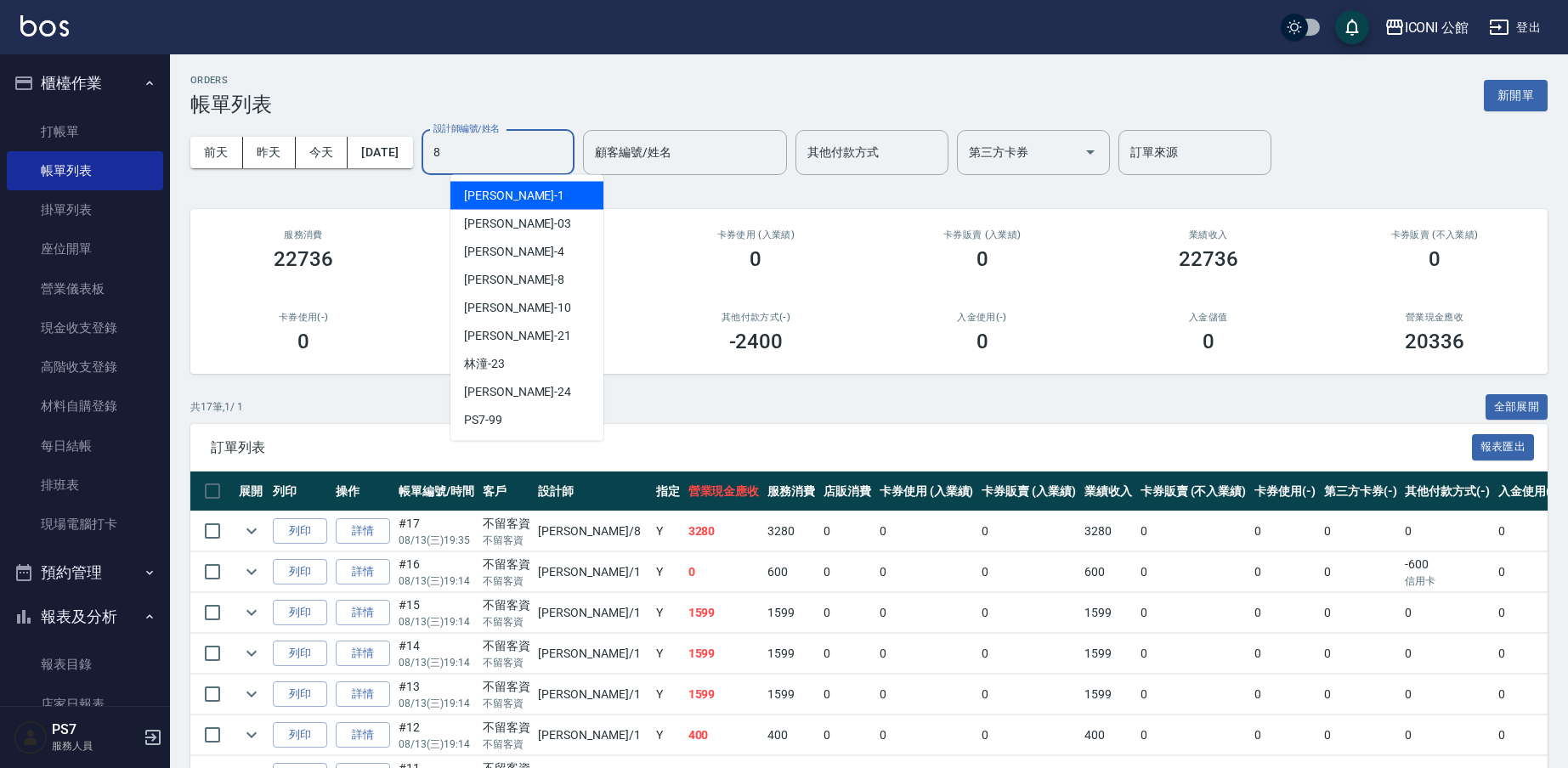
type input "Sandy-8"
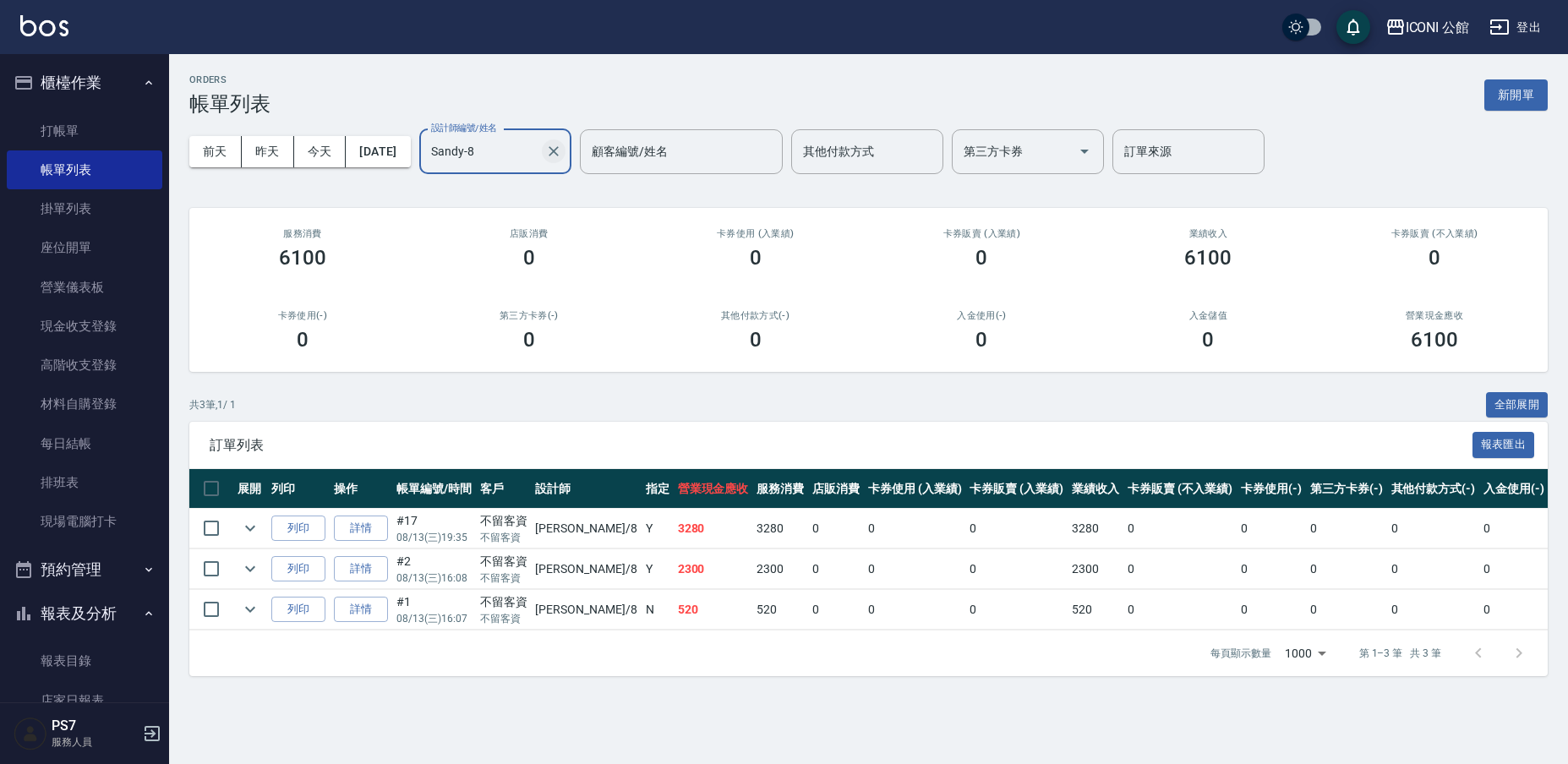
click at [562, 156] on icon "Clear" at bounding box center [553, 151] width 17 height 17
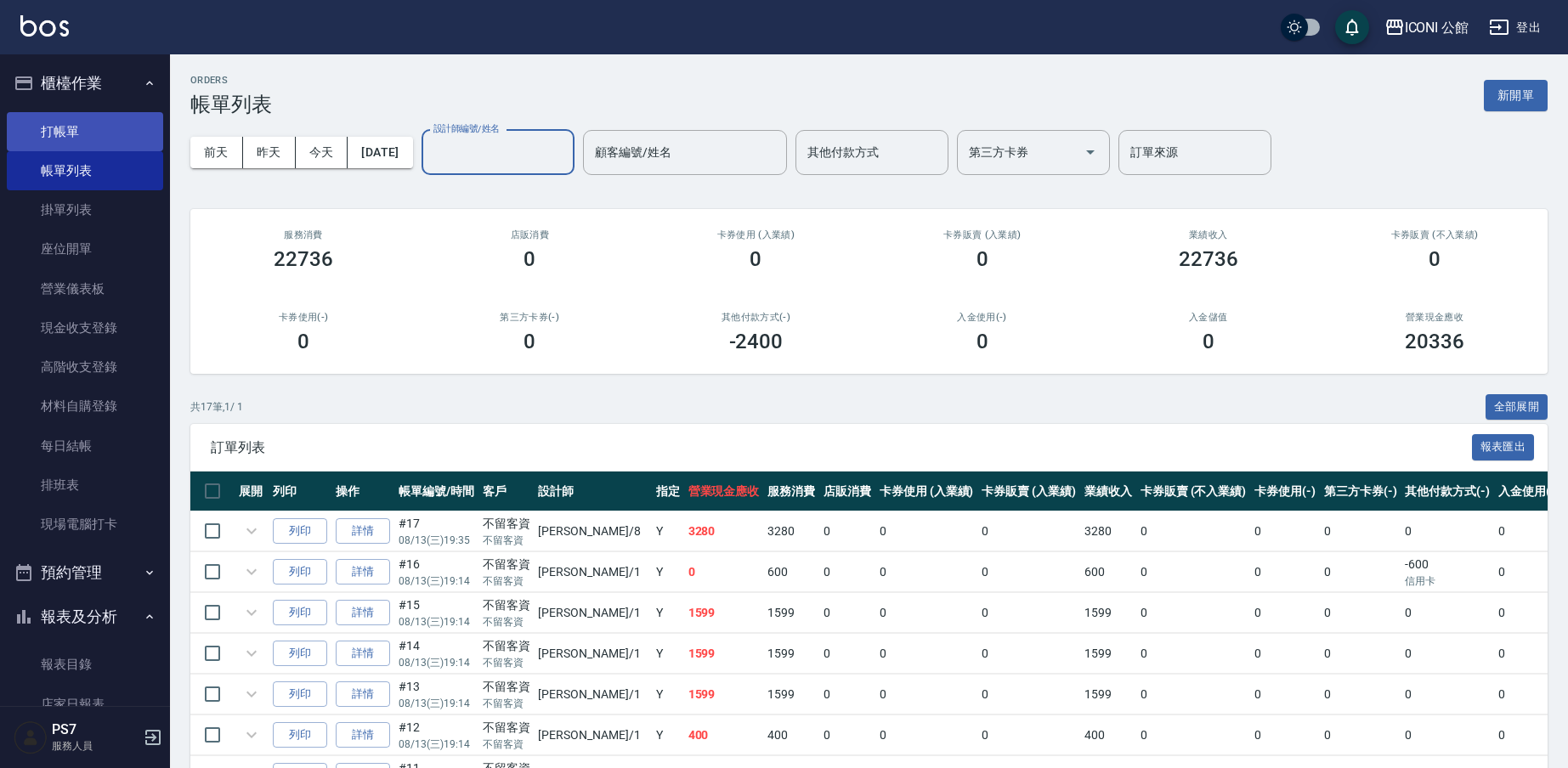
click at [68, 120] on link "打帳單" at bounding box center [84, 132] width 156 height 39
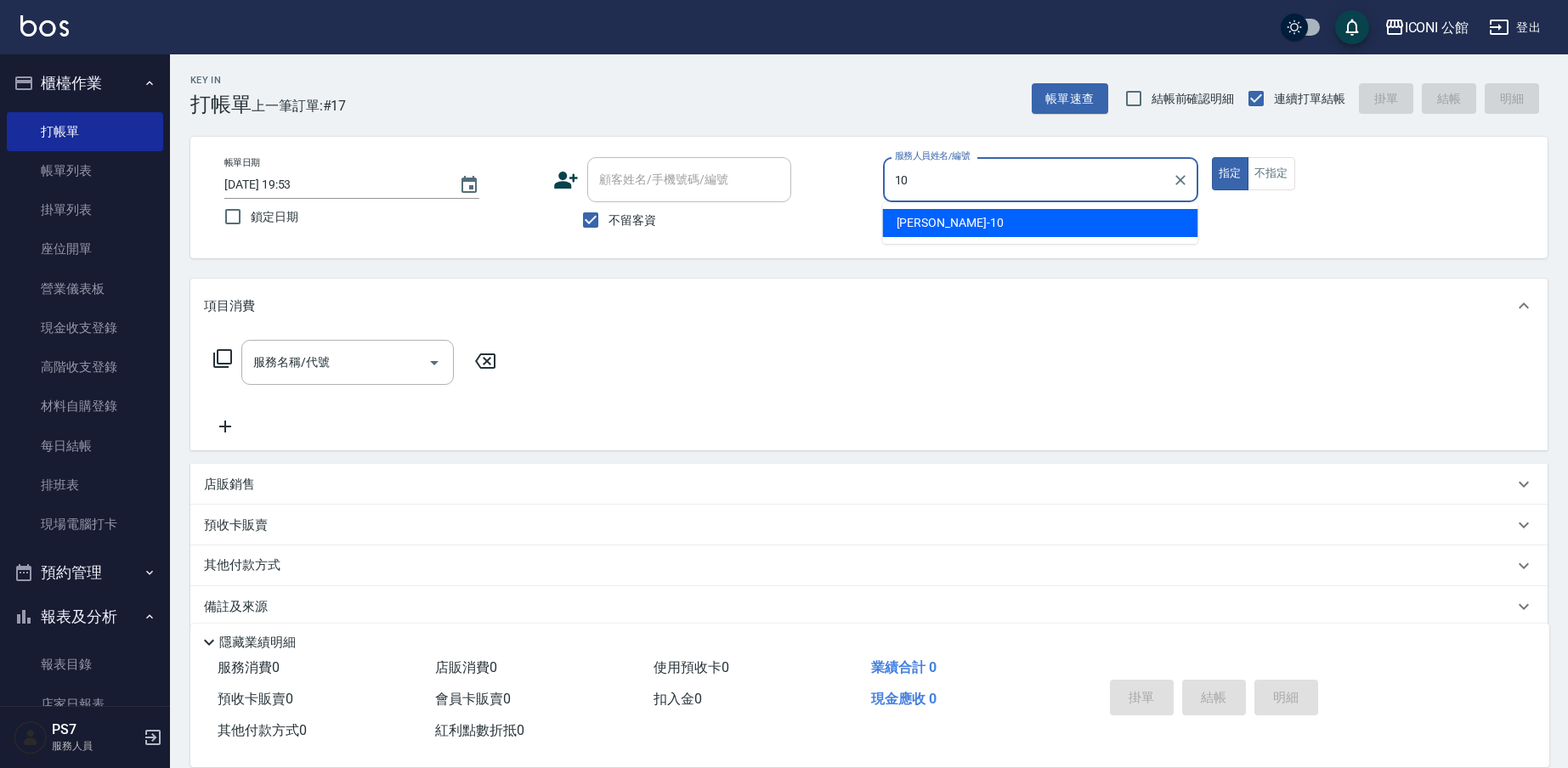
type input "[PERSON_NAME]-10"
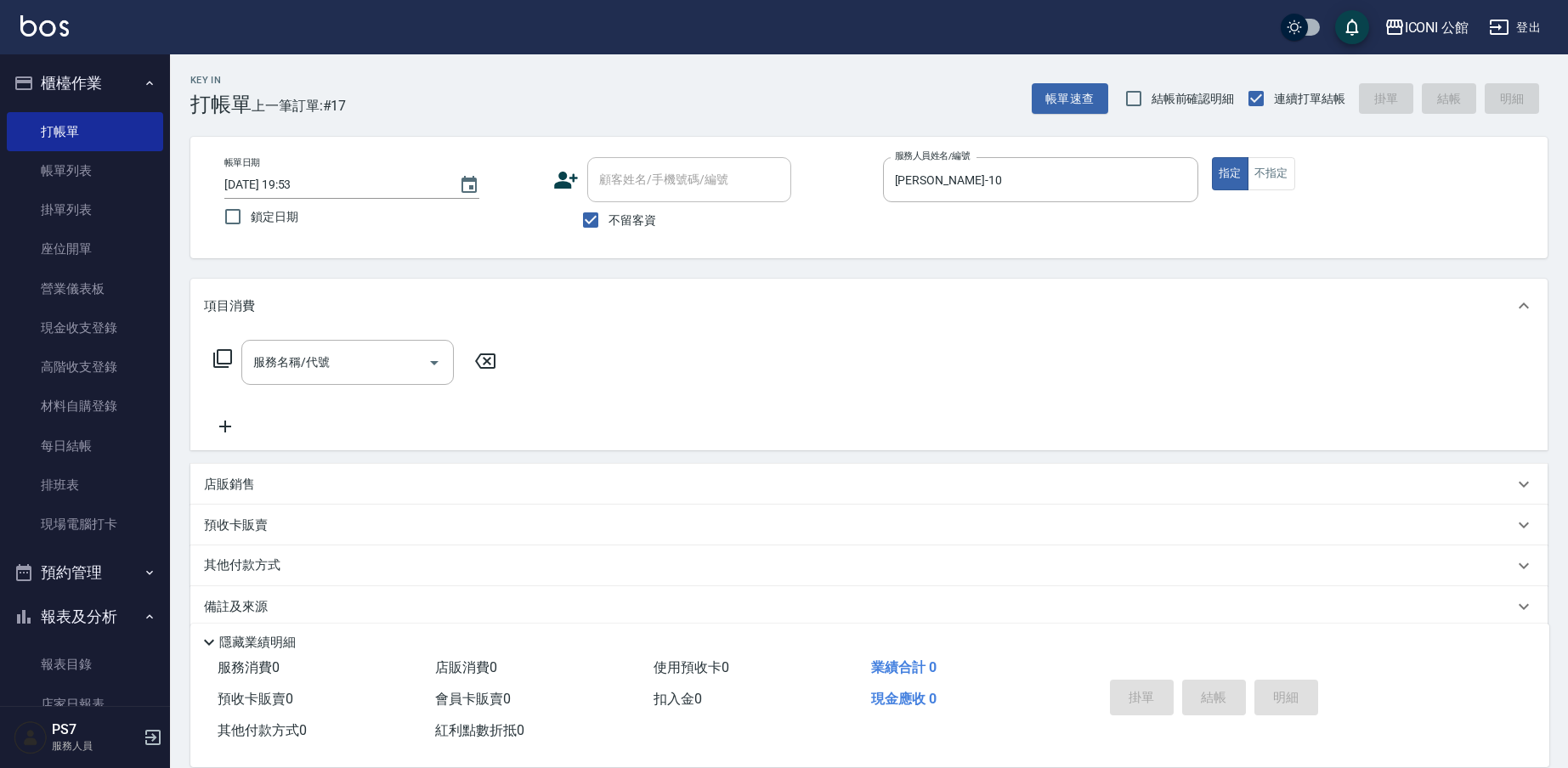
type button "true"
click at [238, 377] on div "服務名稱/代號 服務名稱/代號" at bounding box center [354, 362] width 302 height 45
click at [231, 370] on div "服務名稱/代號 服務名稱/代號" at bounding box center [354, 362] width 302 height 45
click at [223, 347] on div "服務名稱/代號 服務名稱/代號" at bounding box center [354, 362] width 302 height 45
click at [224, 369] on div "服務名稱/代號 服務名稱/代號" at bounding box center [354, 362] width 302 height 45
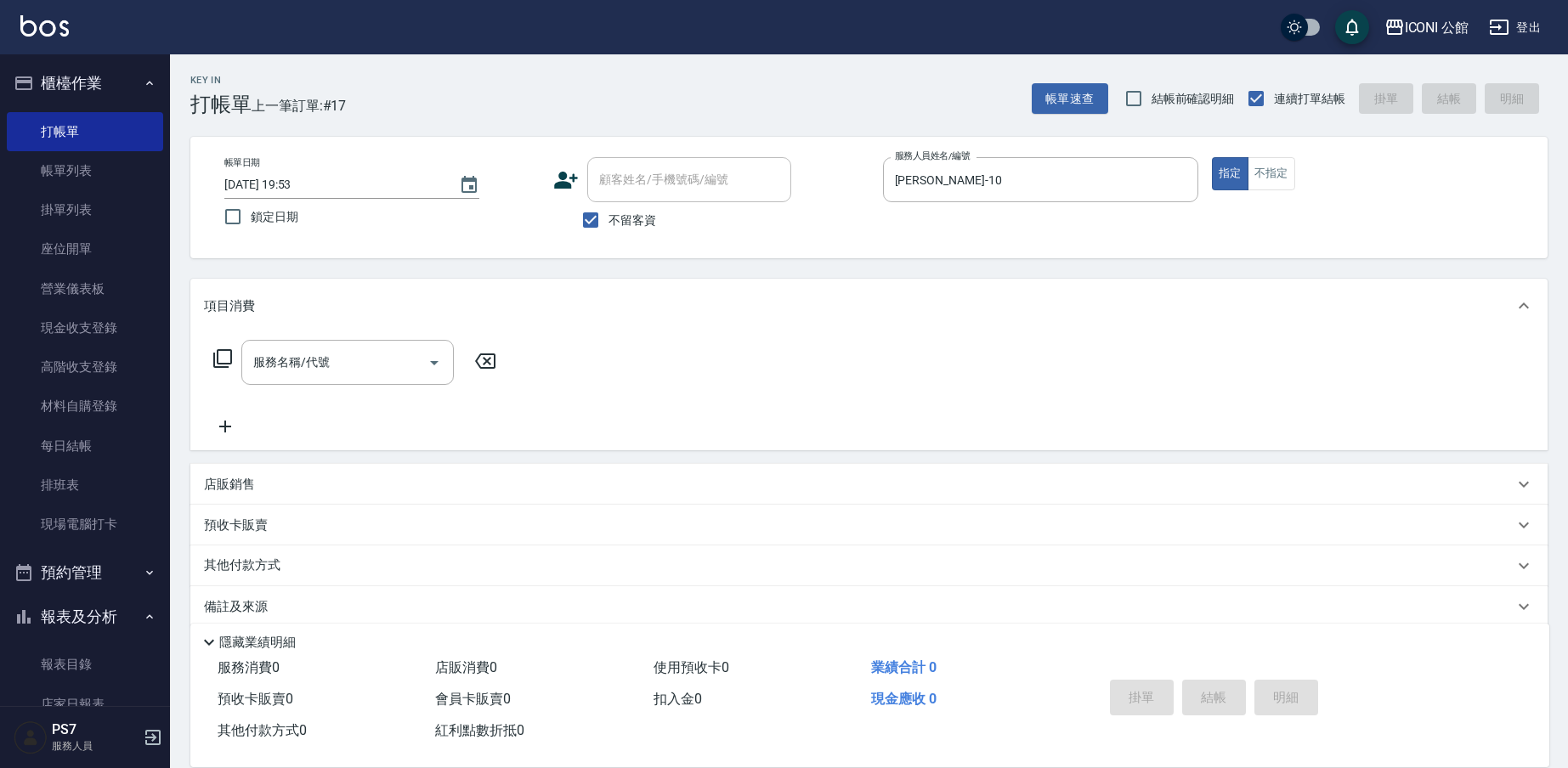
click at [210, 353] on div "服務名稱/代號 服務名稱/代號" at bounding box center [354, 362] width 302 height 45
click at [219, 361] on icon at bounding box center [223, 359] width 20 height 20
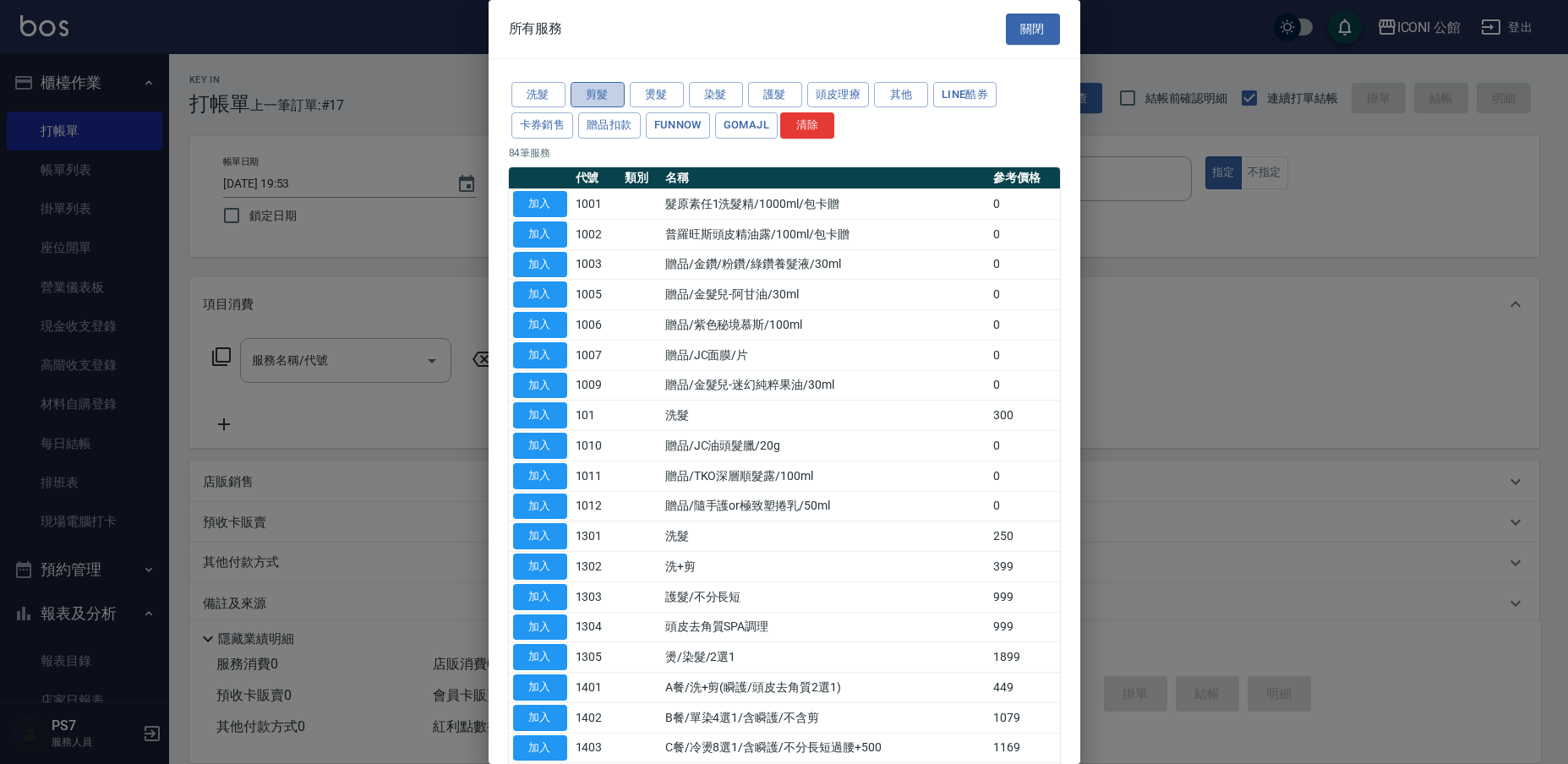
click at [573, 85] on button "剪髮" at bounding box center [598, 94] width 55 height 26
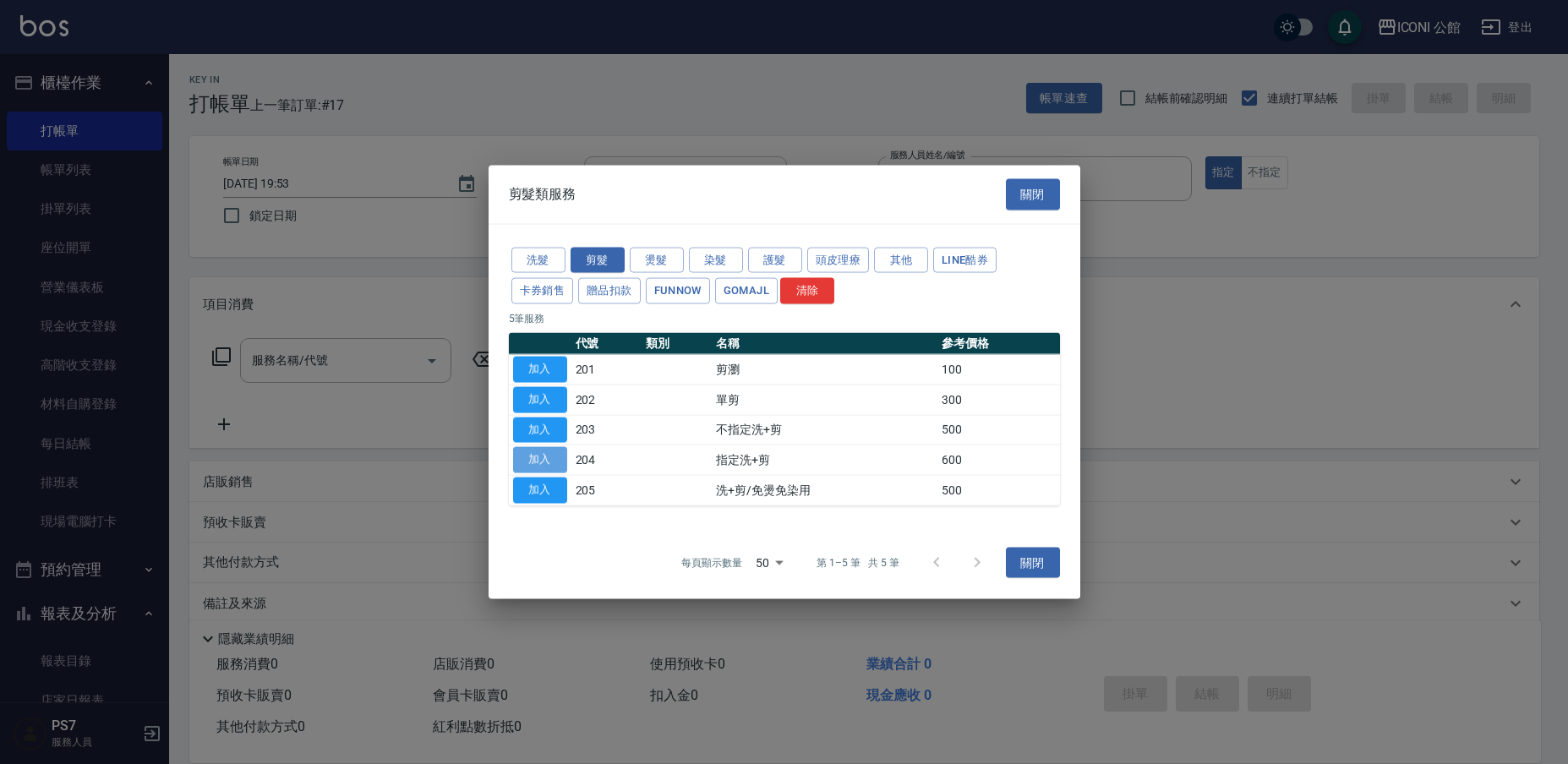
click at [538, 453] on button "加入" at bounding box center [541, 460] width 55 height 26
type input "指定洗+剪(204)"
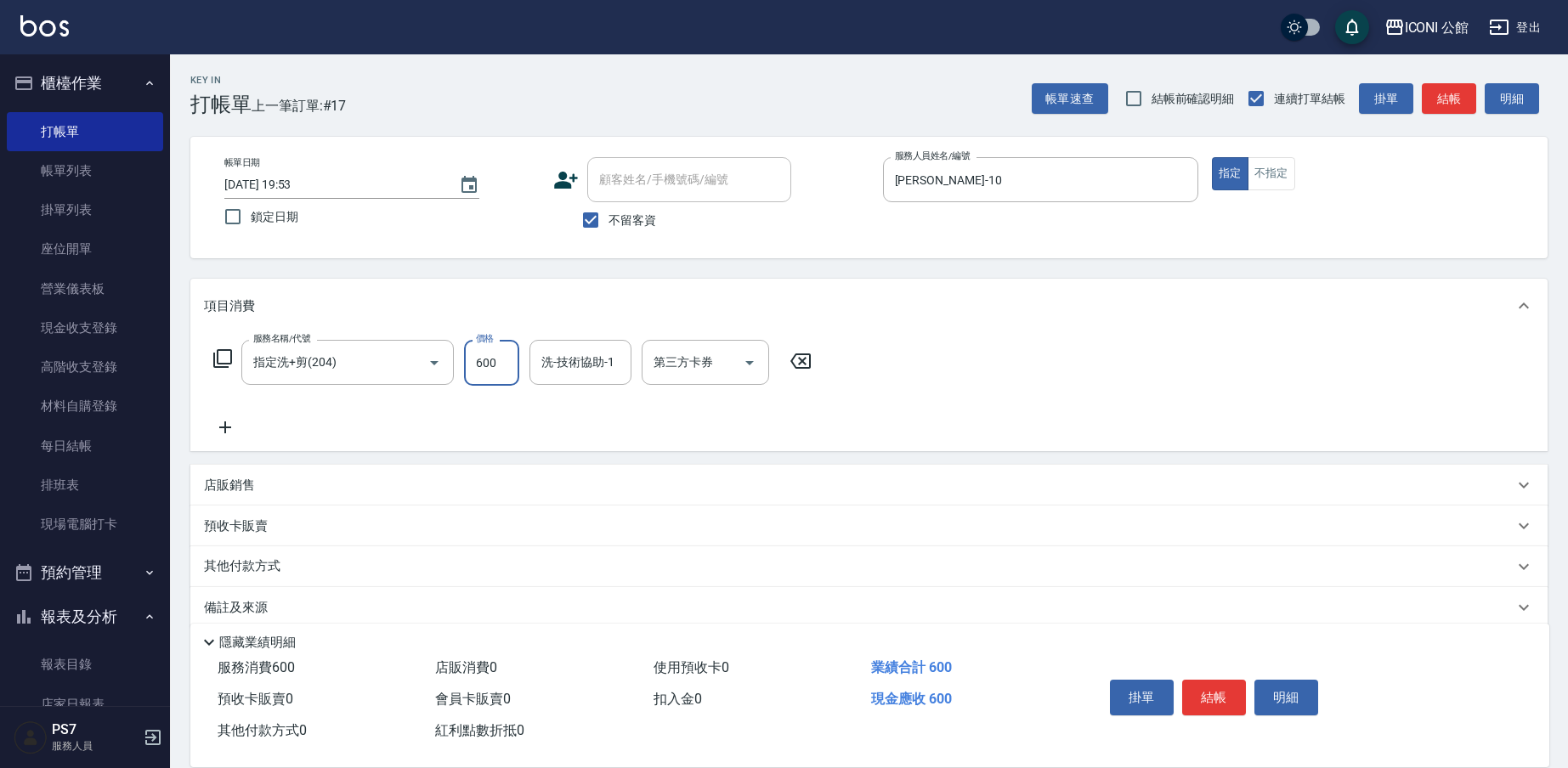
click at [505, 380] on input "600" at bounding box center [491, 363] width 55 height 46
type input "500"
type input "PS7-99"
click at [1205, 679] on button "結帳" at bounding box center [1214, 697] width 64 height 36
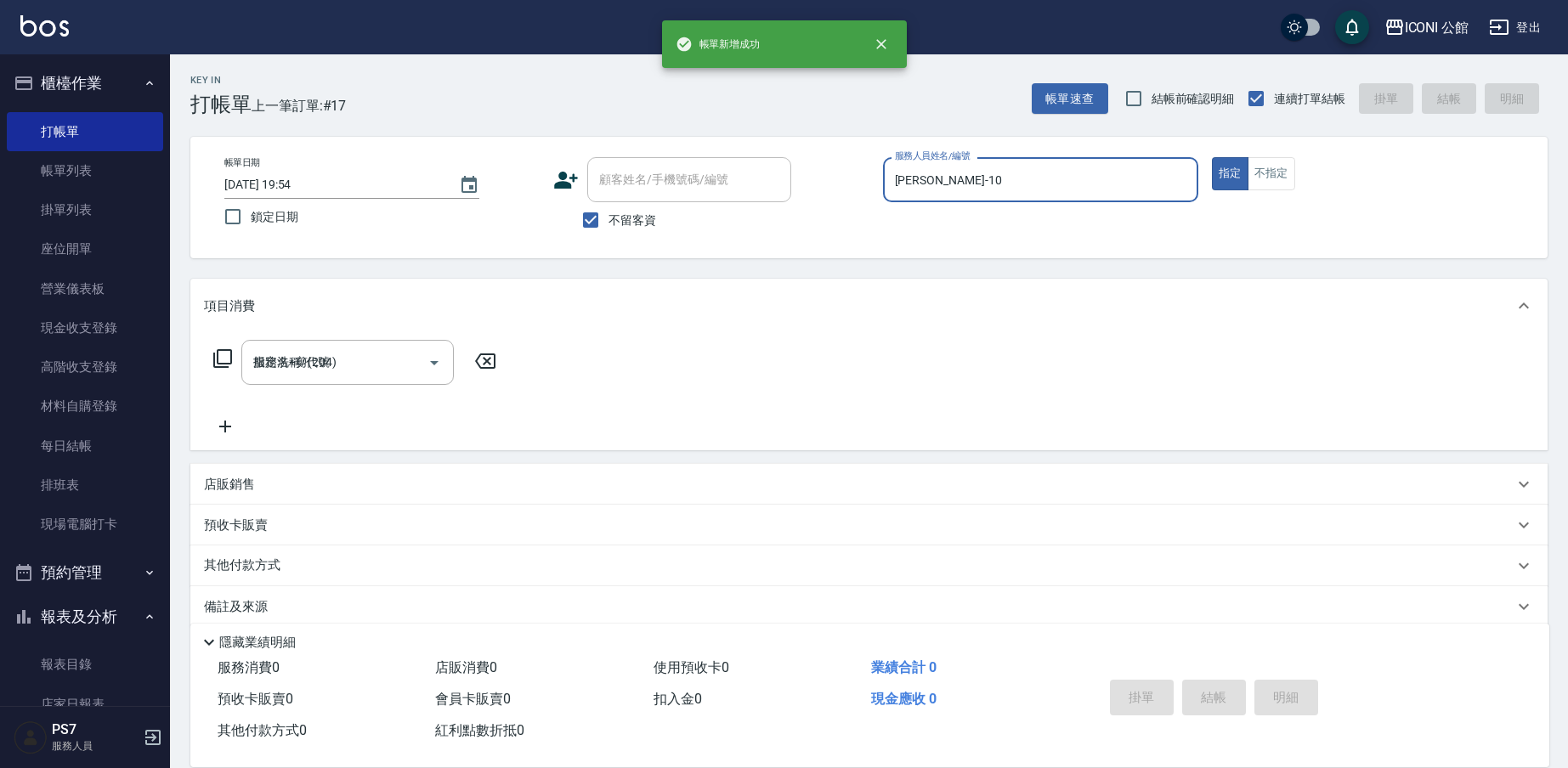
type input "[DATE] 19:54"
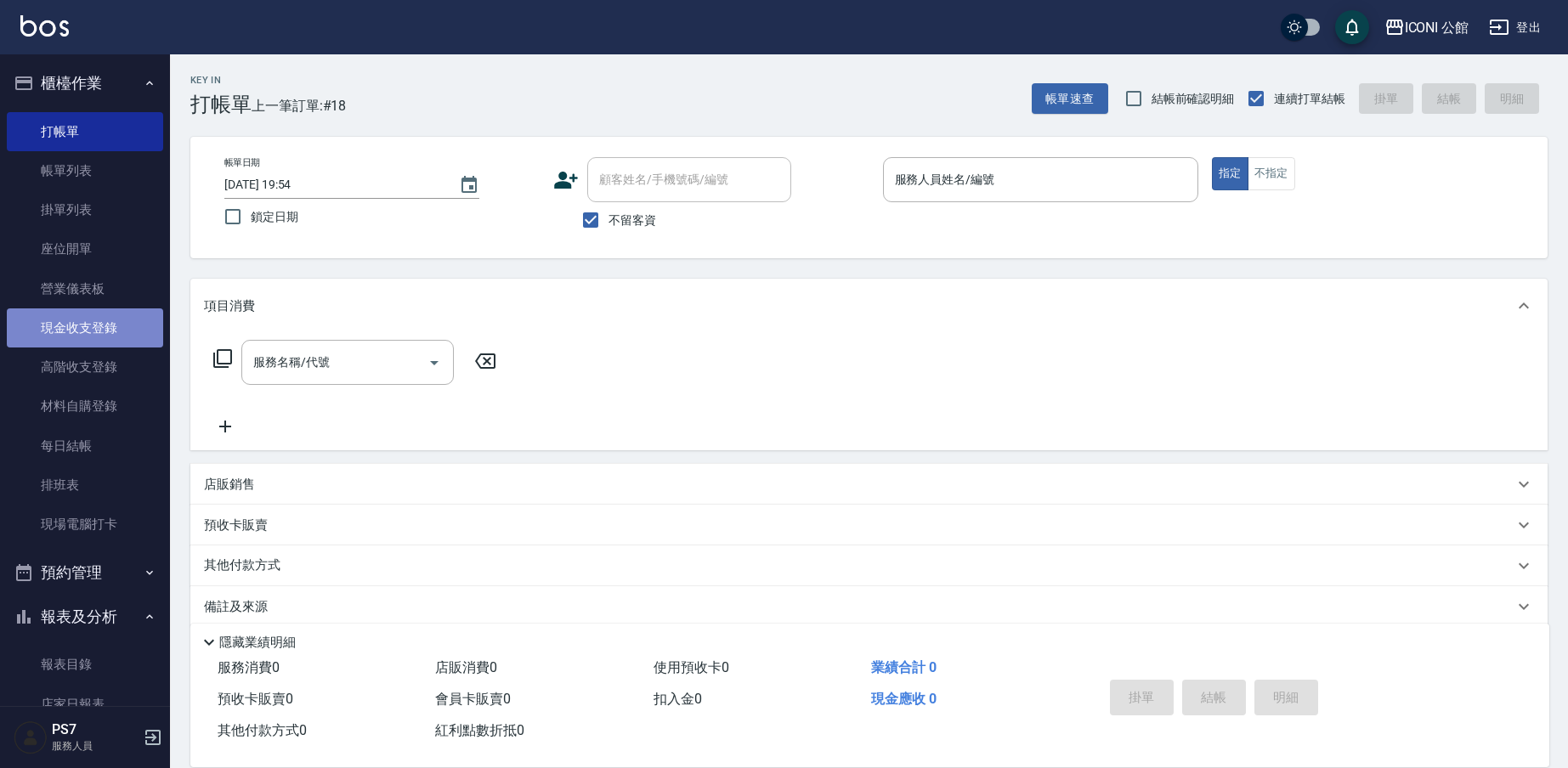
click at [100, 321] on link "現金收支登錄" at bounding box center [84, 328] width 156 height 39
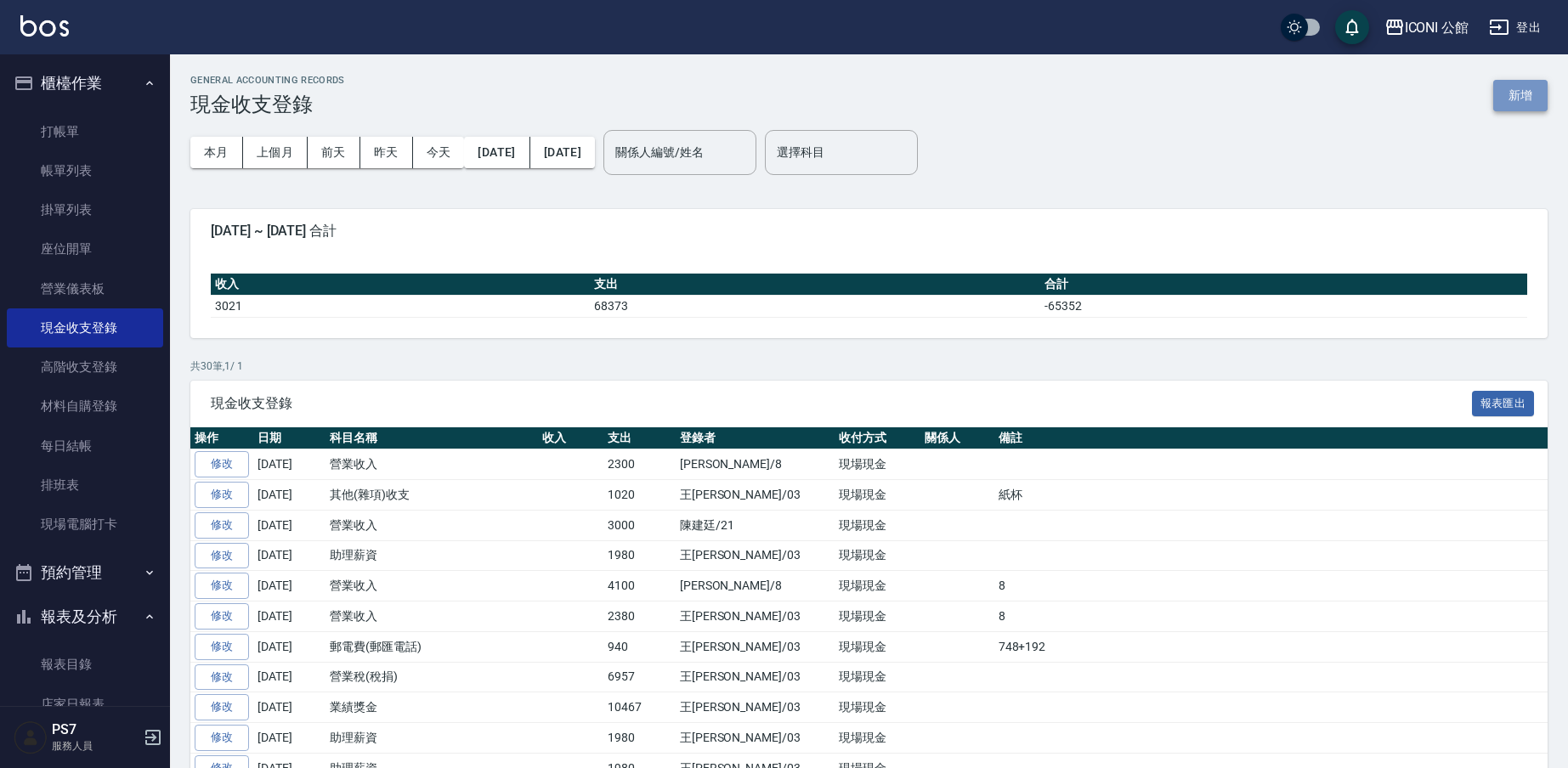
click at [1520, 109] on button "新增" at bounding box center [1521, 95] width 55 height 31
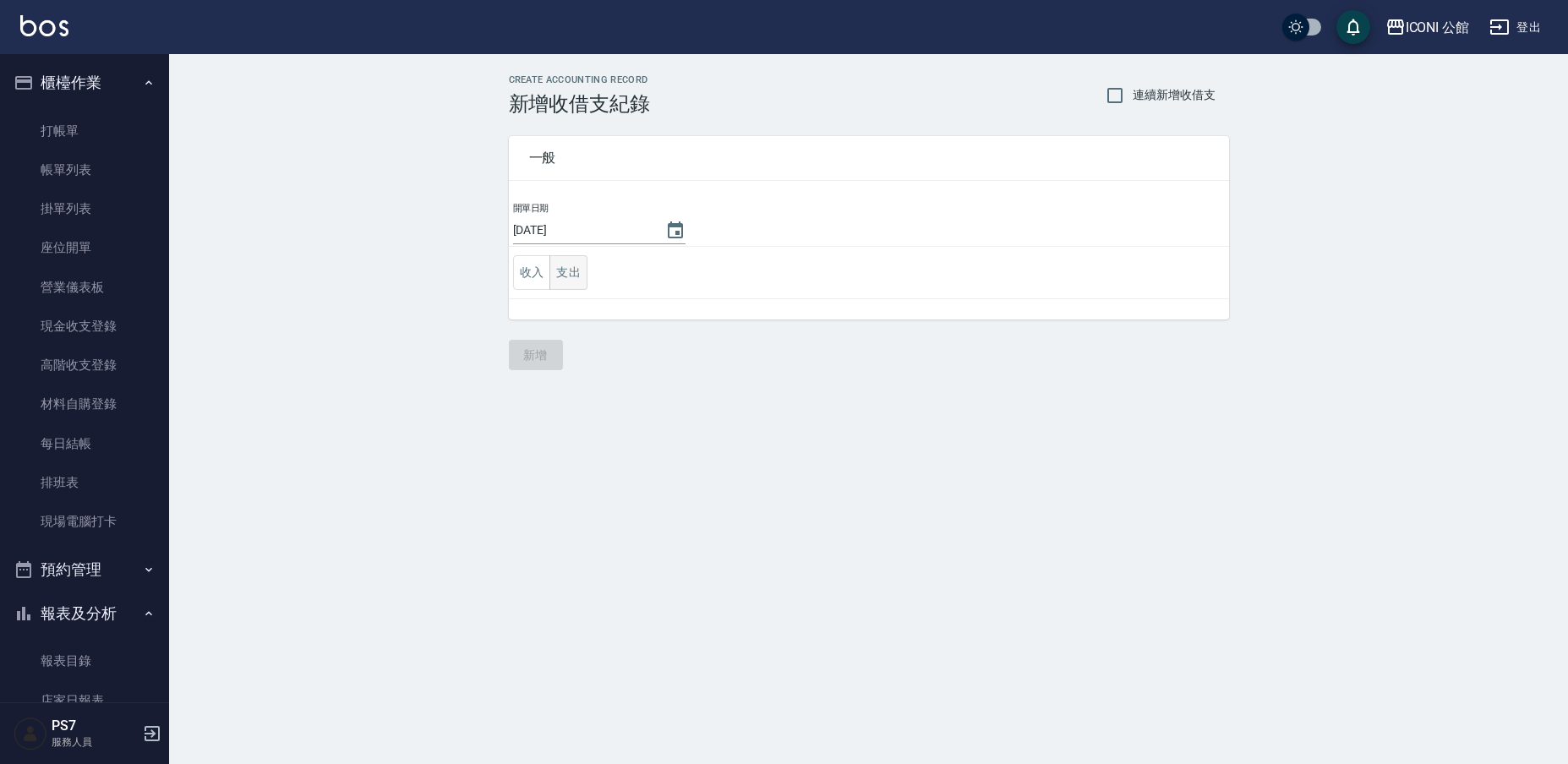
click at [575, 286] on button "支出" at bounding box center [569, 273] width 38 height 35
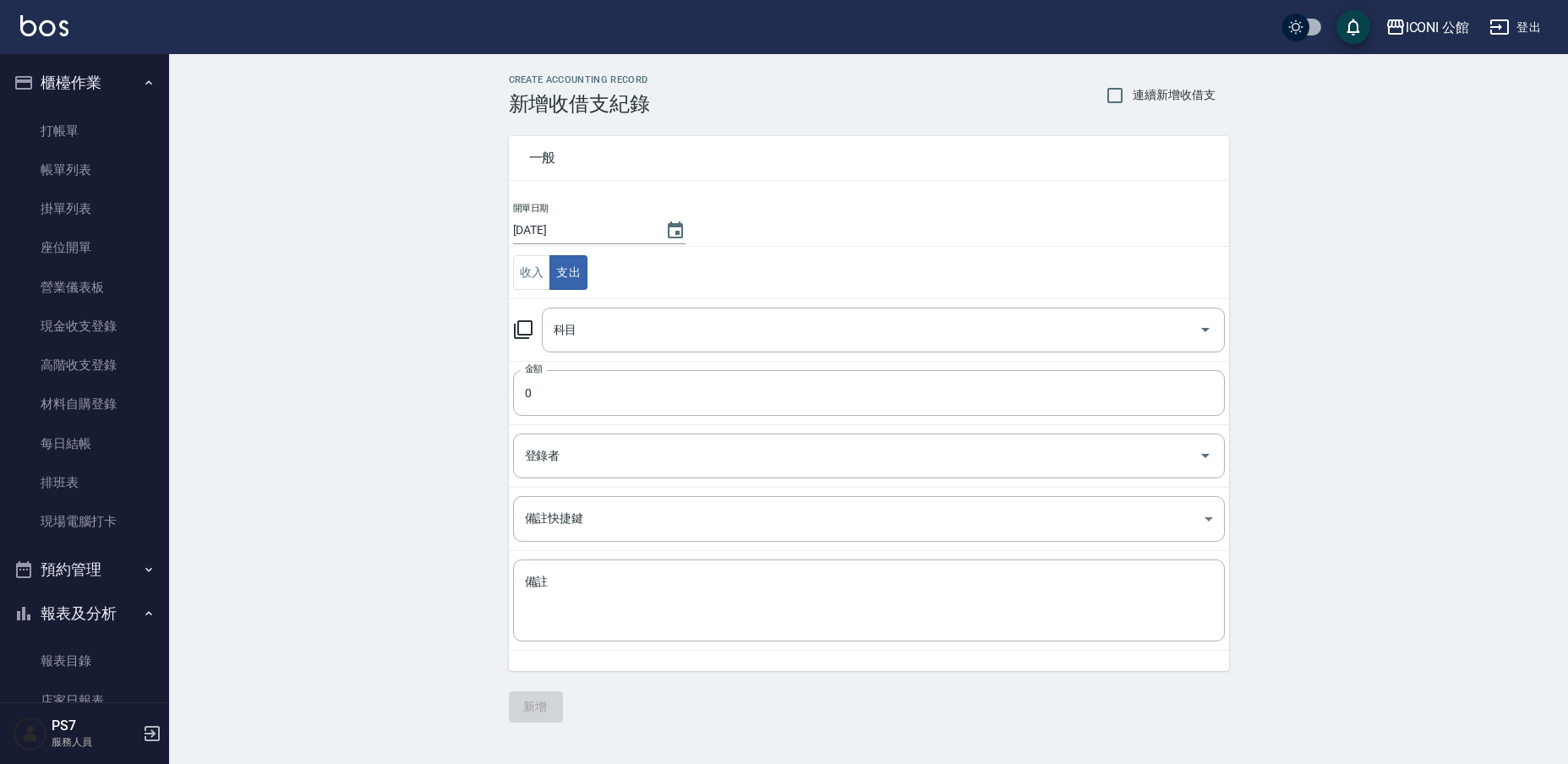
click at [523, 333] on icon at bounding box center [523, 330] width 20 height 20
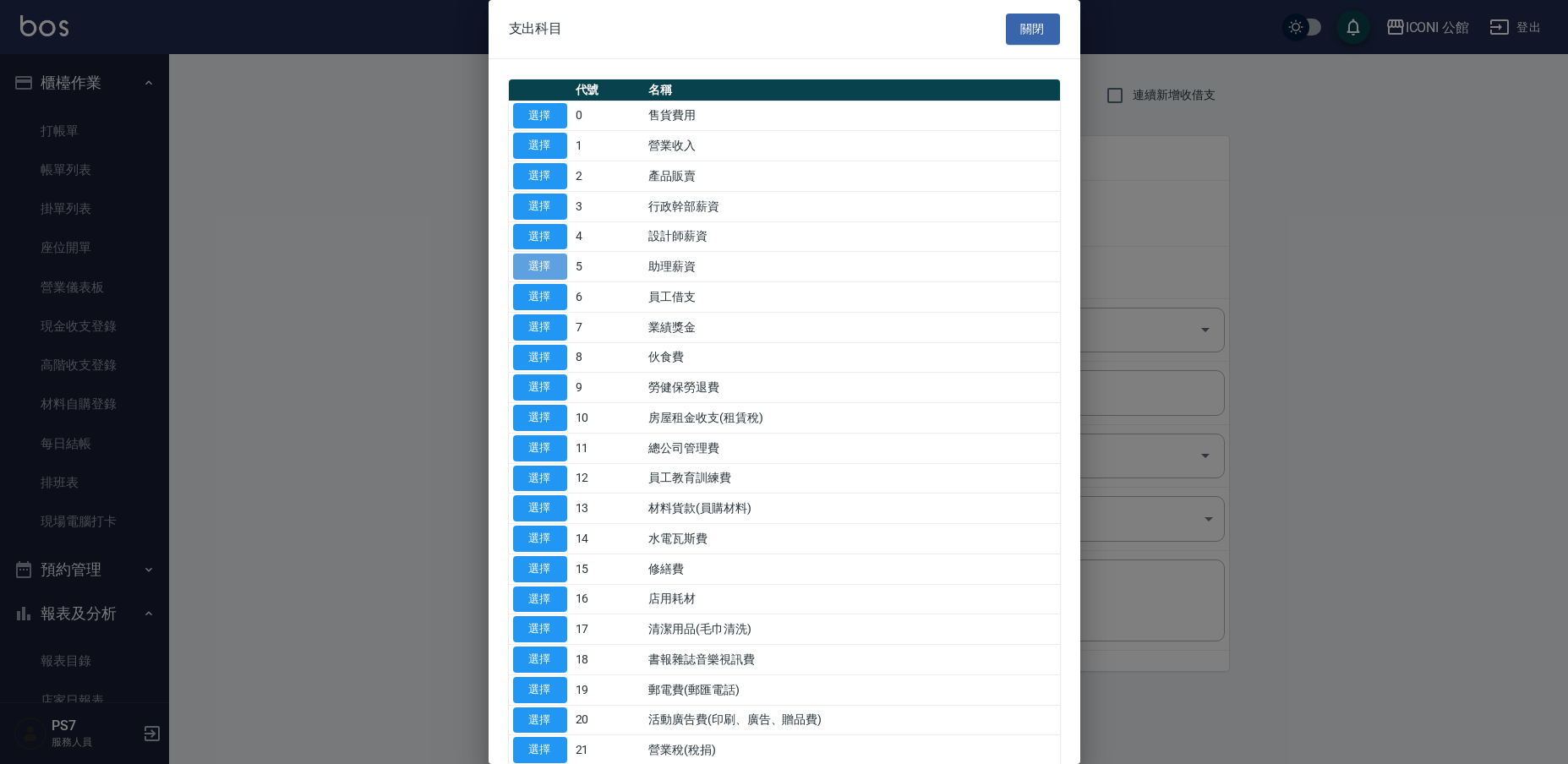
click at [533, 257] on button "選擇" at bounding box center [541, 266] width 55 height 26
type input "5 助理薪資"
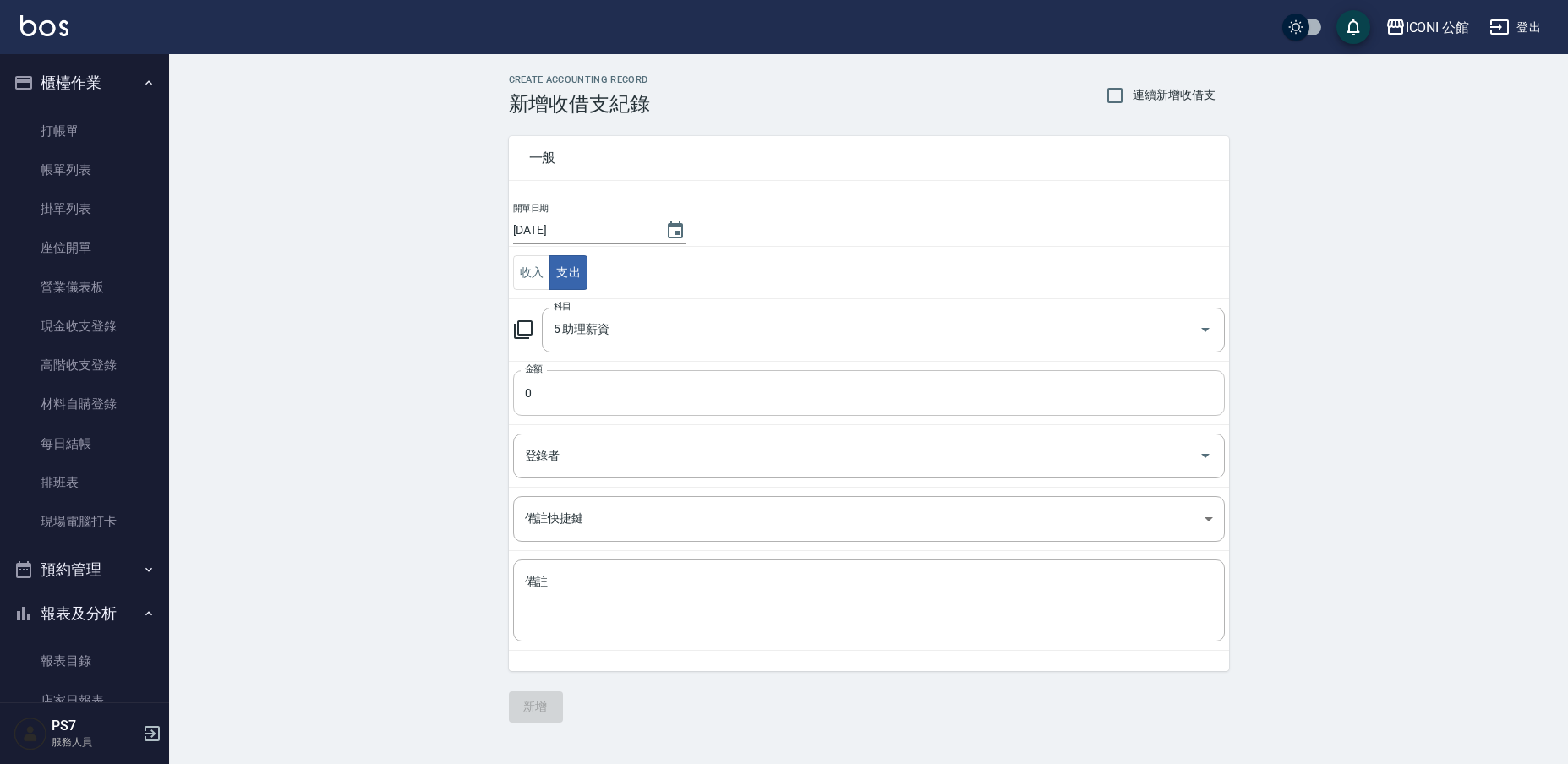
click at [558, 411] on input "0" at bounding box center [868, 393] width 711 height 45
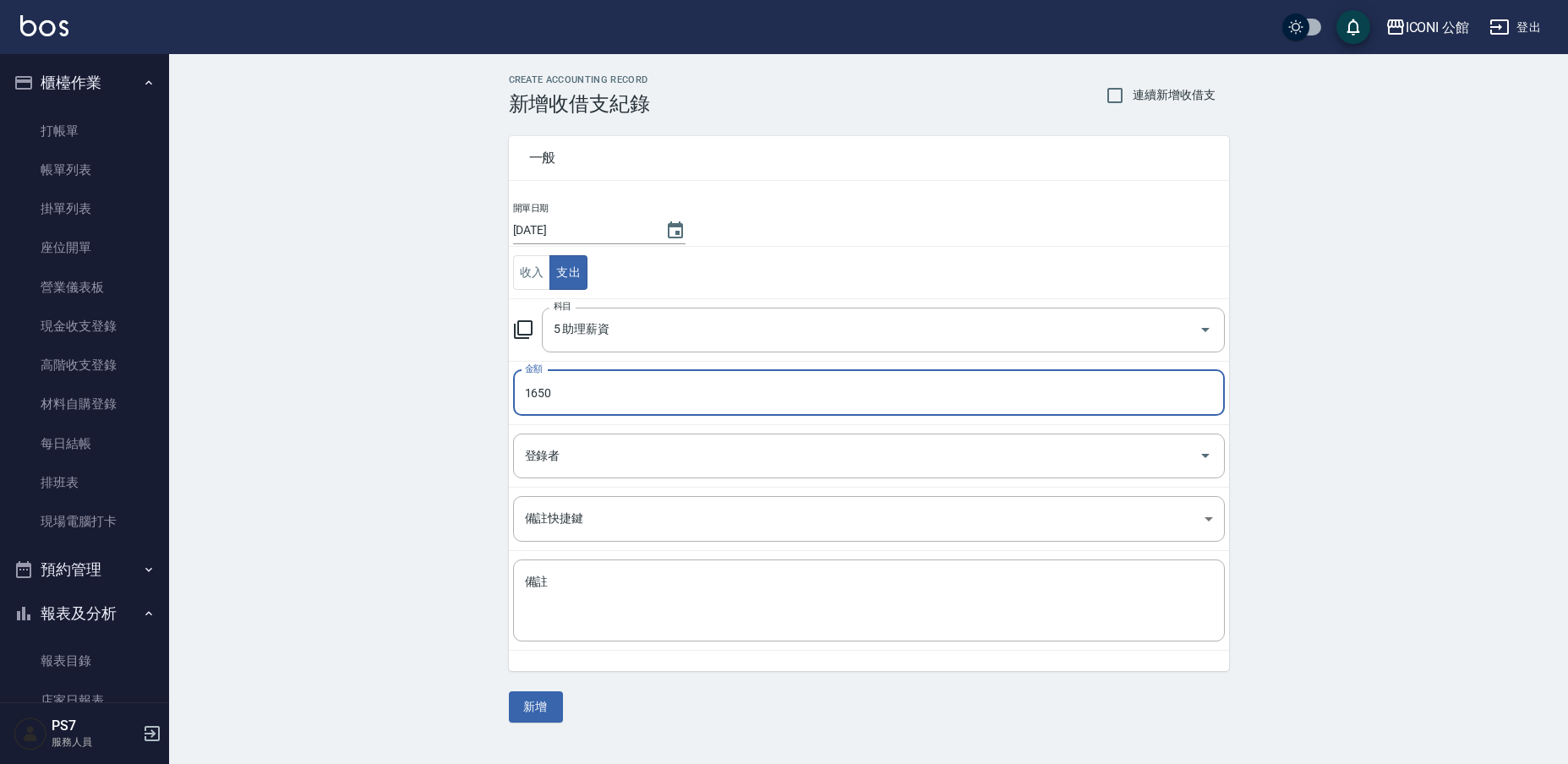
type input "1650"
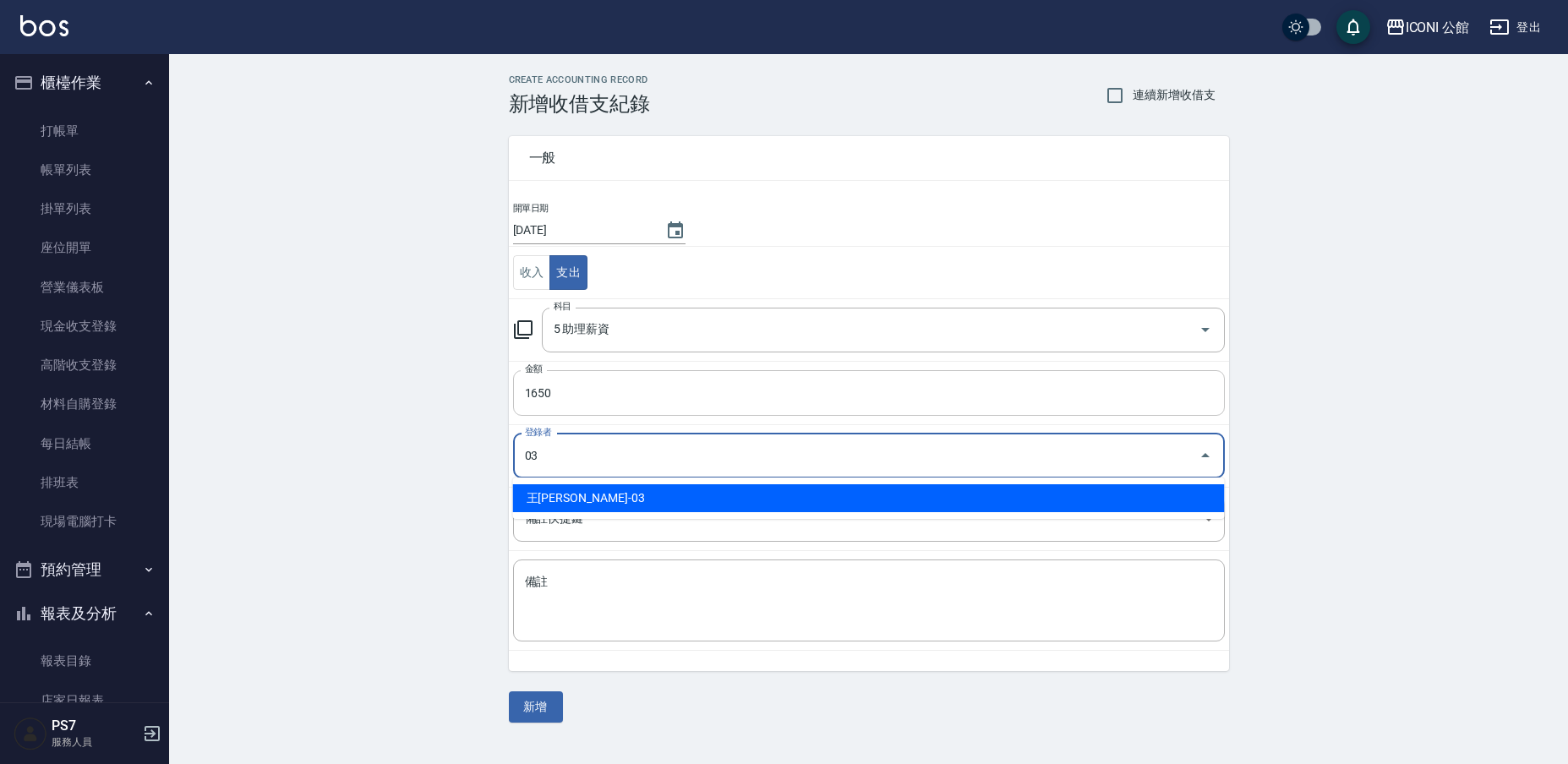
type input "王[PERSON_NAME]-03"
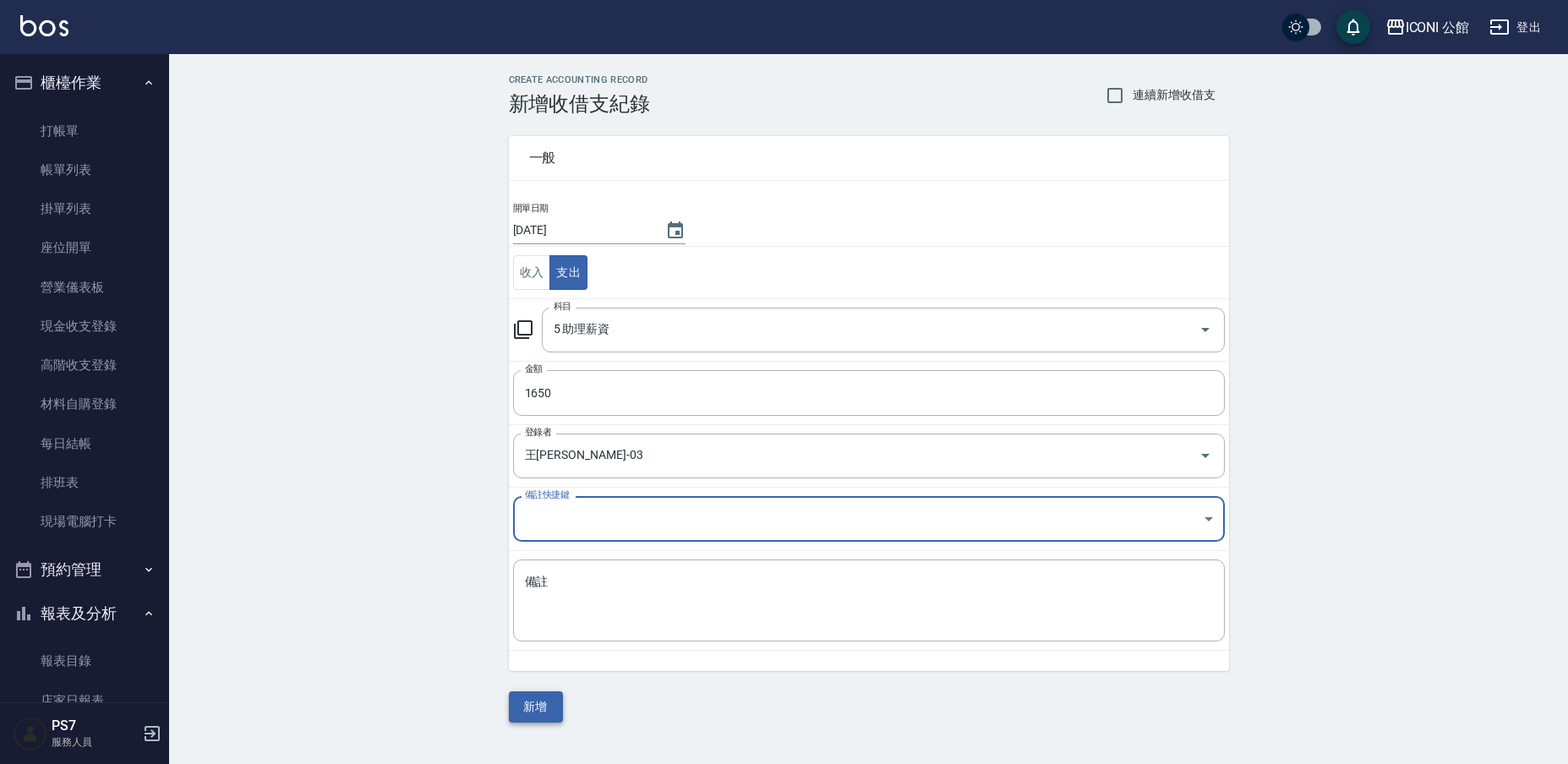
click at [551, 700] on button "新增" at bounding box center [536, 707] width 55 height 31
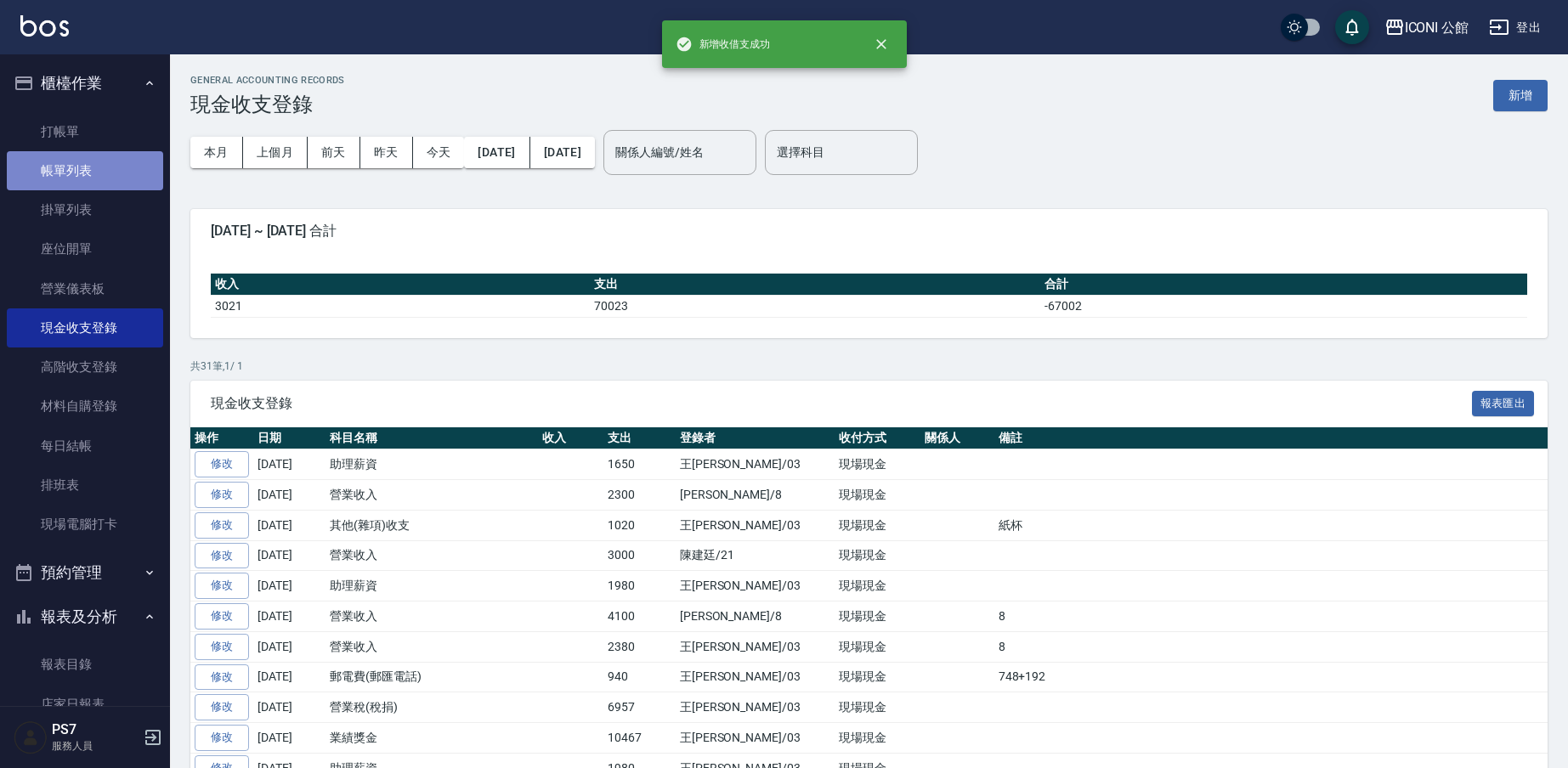
click at [84, 179] on link "帳單列表" at bounding box center [84, 171] width 156 height 39
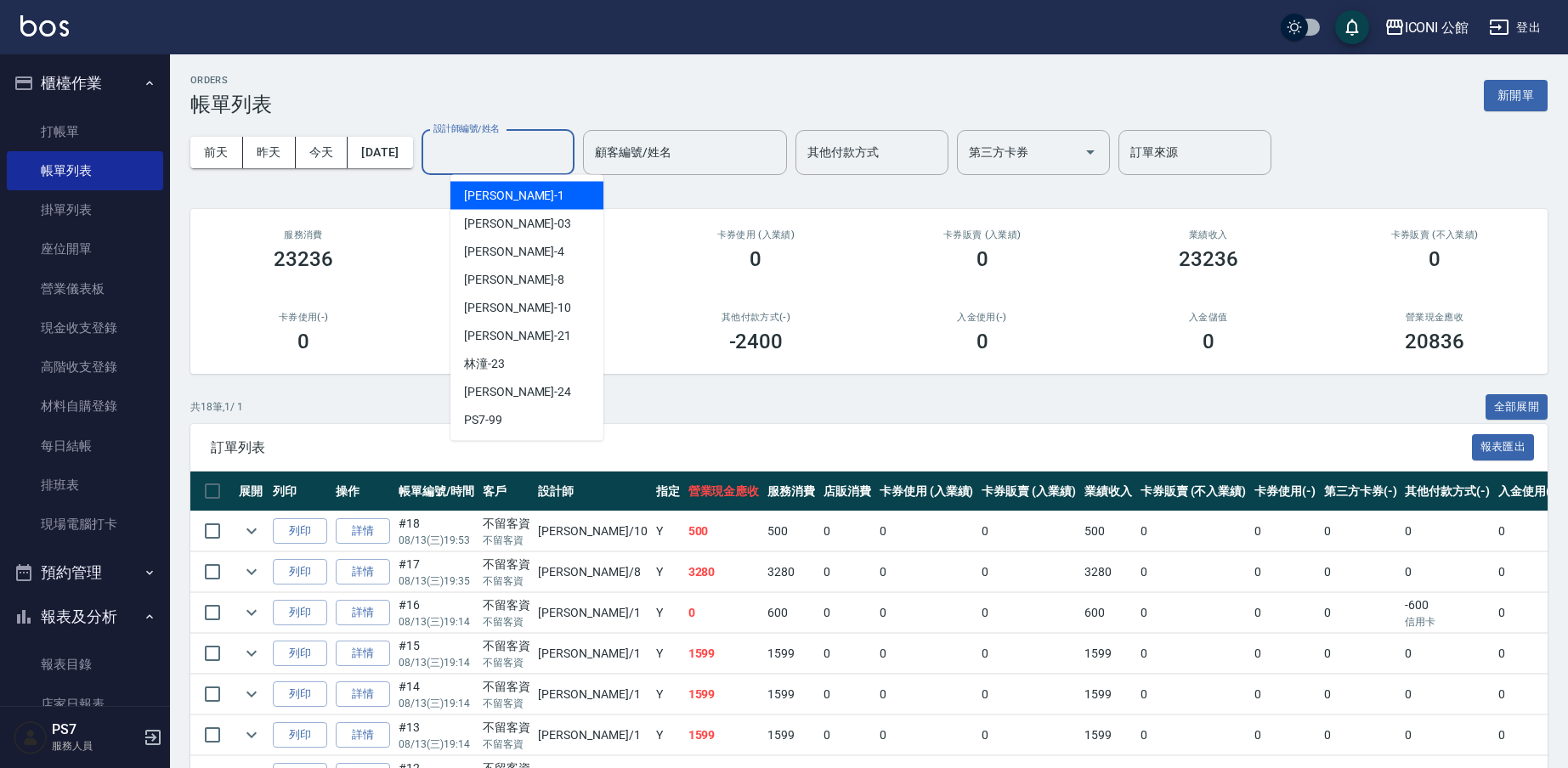
click at [523, 153] on input "設計師編號/姓名" at bounding box center [498, 153] width 138 height 30
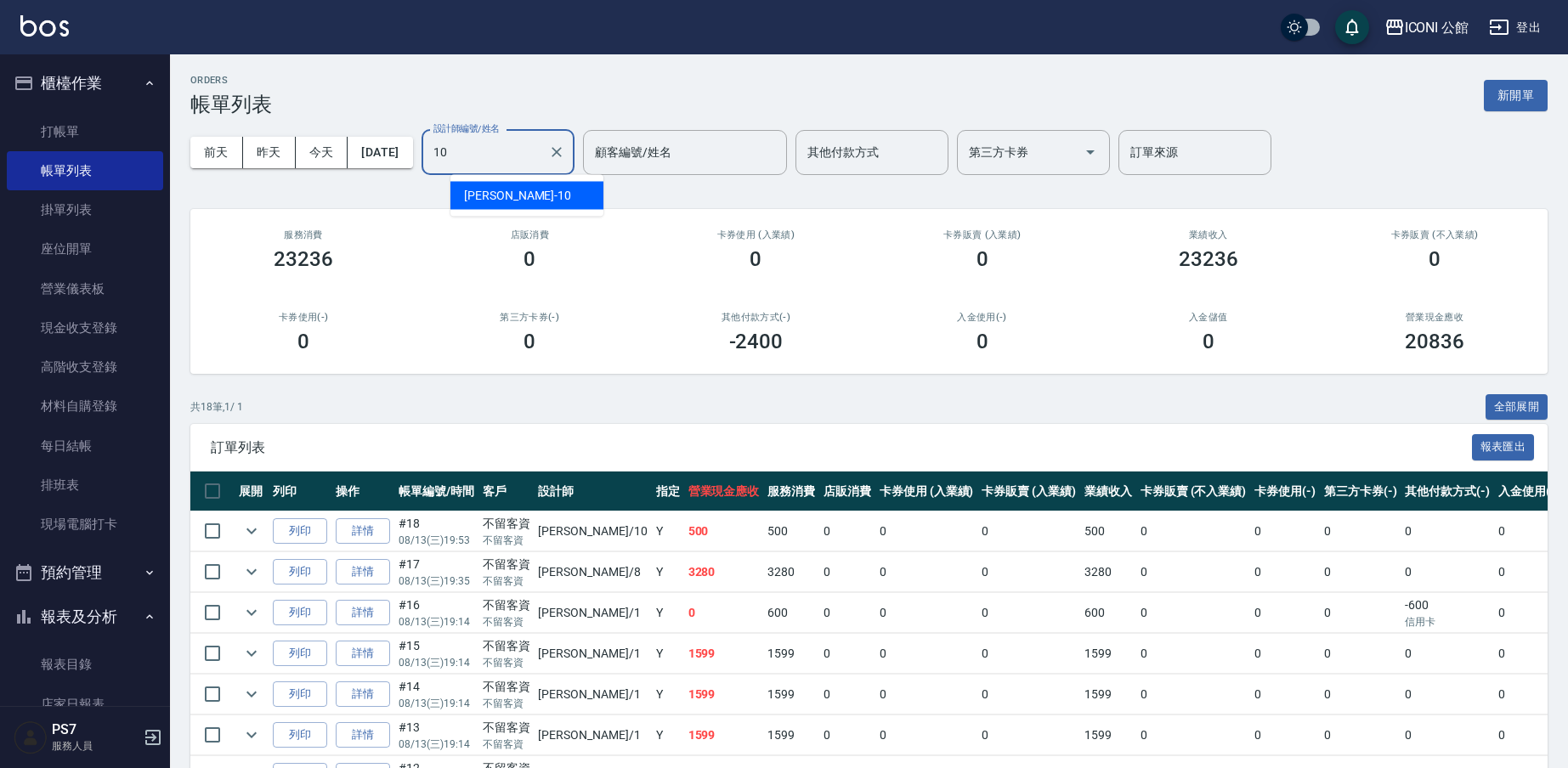
type input "[PERSON_NAME]-10"
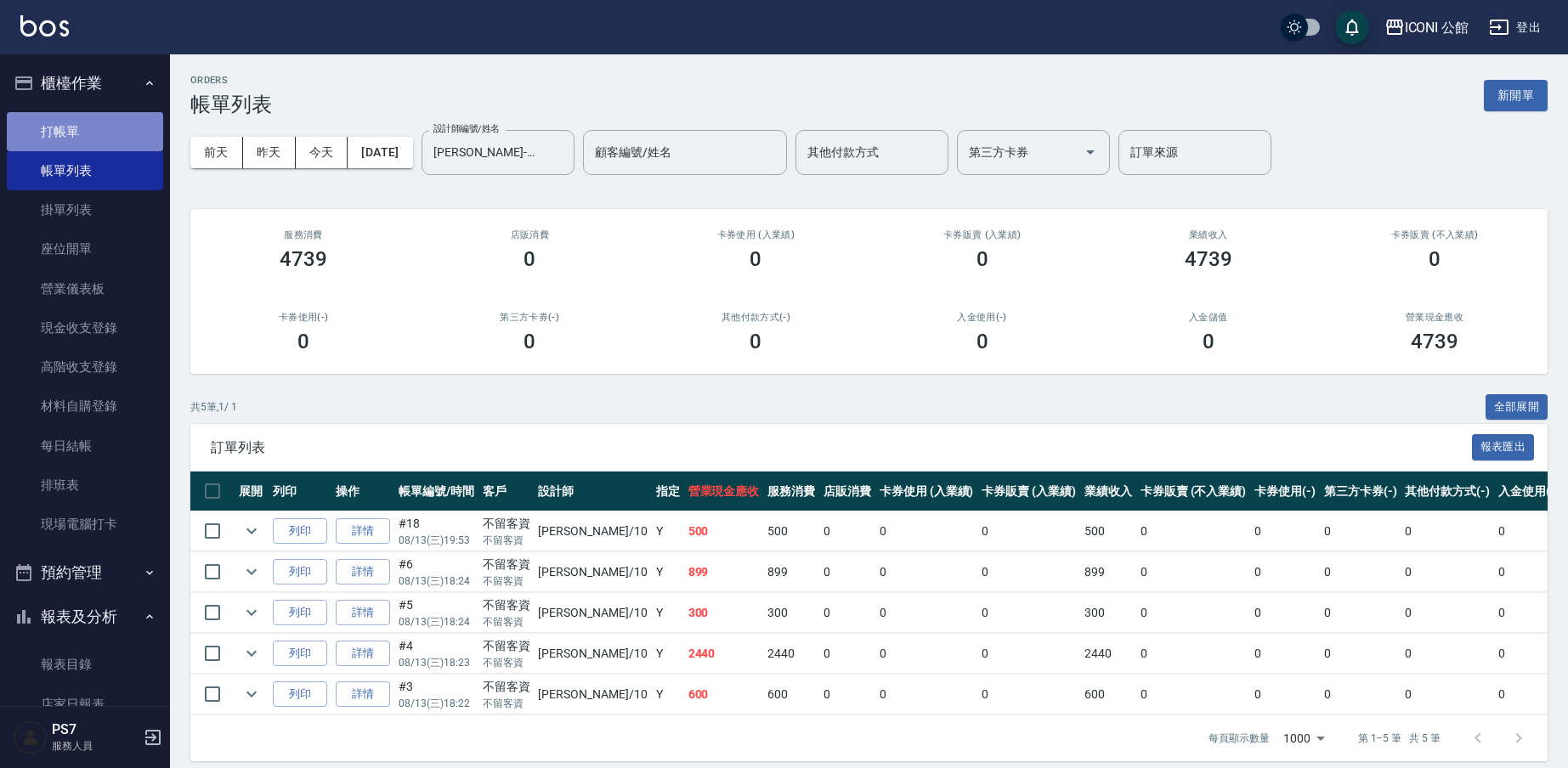
click at [125, 131] on link "打帳單" at bounding box center [84, 132] width 156 height 39
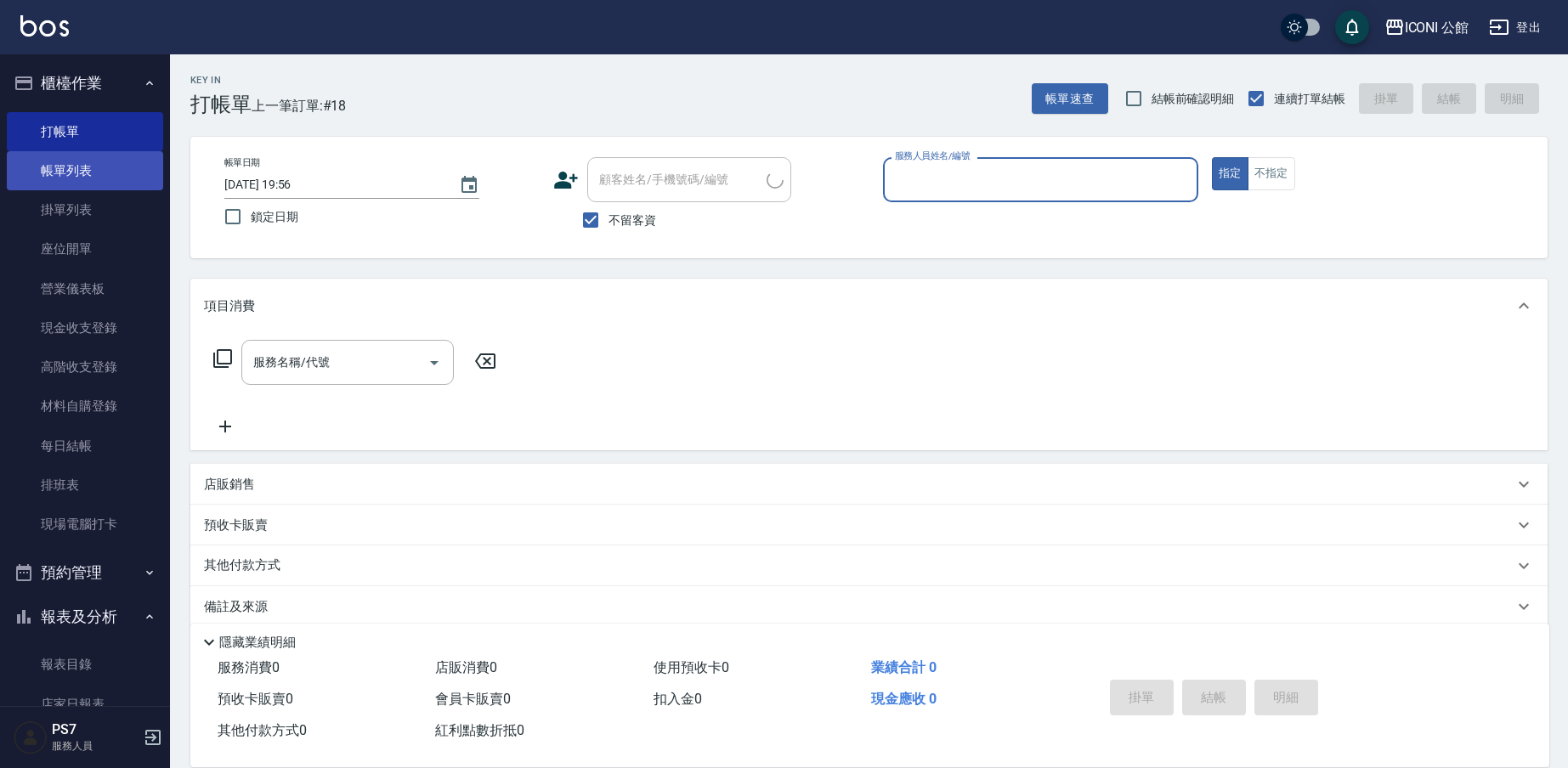
click at [96, 174] on link "帳單列表" at bounding box center [84, 171] width 156 height 39
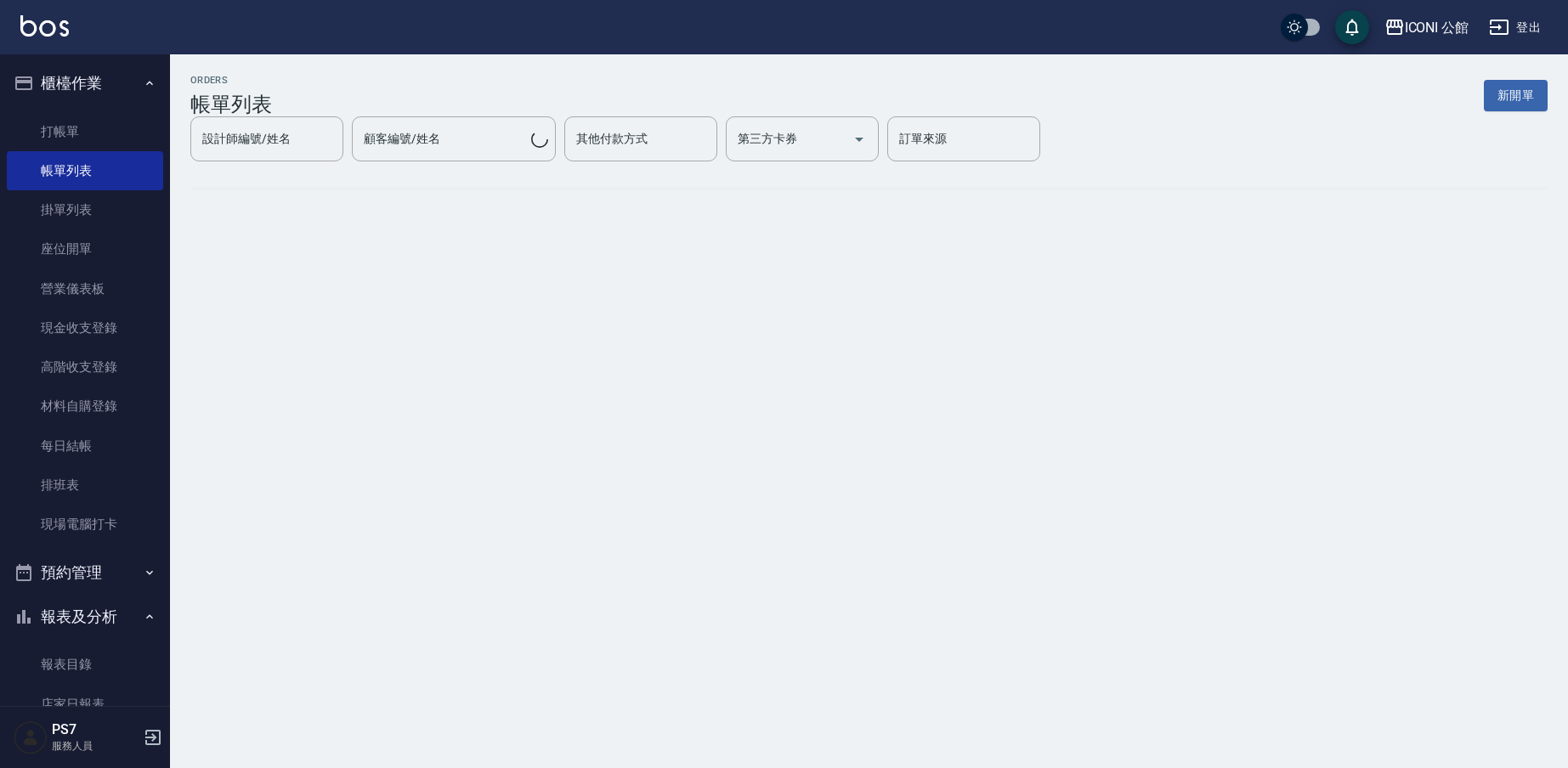
click at [695, 176] on div "ORDERS 帳單列表 新開單 設計師編號/姓名 設計師編號/姓名 顧客編號/姓名 顧客編號/姓名 其他付款方式 其他付款方式 第三方卡券 第三方卡券 訂單來…" at bounding box center [868, 145] width 1398 height 182
click at [630, 183] on div "ORDERS 帳單列表 新開單 設計師編號/姓名 設計師編號/姓名 顧客編號/姓名 顧客編號/姓名 其他付款方式 其他付款方式 第三方卡券 第三方卡券 訂單來…" at bounding box center [873, 145] width 1406 height 182
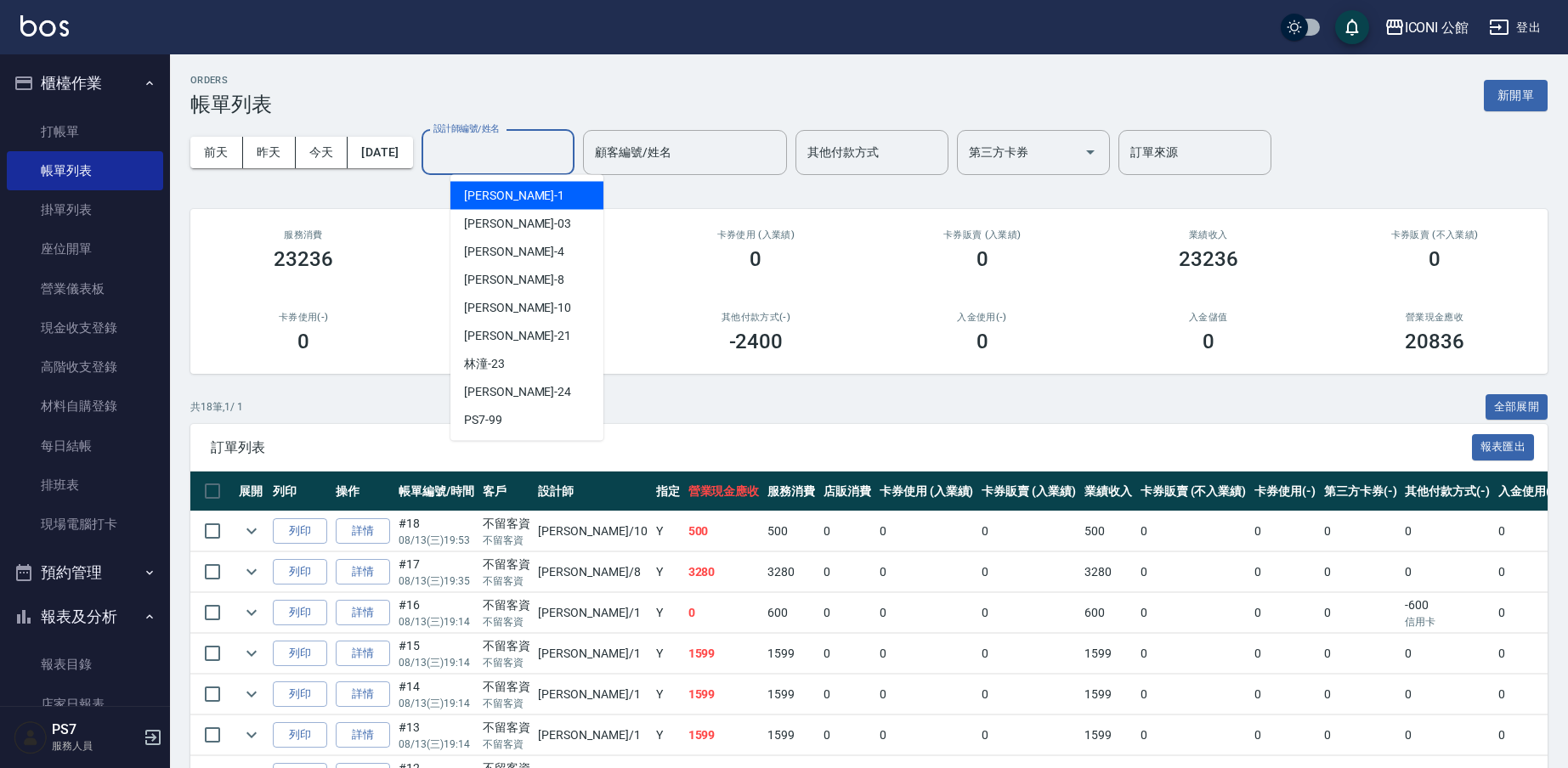
click at [489, 149] on input "設計師編號/姓名" at bounding box center [498, 153] width 138 height 30
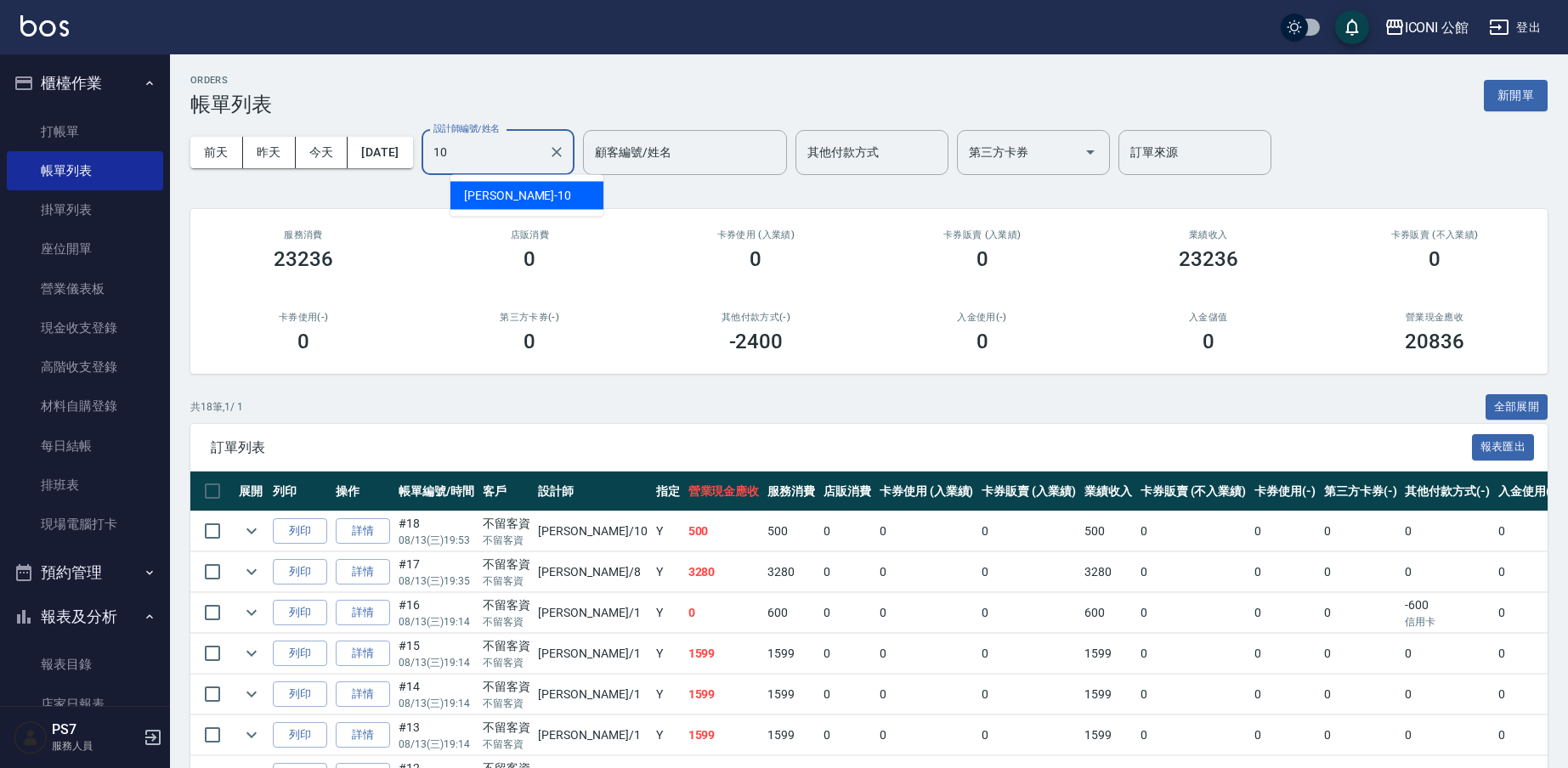
type input "[PERSON_NAME]-10"
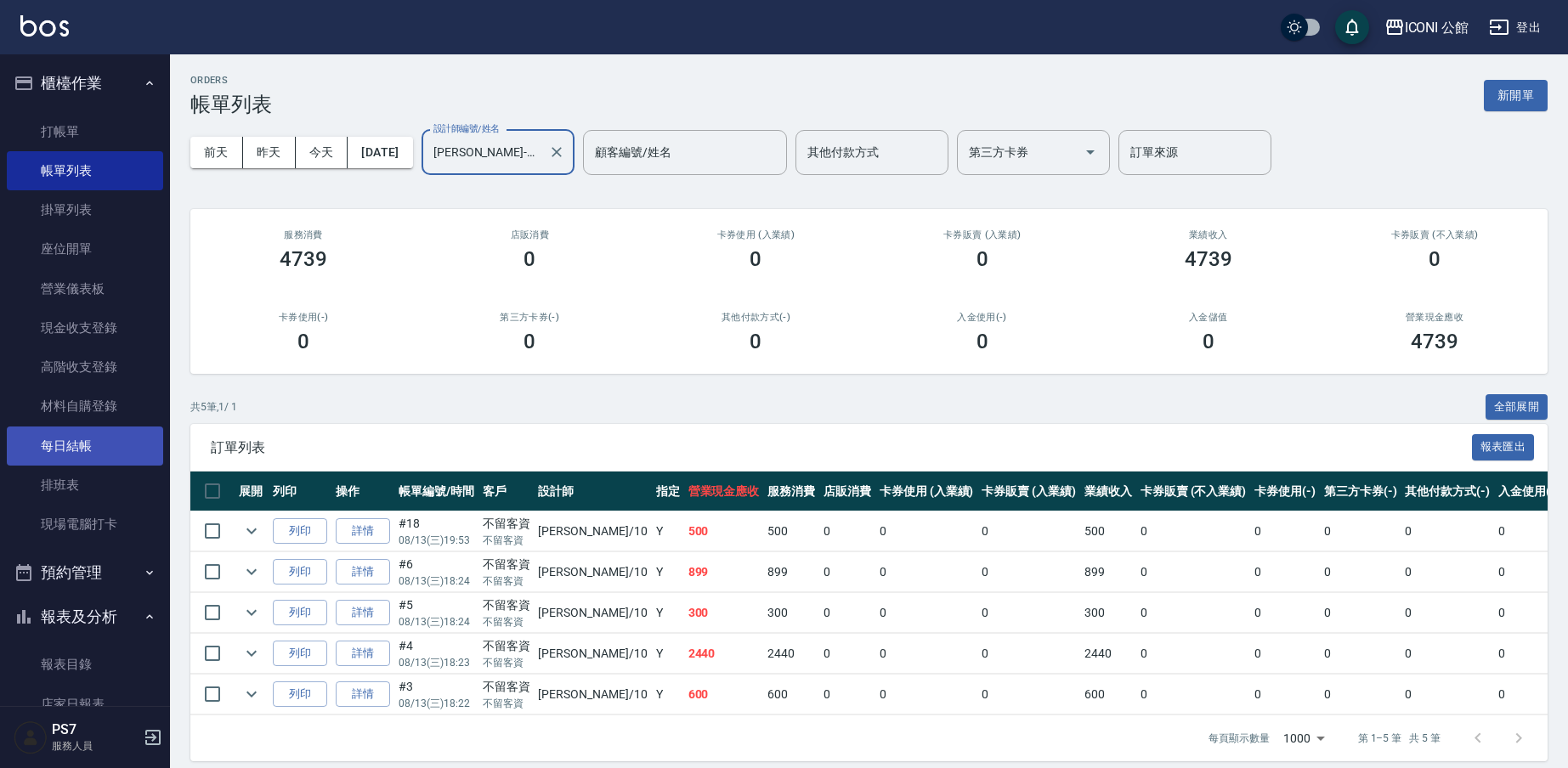
click at [101, 439] on link "每日結帳" at bounding box center [84, 446] width 156 height 39
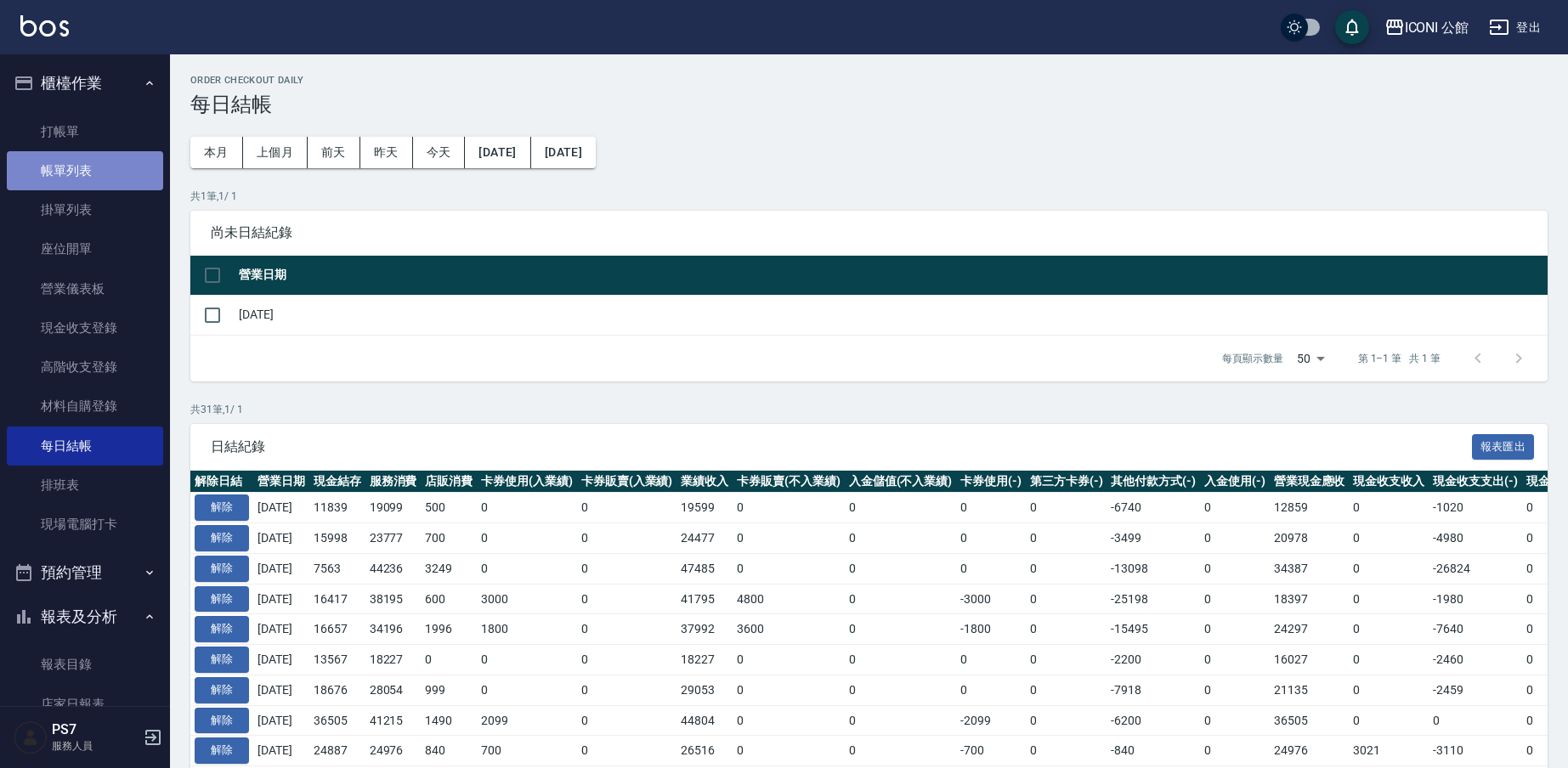
click at [101, 177] on link "帳單列表" at bounding box center [84, 171] width 156 height 39
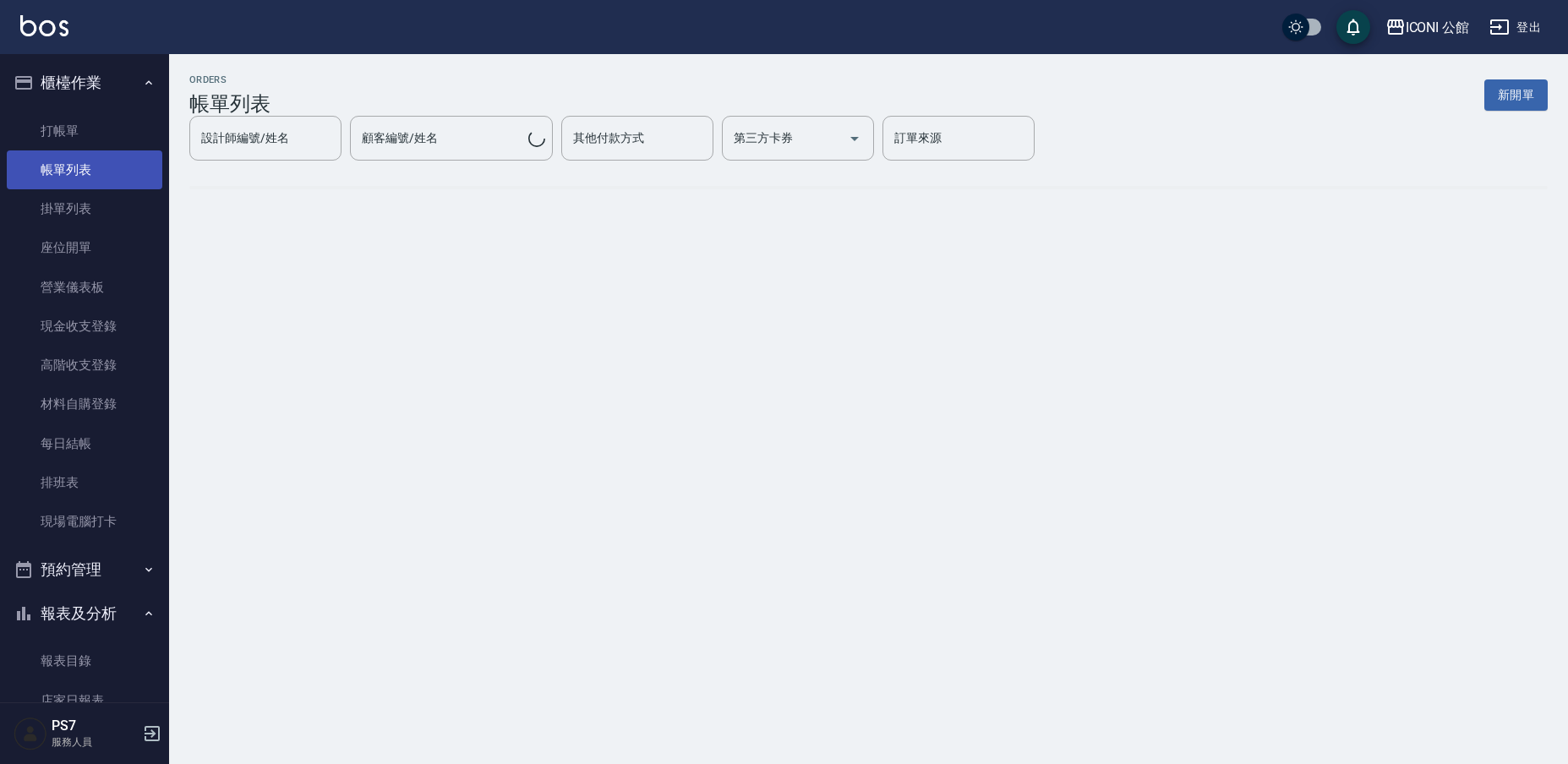
click at [101, 176] on link "帳單列表" at bounding box center [84, 170] width 155 height 39
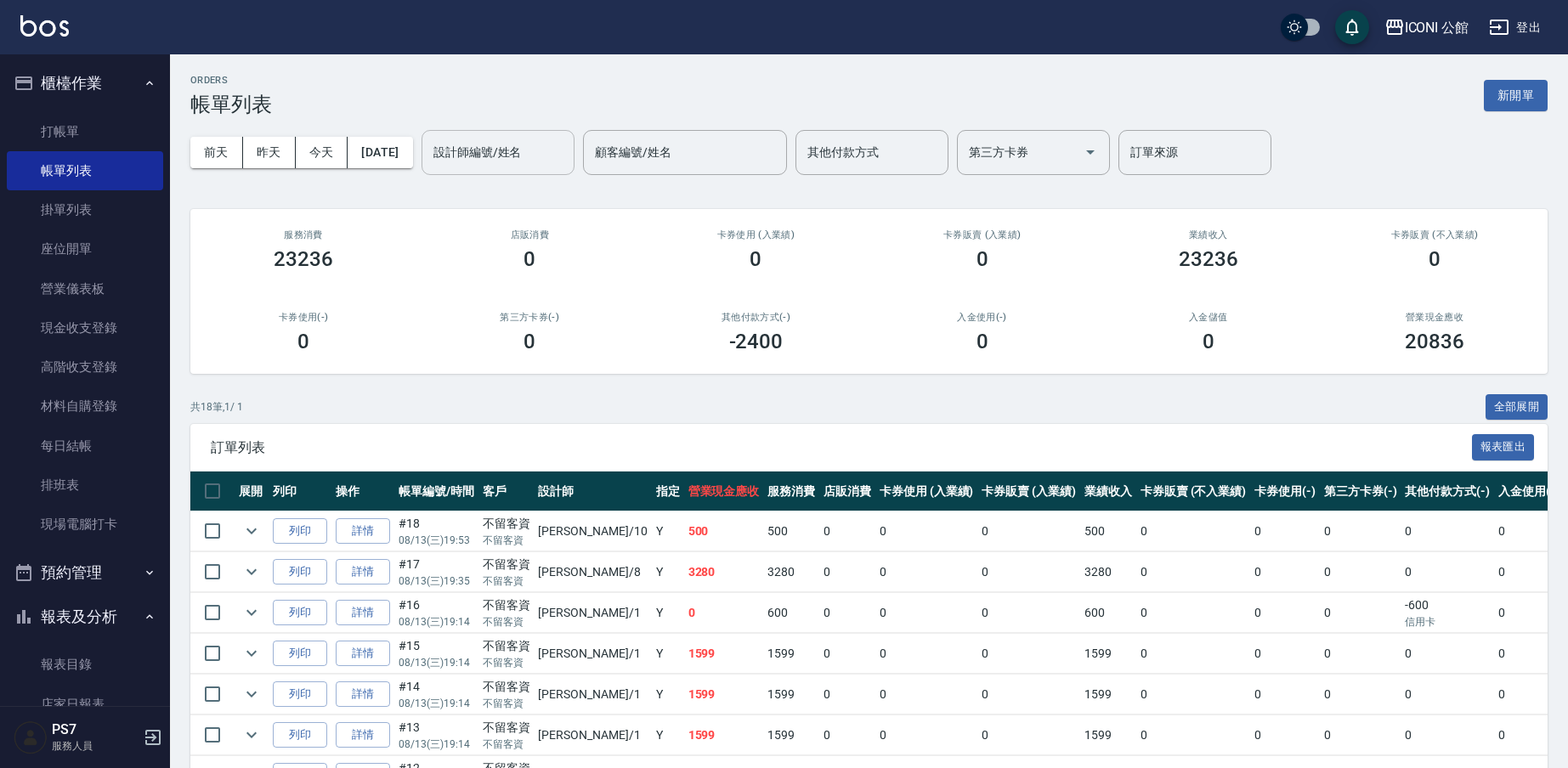
click at [487, 161] on input "設計師編號/姓名" at bounding box center [498, 153] width 138 height 30
type input "[PERSON_NAME]-1"
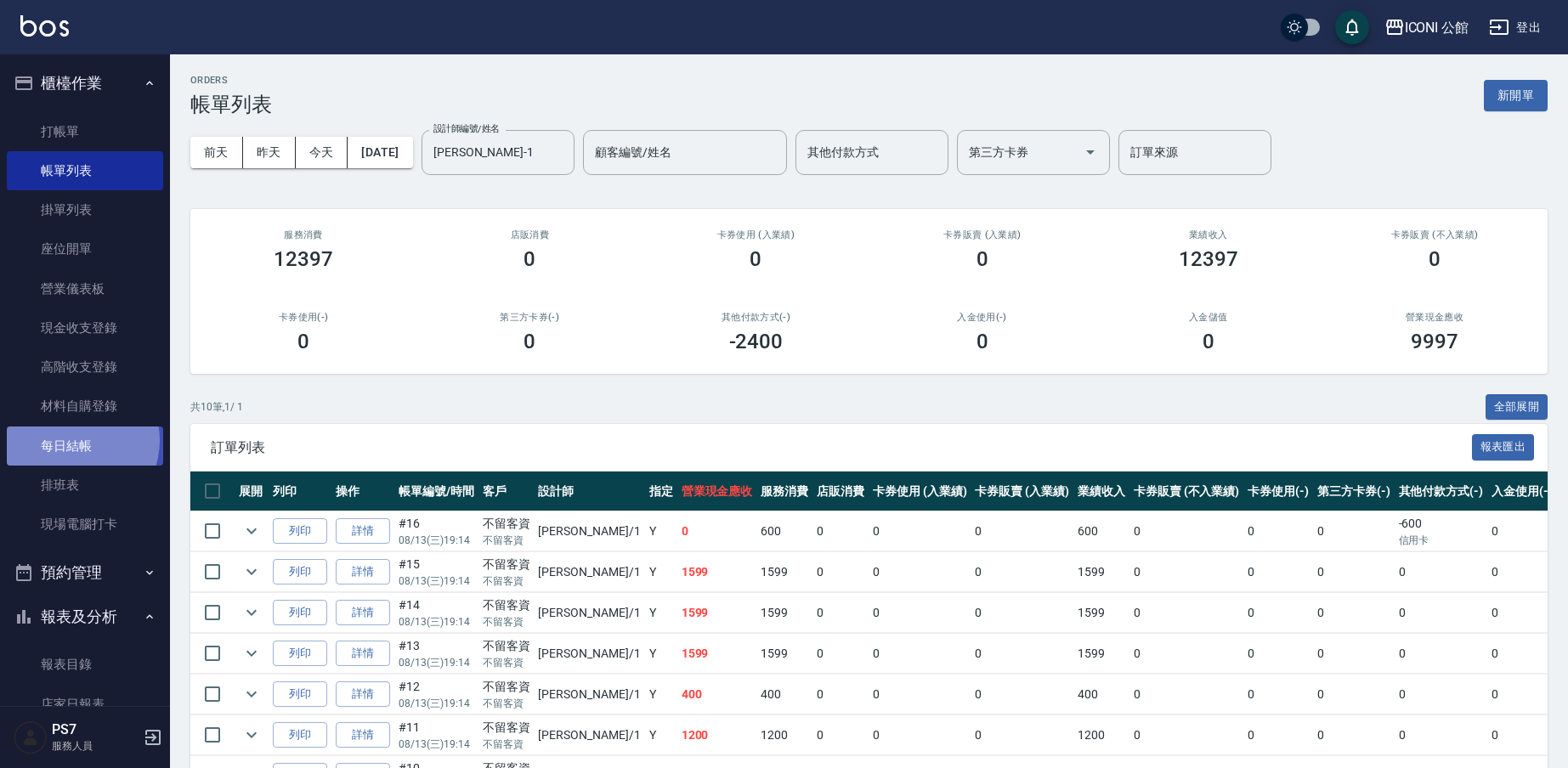
click at [73, 438] on link "每日結帳" at bounding box center [84, 446] width 156 height 39
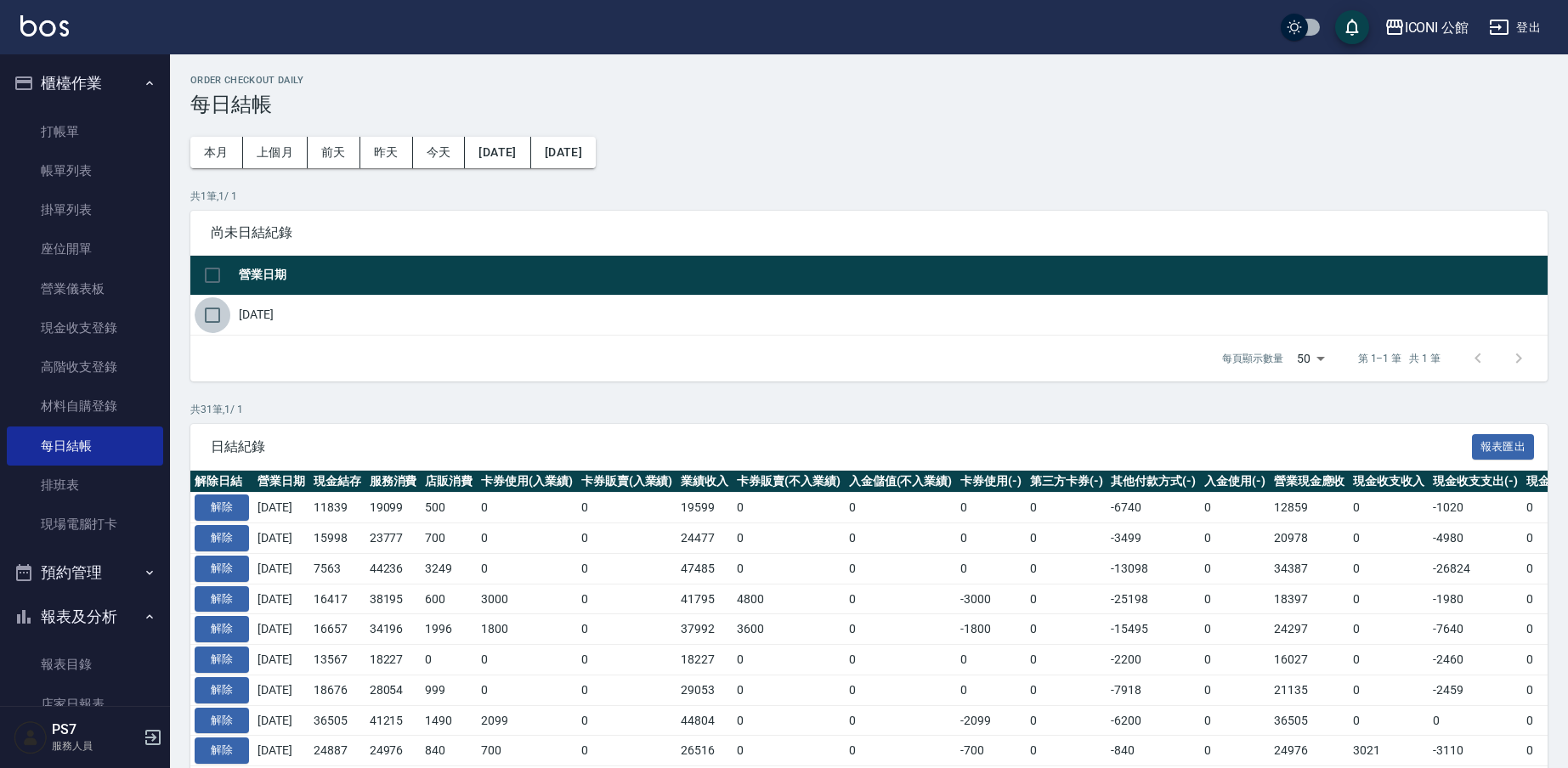
click at [206, 316] on input "checkbox" at bounding box center [212, 315] width 36 height 36
checkbox input "true"
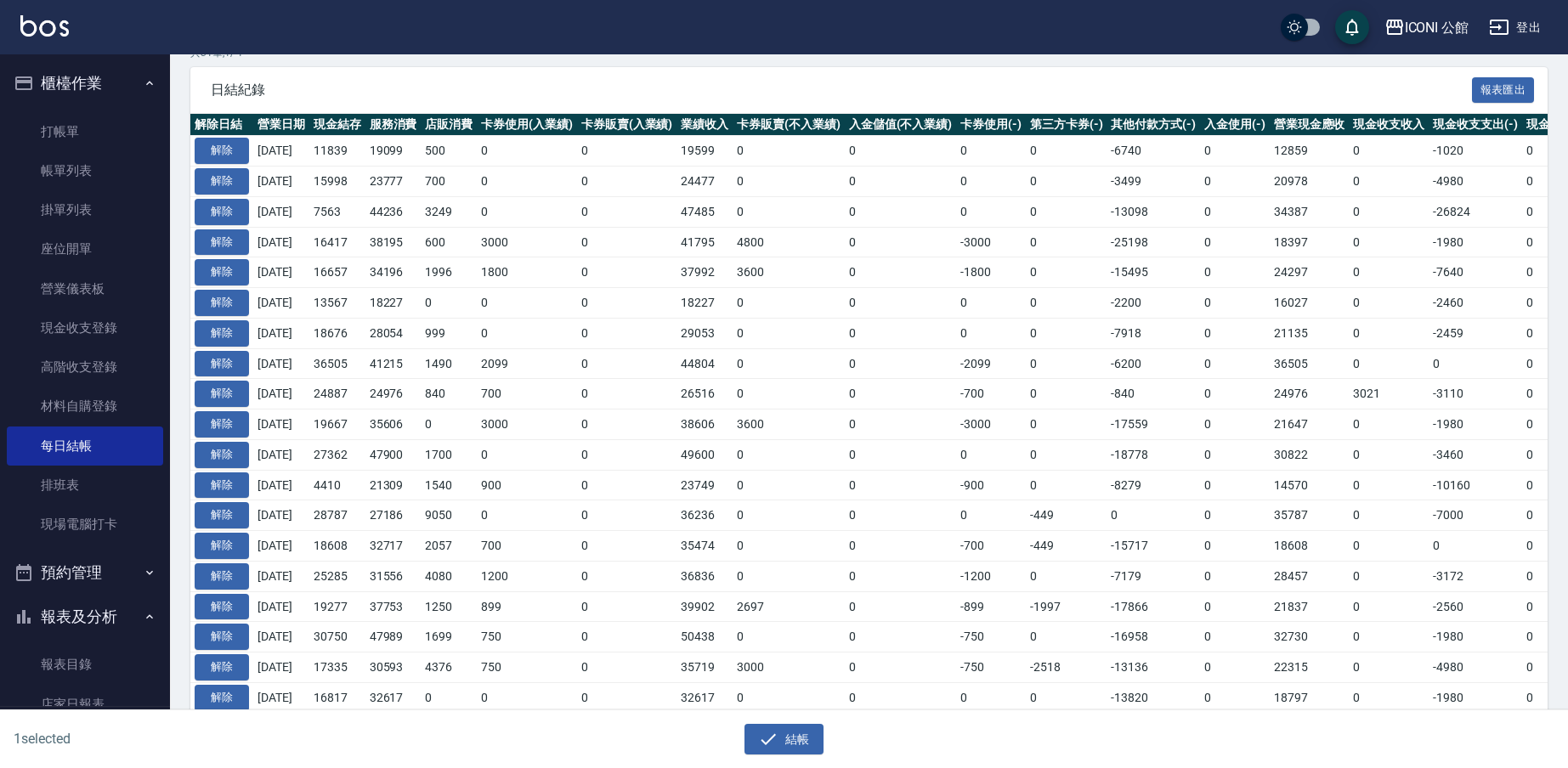
scroll to position [136, 0]
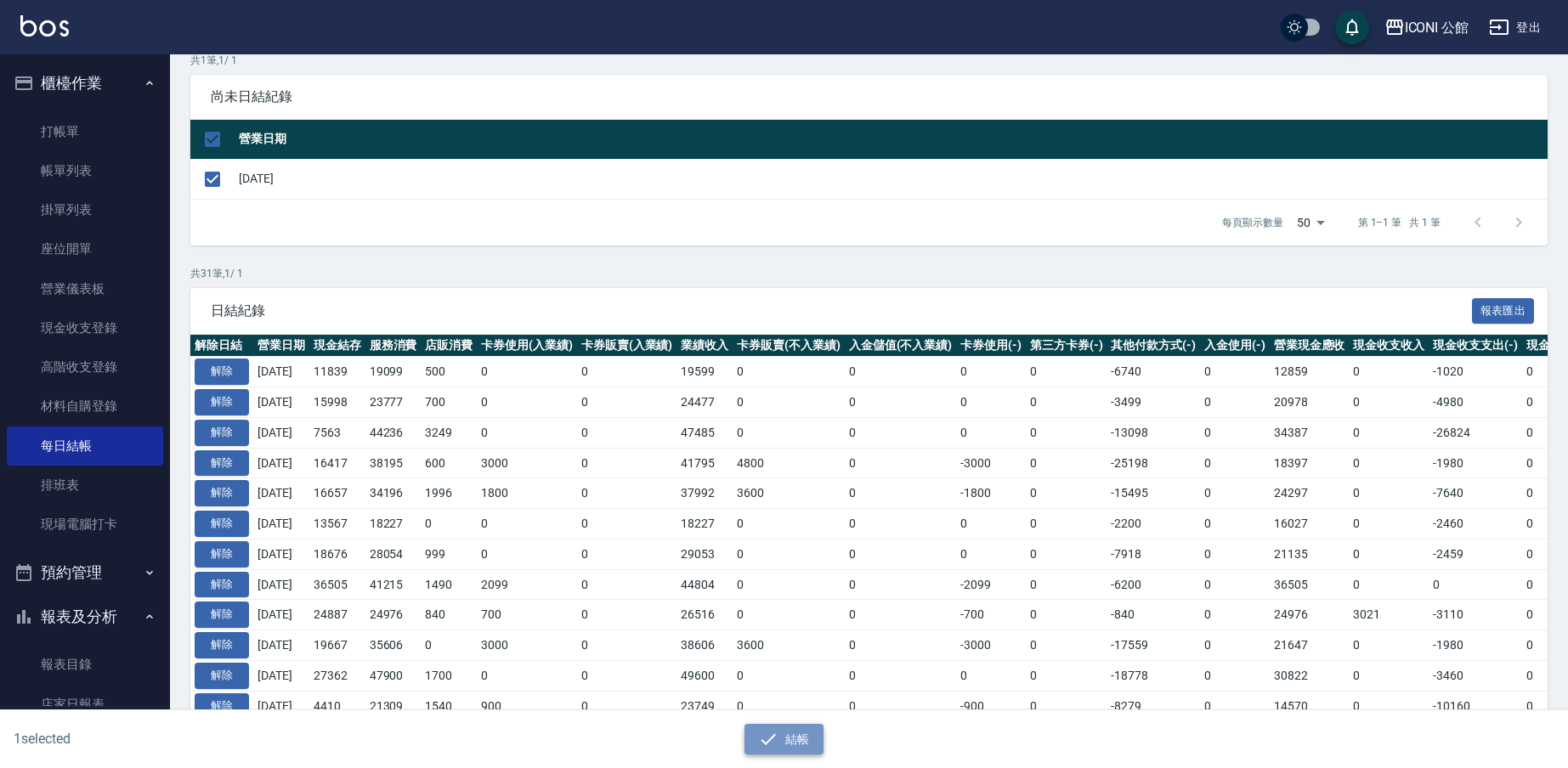
click at [798, 737] on button "結帳" at bounding box center [784, 740] width 79 height 31
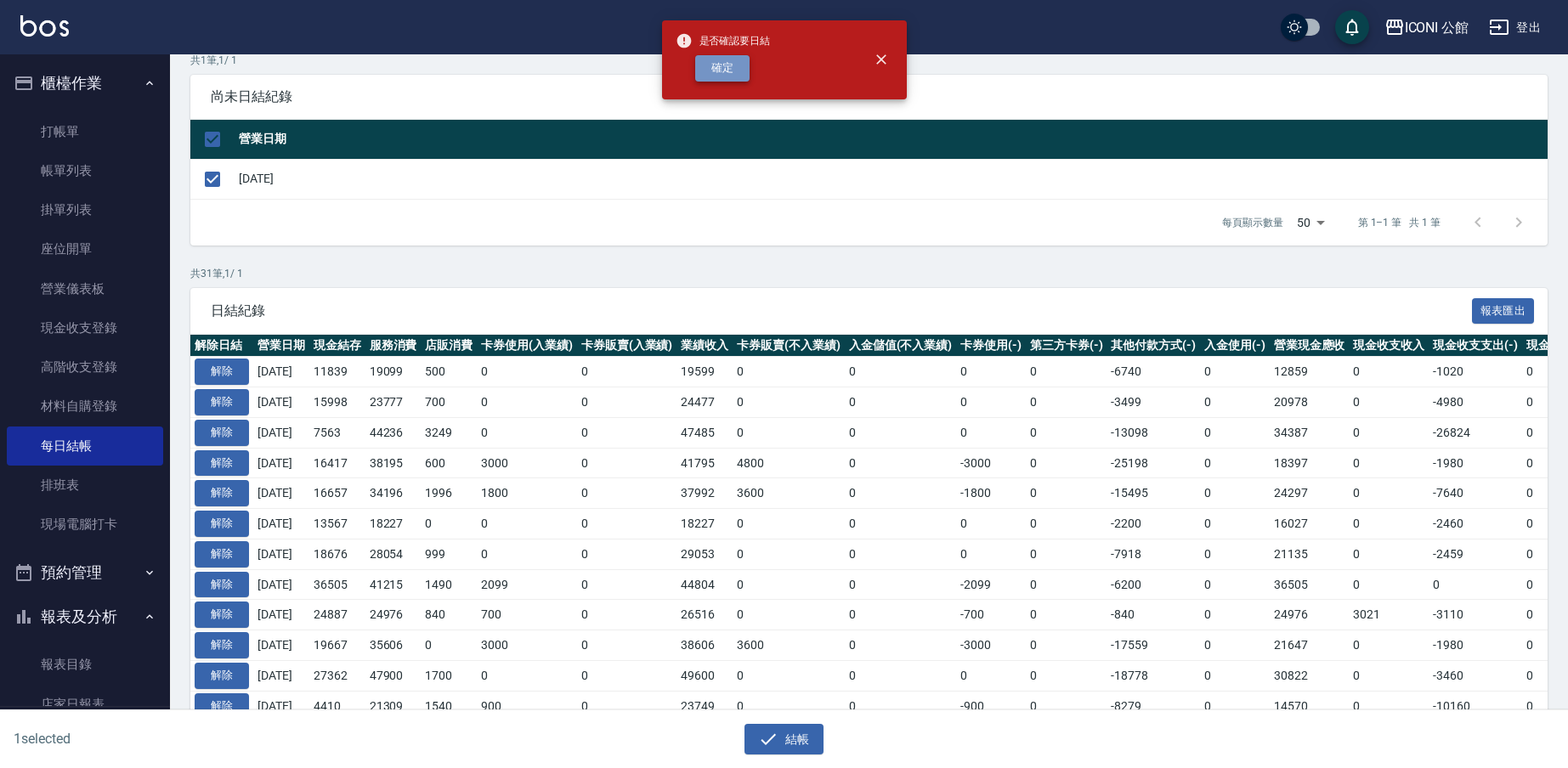
click at [740, 71] on button "確定" at bounding box center [722, 68] width 55 height 26
checkbox input "false"
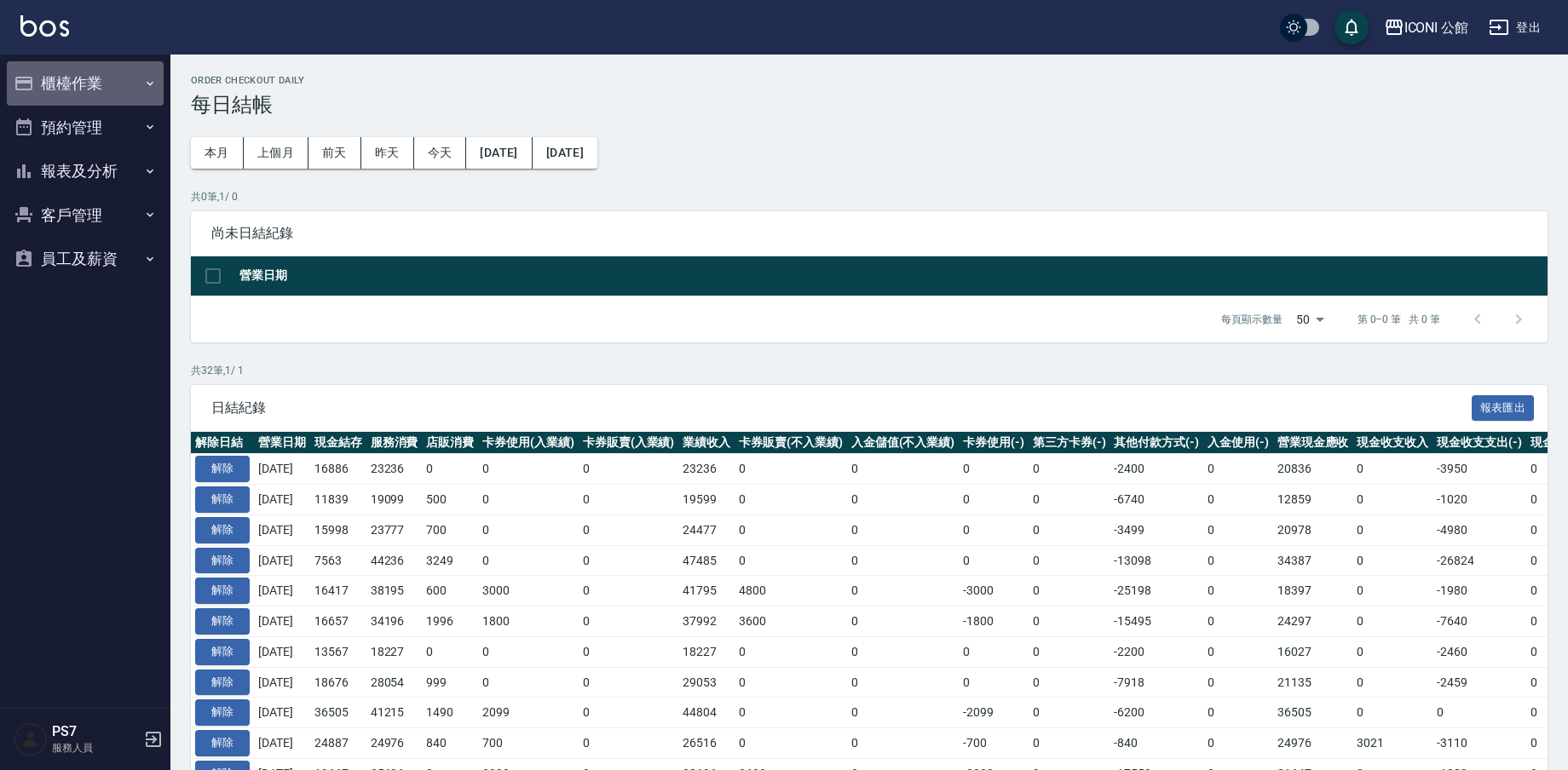
click at [101, 84] on button "櫃檯作業" at bounding box center [84, 83] width 157 height 44
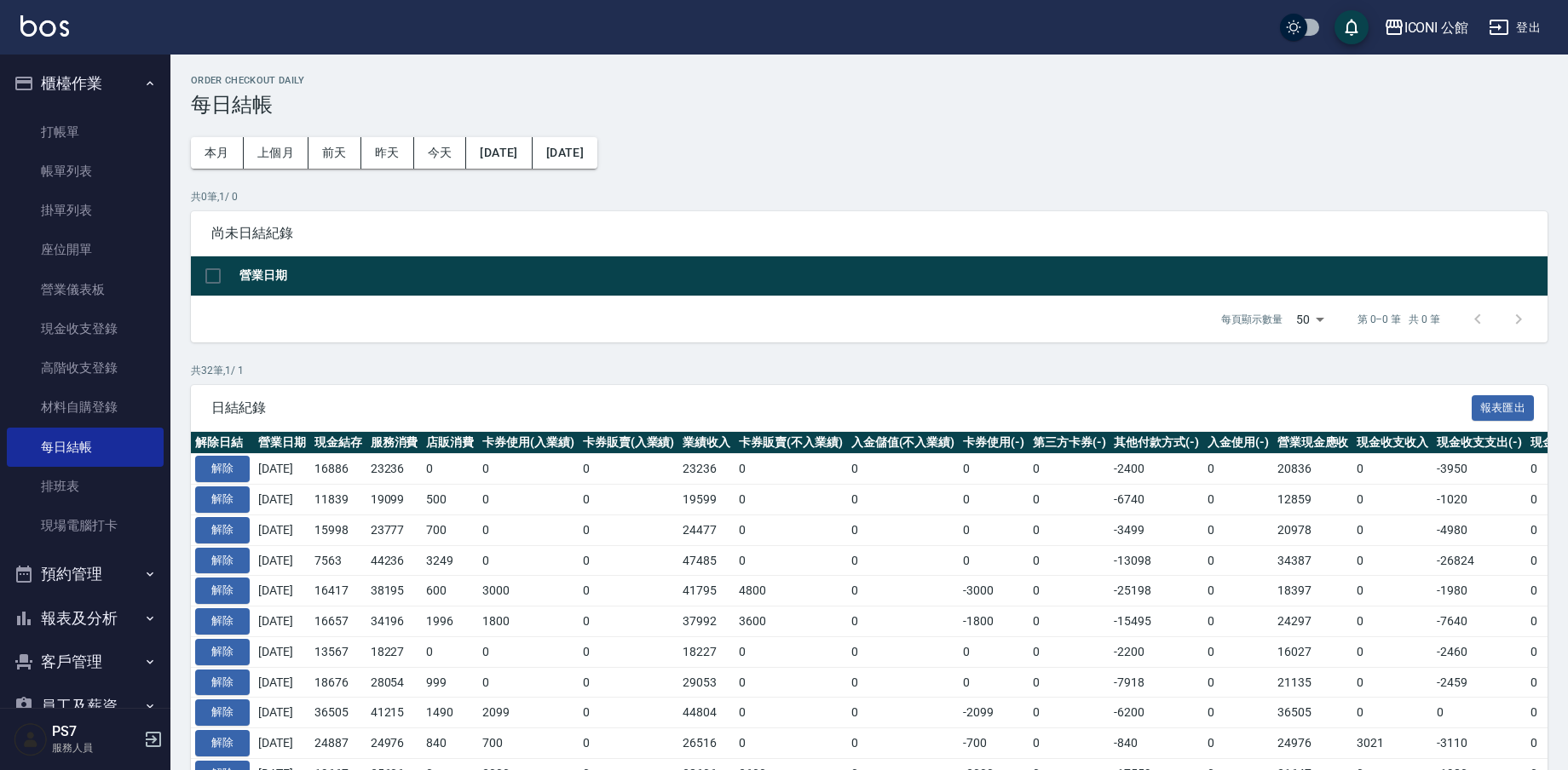
click at [84, 76] on button "櫃檯作業" at bounding box center [84, 83] width 157 height 44
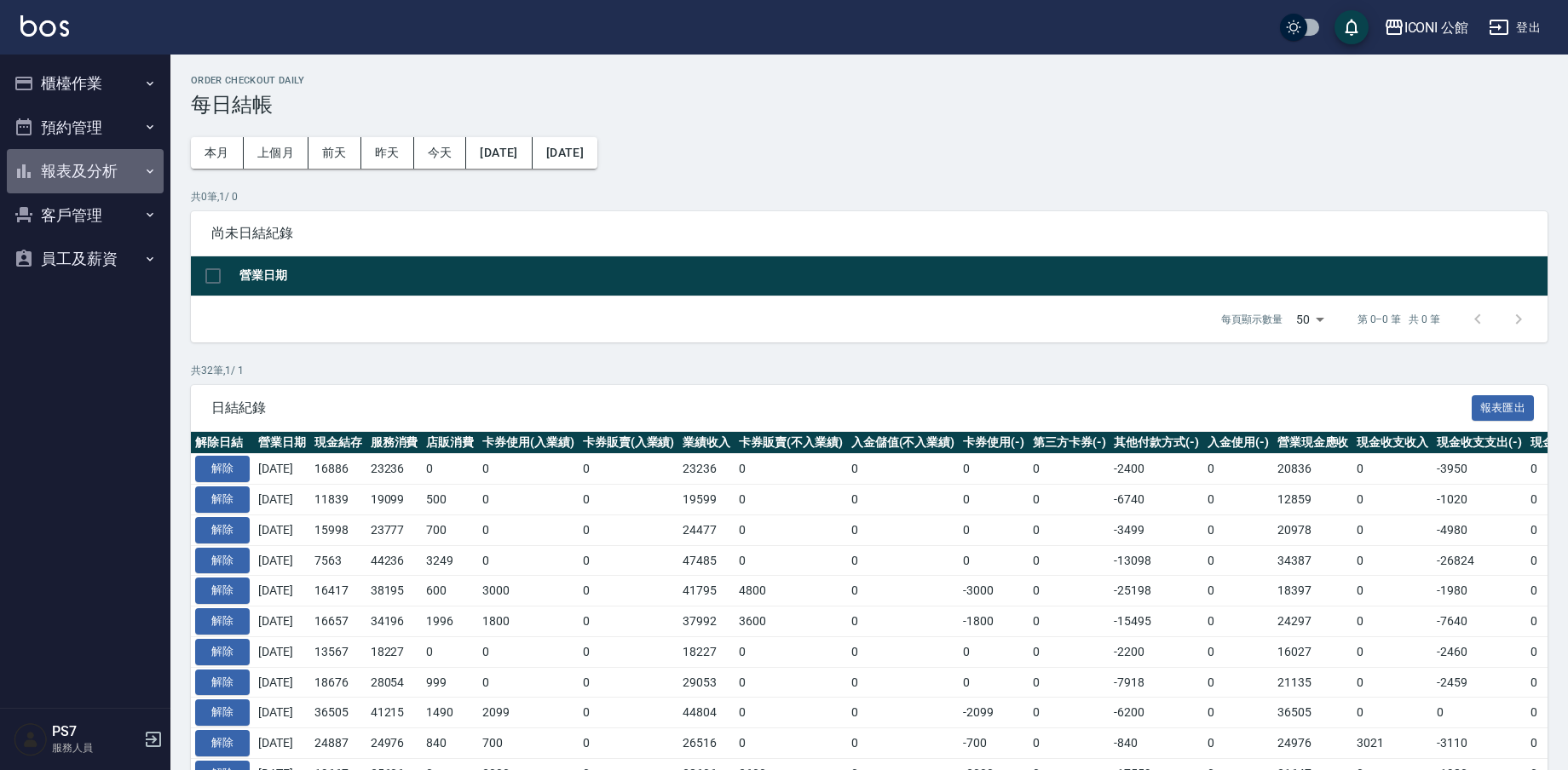
click at [100, 169] on button "報表及分析" at bounding box center [84, 171] width 157 height 44
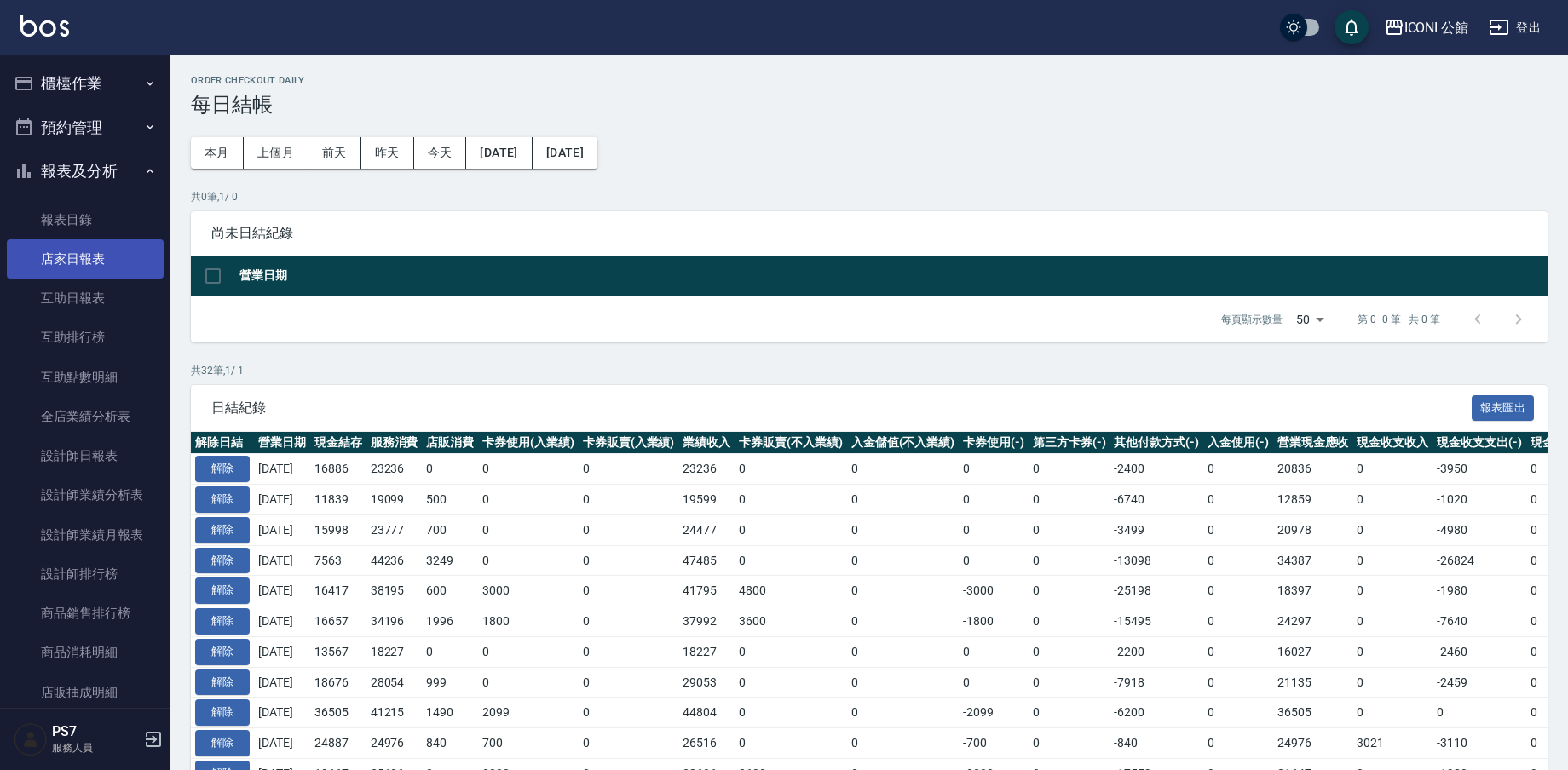
click at [98, 264] on link "店家日報表" at bounding box center [84, 258] width 157 height 39
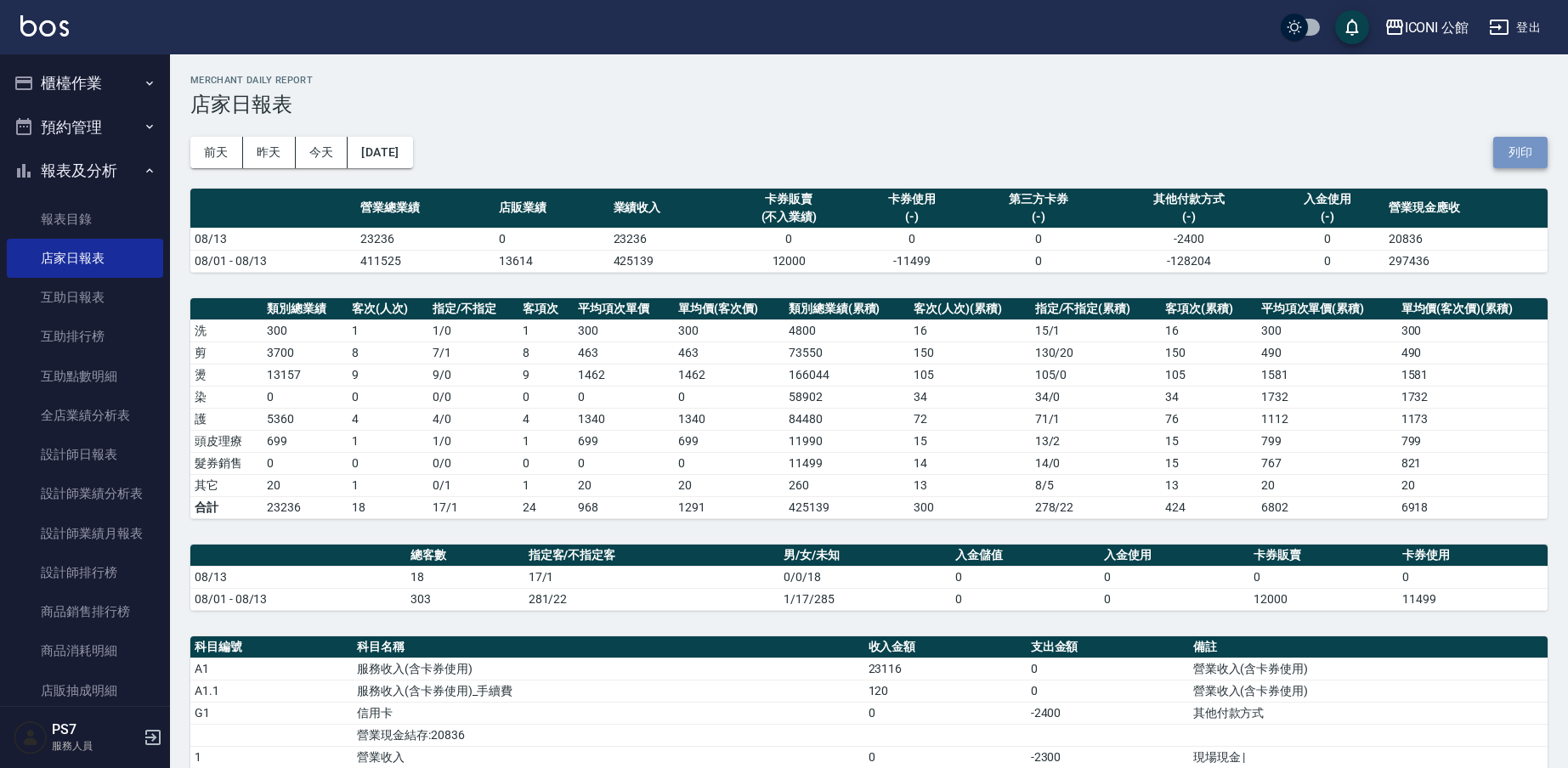
click at [1523, 161] on button "列印" at bounding box center [1521, 153] width 55 height 31
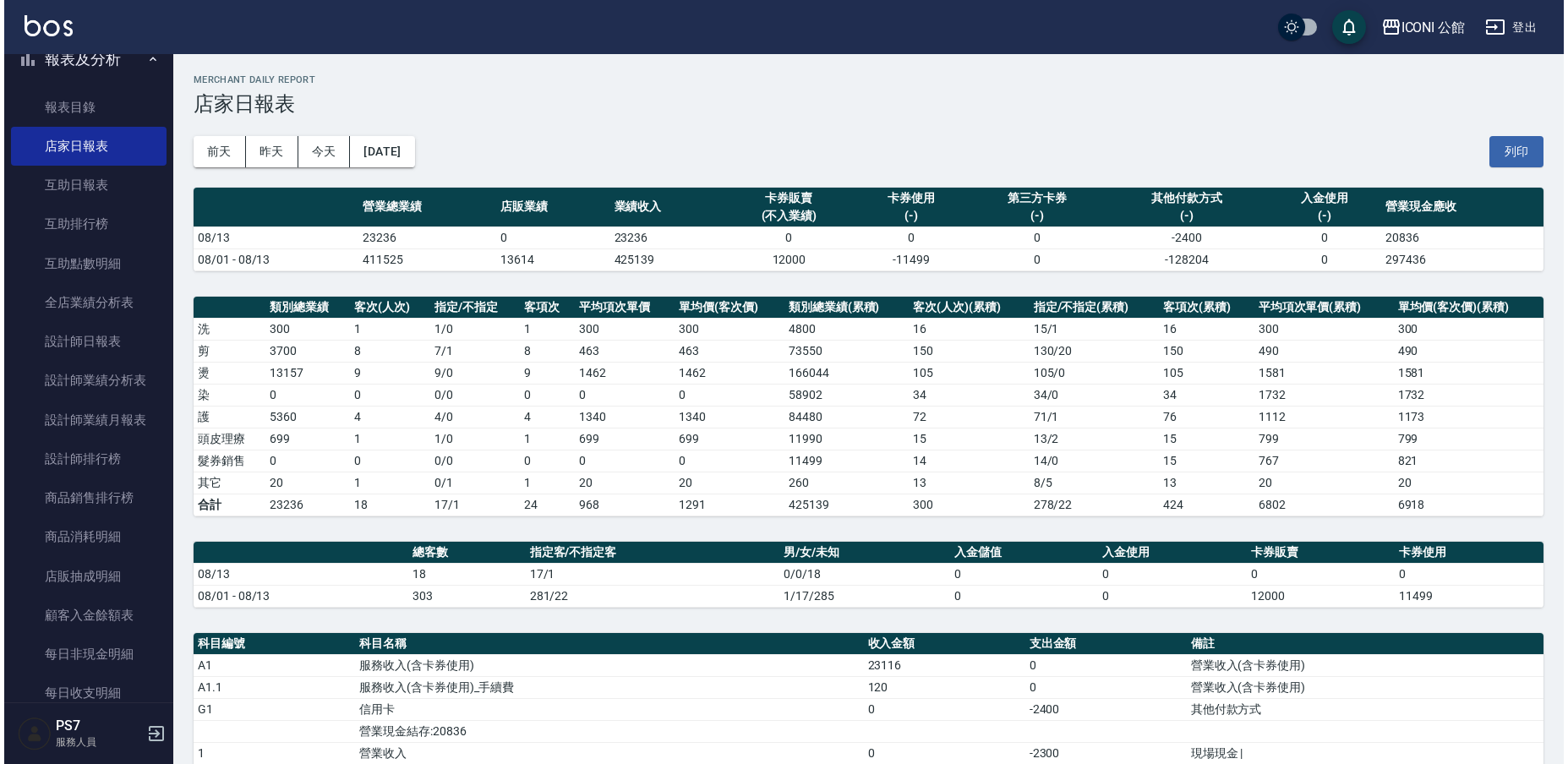
scroll to position [119, 0]
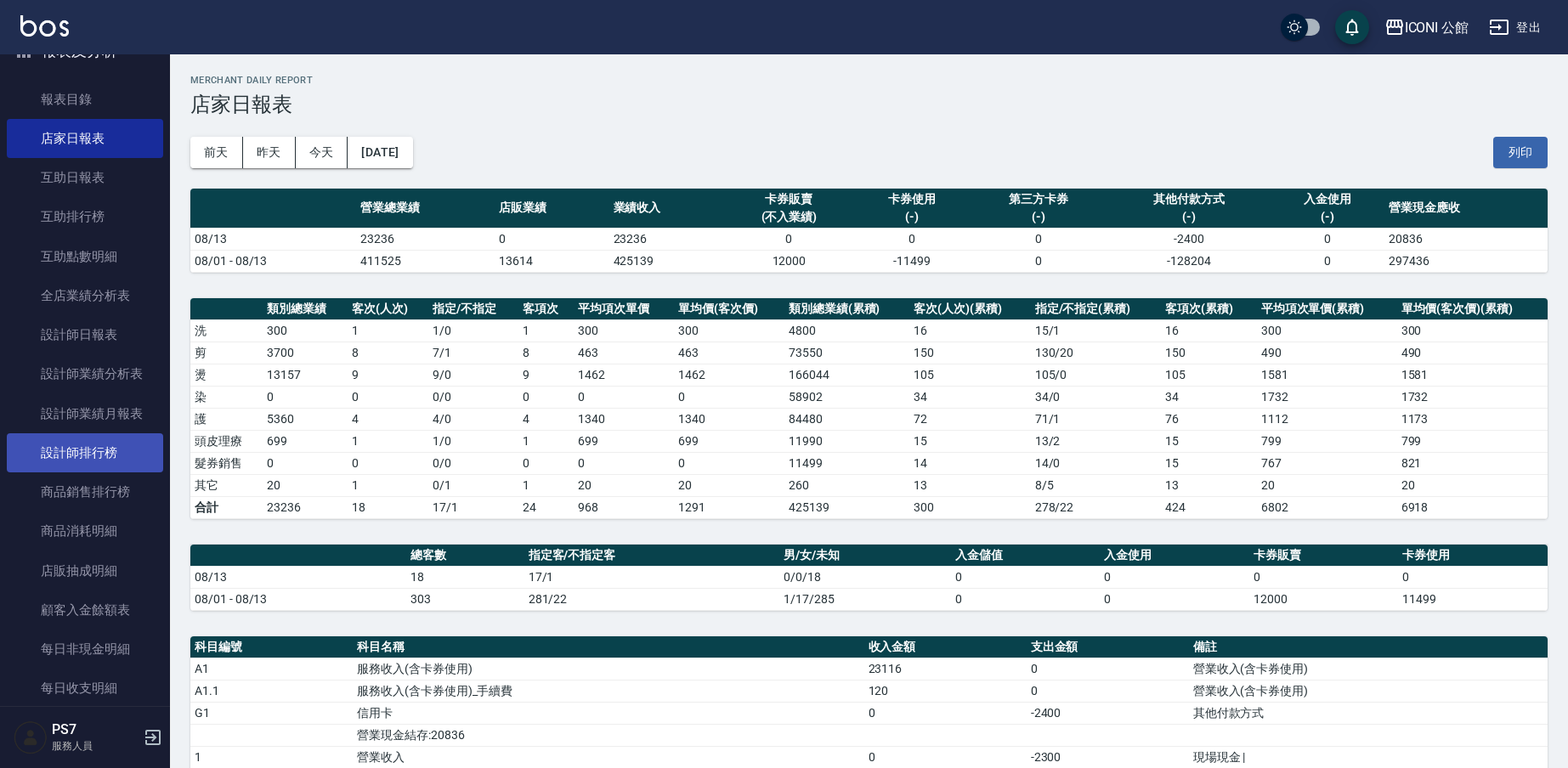
click at [83, 458] on link "設計師排行榜" at bounding box center [84, 453] width 156 height 39
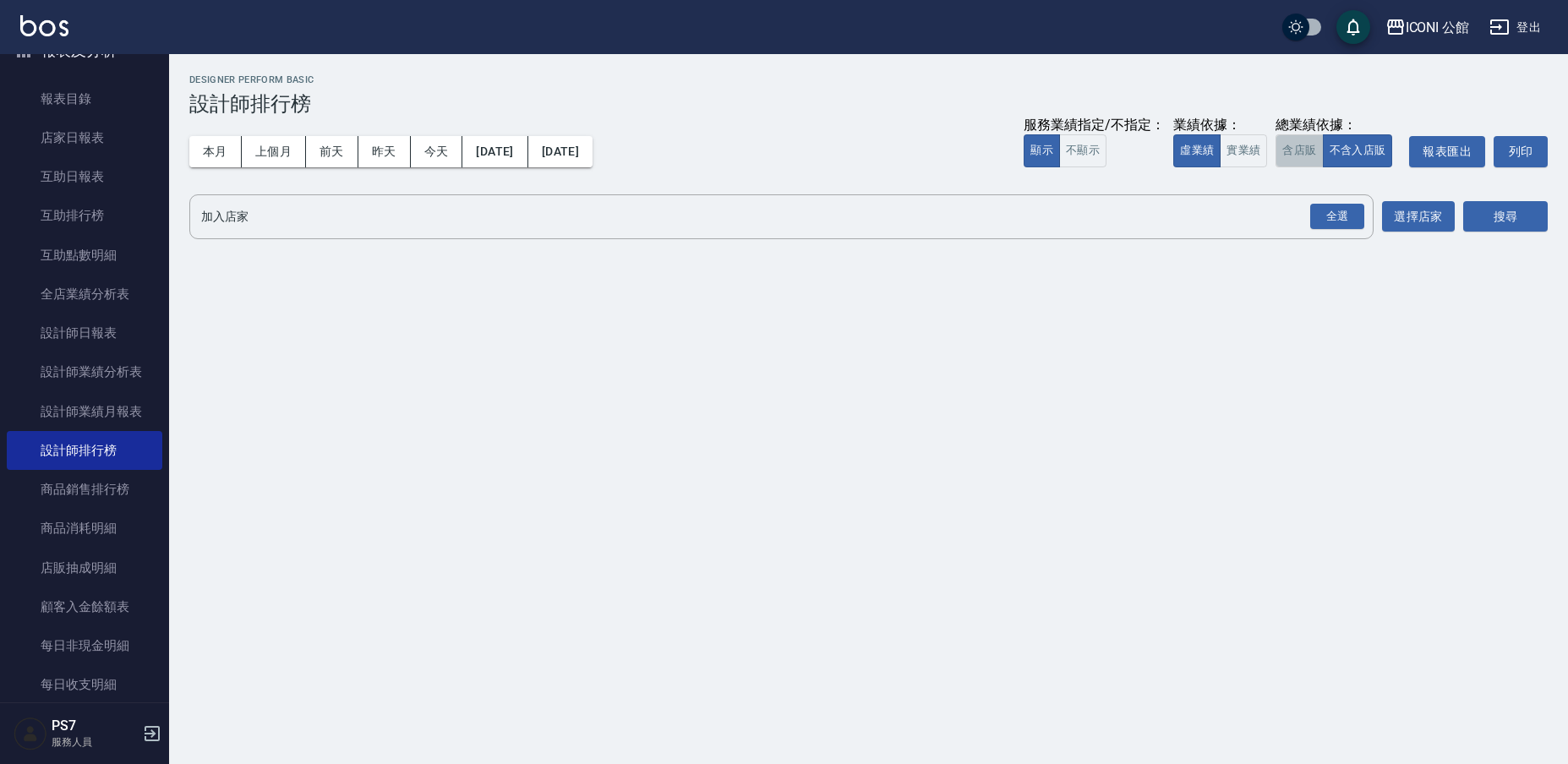
click at [1295, 145] on button "含店販" at bounding box center [1299, 151] width 47 height 33
click at [1336, 212] on div "全選" at bounding box center [1337, 216] width 55 height 26
click at [1516, 223] on button "搜尋" at bounding box center [1505, 217] width 84 height 31
